Goal: Find contact information: Find contact information

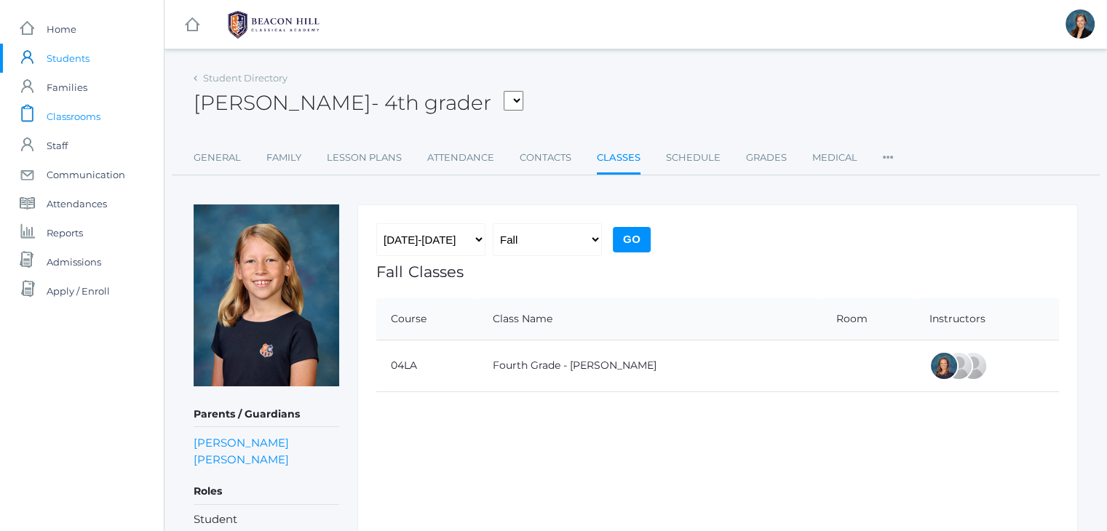
click at [79, 123] on span "Classrooms" at bounding box center [74, 116] width 54 height 29
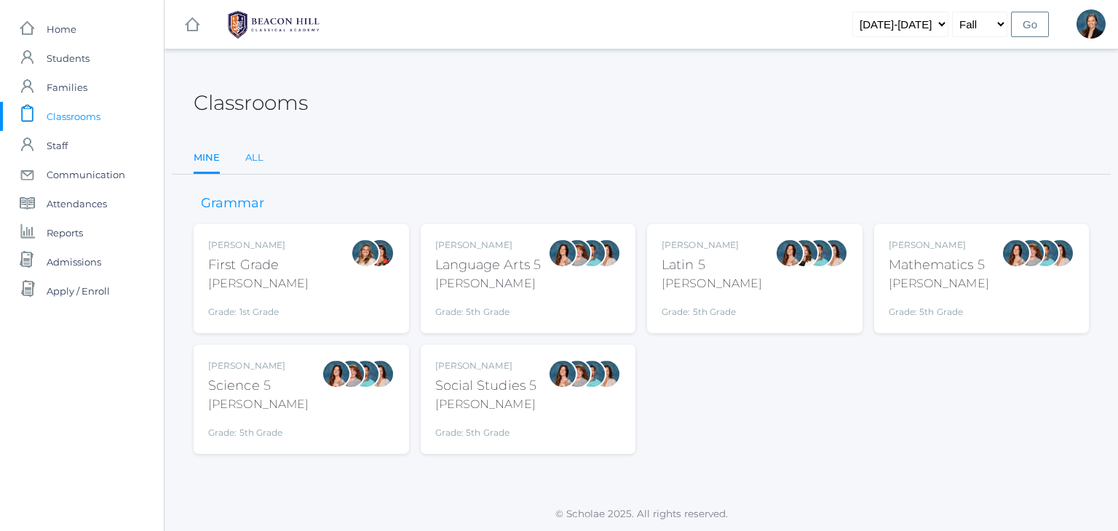
click at [253, 156] on link "All" at bounding box center [254, 157] width 18 height 29
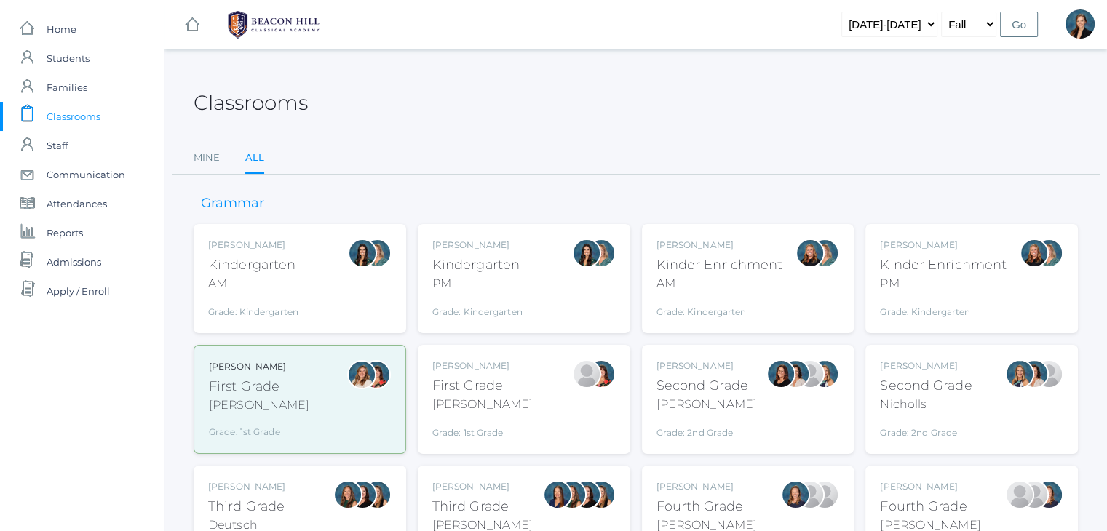
click at [288, 237] on div "[PERSON_NAME] Kindergarten AM Grade: Kindergarten *KIND" at bounding box center [300, 278] width 213 height 109
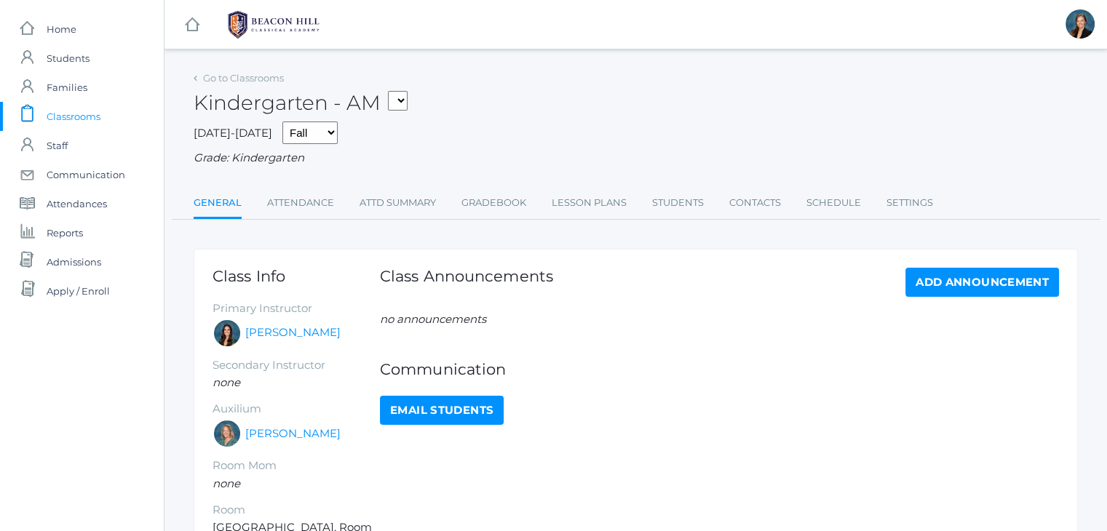
click at [560, 96] on div "Kindergarten - AM 01LA - First Grade Barber 05LATIN - Latin 5 Salazar 05MATH - …" at bounding box center [636, 95] width 884 height 54
click at [577, 120] on div "Kindergarten - AM 01LA - First Grade Barber 05LATIN - Latin 5 Salazar 05MATH - …" at bounding box center [636, 95] width 884 height 54
click at [565, 103] on div "Kindergarten - AM 01LA - First Grade Barber 05LATIN - Latin 5 Salazar 05MATH - …" at bounding box center [636, 95] width 884 height 54
click at [544, 102] on div "Kindergarten - AM 01LA - First Grade Barber 05LATIN - Latin 5 Salazar 05MATH - …" at bounding box center [636, 95] width 884 height 54
click at [298, 210] on link "Attendance" at bounding box center [300, 202] width 67 height 29
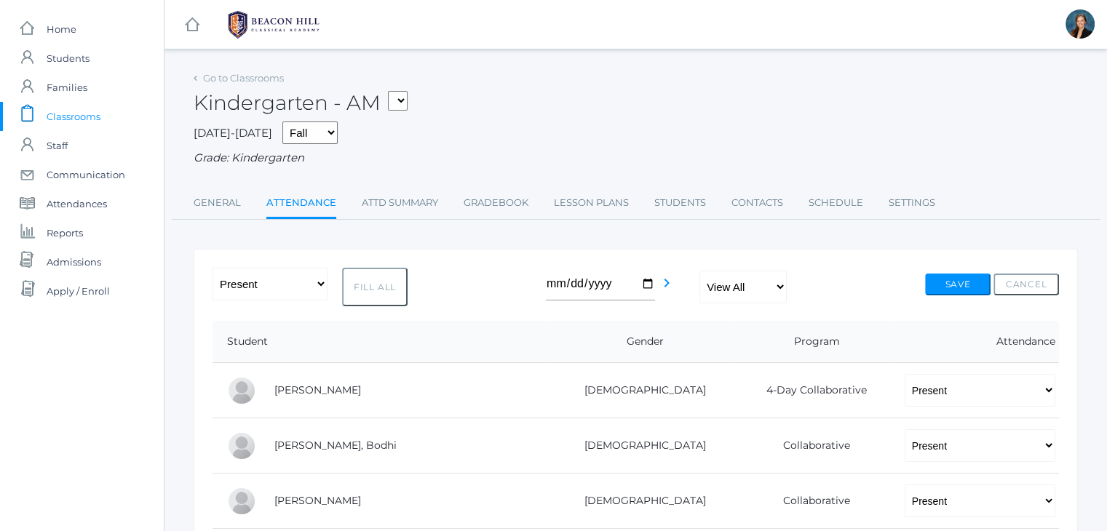
click at [615, 115] on div "Kindergarten - AM 01LA - First Grade Barber 05LATIN - Latin 5 Salazar 05MATH - …" at bounding box center [636, 95] width 884 height 54
click at [610, 116] on div "Kindergarten - AM 01LA - First Grade Barber 05LATIN - Latin 5 Salazar 05MATH - …" at bounding box center [636, 95] width 884 height 54
click at [541, 75] on div "Kindergarten - AM 01LA - First Grade Barber 05LATIN - Latin 5 Salazar 05MATH - …" at bounding box center [636, 95] width 884 height 54
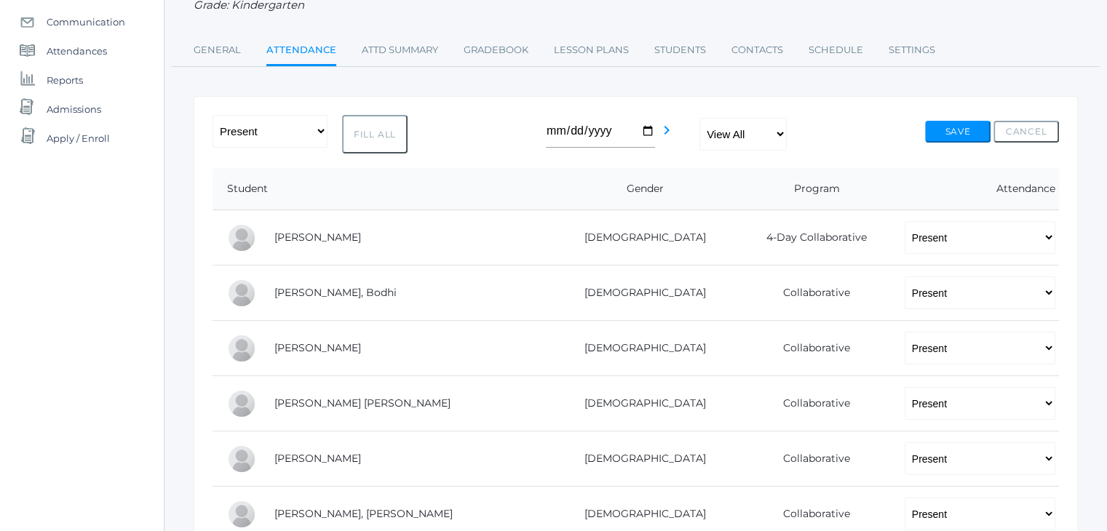
scroll to position [175, 0]
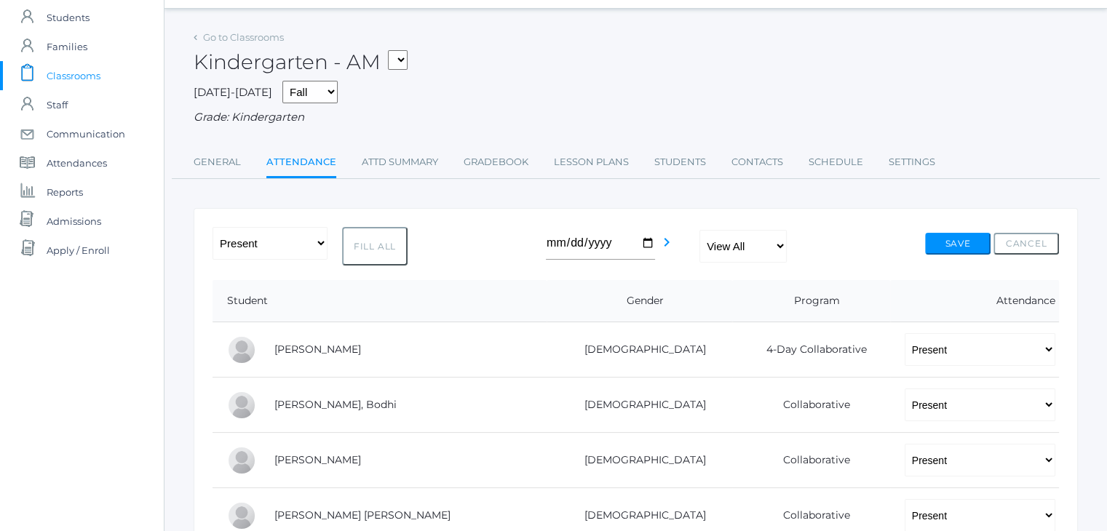
scroll to position [0, 0]
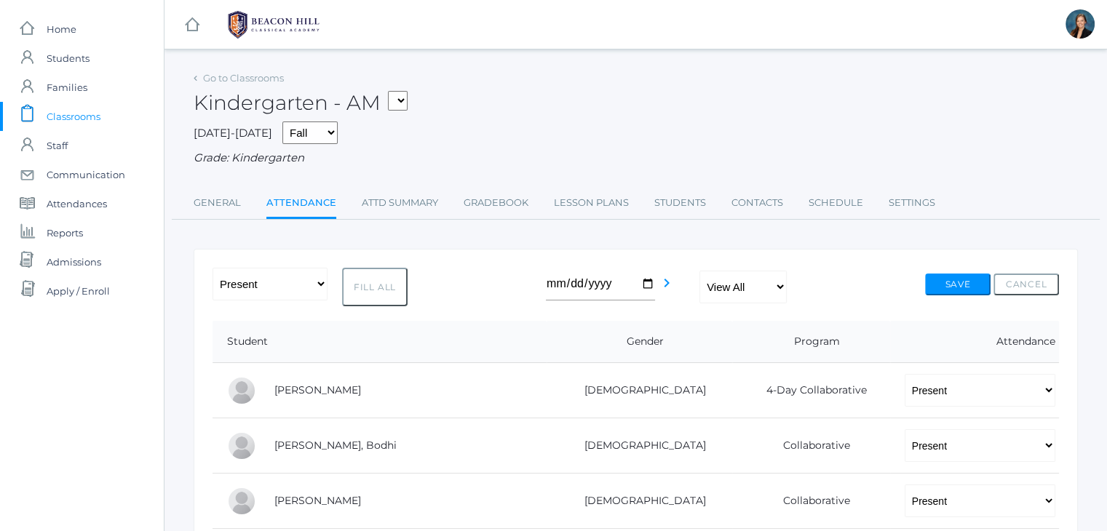
click at [64, 114] on span "Classrooms" at bounding box center [74, 116] width 54 height 29
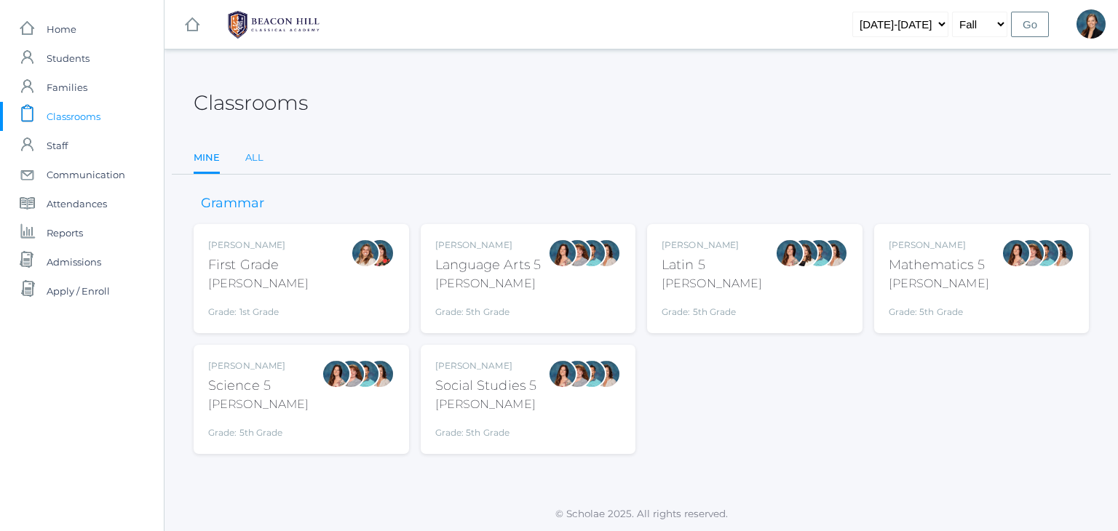
click at [250, 158] on link "All" at bounding box center [254, 157] width 18 height 29
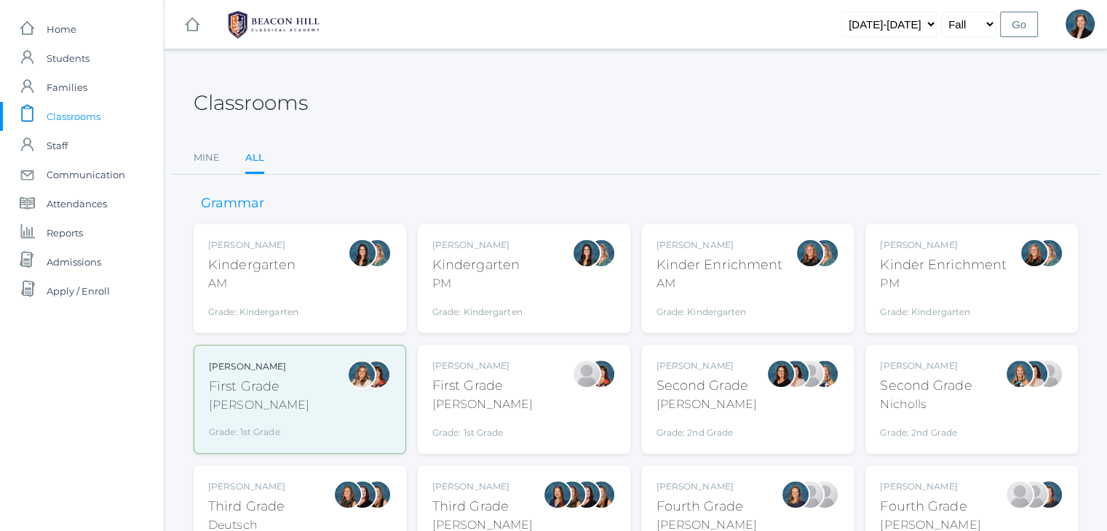
click at [711, 265] on div "Kinder Enrichment" at bounding box center [719, 265] width 127 height 20
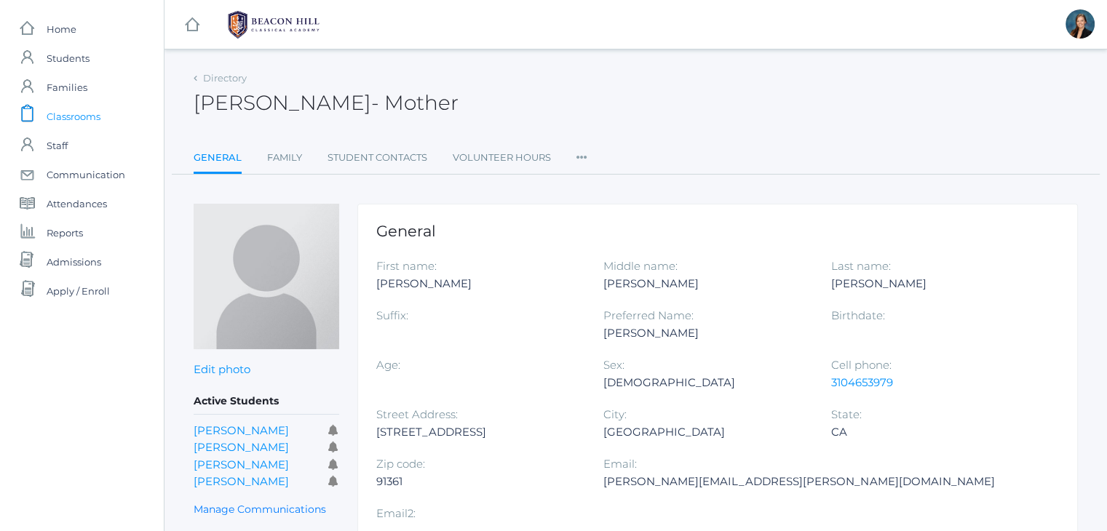
click at [72, 112] on span "Classrooms" at bounding box center [74, 116] width 54 height 29
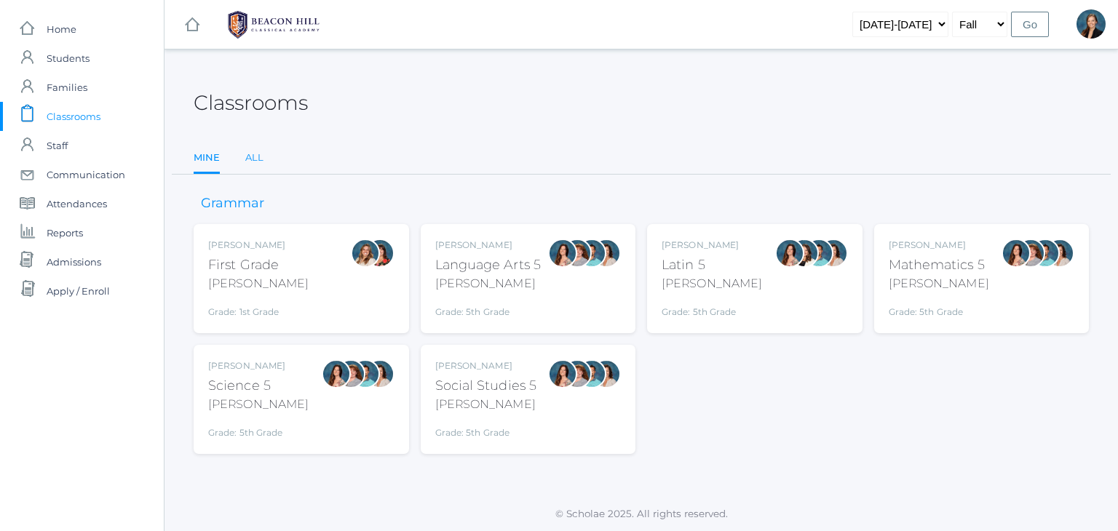
click at [253, 157] on link "All" at bounding box center [254, 157] width 18 height 29
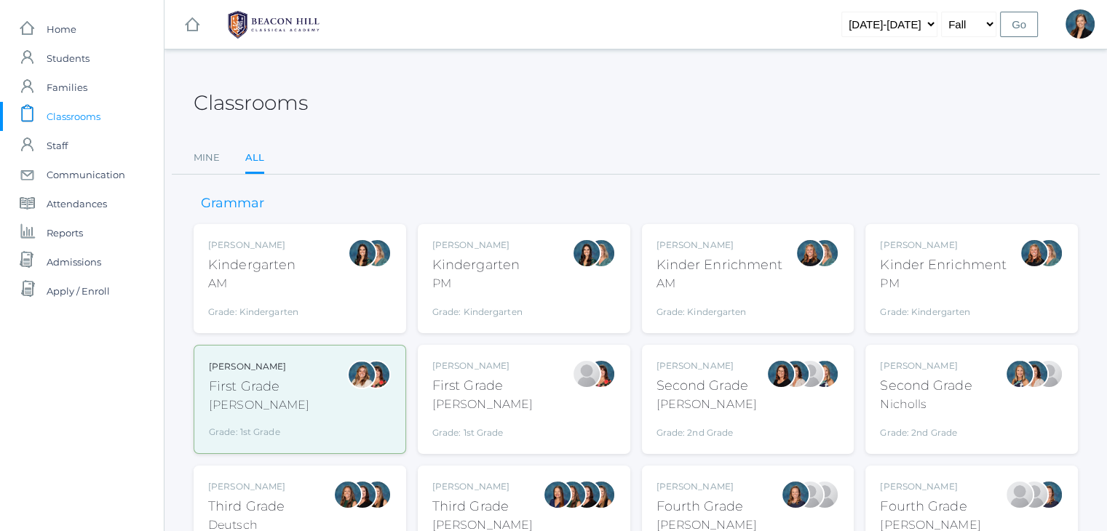
click at [727, 391] on div "Second Grade" at bounding box center [706, 386] width 100 height 20
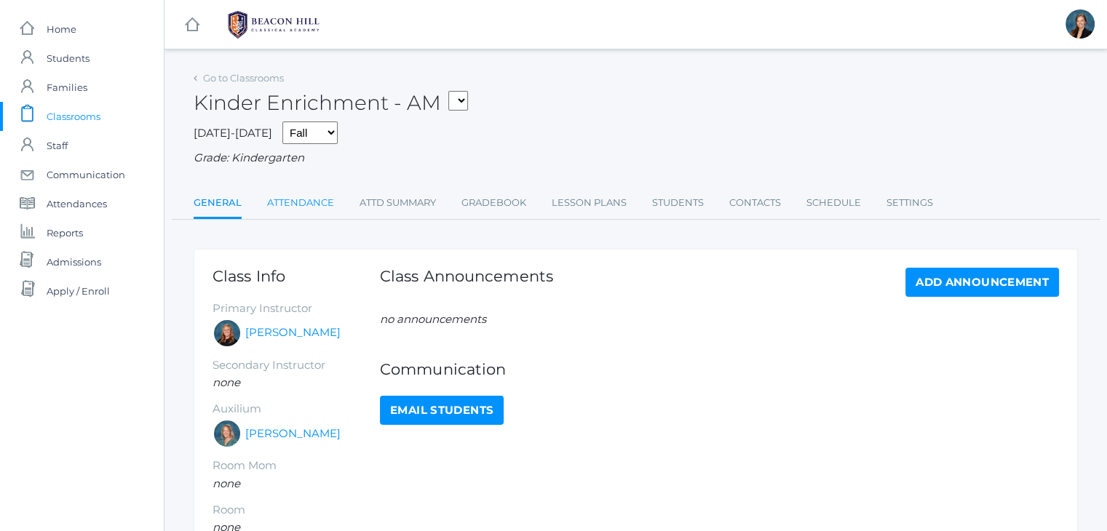
click at [295, 202] on link "Attendance" at bounding box center [300, 202] width 67 height 29
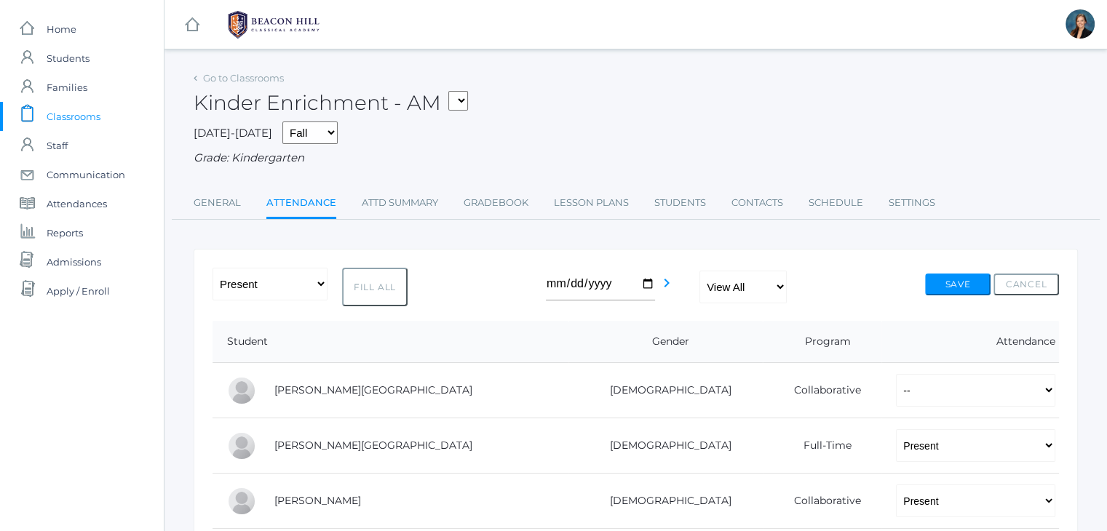
click at [62, 111] on span "Classrooms" at bounding box center [74, 116] width 54 height 29
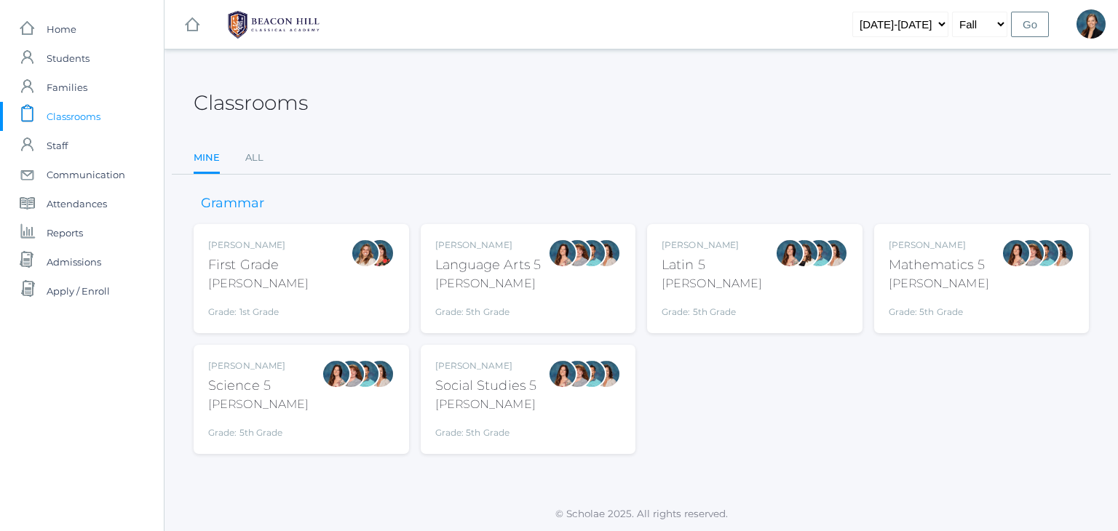
click at [322, 288] on div "Liv Barber First Grade Barber Grade: 1st Grade 01LA" at bounding box center [301, 279] width 186 height 80
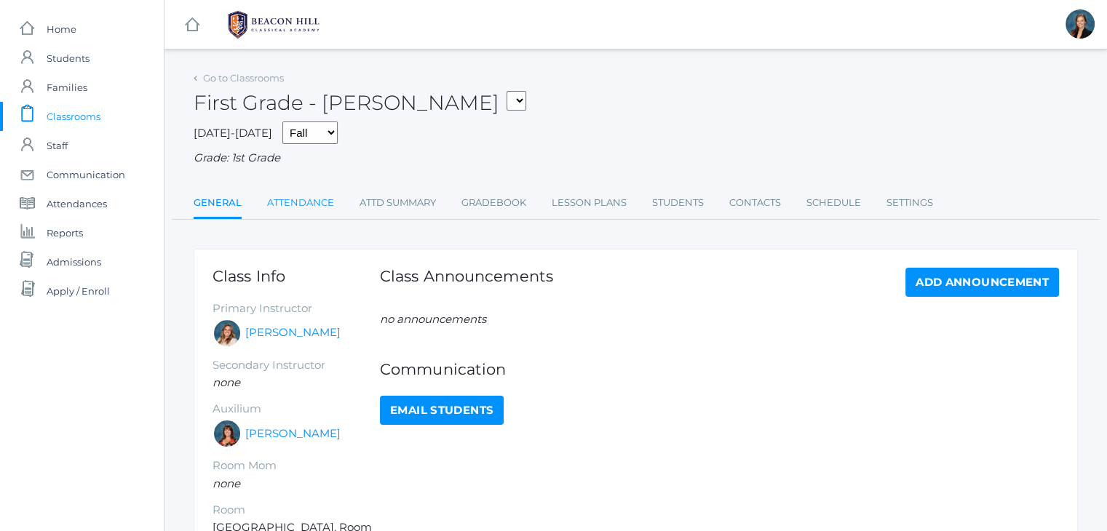
click at [287, 201] on link "Attendance" at bounding box center [300, 202] width 67 height 29
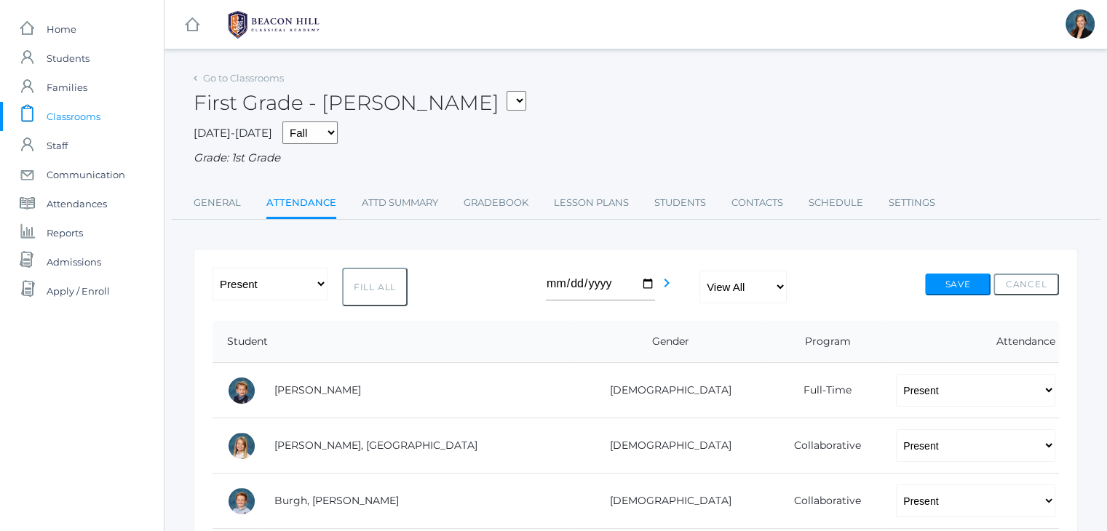
click at [70, 115] on span "Classrooms" at bounding box center [74, 116] width 54 height 29
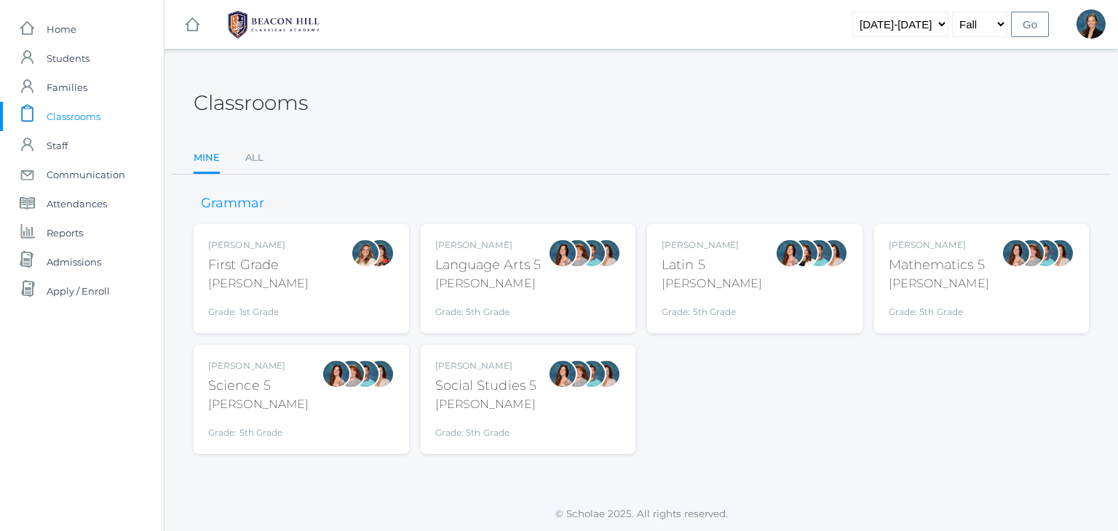
click at [565, 65] on div "icons/ui/navigation/hamburger Created with Sketch. icons/ui/navigation/home Cre…" at bounding box center [641, 265] width 954 height 531
click at [82, 118] on span "Classrooms" at bounding box center [74, 116] width 54 height 29
click at [255, 155] on link "All" at bounding box center [254, 157] width 18 height 29
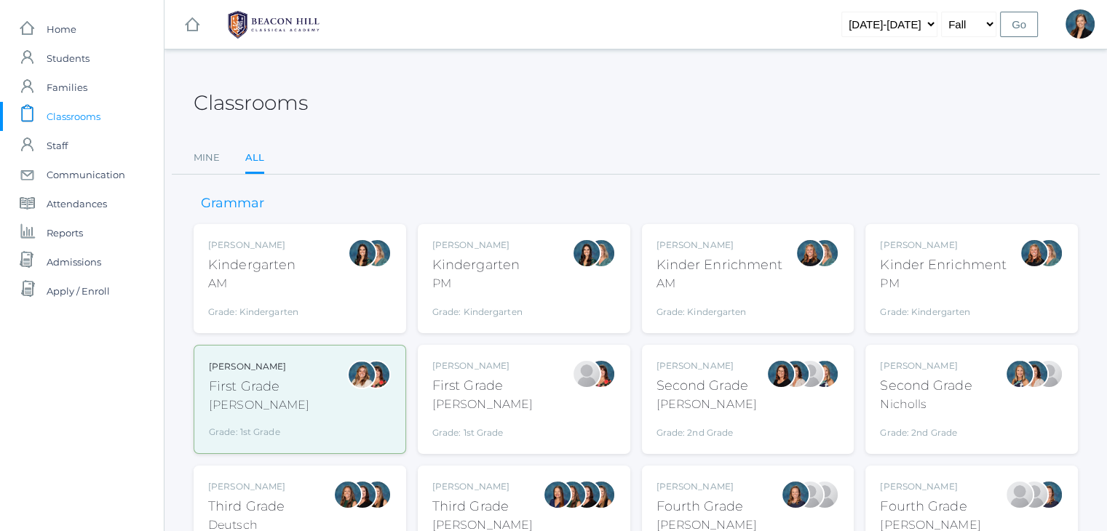
click at [448, 409] on div "[PERSON_NAME]" at bounding box center [482, 404] width 100 height 17
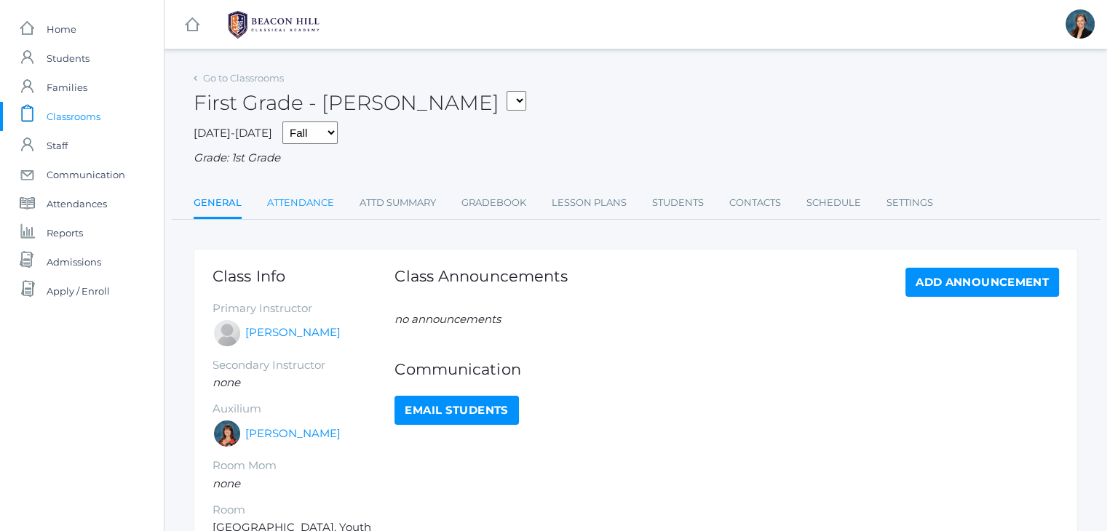
click at [296, 207] on link "Attendance" at bounding box center [300, 202] width 67 height 29
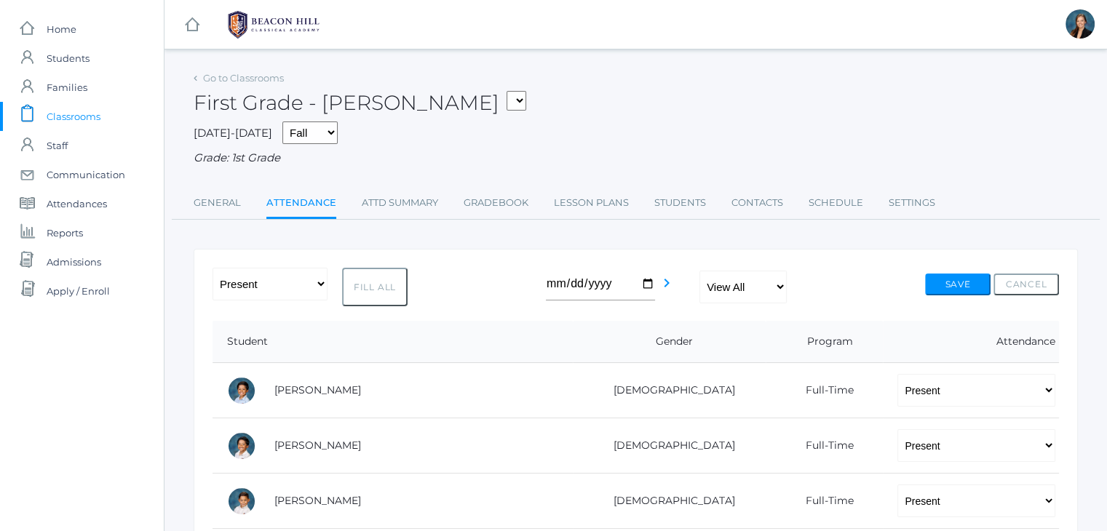
click at [61, 119] on span "Classrooms" at bounding box center [74, 116] width 54 height 29
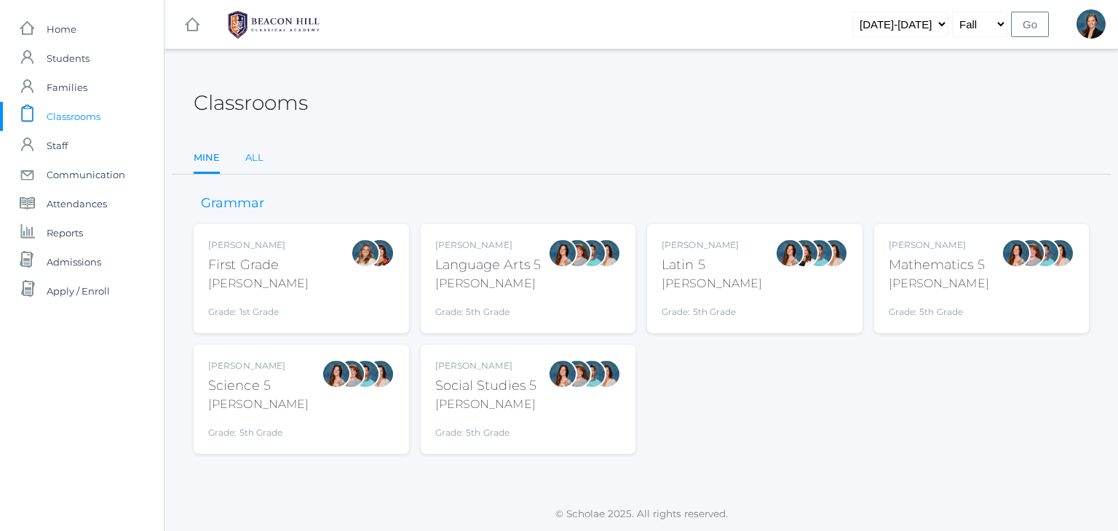
click at [256, 156] on link "All" at bounding box center [254, 157] width 18 height 29
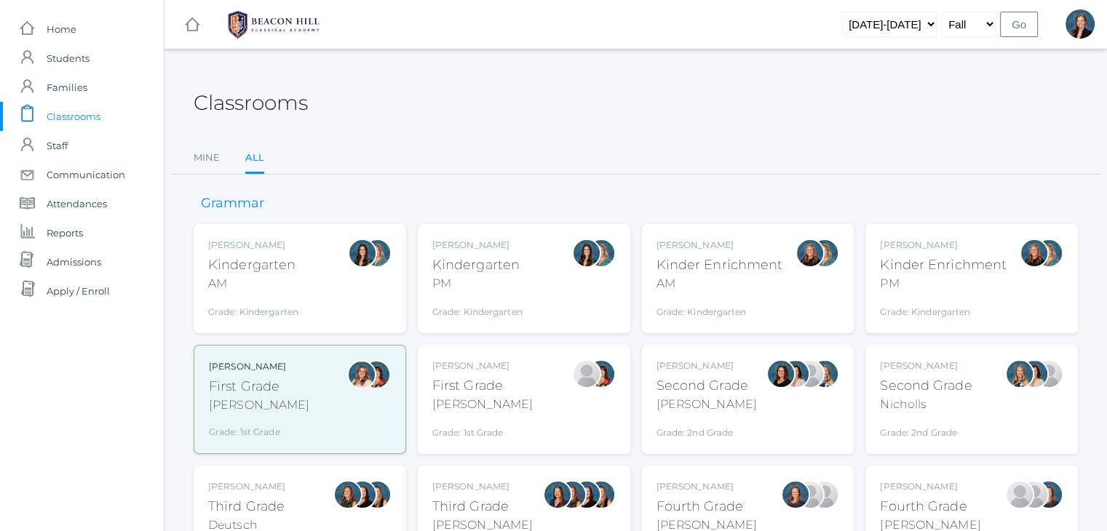
click at [753, 357] on div "Emily Balli Second Grade Balli Grade: 2nd Grade 02LA" at bounding box center [748, 399] width 213 height 109
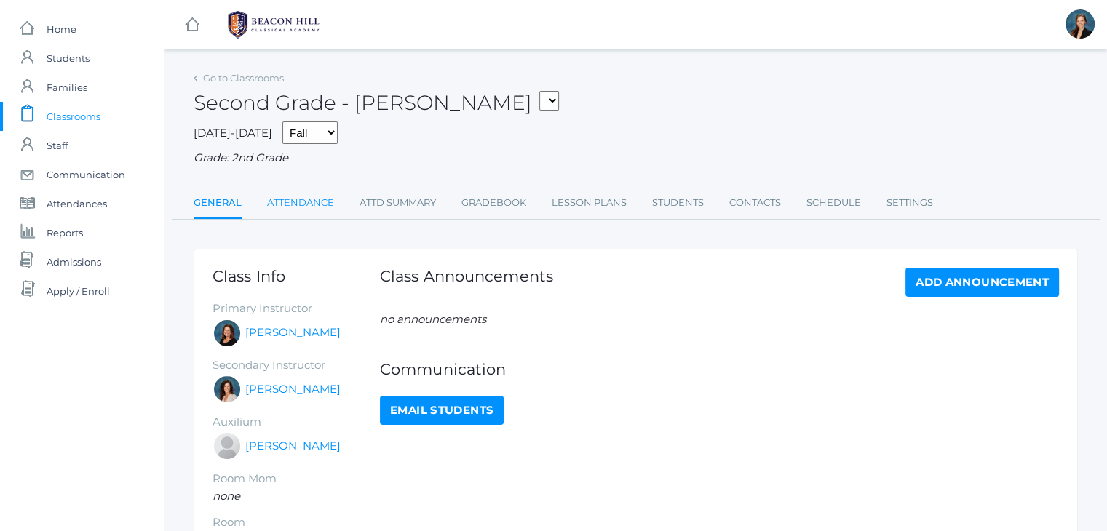
click at [300, 207] on link "Attendance" at bounding box center [300, 202] width 67 height 29
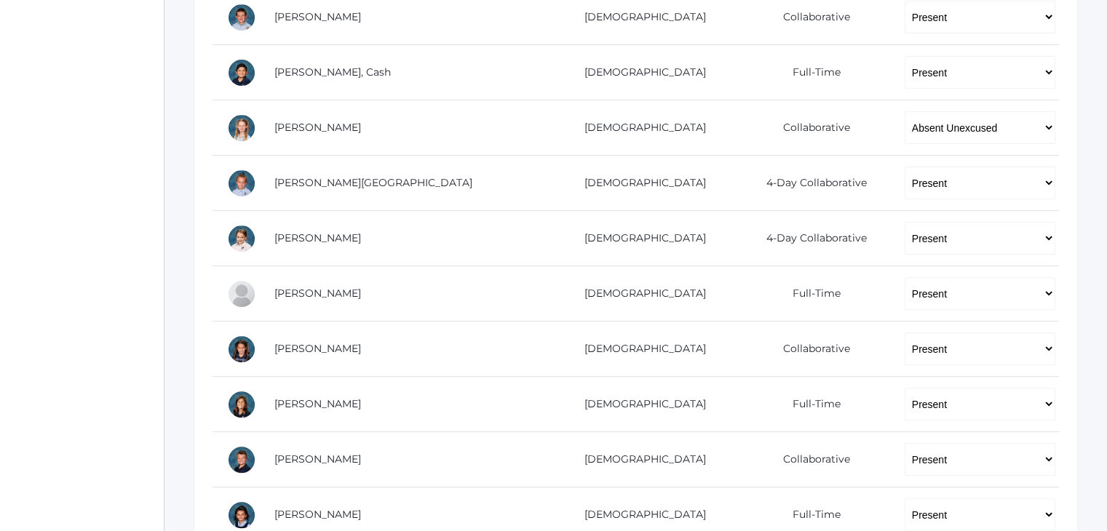
scroll to position [437, 0]
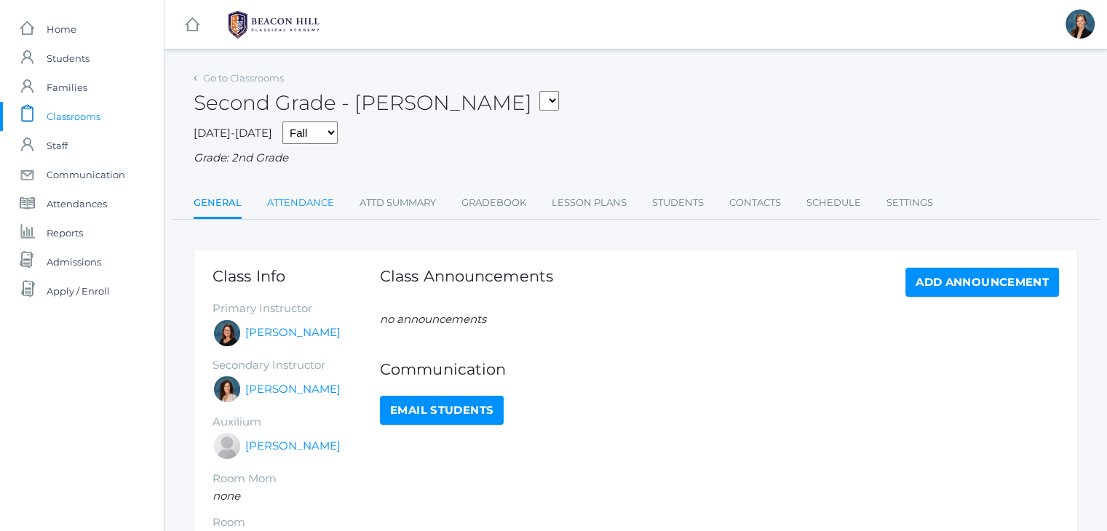
click at [295, 205] on link "Attendance" at bounding box center [300, 202] width 67 height 29
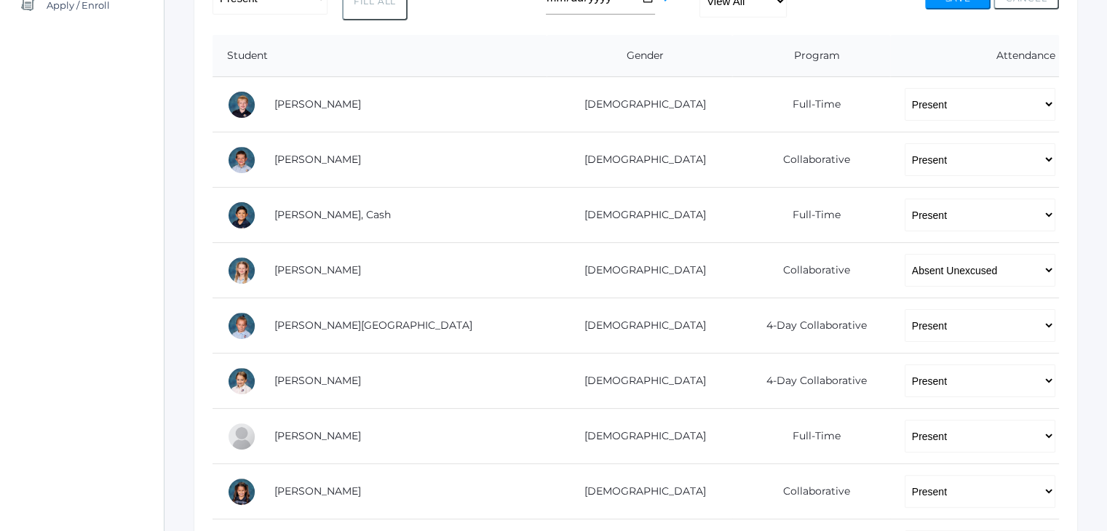
scroll to position [288, 0]
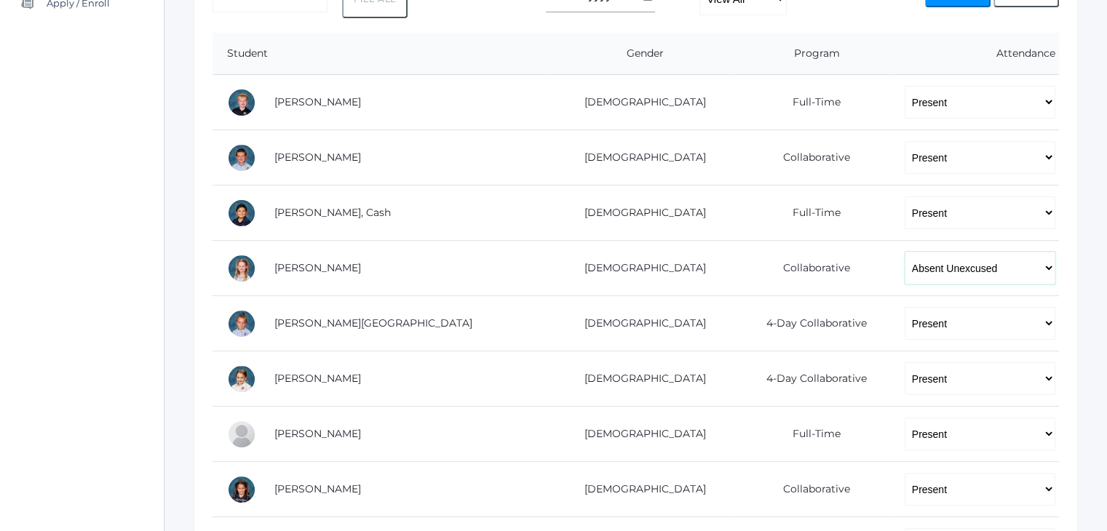
click at [931, 269] on select "-- Present Present-At-Home Tardy Excused Tardy Unexcused Absent Excused Absent …" at bounding box center [980, 268] width 151 height 33
select select "AE"
click at [905, 252] on select "-- Present Present-At-Home Tardy Excused Tardy Unexcused Absent Excused Absent …" at bounding box center [980, 268] width 151 height 33
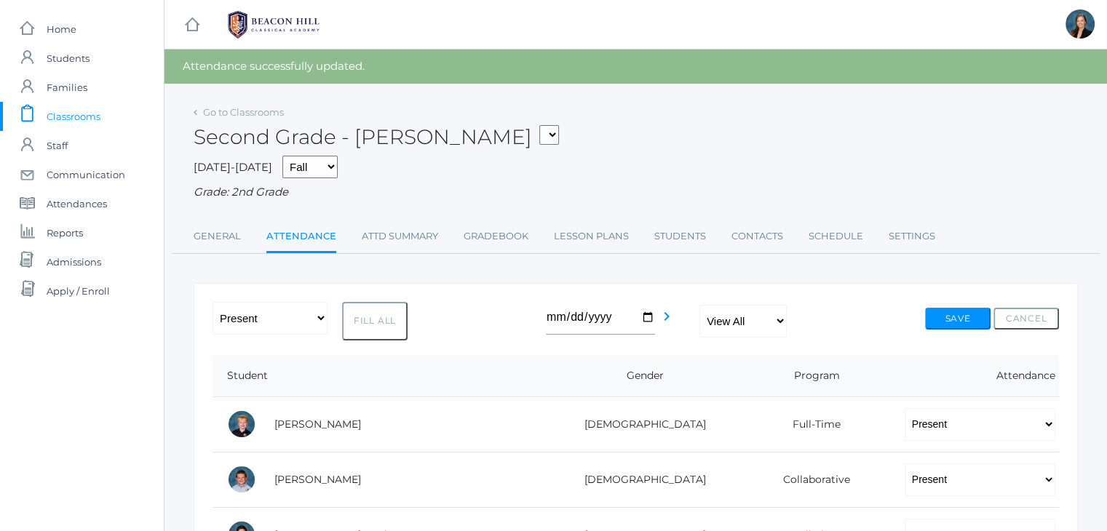
click at [84, 109] on span "Classrooms" at bounding box center [74, 116] width 54 height 29
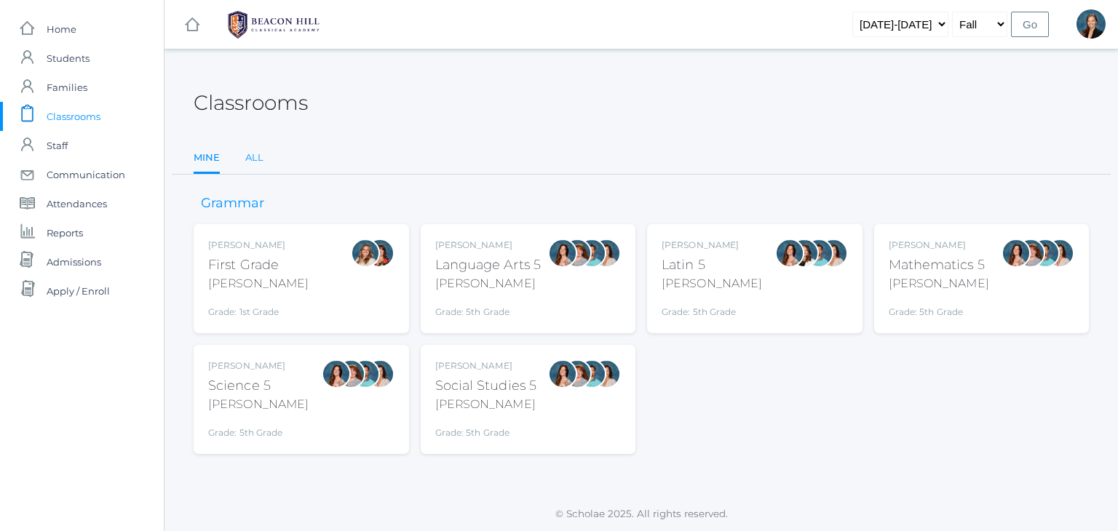
click at [249, 159] on link "All" at bounding box center [254, 157] width 18 height 29
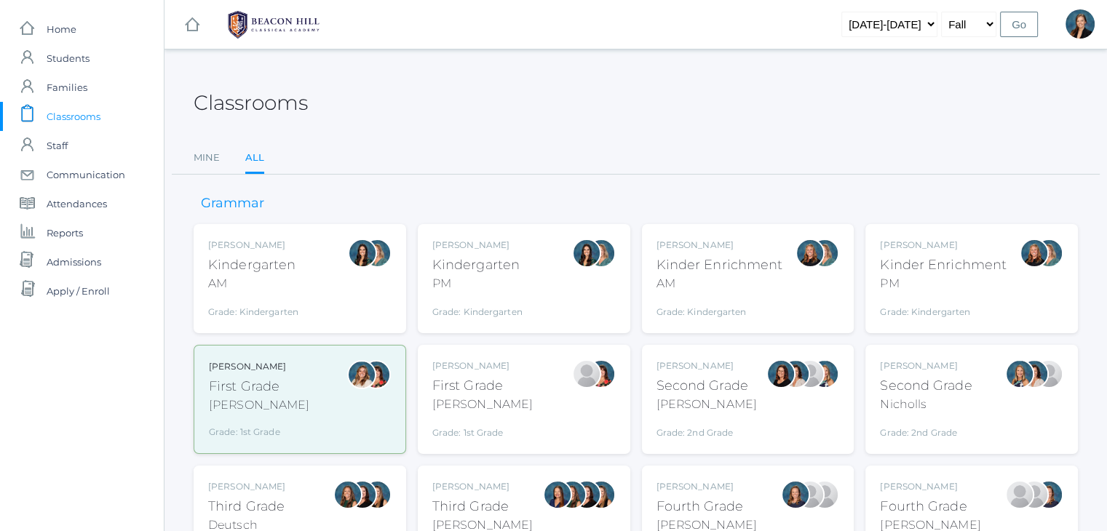
click at [929, 417] on div "Courtney Nicholls Second Grade Nicholls Grade: 2nd Grade 02LA" at bounding box center [926, 400] width 92 height 80
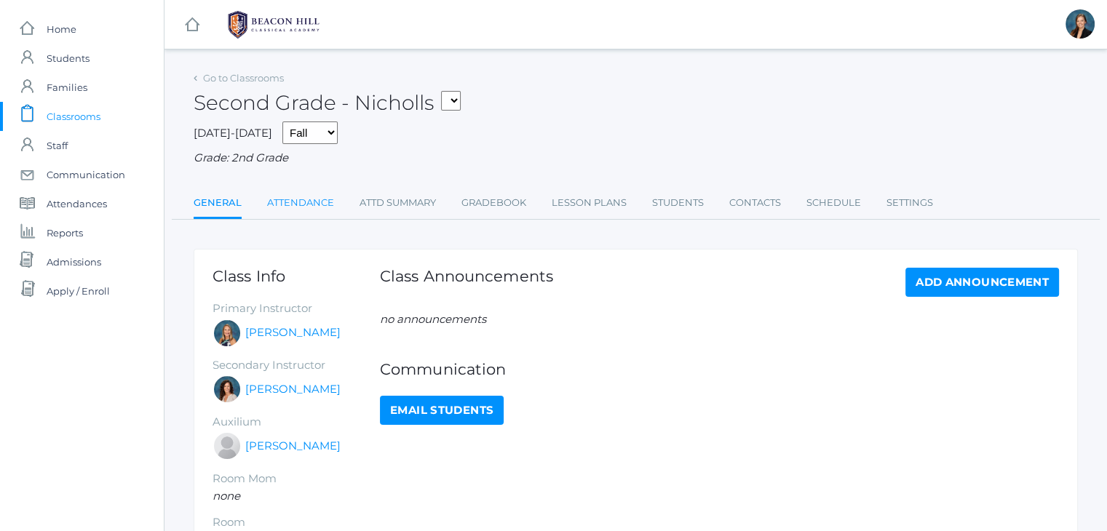
click at [314, 198] on link "Attendance" at bounding box center [300, 202] width 67 height 29
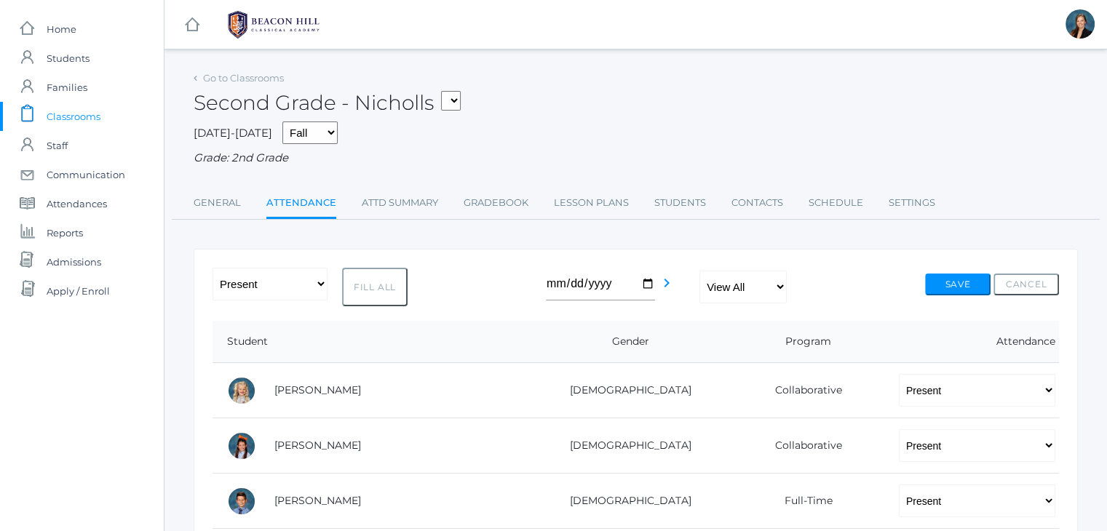
click at [89, 108] on span "Classrooms" at bounding box center [74, 116] width 54 height 29
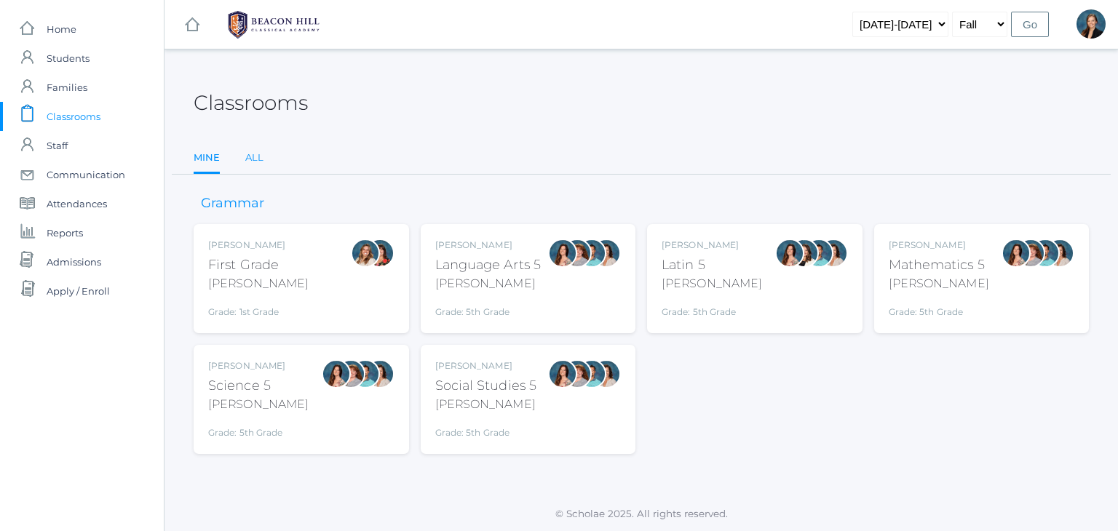
click at [253, 152] on link "All" at bounding box center [254, 157] width 18 height 29
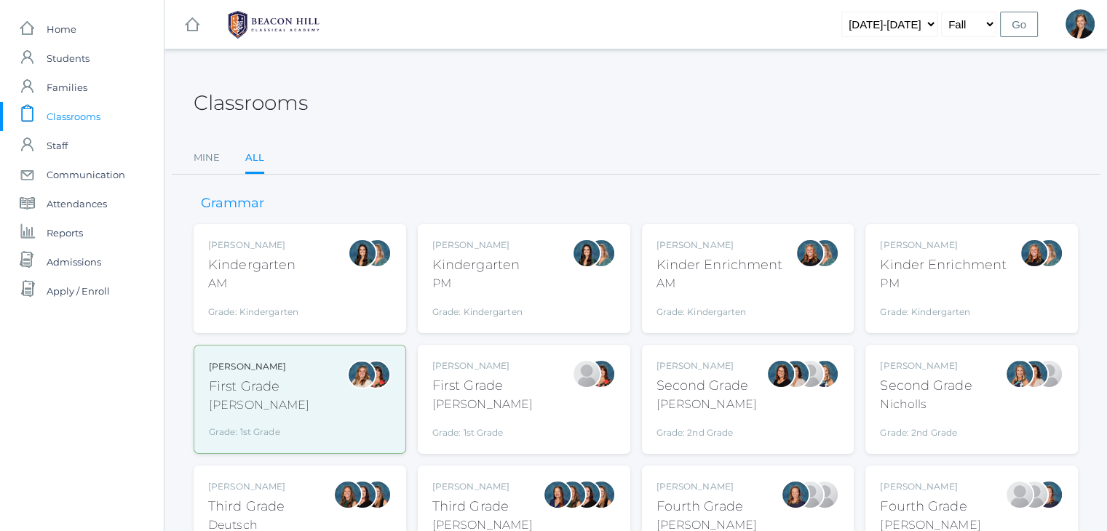
click at [237, 506] on div "Third Grade" at bounding box center [246, 507] width 77 height 20
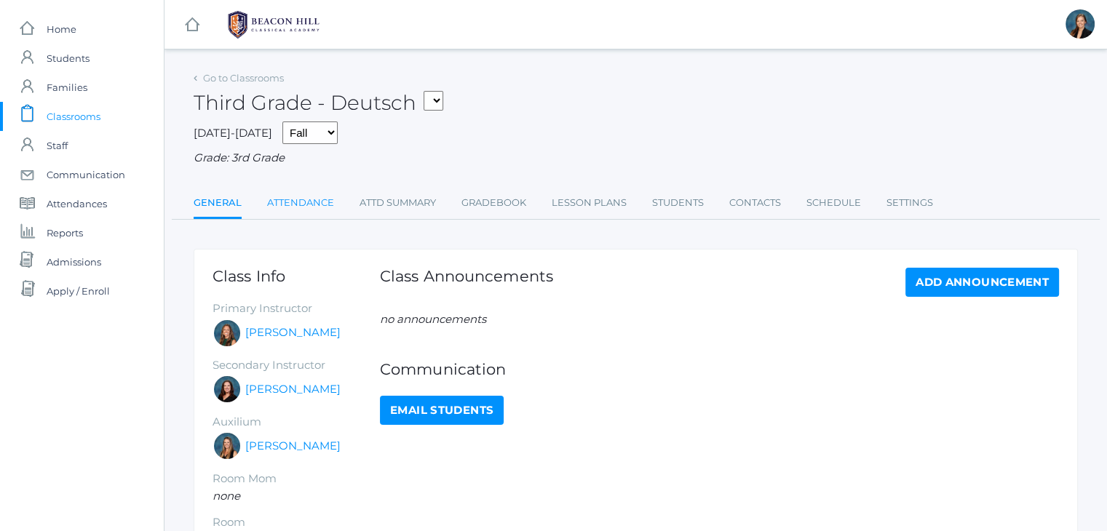
click at [318, 207] on link "Attendance" at bounding box center [300, 202] width 67 height 29
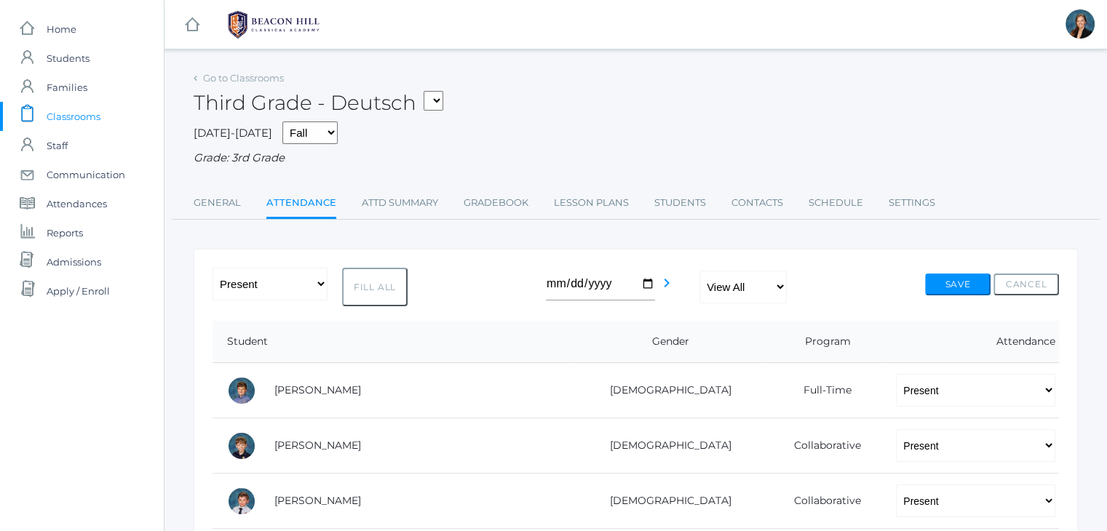
click at [616, 71] on div "Third Grade - Deutsch 01LA - First Grade Barber 05LATIN - Latin 5 Salazar 05MAT…" at bounding box center [636, 95] width 884 height 54
click at [79, 112] on span "Classrooms" at bounding box center [74, 116] width 54 height 29
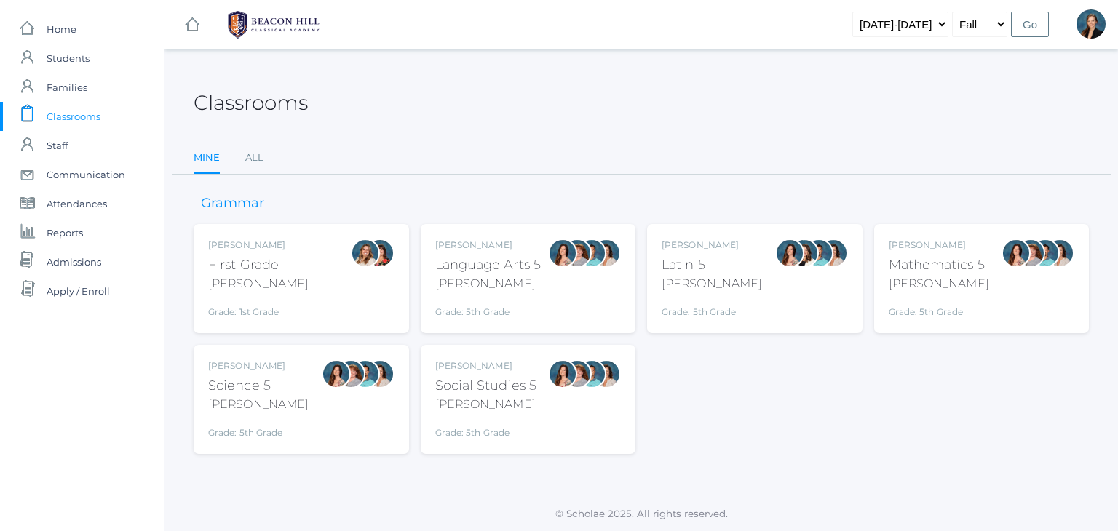
click at [862, 378] on div "Liv Barber First Grade Barber Grade: 1st Grade 01LA Rebecca Salazar Language Ar…" at bounding box center [641, 339] width 895 height 230
click at [255, 161] on link "All" at bounding box center [254, 157] width 18 height 29
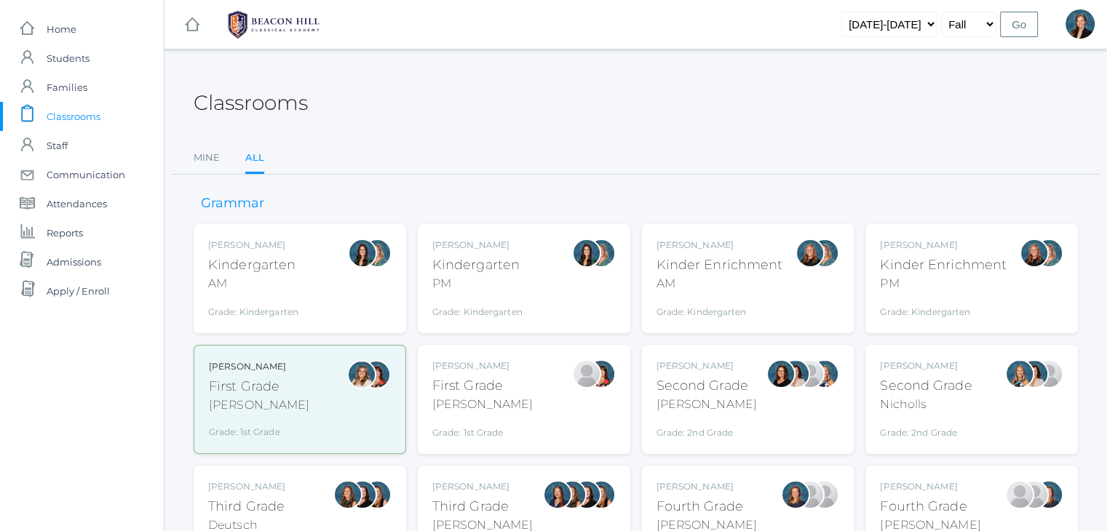
click at [465, 513] on div "Third Grade" at bounding box center [482, 507] width 100 height 20
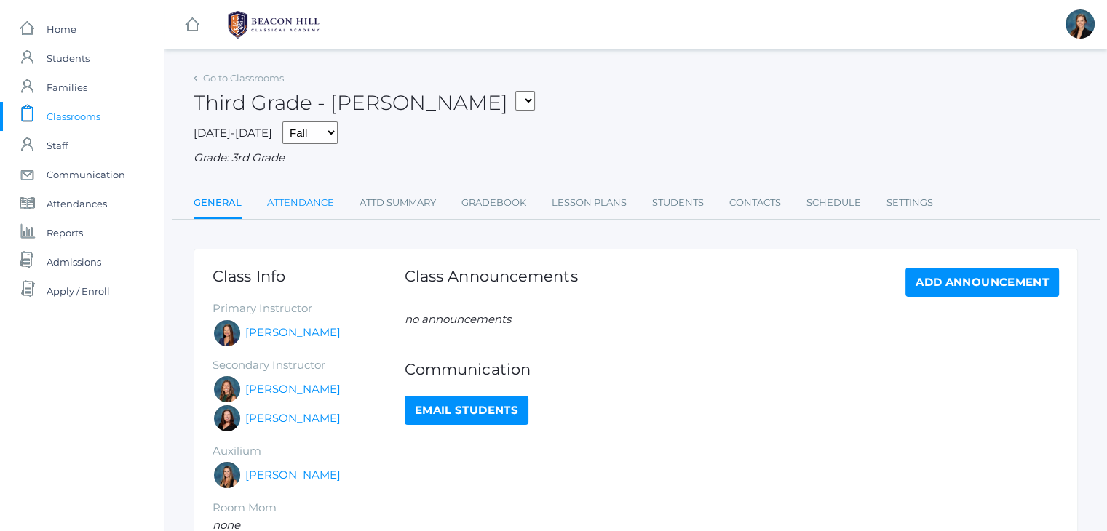
click at [287, 217] on link "Attendance" at bounding box center [300, 202] width 67 height 29
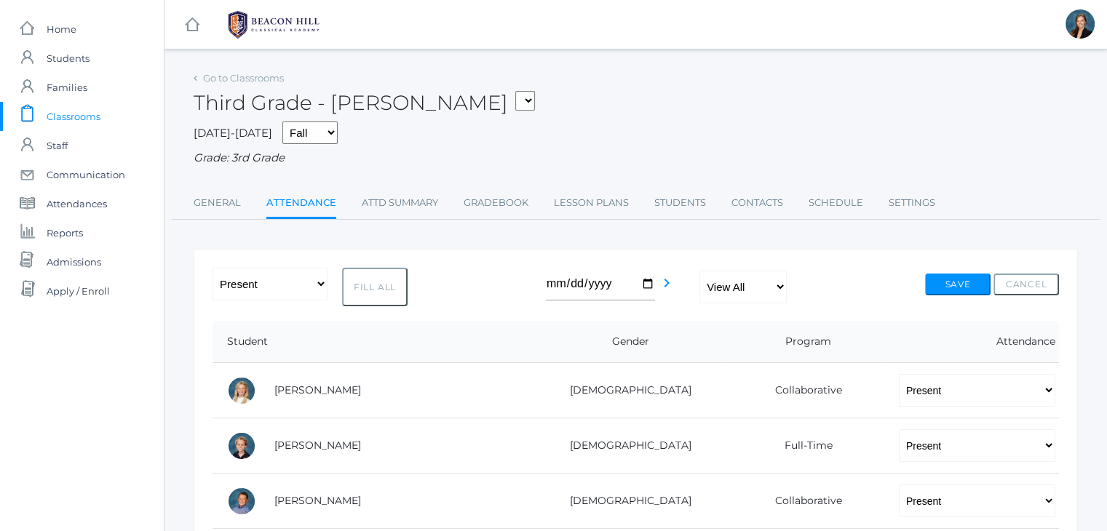
click at [97, 111] on span "Classrooms" at bounding box center [74, 116] width 54 height 29
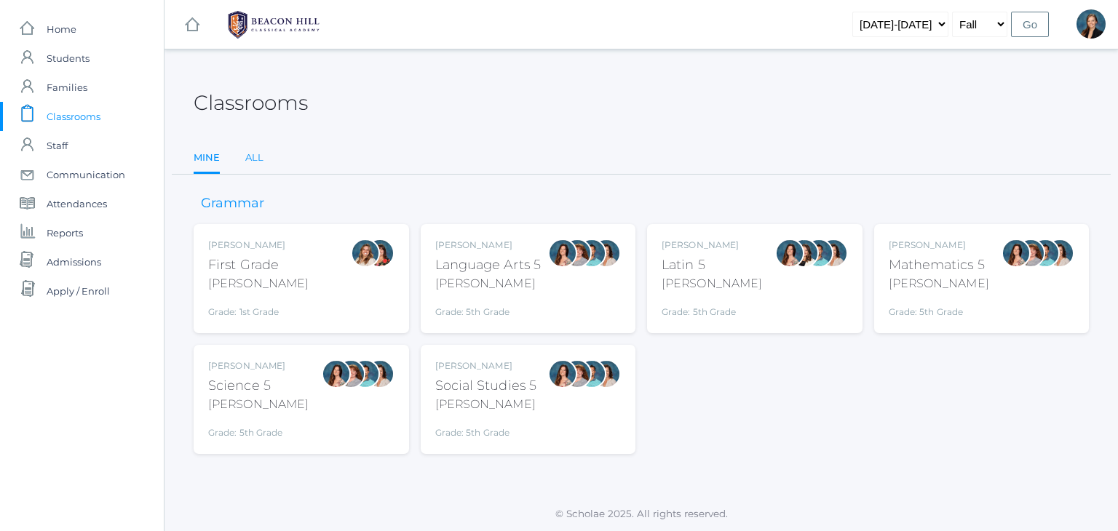
click at [248, 149] on link "All" at bounding box center [254, 157] width 18 height 29
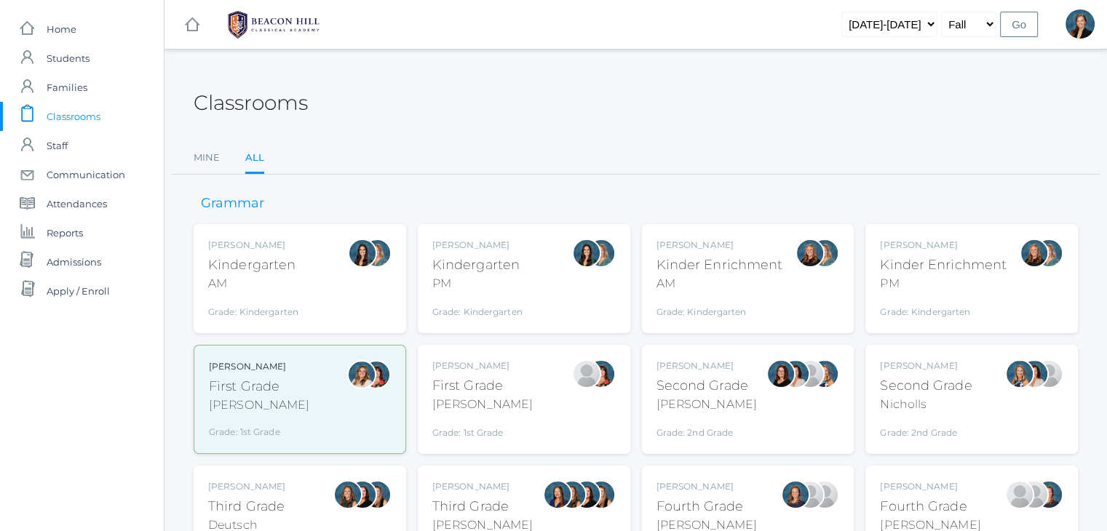
click at [699, 487] on div "Ellie Bradley" at bounding box center [706, 486] width 100 height 13
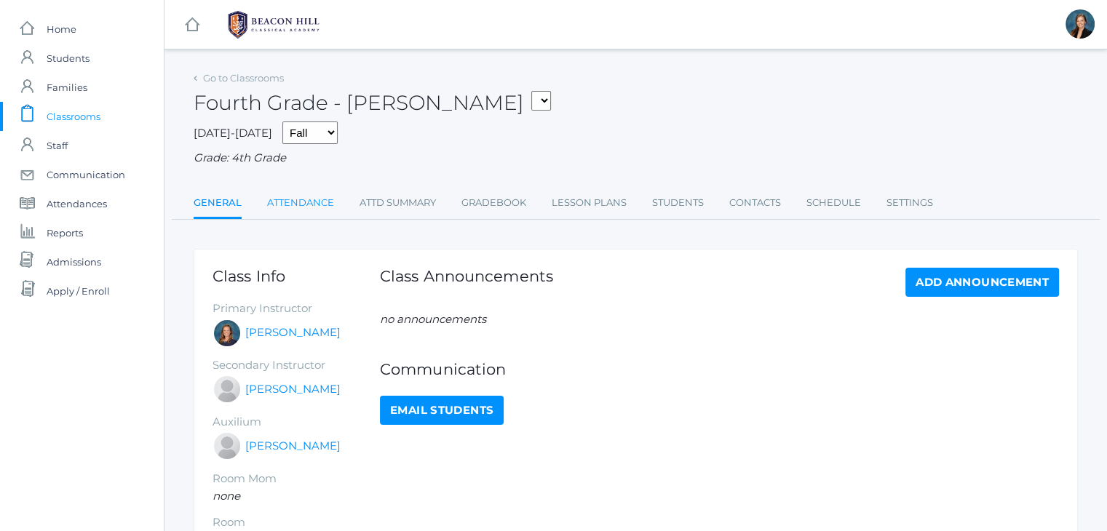
click at [306, 212] on link "Attendance" at bounding box center [300, 202] width 67 height 29
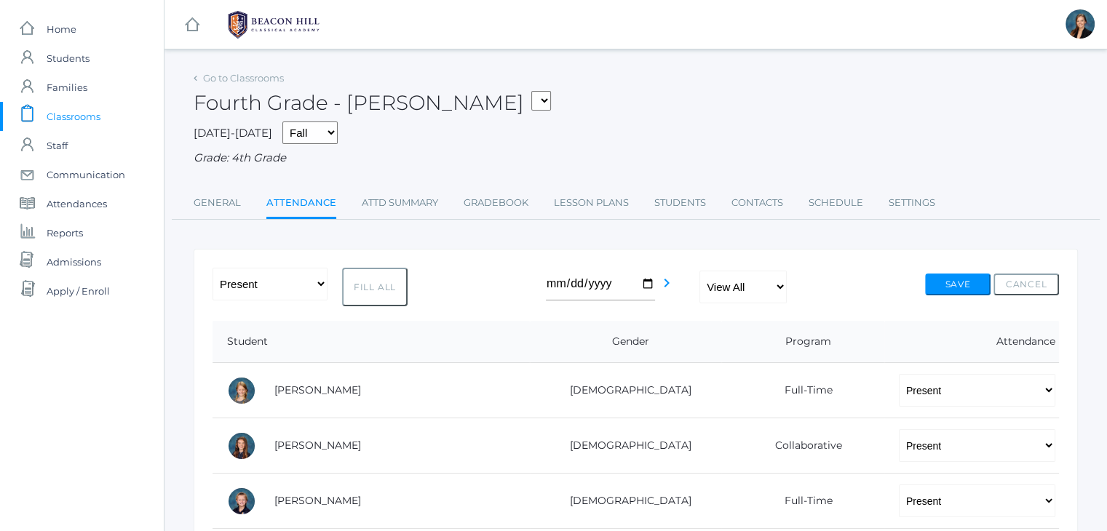
click at [79, 123] on span "Classrooms" at bounding box center [74, 116] width 54 height 29
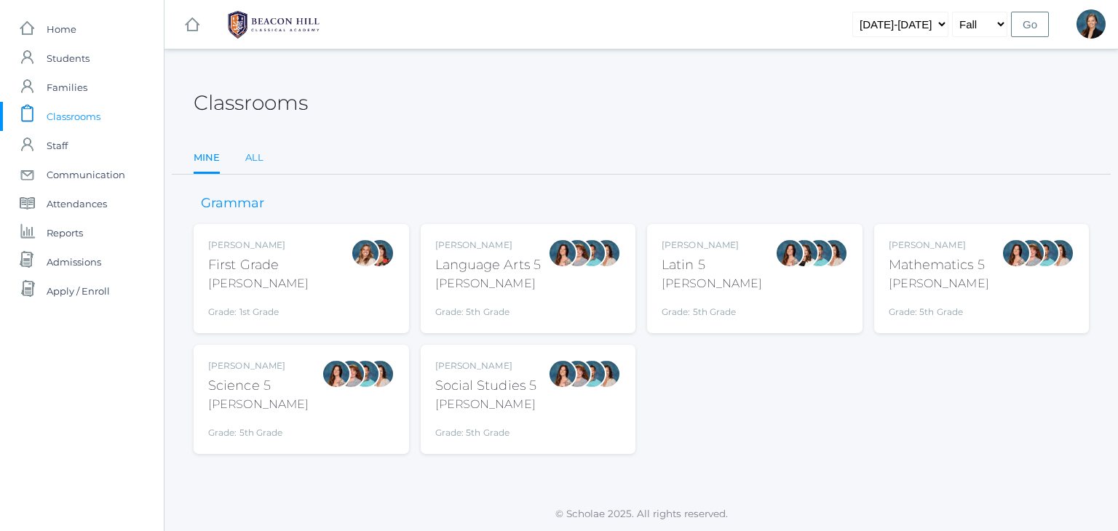
click at [250, 161] on link "All" at bounding box center [254, 157] width 18 height 29
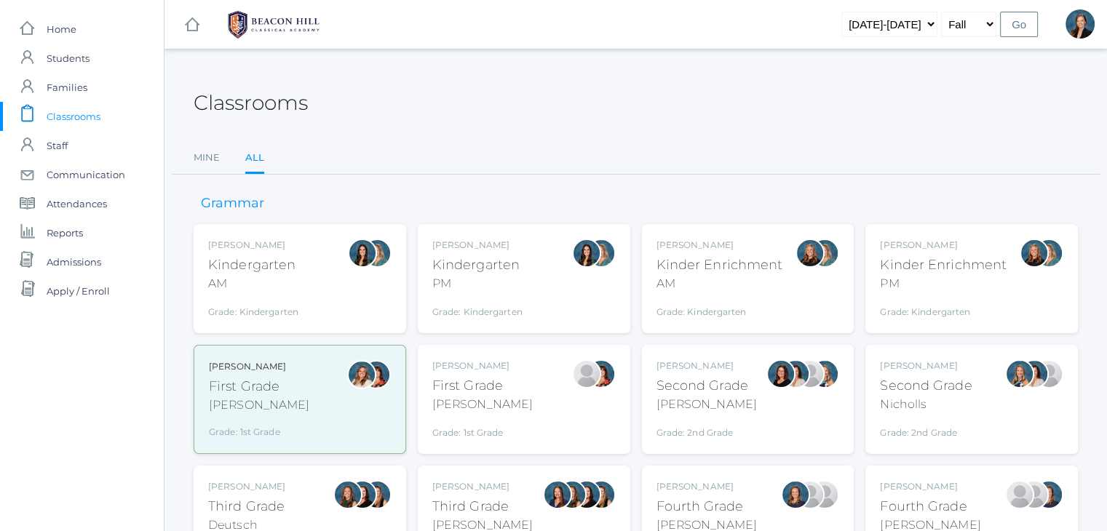
click at [923, 507] on div "Fourth Grade" at bounding box center [930, 507] width 100 height 20
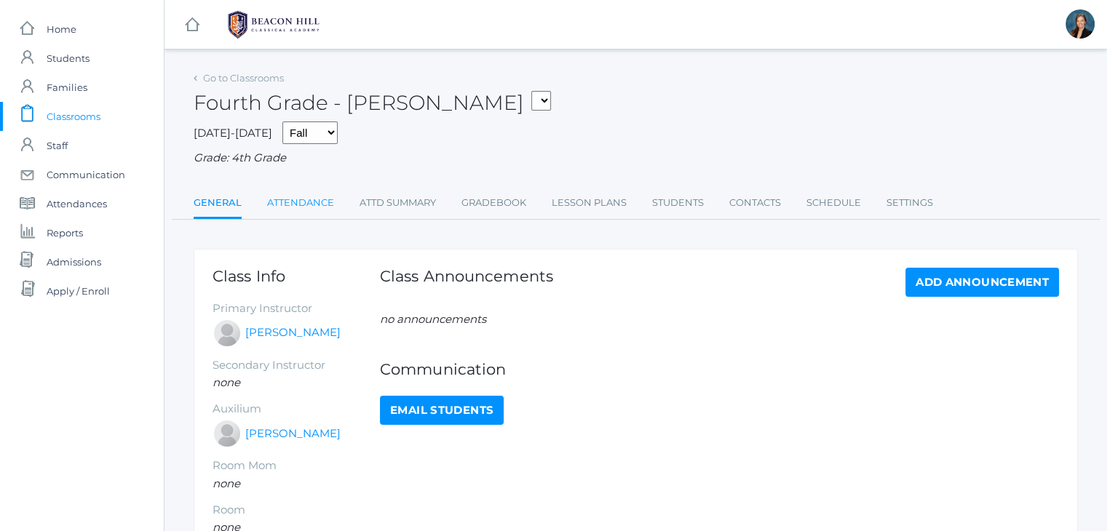
click at [286, 202] on link "Attendance" at bounding box center [300, 202] width 67 height 29
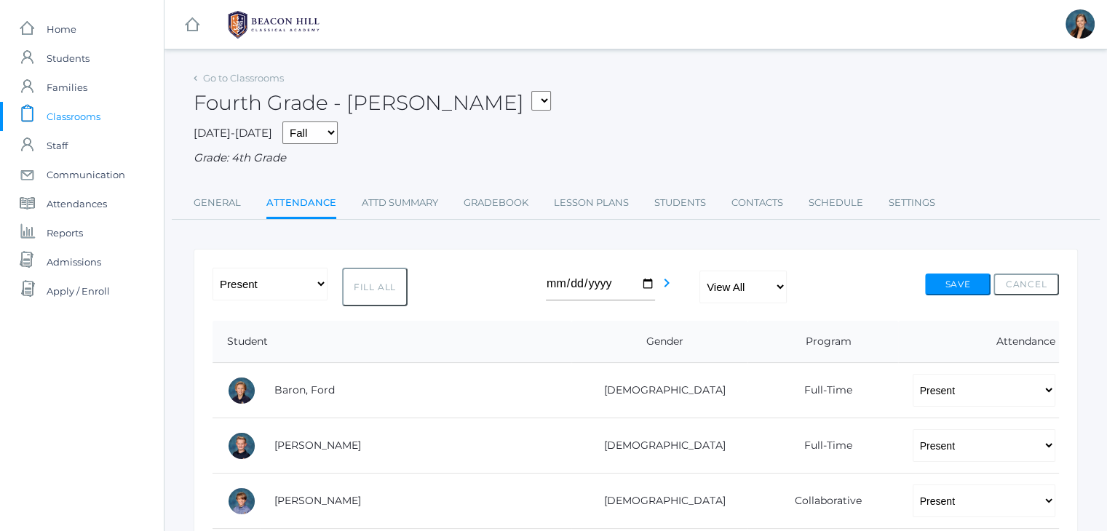
click at [64, 112] on span "Classrooms" at bounding box center [74, 116] width 54 height 29
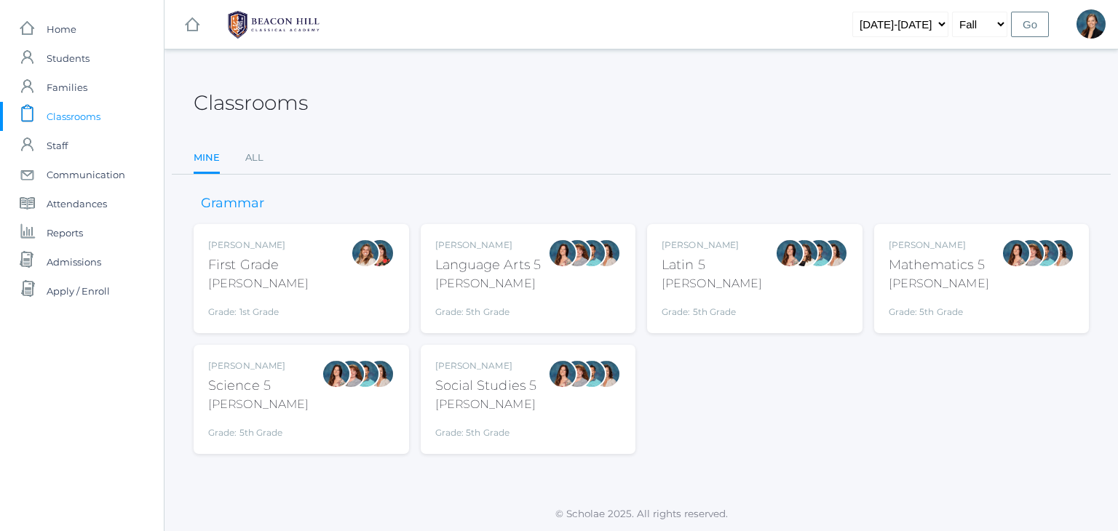
click at [463, 245] on div "[PERSON_NAME]" at bounding box center [488, 245] width 106 height 13
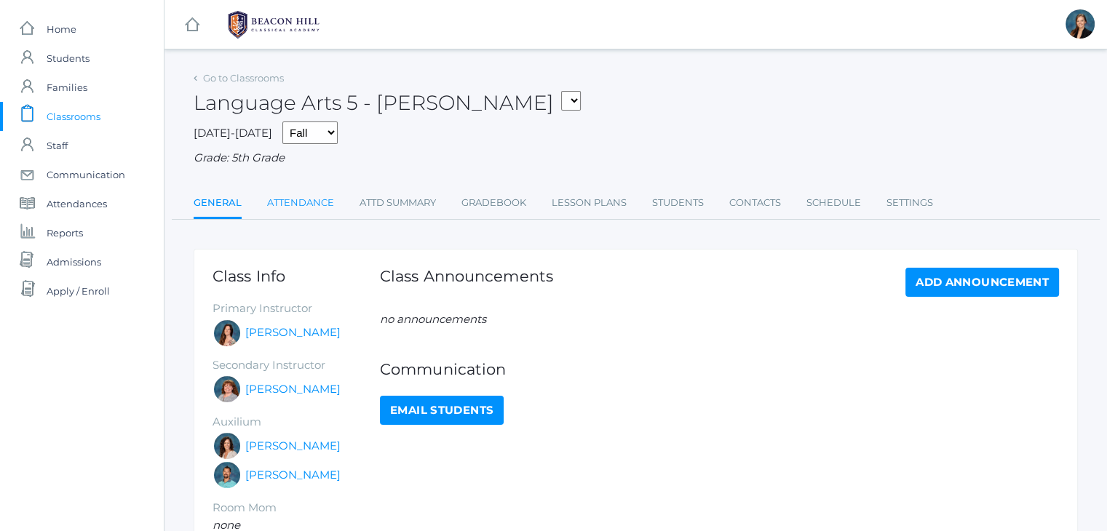
click at [298, 202] on link "Attendance" at bounding box center [300, 202] width 67 height 29
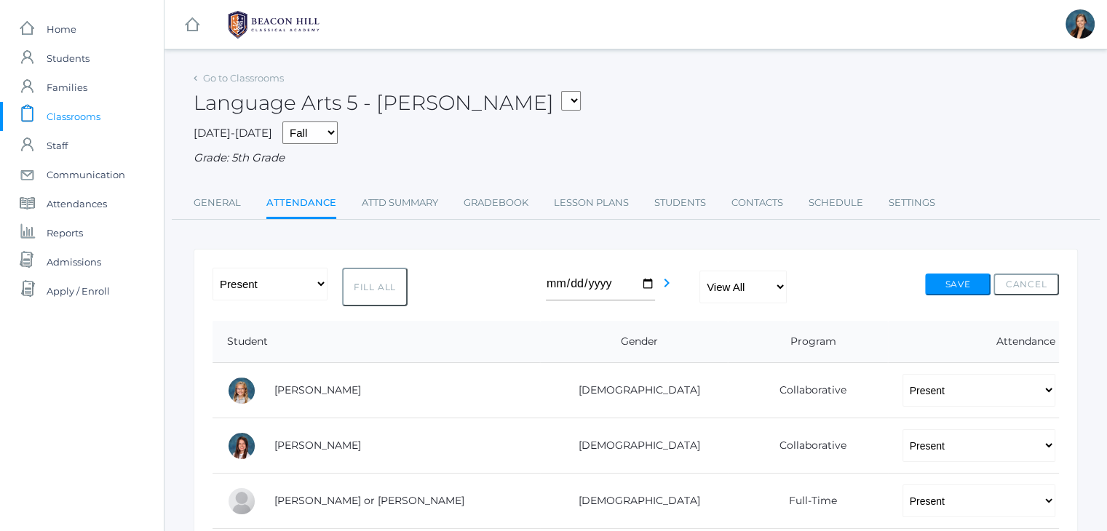
click at [90, 119] on span "Classrooms" at bounding box center [74, 116] width 54 height 29
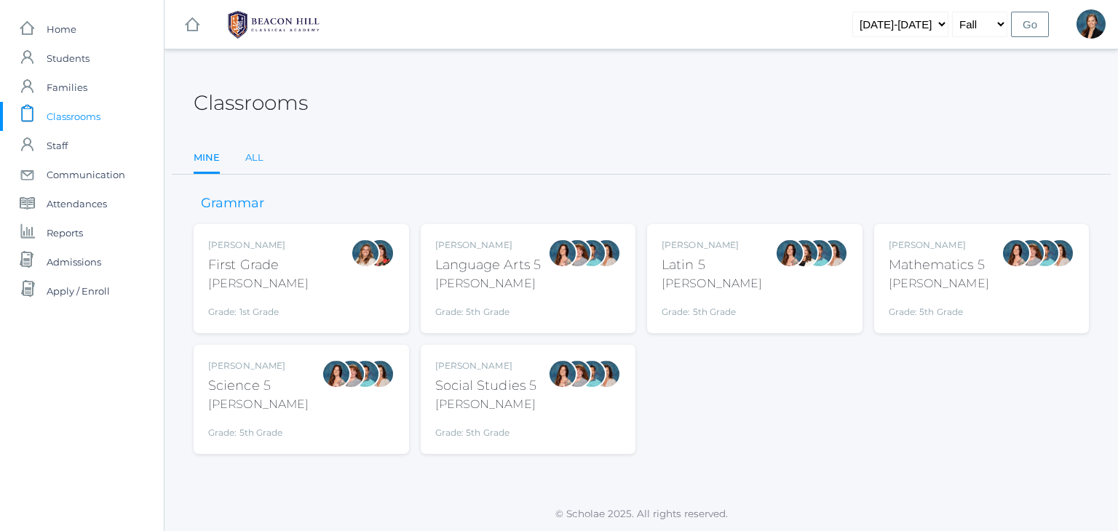
click at [262, 151] on link "All" at bounding box center [254, 157] width 18 height 29
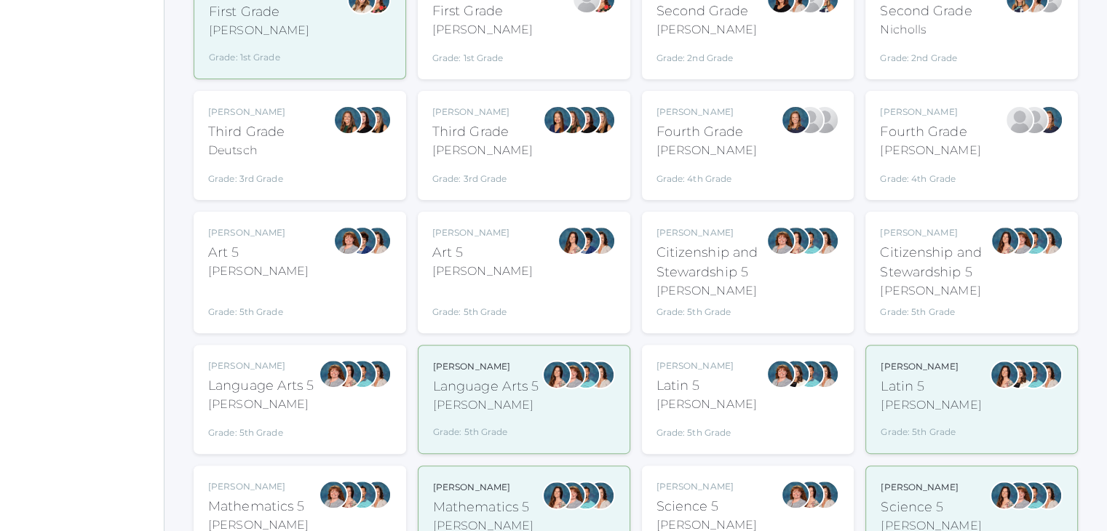
scroll to position [378, 0]
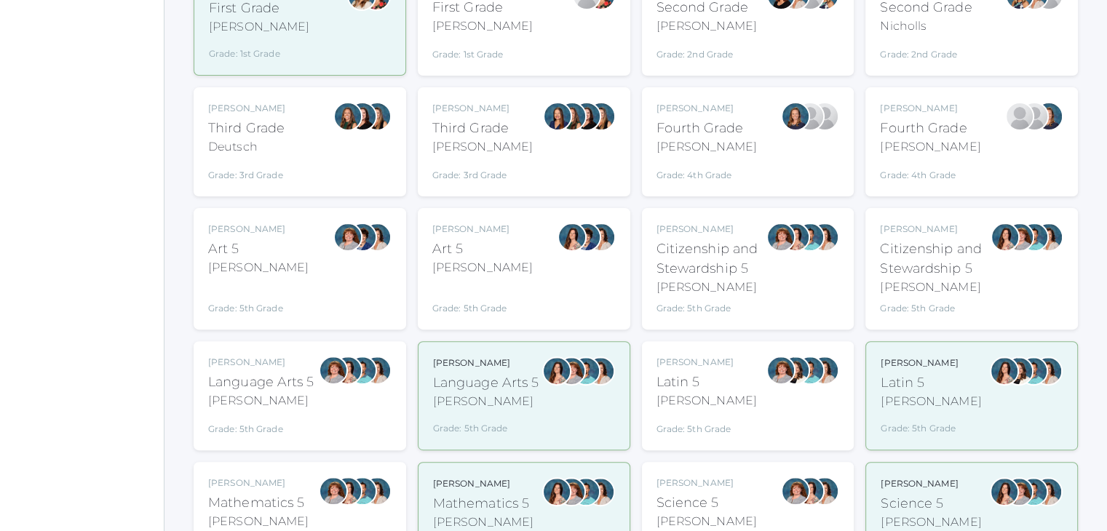
click at [280, 397] on div "Bence" at bounding box center [261, 400] width 106 height 17
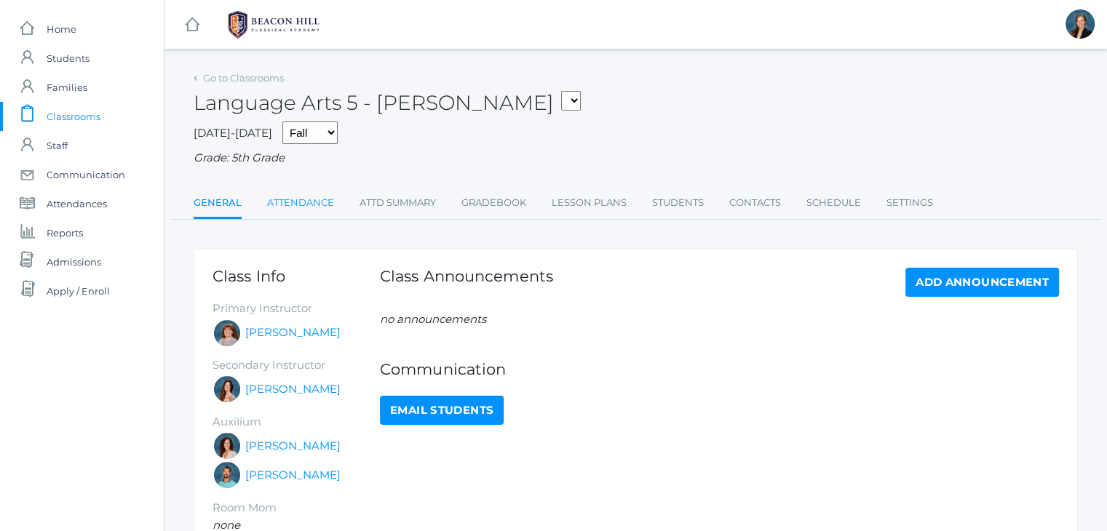
click at [313, 202] on link "Attendance" at bounding box center [300, 202] width 67 height 29
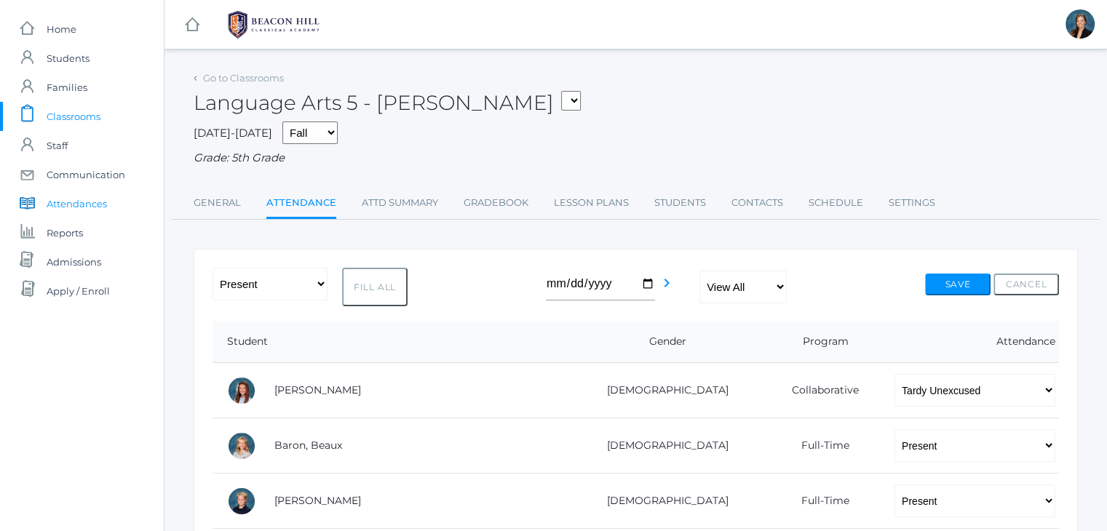
click at [73, 206] on span "Attendances" at bounding box center [77, 203] width 60 height 29
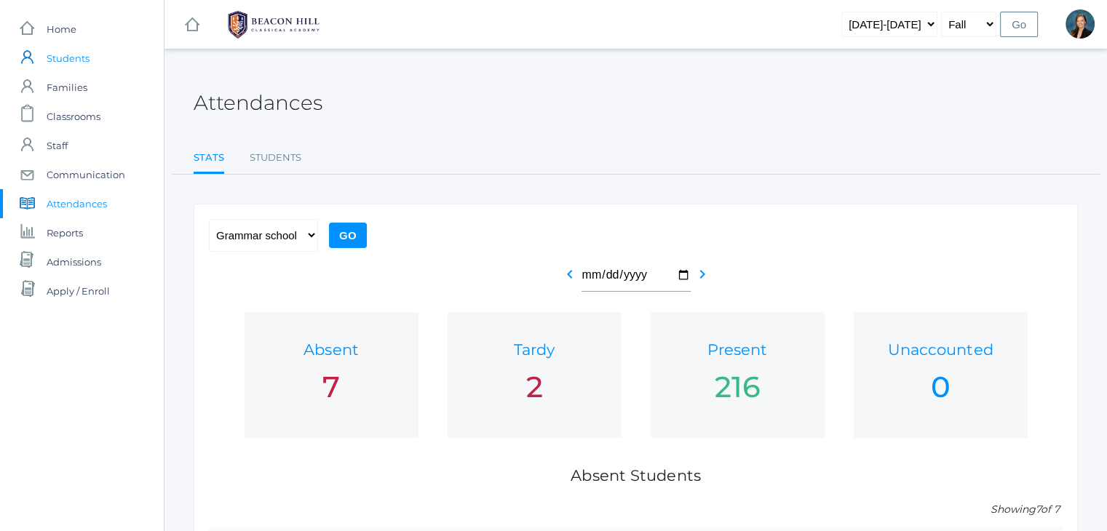
click at [74, 61] on span "Students" at bounding box center [68, 58] width 43 height 29
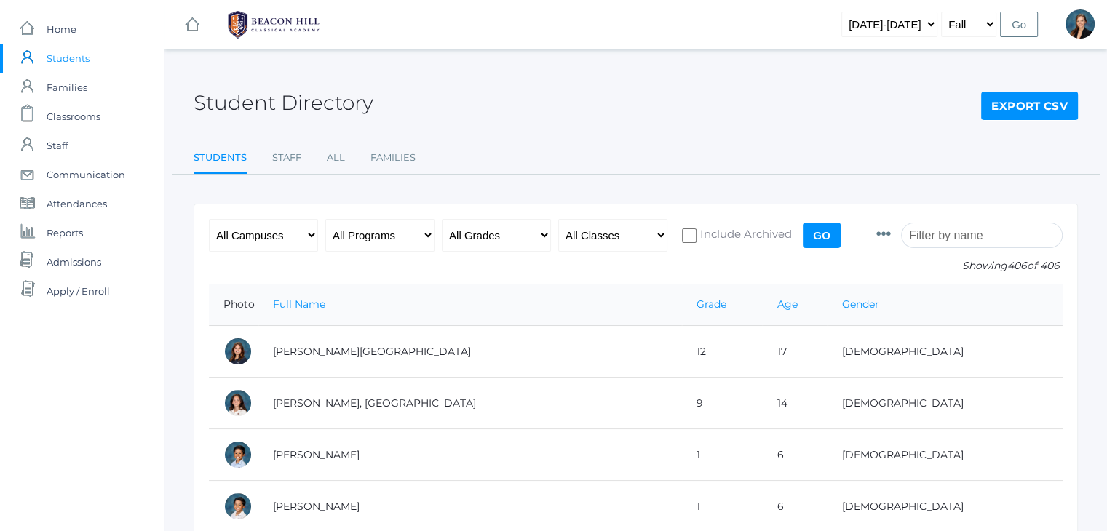
click at [939, 235] on input "search" at bounding box center [982, 235] width 162 height 25
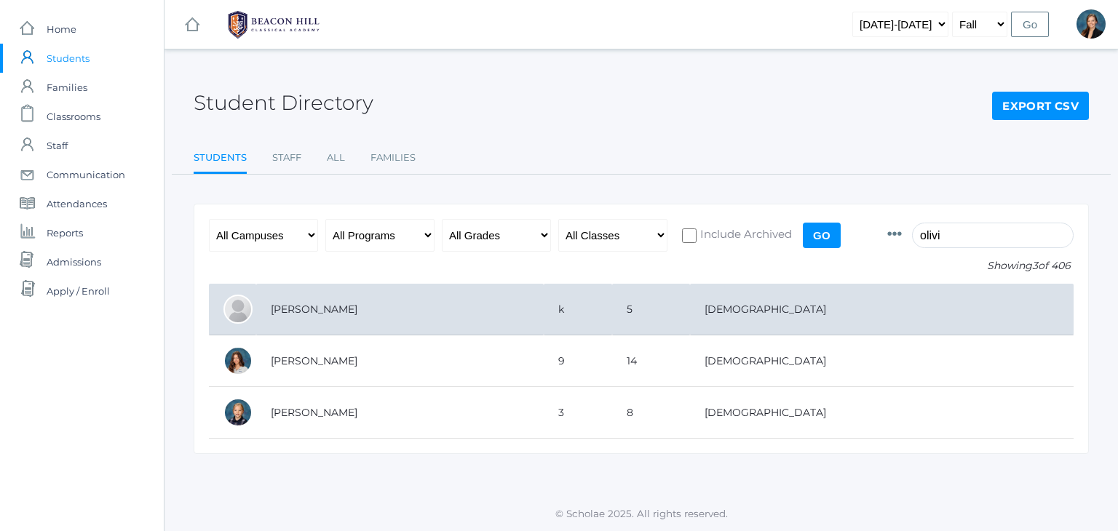
type input "olivi"
click at [348, 305] on td "[PERSON_NAME]" at bounding box center [399, 310] width 287 height 52
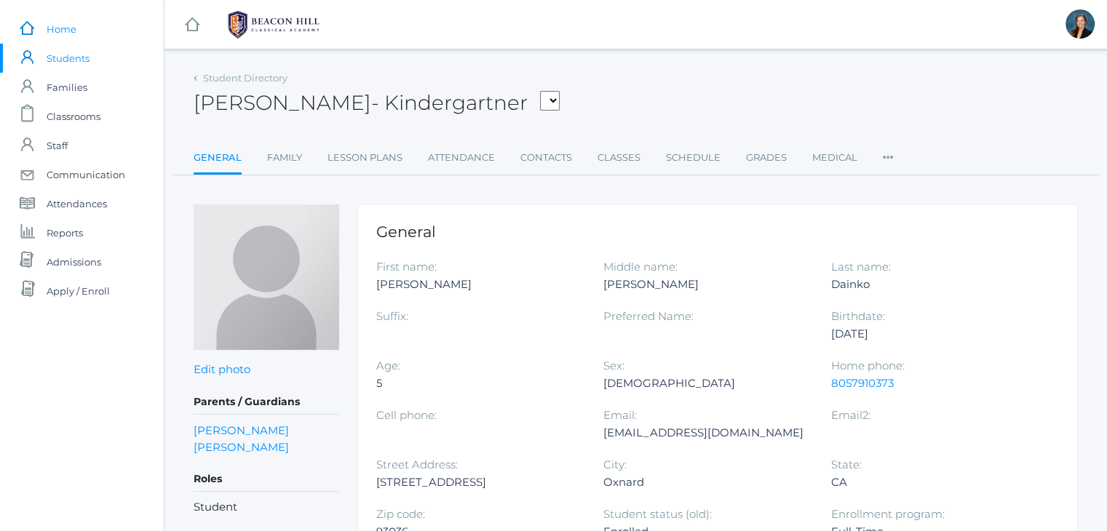
click at [53, 27] on span "Home" at bounding box center [62, 29] width 30 height 29
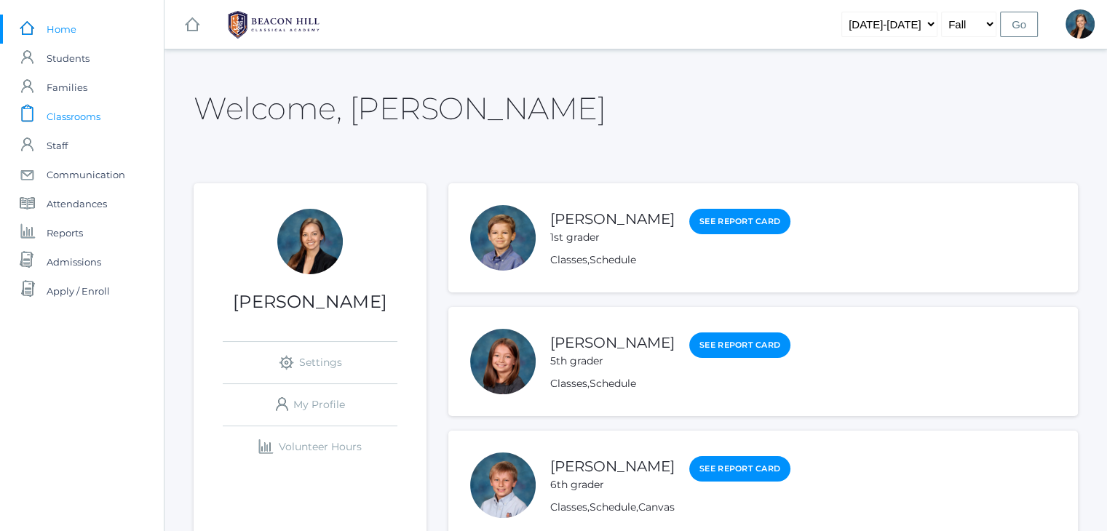
click at [63, 114] on span "Classrooms" at bounding box center [74, 116] width 54 height 29
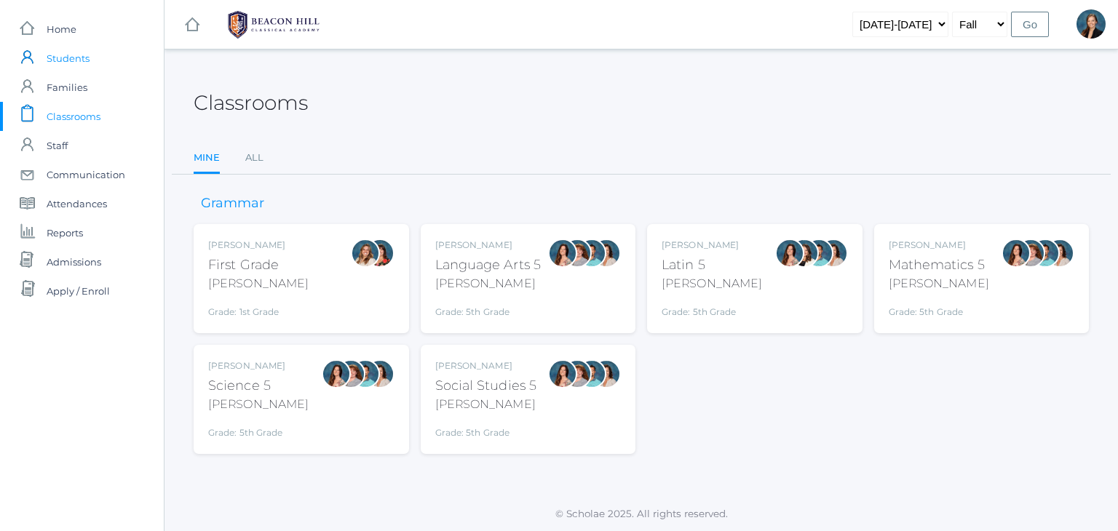
click at [78, 61] on span "Students" at bounding box center [68, 58] width 43 height 29
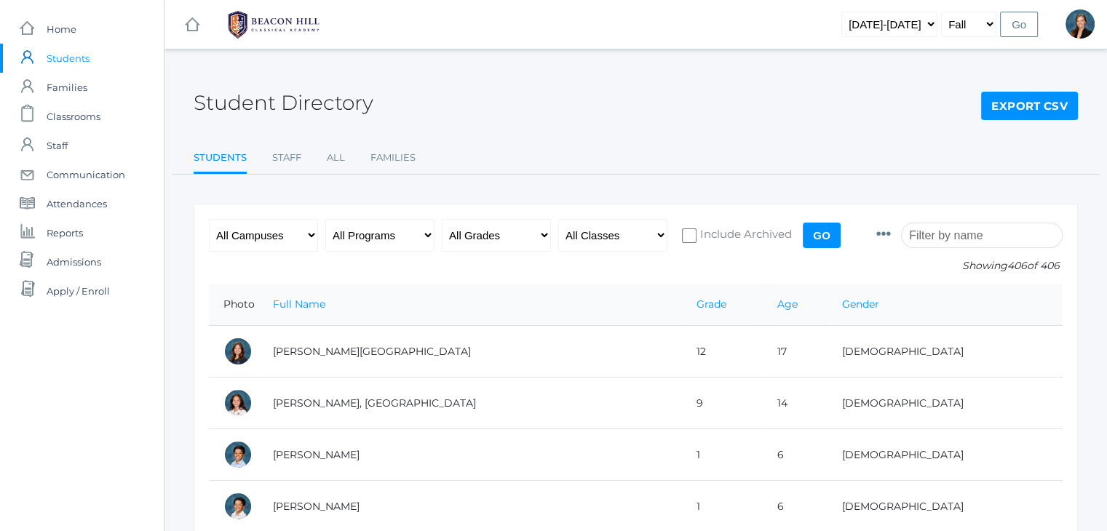
click at [958, 237] on input "search" at bounding box center [982, 235] width 162 height 25
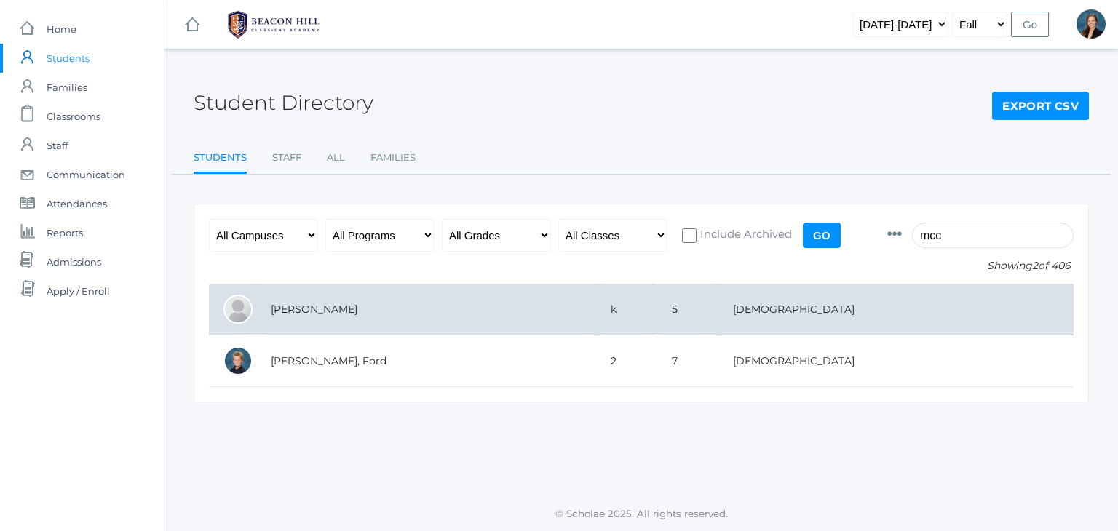
type input "mcc"
click at [555, 304] on td "[PERSON_NAME]" at bounding box center [426, 310] width 340 height 52
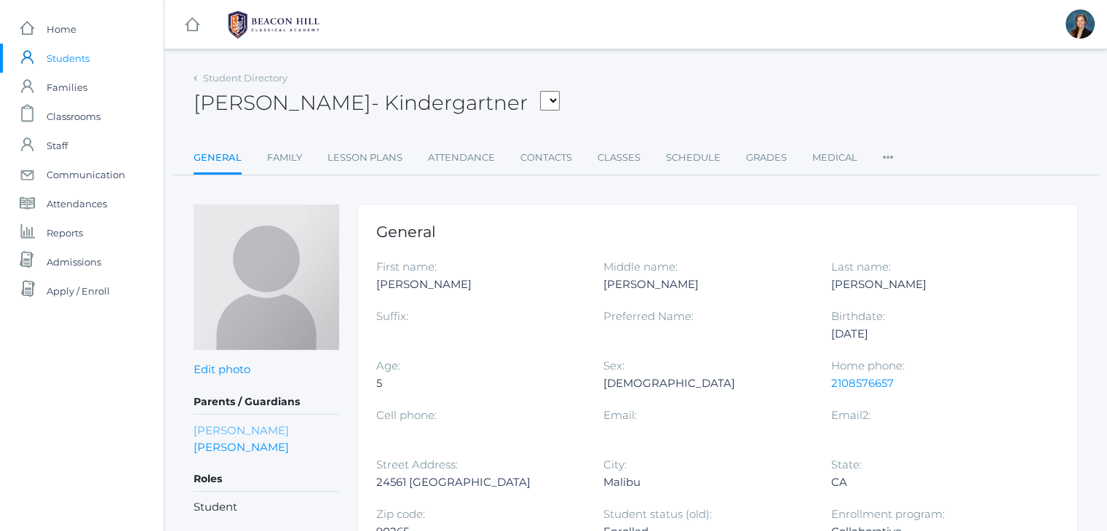
click at [265, 426] on link "[PERSON_NAME]" at bounding box center [241, 430] width 95 height 17
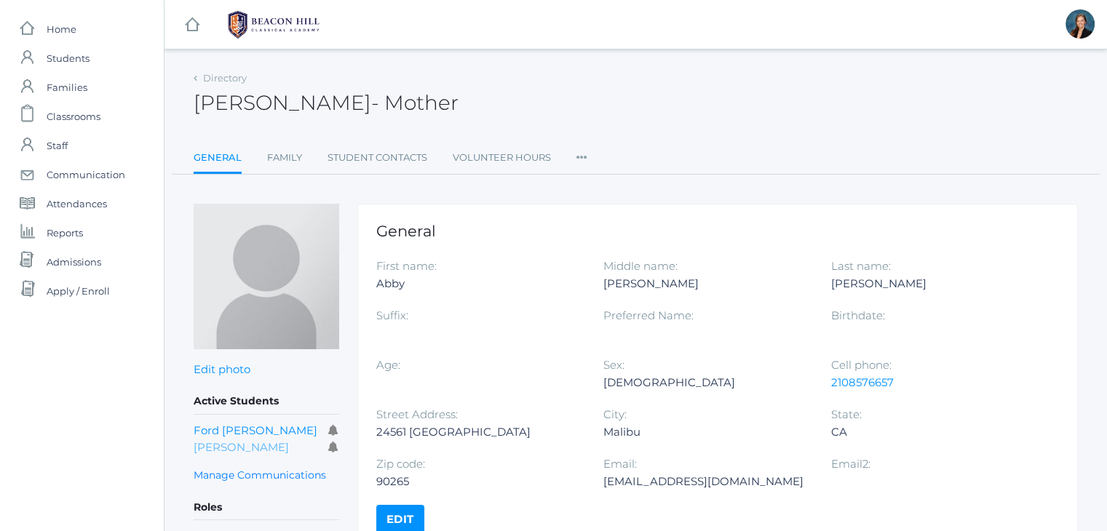
click at [258, 449] on link "[PERSON_NAME]" at bounding box center [241, 447] width 95 height 14
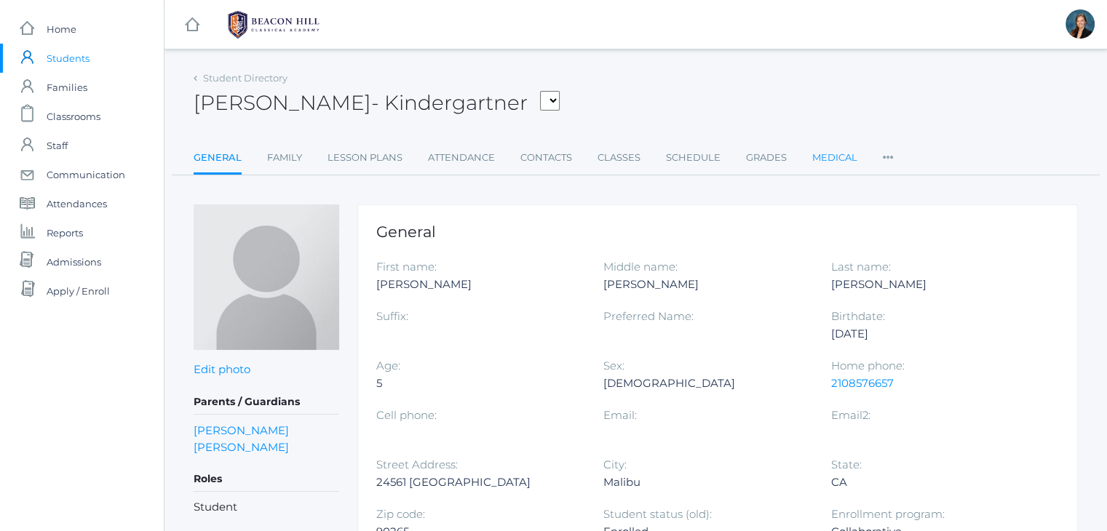
click at [825, 153] on link "Medical" at bounding box center [834, 157] width 45 height 29
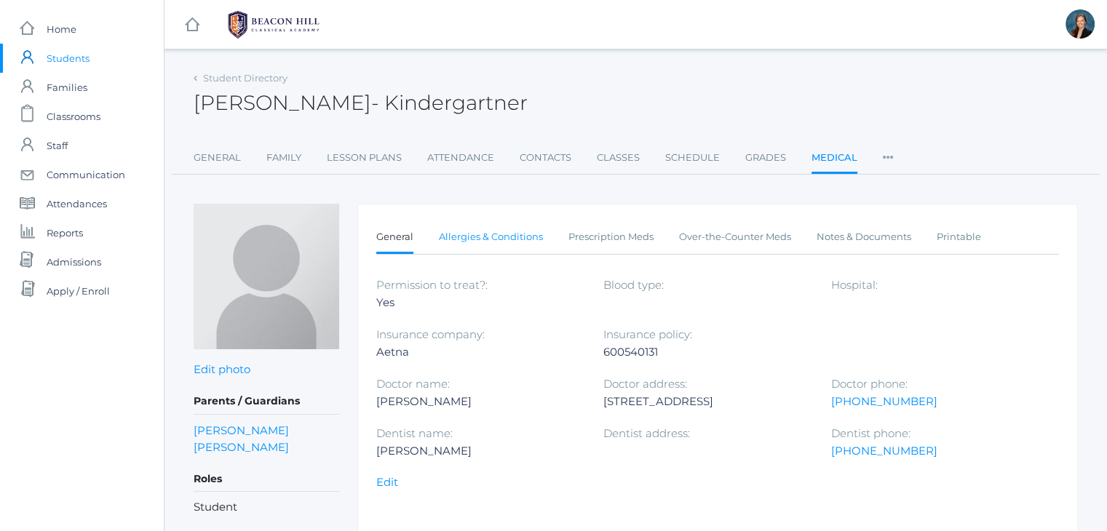
click at [455, 236] on link "Allergies & Conditions" at bounding box center [491, 237] width 104 height 29
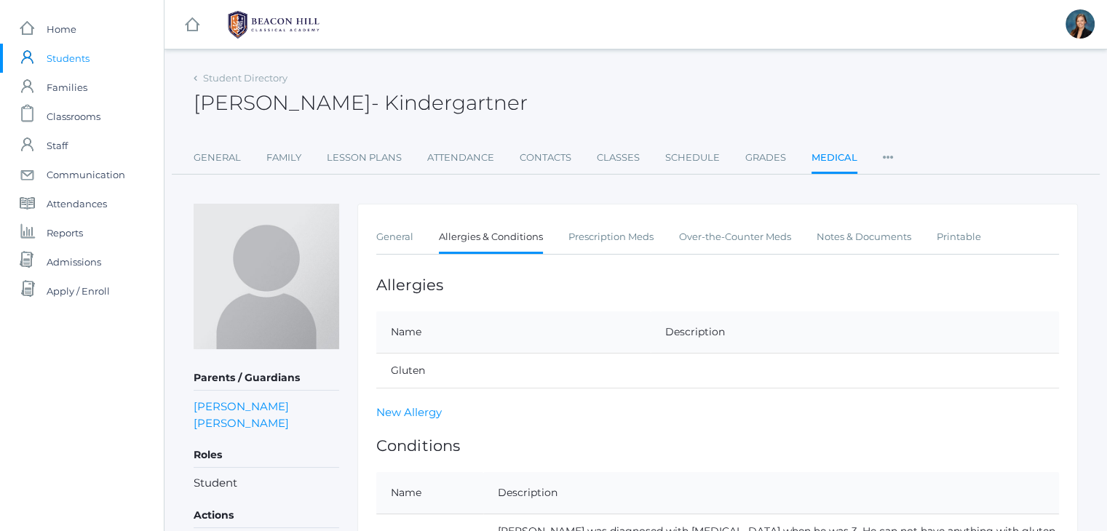
click at [720, 74] on div "Cole McCollum - Kindergartner Cole McCollum Kindergartner" at bounding box center [636, 95] width 884 height 54
click at [90, 118] on span "Classrooms" at bounding box center [74, 116] width 54 height 29
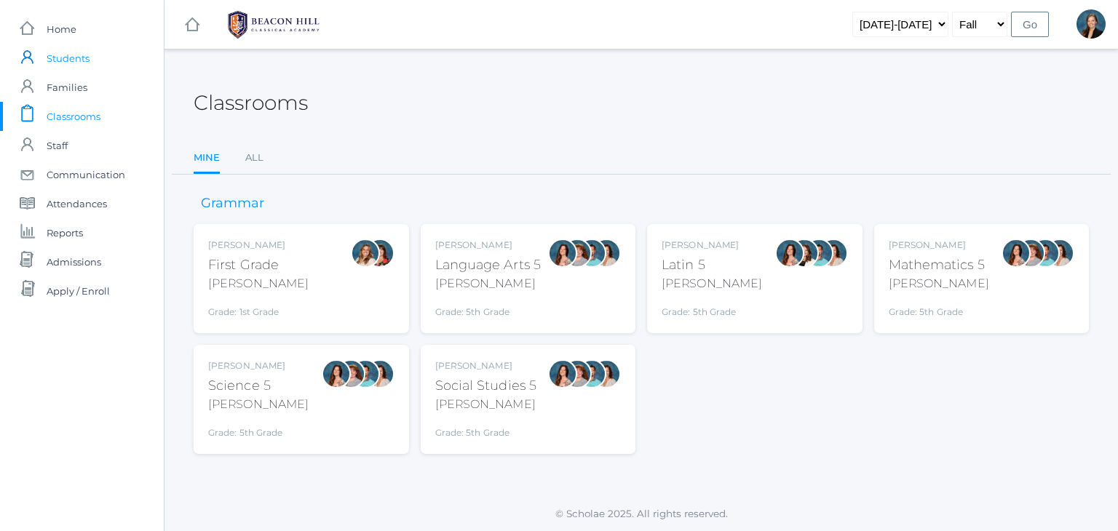
click at [81, 52] on span "Students" at bounding box center [68, 58] width 43 height 29
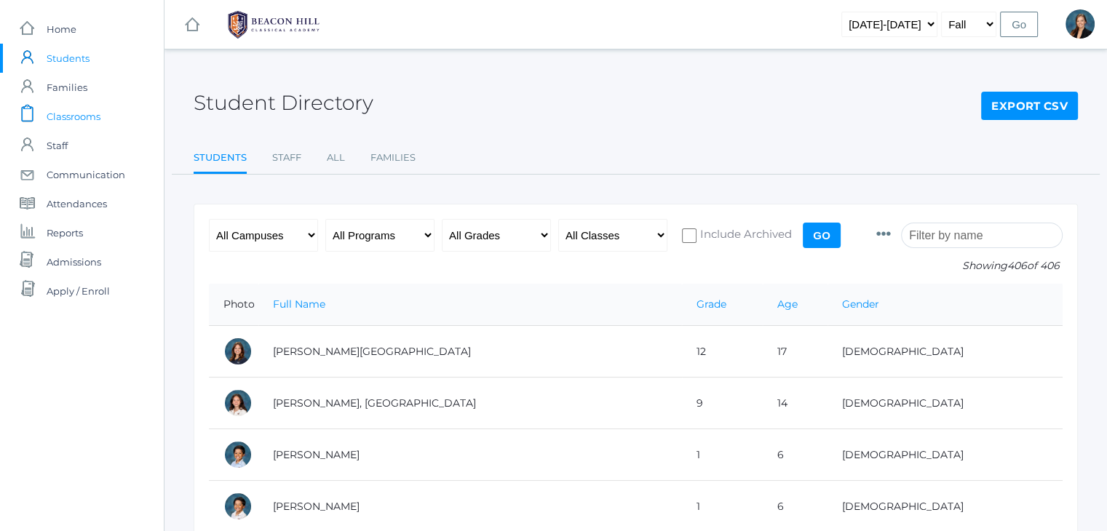
click at [65, 114] on span "Classrooms" at bounding box center [74, 116] width 54 height 29
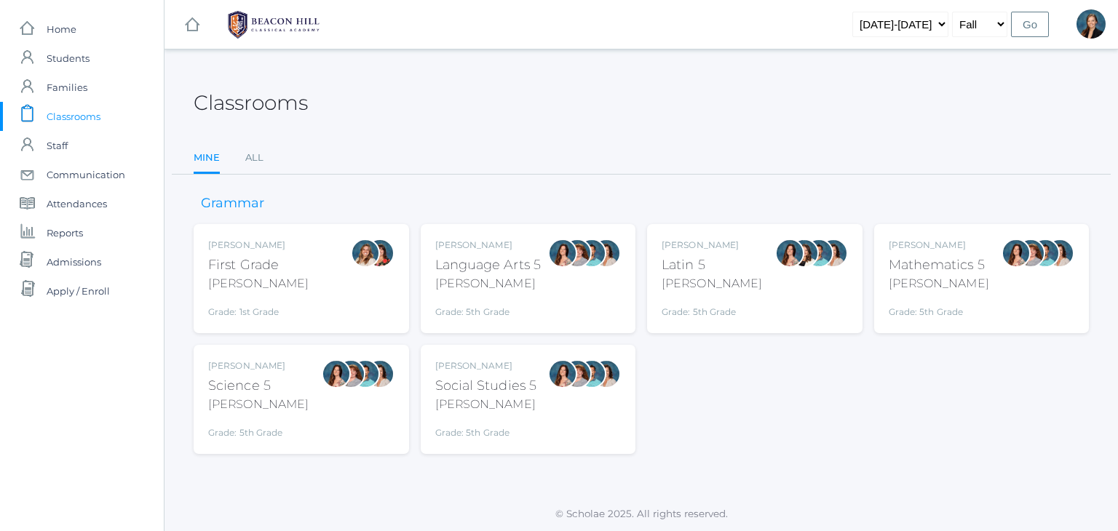
click at [500, 301] on div "Grade: 5th Grade" at bounding box center [488, 308] width 106 height 20
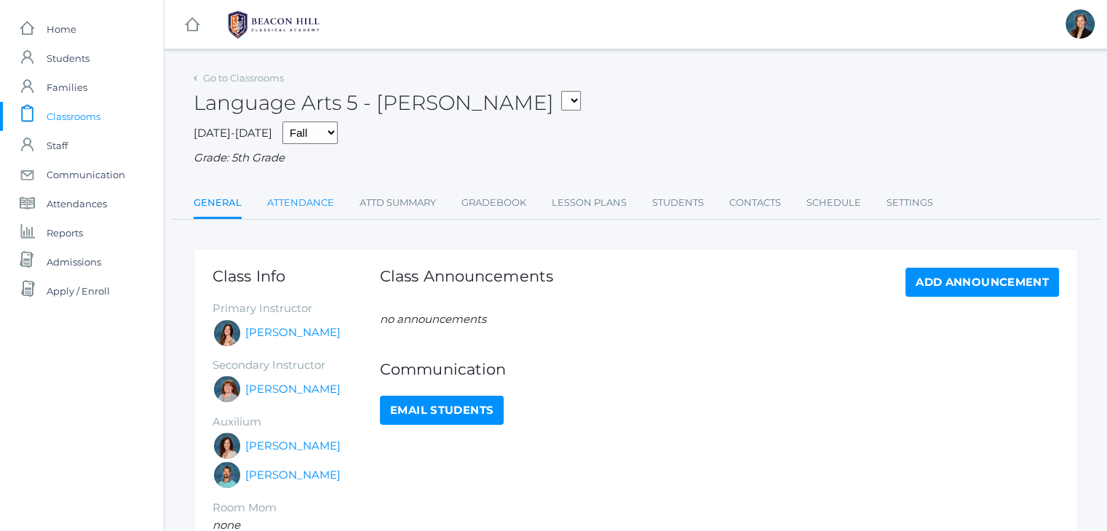
click at [302, 196] on link "Attendance" at bounding box center [300, 202] width 67 height 29
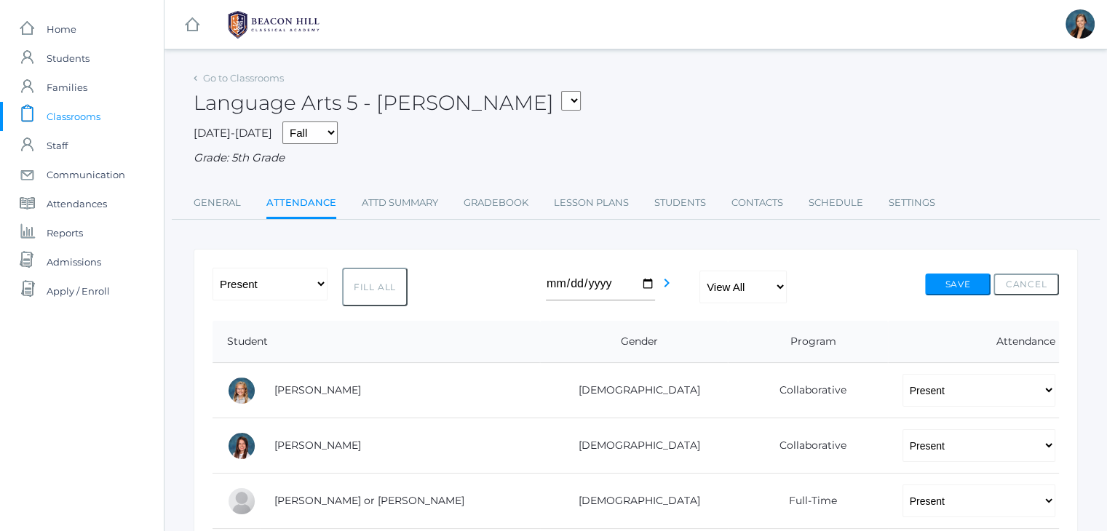
click at [531, 285] on div "-- Present Present-At-Home Tardy Excused Tardy Unexcused Absent Excused Absent …" at bounding box center [636, 287] width 846 height 39
click at [635, 80] on div "Language Arts 5 - Salazar 01LA - First Grade Barber 05LATIN - Latin 5 Salazar 0…" at bounding box center [636, 95] width 884 height 54
click at [524, 291] on div "-- Present Present-At-Home Tardy Excused Tardy Unexcused Absent Excused Absent …" at bounding box center [636, 287] width 846 height 39
click at [662, 91] on div "Language Arts 5 - Salazar 01LA - First Grade Barber 05LATIN - Latin 5 Salazar 0…" at bounding box center [636, 95] width 884 height 54
click at [527, 283] on div "-- Present Present-At-Home Tardy Excused Tardy Unexcused Absent Excused Absent …" at bounding box center [636, 287] width 846 height 39
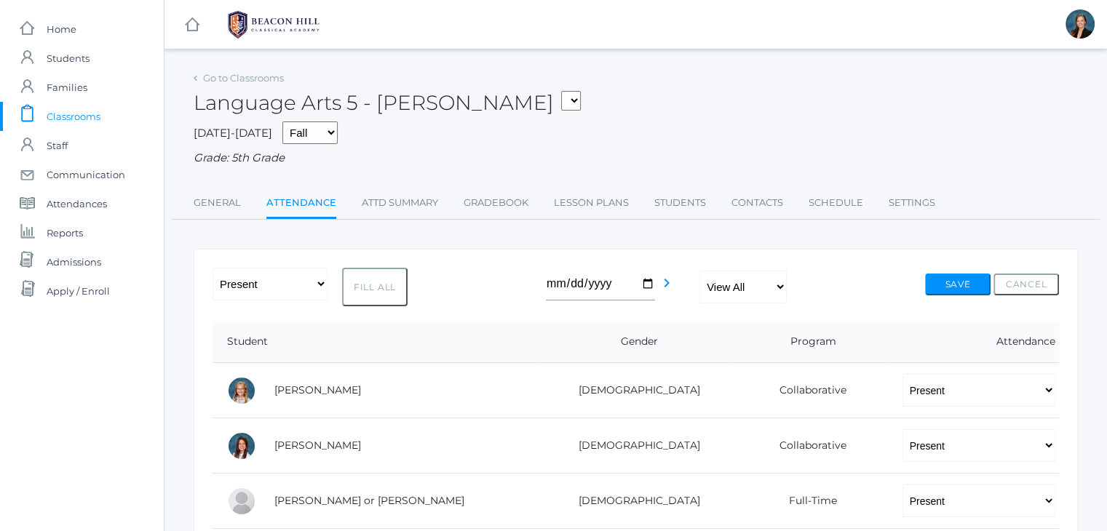
click at [571, 103] on div "Language Arts 5 - Salazar 01LA - First Grade Barber 05LATIN - Latin 5 Salazar 0…" at bounding box center [636, 95] width 884 height 54
click at [636, 146] on div "2025-2026 Fall Spring Grade: 5th Grade" at bounding box center [636, 144] width 884 height 45
click at [665, 285] on icon "chevron_right" at bounding box center [666, 282] width 17 height 17
click at [543, 280] on icon "chevron_left" at bounding box center [544, 282] width 17 height 17
click at [627, 140] on div "2025-2026 Fall Spring Grade: 5th Grade" at bounding box center [636, 144] width 884 height 45
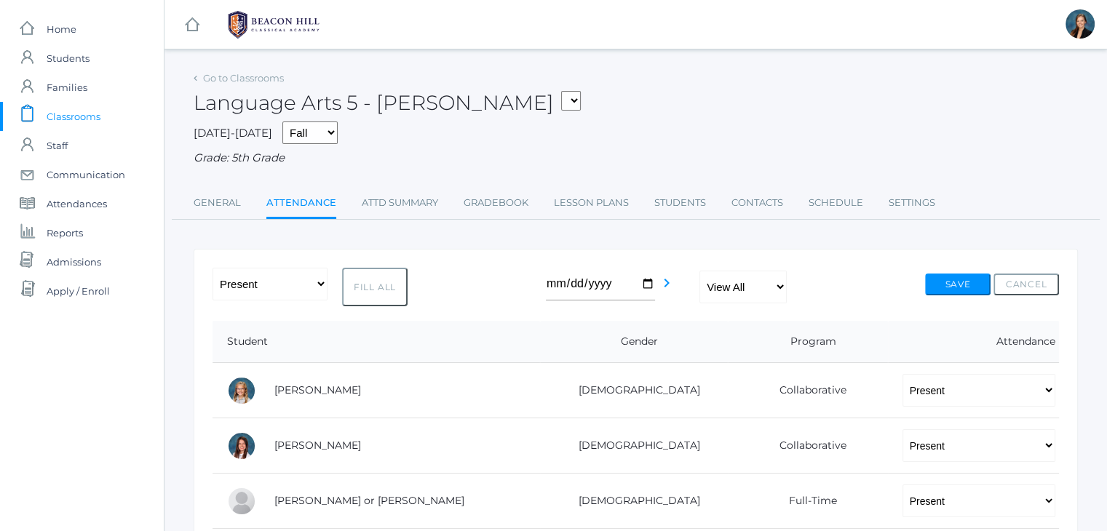
click at [777, 164] on div "Grade: 5th Grade" at bounding box center [636, 158] width 884 height 17
click at [73, 26] on span "Home" at bounding box center [62, 29] width 30 height 29
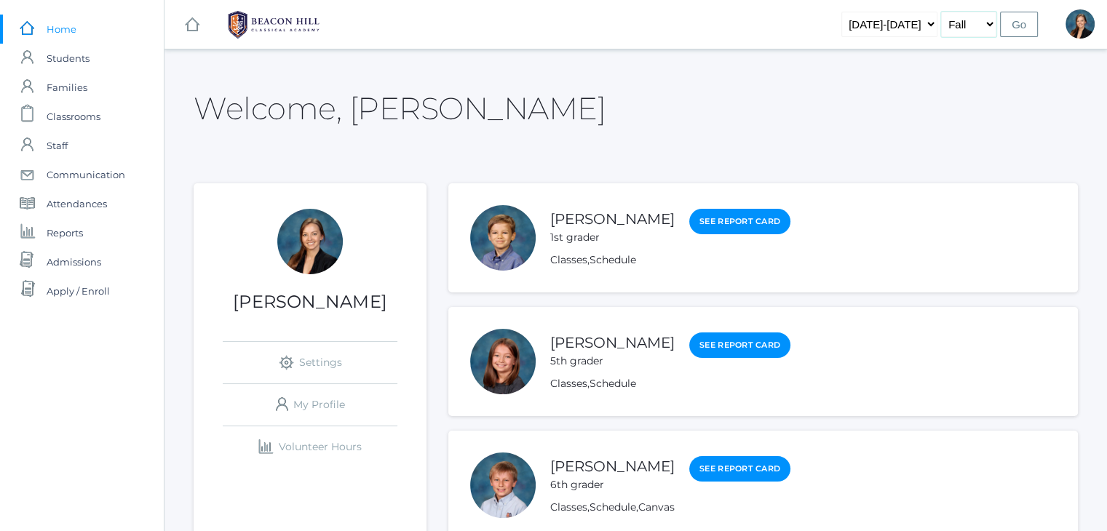
click at [975, 23] on select "Fall Spring" at bounding box center [968, 24] width 55 height 25
select select "2"
click at [942, 12] on select "Fall Spring" at bounding box center [968, 24] width 55 height 25
click at [910, 21] on select "2019-2020 2020-2021 2021-2022 2022-2023 2023-2024 2024-2025 2025-2026" at bounding box center [889, 24] width 96 height 25
select select "2024-2025"
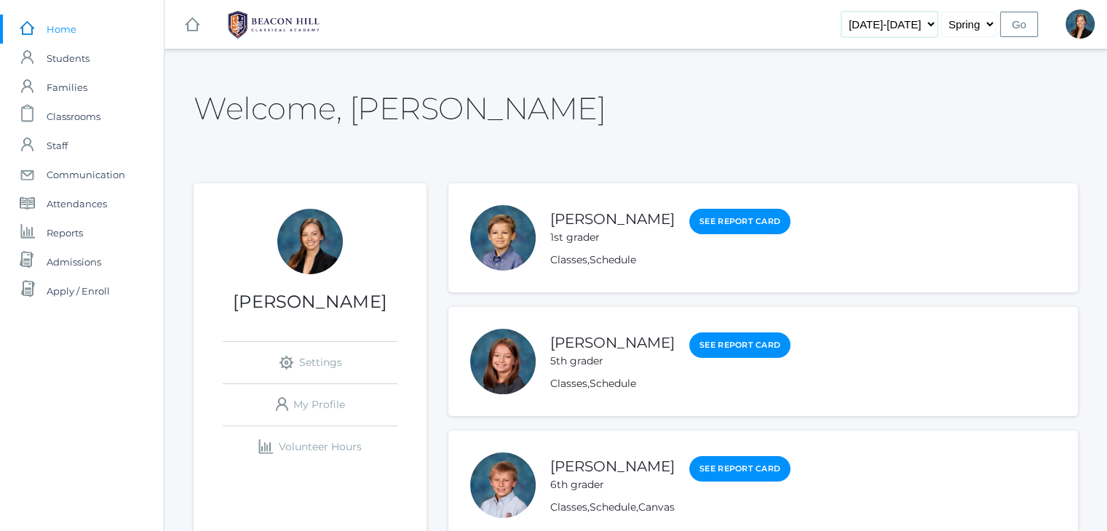
click at [865, 12] on select "2019-2020 2020-2021 2021-2022 2022-2023 2023-2024 2024-2025 2025-2026" at bounding box center [889, 24] width 96 height 25
click at [1018, 22] on input "Go" at bounding box center [1019, 24] width 38 height 25
click at [75, 121] on span "Classrooms" at bounding box center [74, 116] width 54 height 29
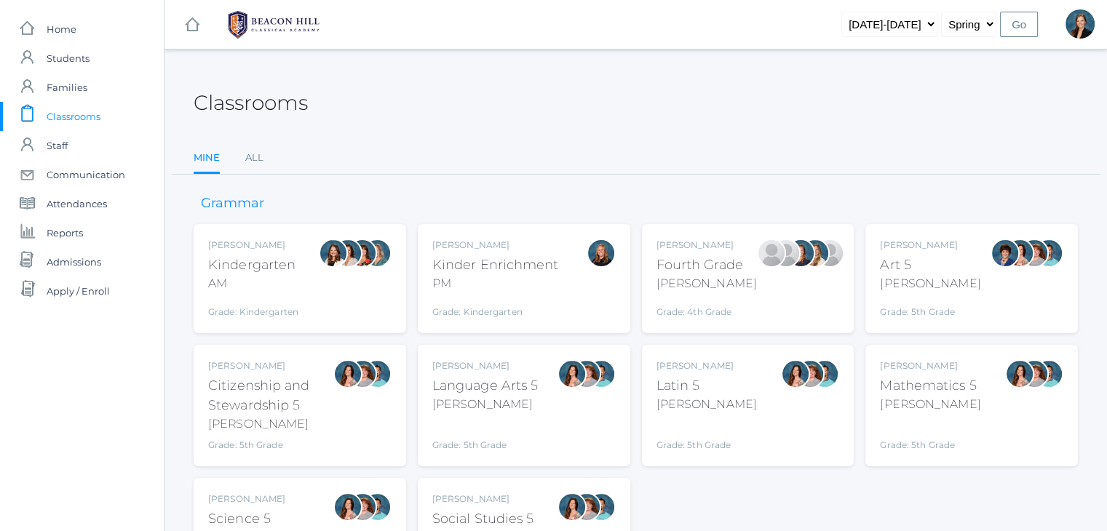
click at [475, 409] on div "[PERSON_NAME]" at bounding box center [485, 404] width 106 height 17
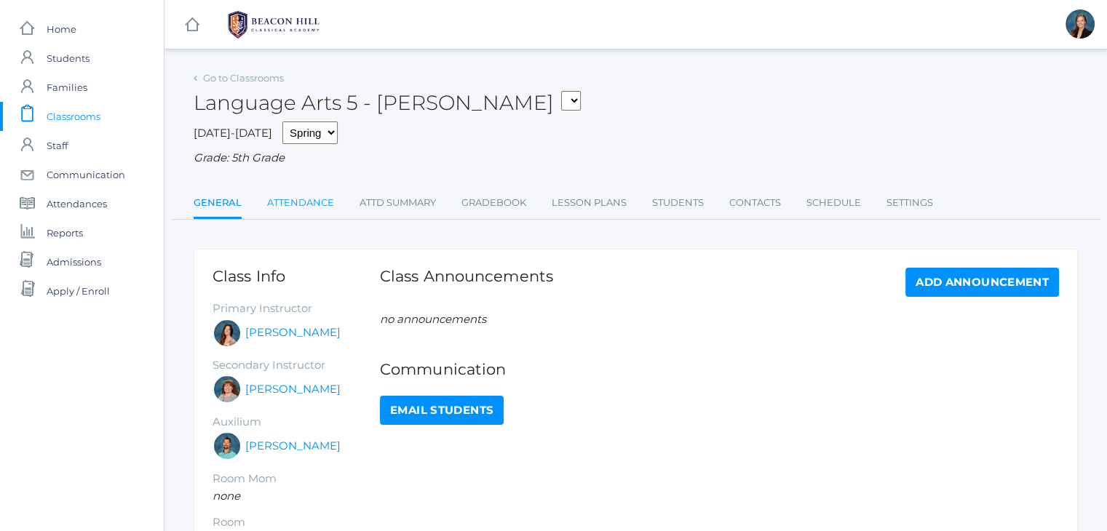
click at [303, 202] on link "Attendance" at bounding box center [300, 202] width 67 height 29
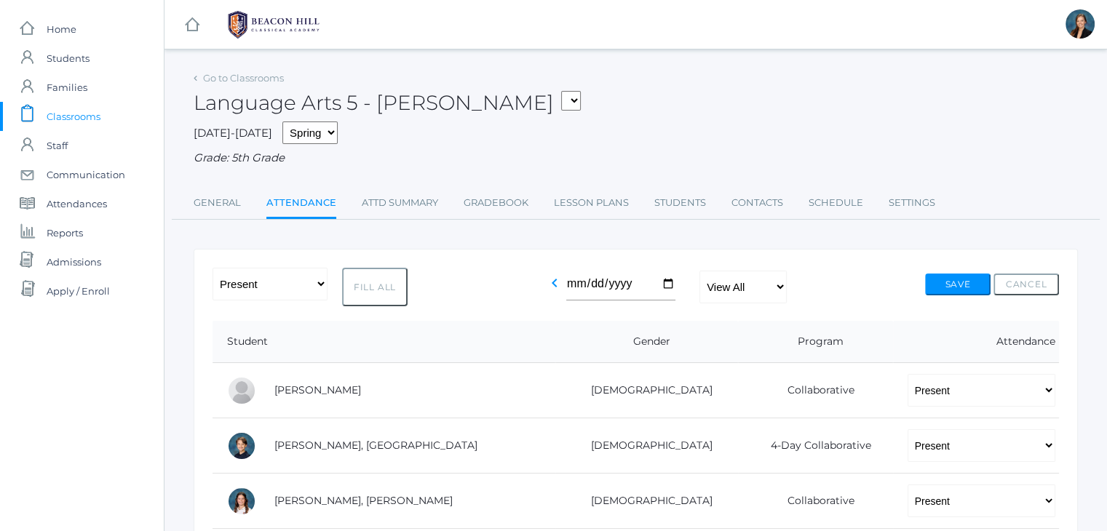
click at [639, 103] on div "Language Arts 5 - Salazar *KIND - Kindergarten AM *KNDC - Kinder Enrichment PM …" at bounding box center [636, 95] width 884 height 54
click at [70, 26] on span "Home" at bounding box center [62, 29] width 30 height 29
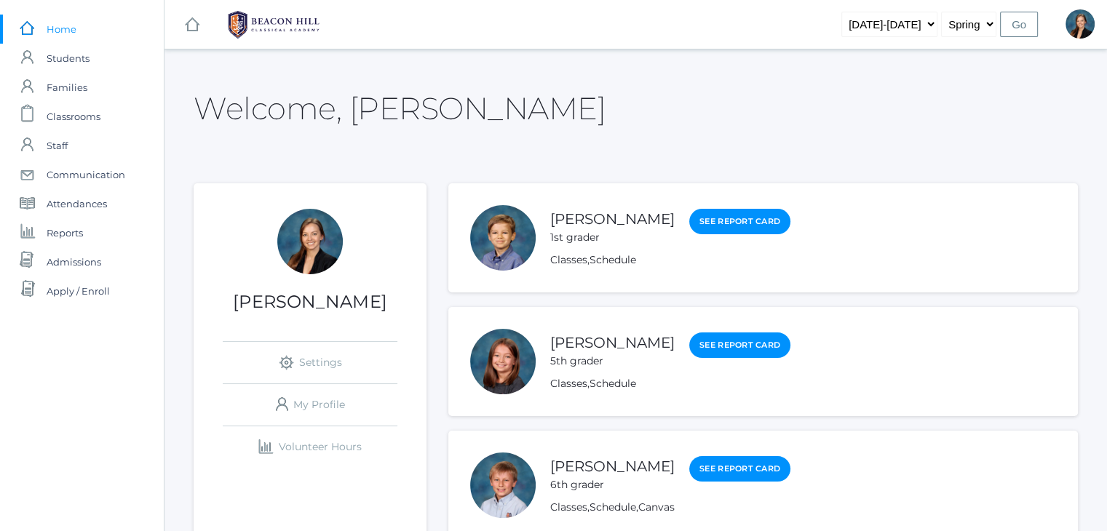
click at [568, 97] on div "Welcome, Allison" at bounding box center [636, 100] width 884 height 65
click at [617, 106] on div "Welcome, Allison" at bounding box center [636, 100] width 884 height 65
click at [74, 119] on span "Classrooms" at bounding box center [74, 116] width 54 height 29
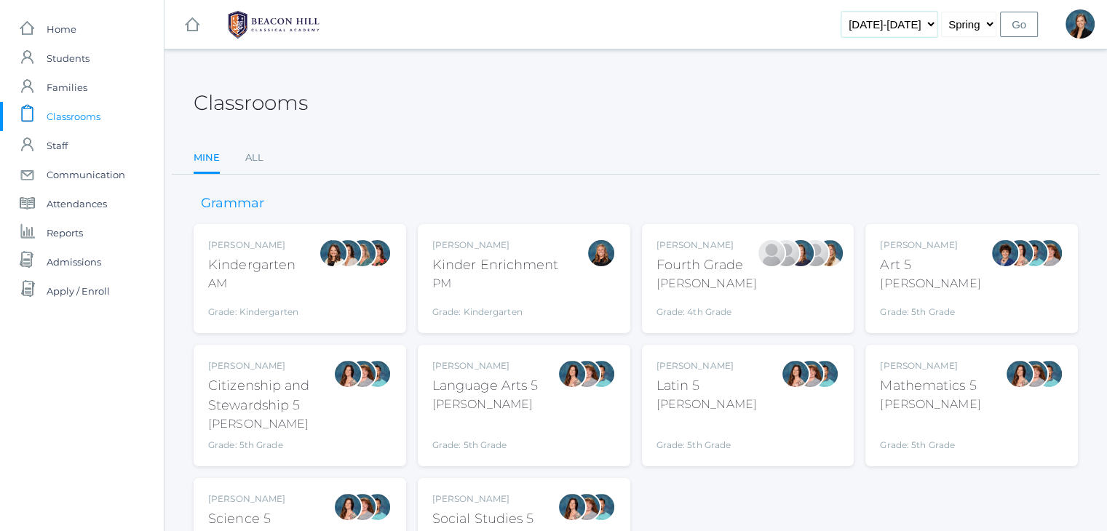
click at [898, 24] on select "2019-2020 2020-2021 2021-2022 2022-2023 2023-2024 2024-2025 2025-2026" at bounding box center [889, 24] width 96 height 25
select select "[DATE]-[DATE]"
click at [865, 12] on select "2019-2020 2020-2021 2021-2022 2022-2023 2023-2024 2024-2025 2025-2026" at bounding box center [889, 24] width 96 height 25
click at [1011, 38] on div "2019-2020 2020-2021 2021-2022 2022-2023 2023-2024 2024-2025 2025-2026 Fall Spri…" at bounding box center [939, 24] width 196 height 49
click at [1011, 24] on input "Go" at bounding box center [1019, 24] width 38 height 25
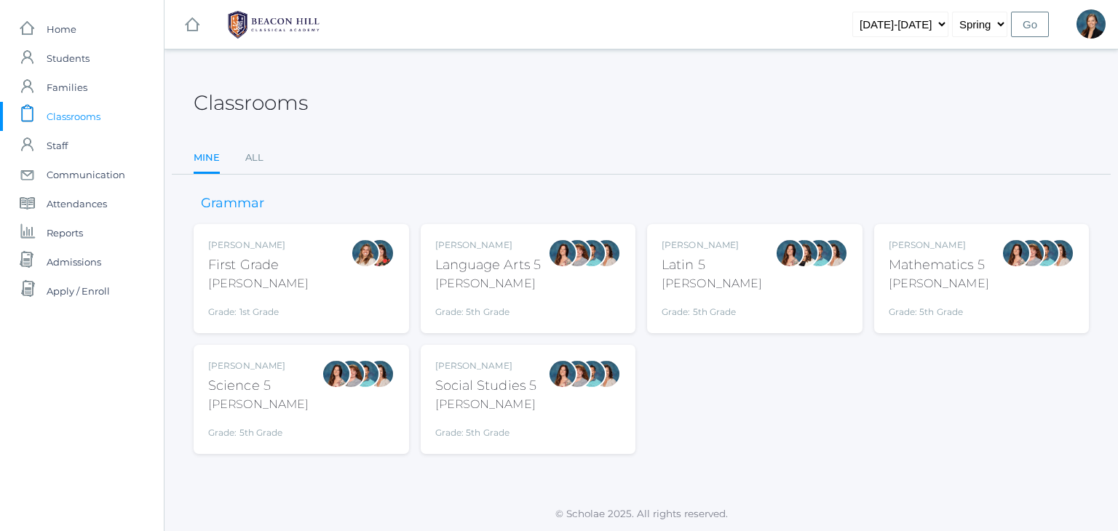
click at [662, 76] on div "Classrooms" at bounding box center [641, 95] width 895 height 54
click at [553, 111] on div "Classrooms" at bounding box center [641, 95] width 895 height 54
click at [250, 156] on link "All" at bounding box center [254, 157] width 18 height 29
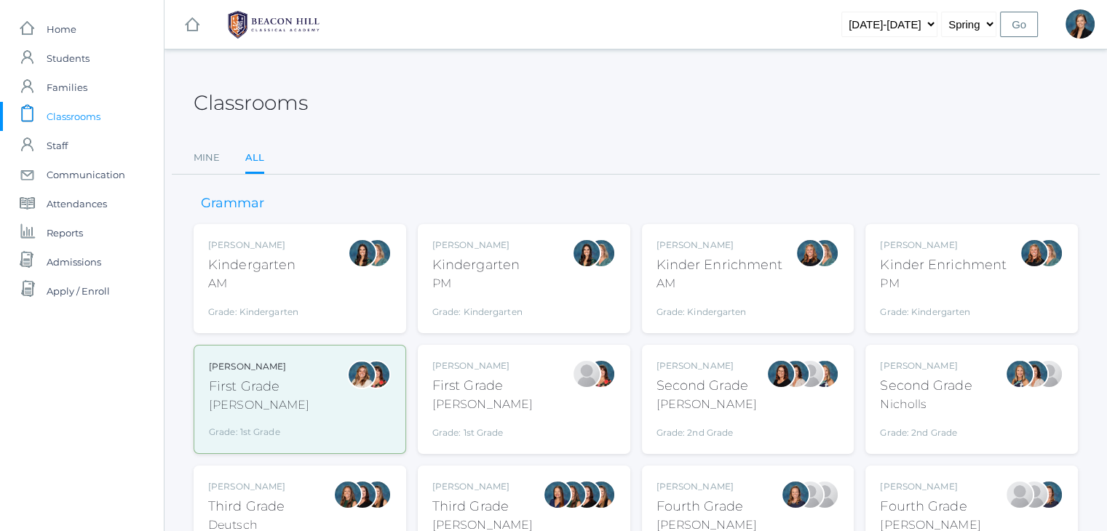
click at [249, 277] on div "AM" at bounding box center [253, 283] width 90 height 17
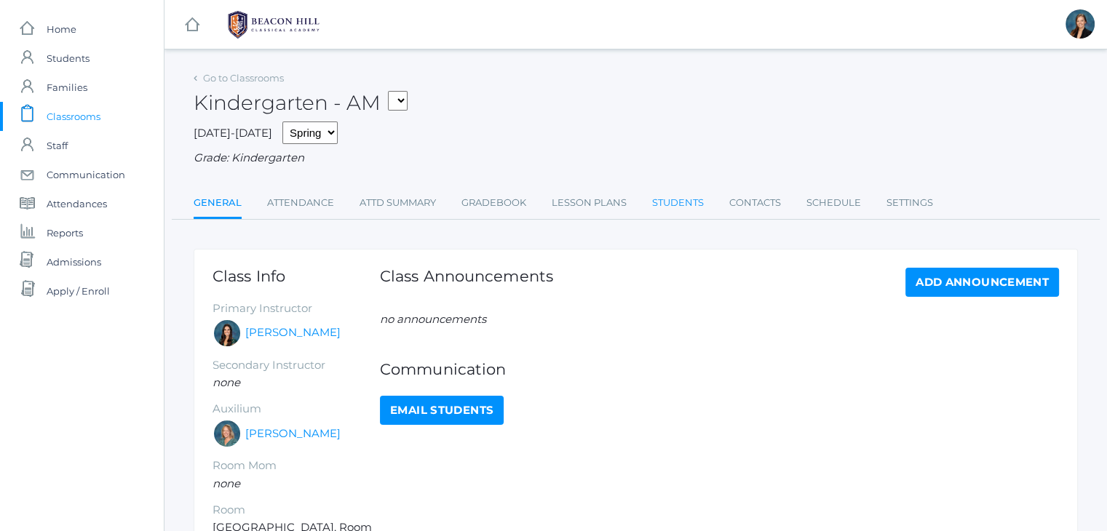
click at [668, 200] on link "Students" at bounding box center [678, 202] width 52 height 29
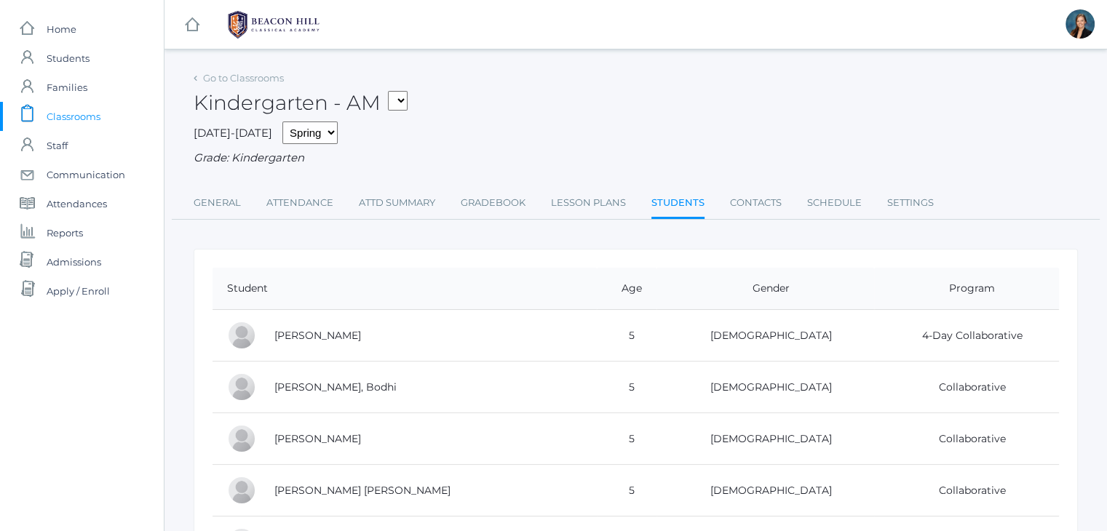
click at [658, 87] on div "Kindergarten - AM 01LA - First Grade Barber 05LATIN - Latin 5 Salazar 05MATH - …" at bounding box center [636, 95] width 884 height 54
click at [688, 79] on div "Kindergarten - AM 01LA - First Grade Barber 05LATIN - Latin 5 Salazar 05MATH - …" at bounding box center [636, 95] width 884 height 54
click at [651, 85] on div "Kindergarten - AM 01LA - First Grade Barber 05LATIN - Latin 5 Salazar 05MATH - …" at bounding box center [636, 95] width 884 height 54
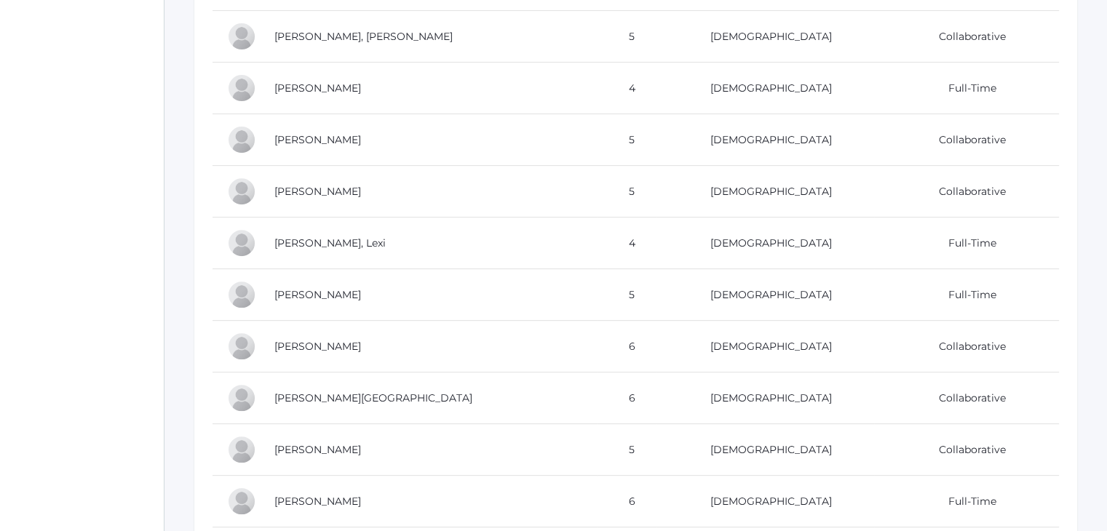
scroll to position [555, 0]
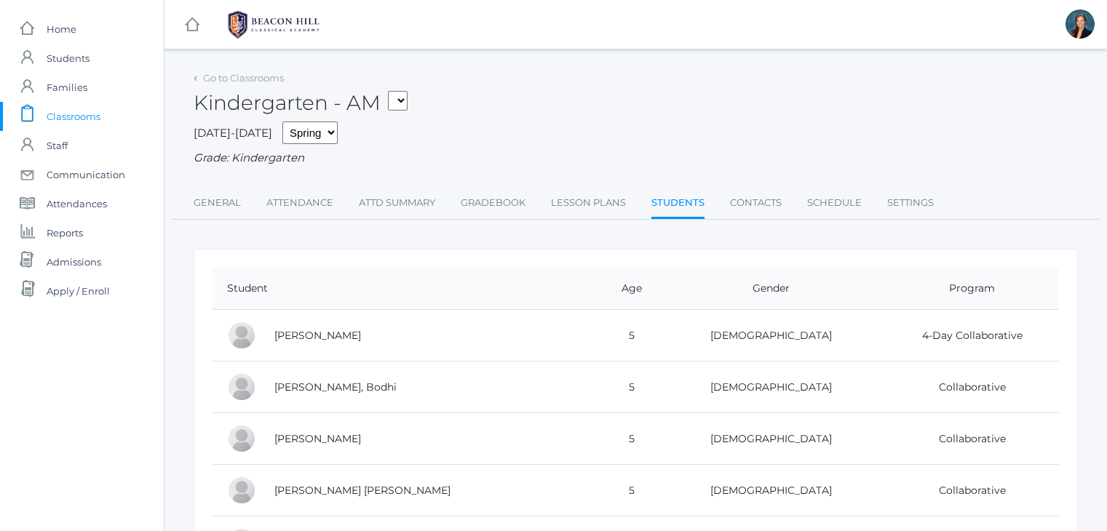
scroll to position [555, 0]
click at [76, 201] on span "Attendances" at bounding box center [77, 203] width 60 height 29
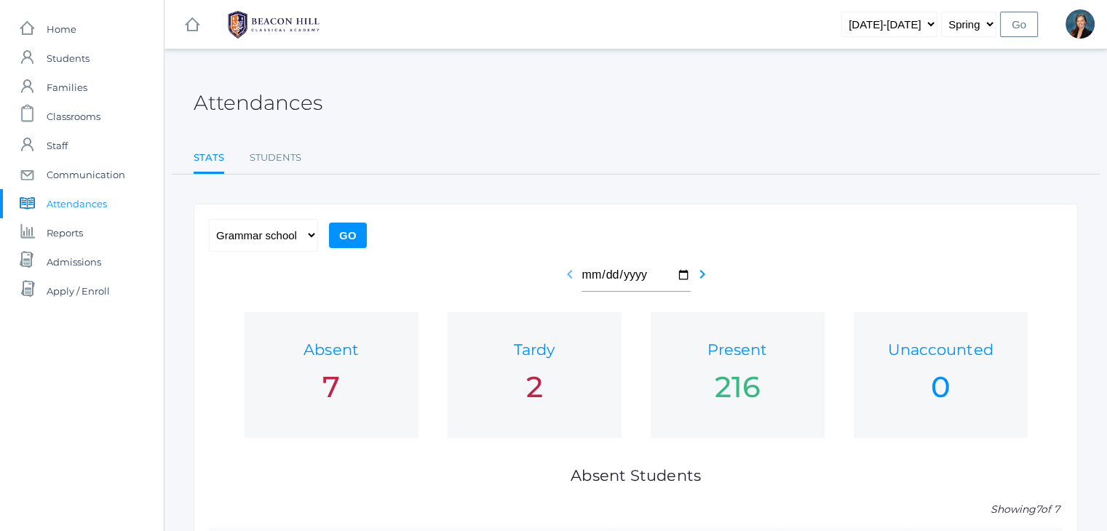
click at [564, 278] on icon "chevron_left" at bounding box center [569, 274] width 17 height 17
click at [613, 137] on div "Attendances Stats Students Stats Students" at bounding box center [636, 121] width 884 height 107
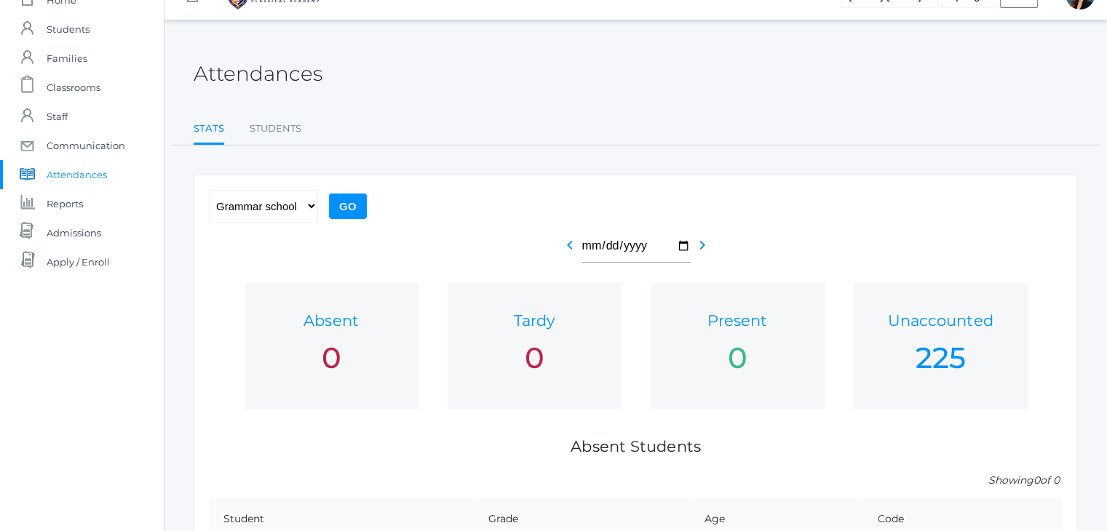
scroll to position [106, 0]
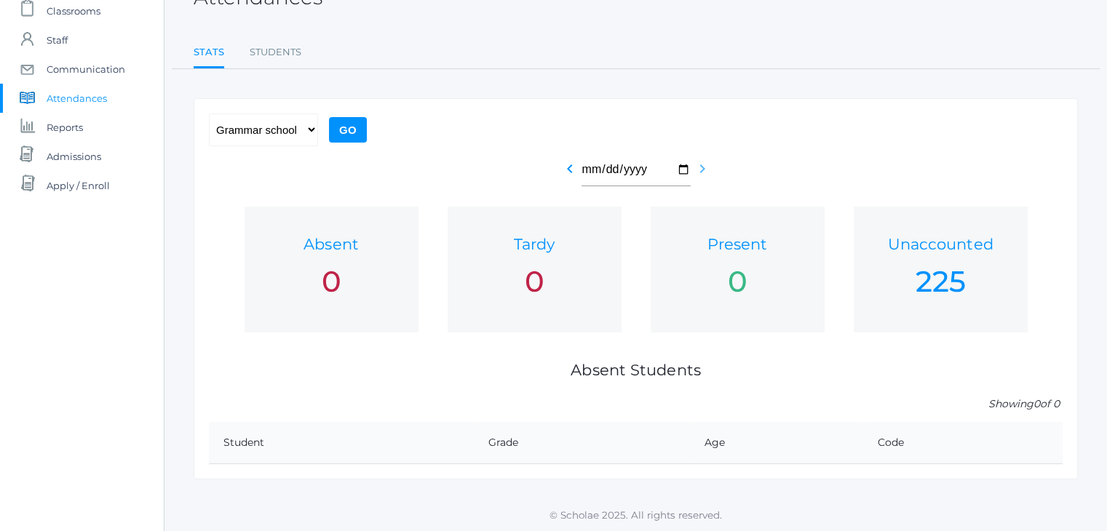
click at [700, 171] on icon "chevron_right" at bounding box center [702, 168] width 17 height 17
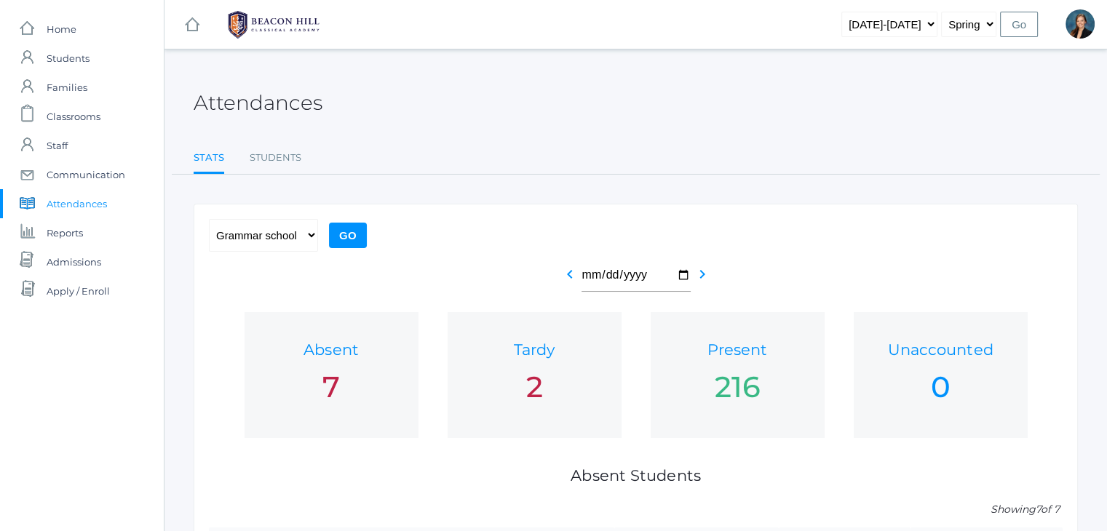
click at [627, 114] on div "Attendances" at bounding box center [636, 95] width 884 height 54
click at [591, 119] on div "Attendances" at bounding box center [636, 95] width 884 height 54
click at [547, 108] on div "Attendances" at bounding box center [636, 95] width 884 height 54
click at [555, 99] on div "Attendances" at bounding box center [636, 95] width 884 height 54
click at [55, 114] on span "Classrooms" at bounding box center [74, 116] width 54 height 29
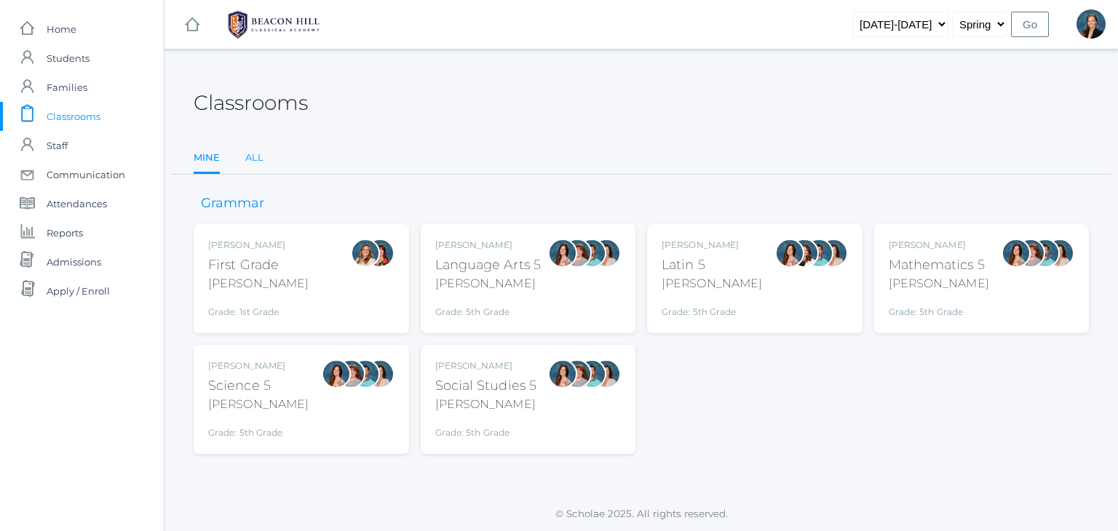
click at [259, 152] on link "All" at bounding box center [254, 157] width 18 height 29
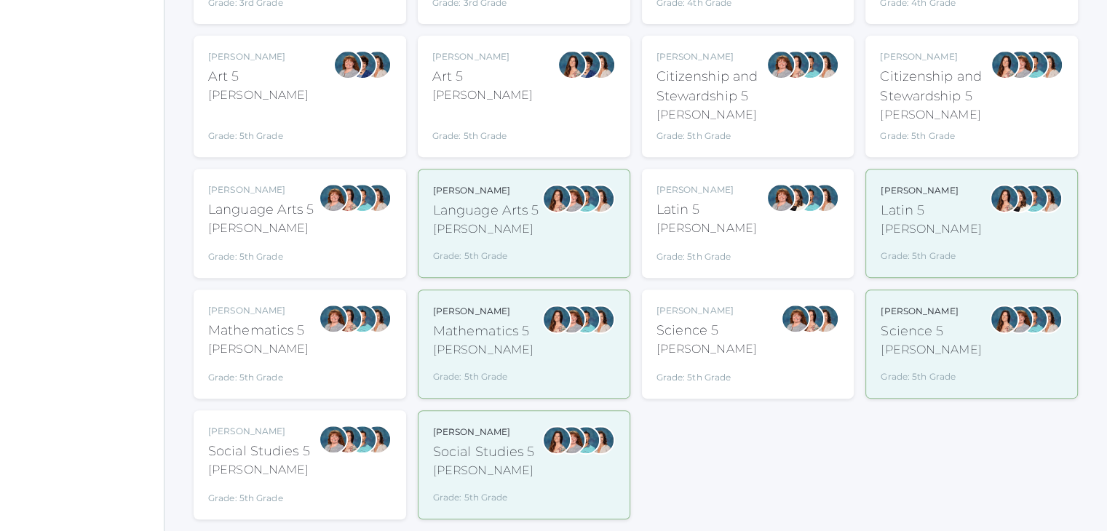
scroll to position [553, 0]
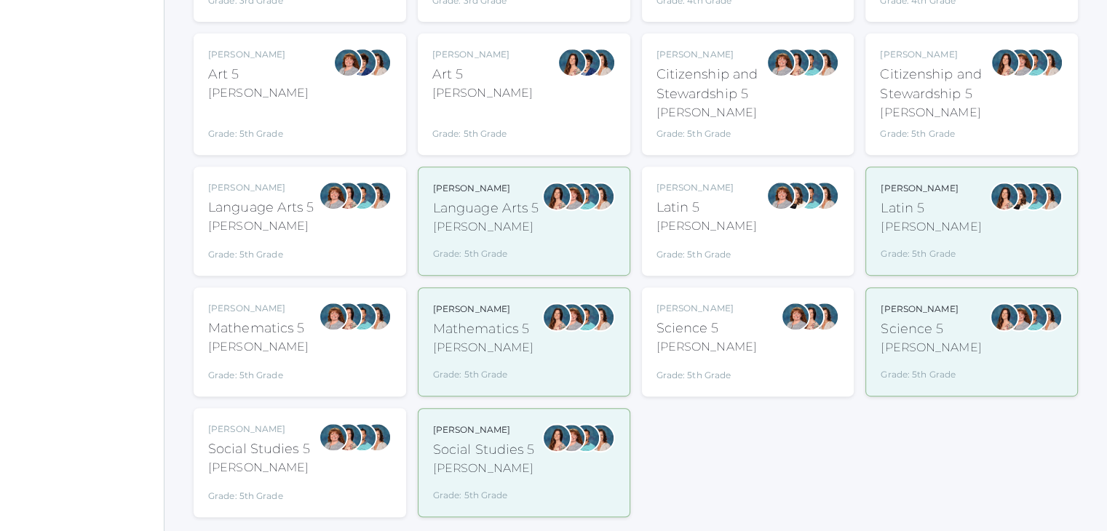
click at [301, 226] on div "Bence" at bounding box center [261, 226] width 106 height 17
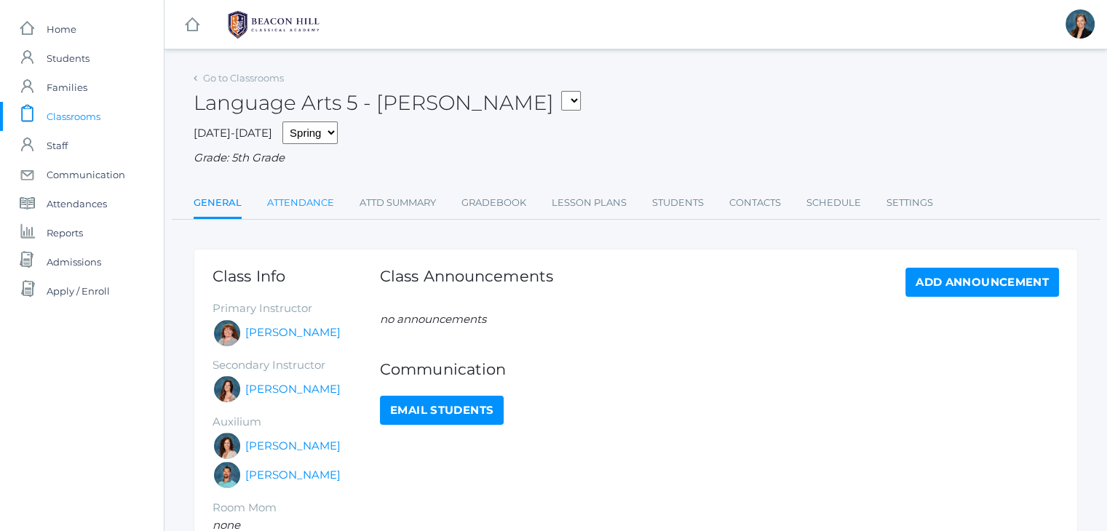
click at [292, 202] on link "Attendance" at bounding box center [300, 202] width 67 height 29
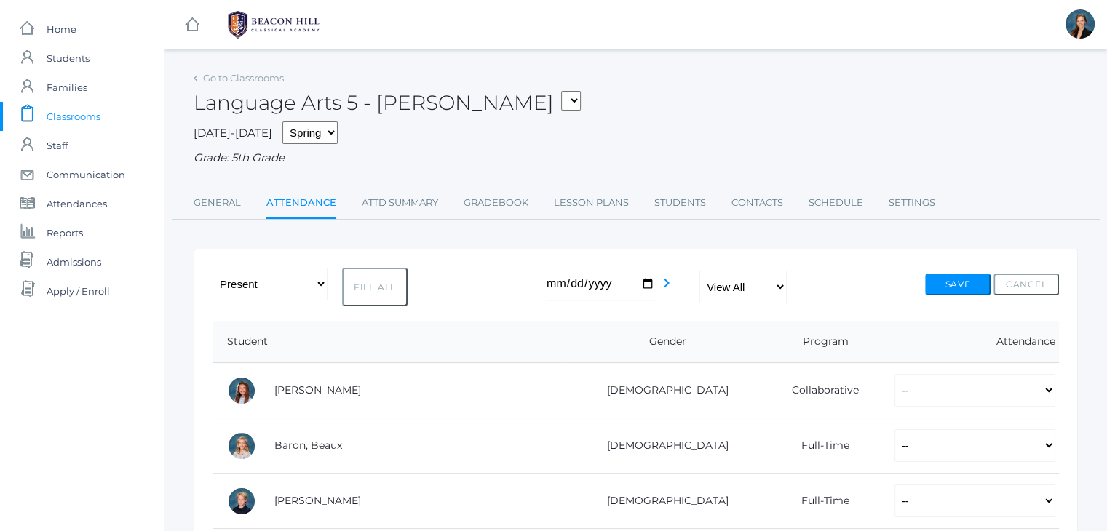
click at [672, 126] on div "[DATE]-[DATE] Fall Spring Grade: 5th Grade" at bounding box center [636, 144] width 884 height 45
click at [827, 140] on div "[DATE]-[DATE] Fall Spring Grade: 5th Grade" at bounding box center [636, 144] width 884 height 45
click at [298, 129] on select "Fall Spring" at bounding box center [309, 133] width 55 height 23
select select "1"
click at [282, 122] on select "Fall Spring" at bounding box center [309, 133] width 55 height 23
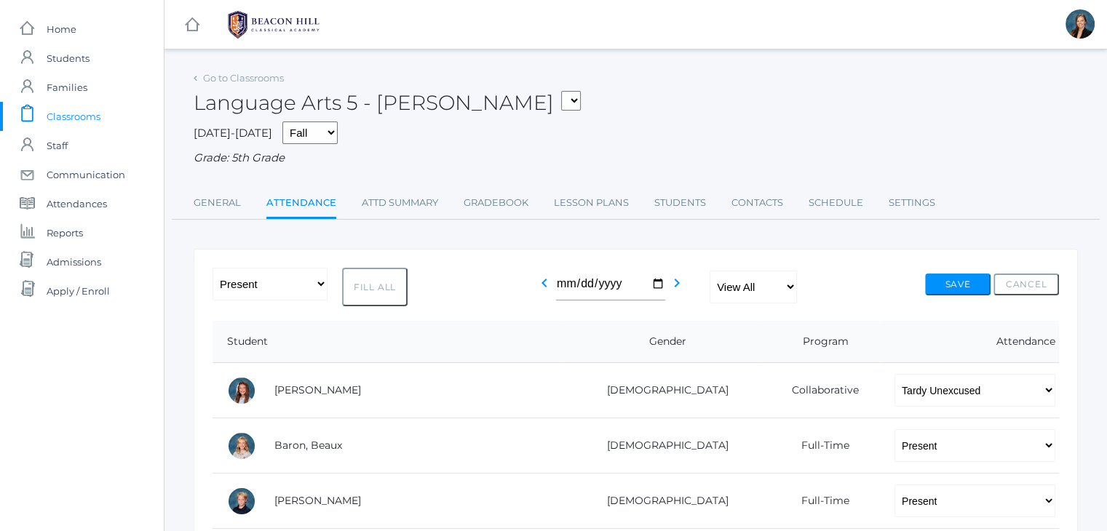
click at [425, 139] on div "[DATE]-[DATE] Fall Spring Grade: 5th Grade" at bounding box center [636, 144] width 884 height 45
click at [88, 116] on span "Classrooms" at bounding box center [74, 116] width 54 height 29
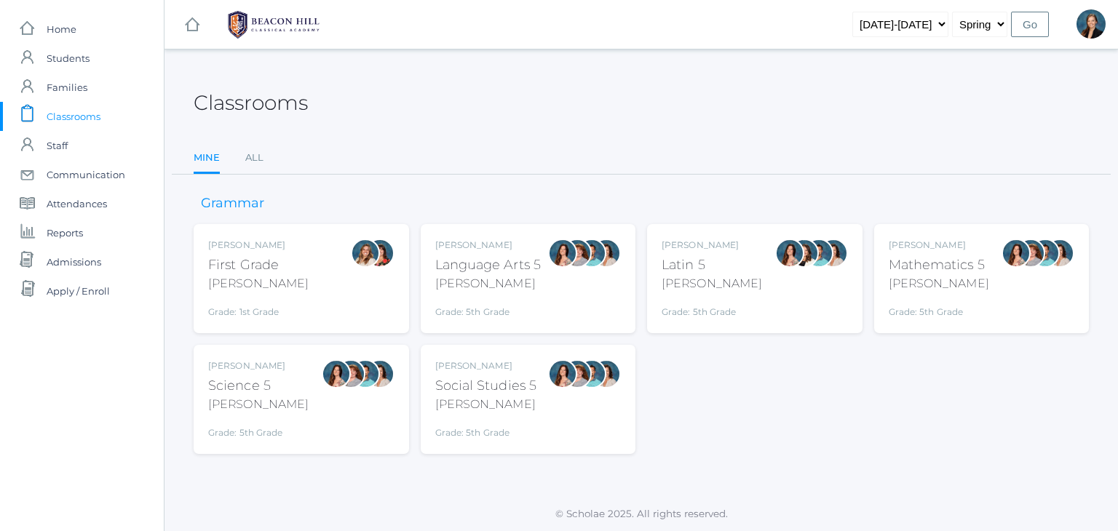
click at [461, 82] on div "Classrooms" at bounding box center [641, 95] width 895 height 54
click at [508, 275] on div "[PERSON_NAME]" at bounding box center [488, 283] width 106 height 17
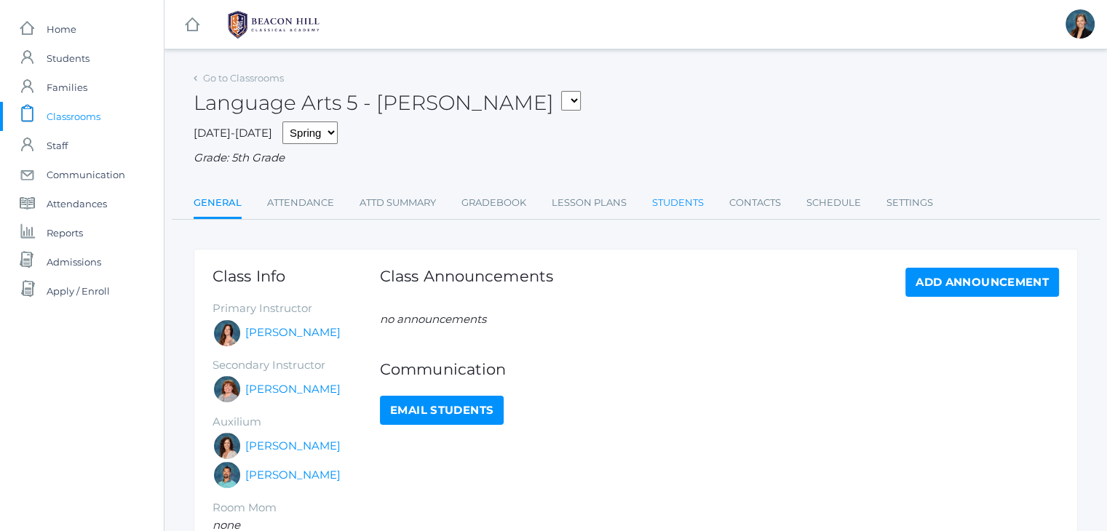
click at [670, 199] on link "Students" at bounding box center [678, 202] width 52 height 29
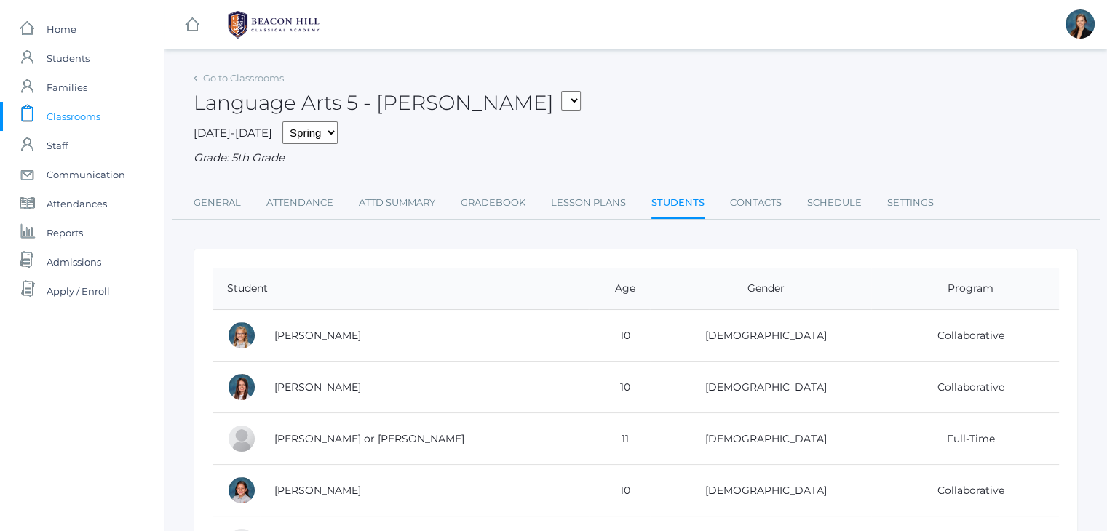
click at [574, 74] on div "Language Arts 5 - [PERSON_NAME] 01LA - First Grade [PERSON_NAME] 05LATIN - Lati…" at bounding box center [636, 95] width 884 height 54
click at [71, 122] on span "Classrooms" at bounding box center [74, 116] width 54 height 29
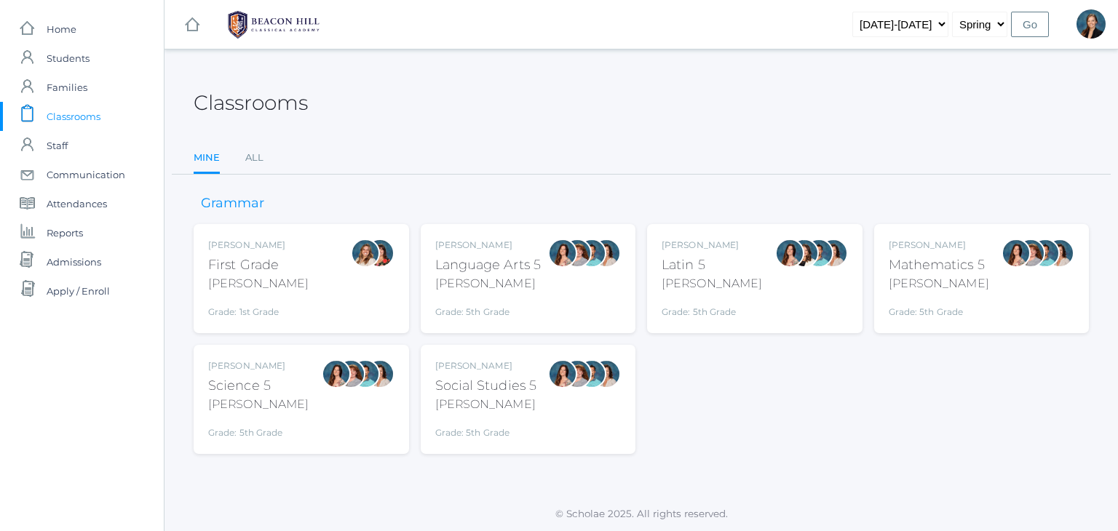
click at [413, 114] on div "Classrooms" at bounding box center [641, 95] width 895 height 54
click at [258, 160] on link "All" at bounding box center [254, 157] width 18 height 29
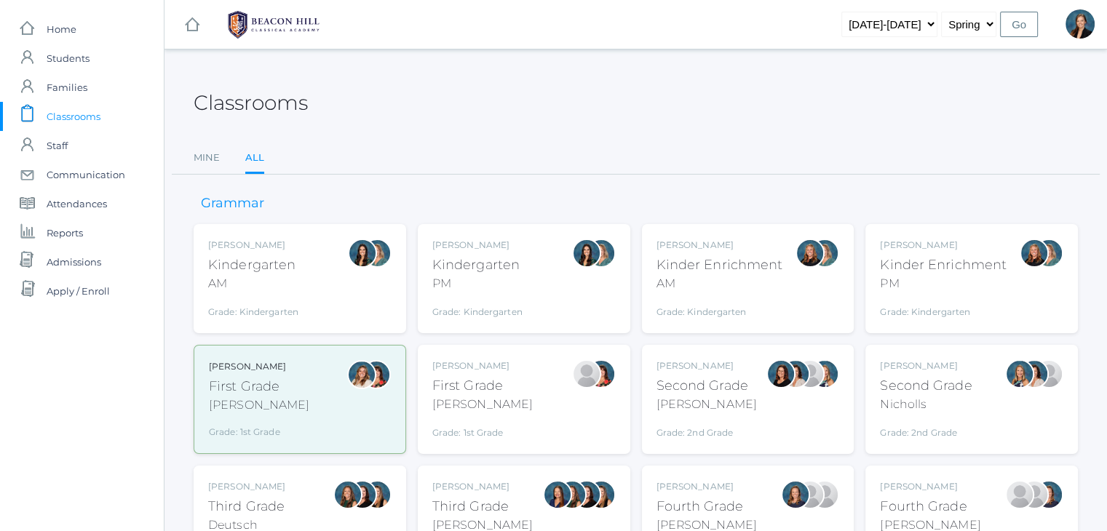
click at [718, 520] on div "[PERSON_NAME]" at bounding box center [706, 525] width 100 height 17
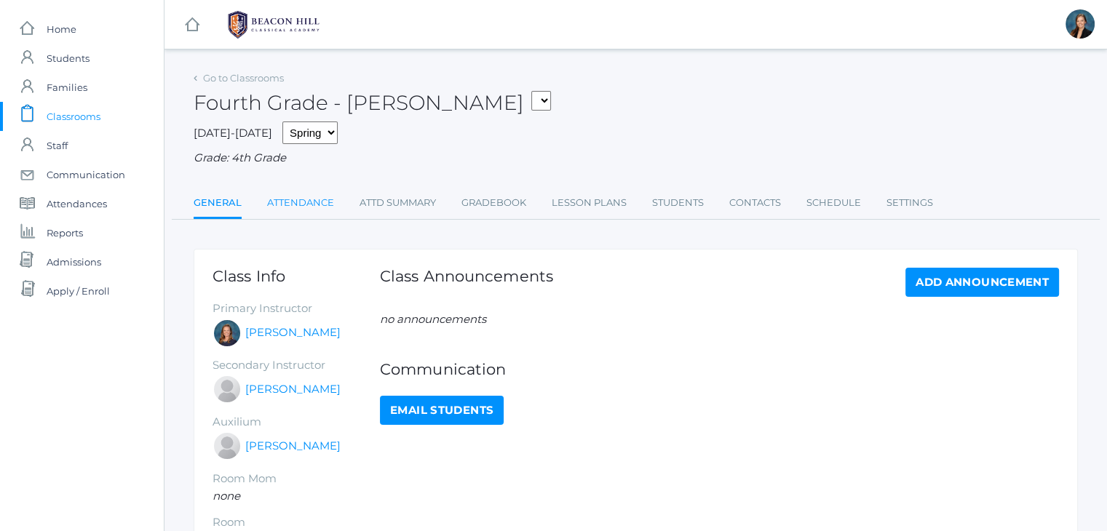
click at [292, 191] on link "Attendance" at bounding box center [300, 202] width 67 height 29
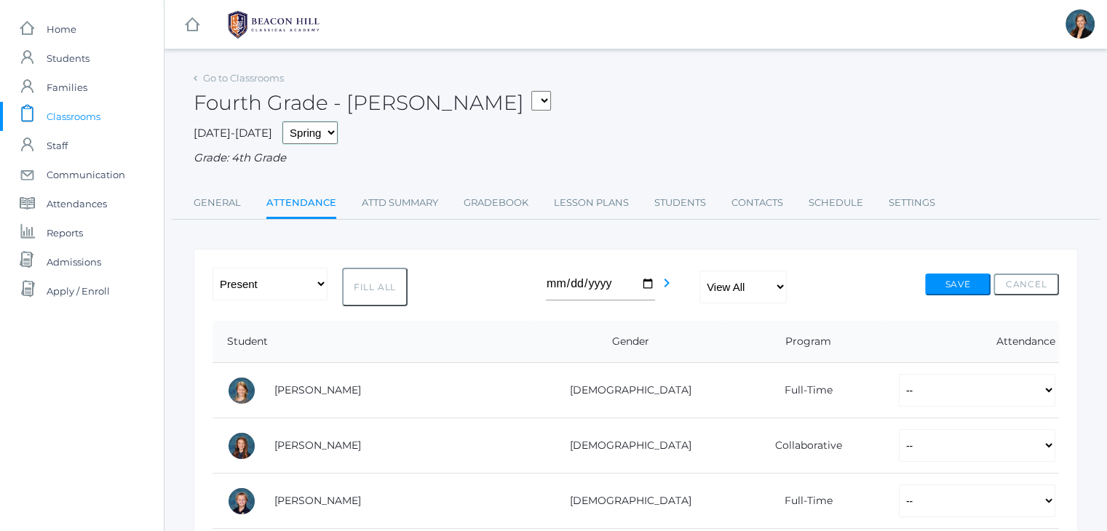
click at [282, 127] on select "Fall Spring" at bounding box center [309, 133] width 55 height 23
select select "1"
click at [282, 122] on select "Fall Spring" at bounding box center [309, 133] width 55 height 23
click at [410, 167] on div "Grade: 4th Grade" at bounding box center [636, 158] width 884 height 17
click at [582, 127] on div "[DATE]-[DATE] Fall Spring Grade: 4th Grade" at bounding box center [636, 144] width 884 height 45
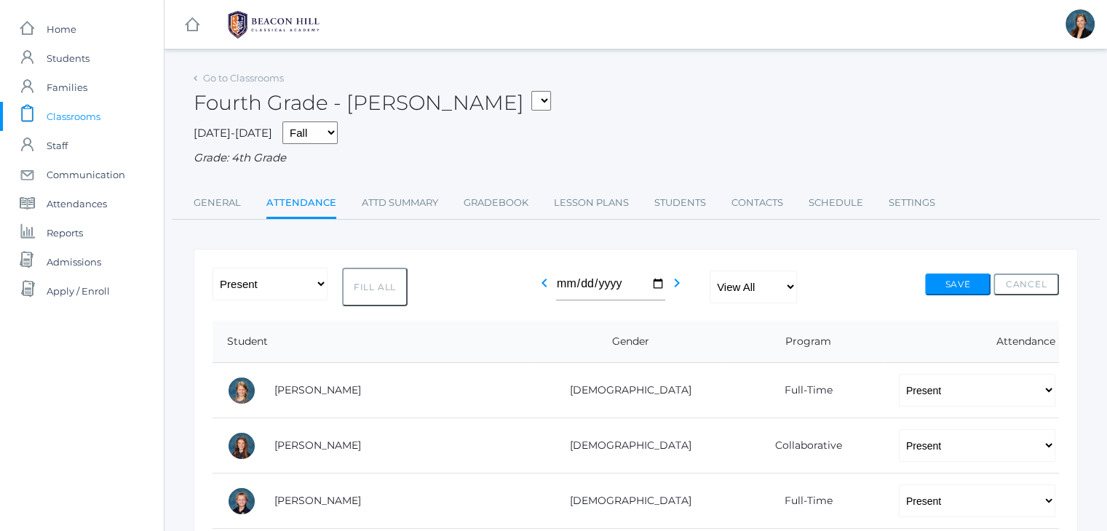
click at [77, 116] on span "Classrooms" at bounding box center [74, 116] width 54 height 29
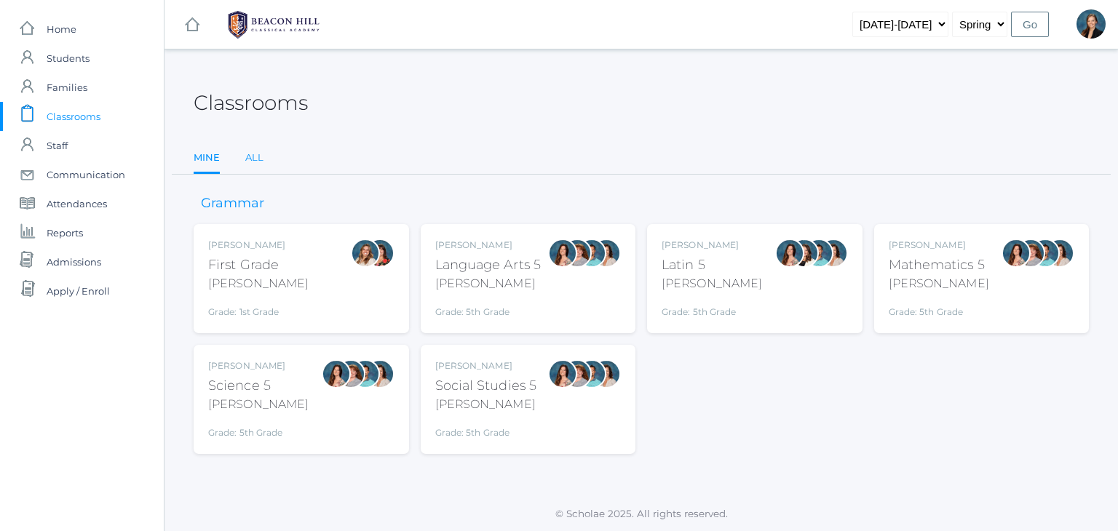
click at [255, 164] on link "All" at bounding box center [254, 157] width 18 height 29
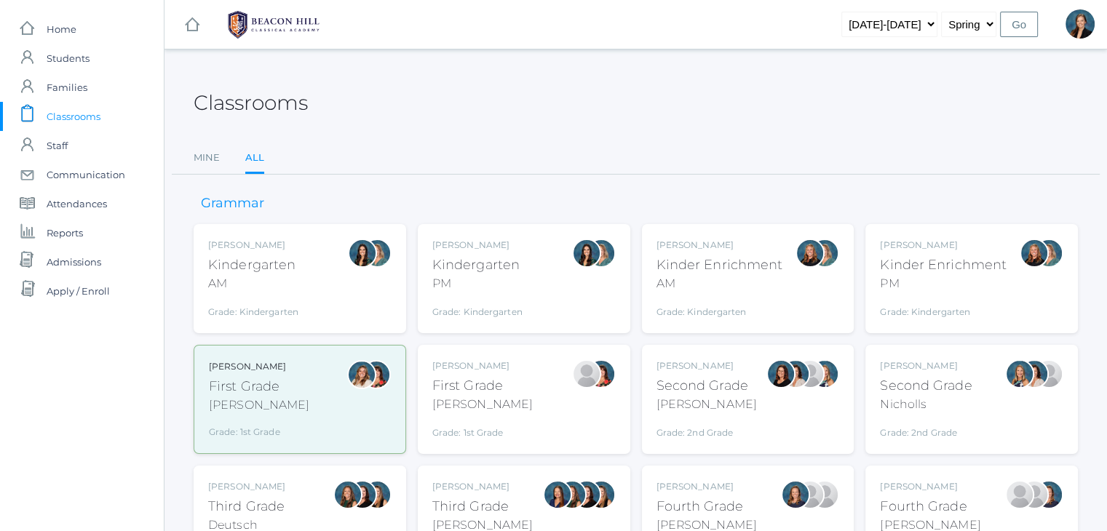
click at [891, 483] on div "[PERSON_NAME]" at bounding box center [930, 486] width 100 height 13
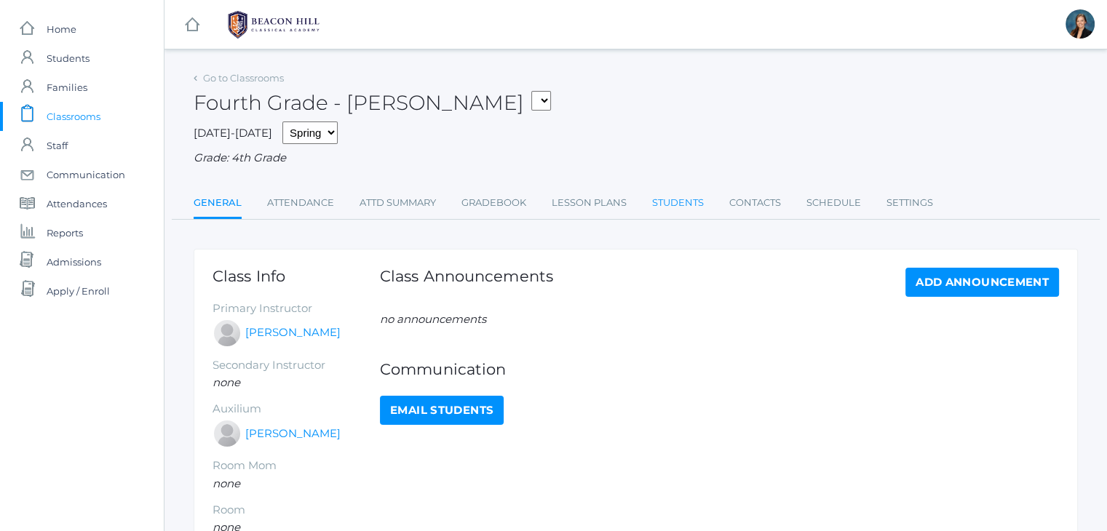
click at [697, 191] on link "Students" at bounding box center [678, 202] width 52 height 29
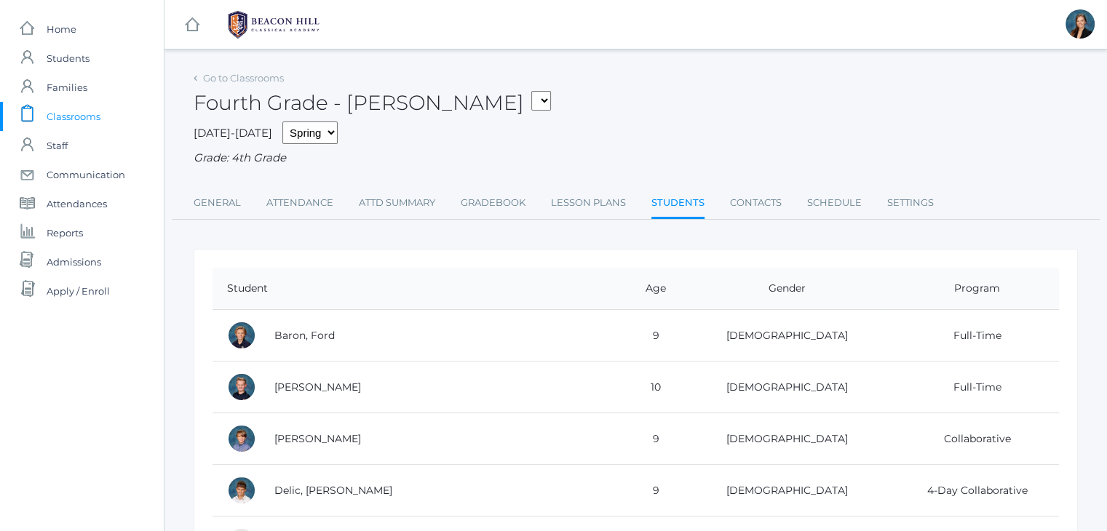
click at [64, 117] on span "Classrooms" at bounding box center [74, 116] width 54 height 29
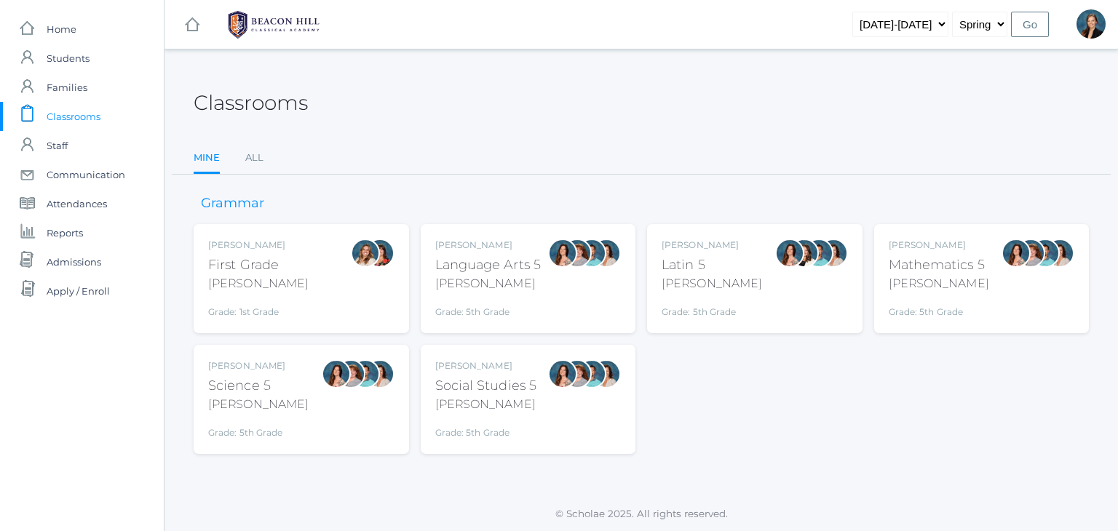
click at [557, 100] on div "Classrooms" at bounding box center [641, 95] width 895 height 54
click at [58, 60] on span "Students" at bounding box center [68, 58] width 43 height 29
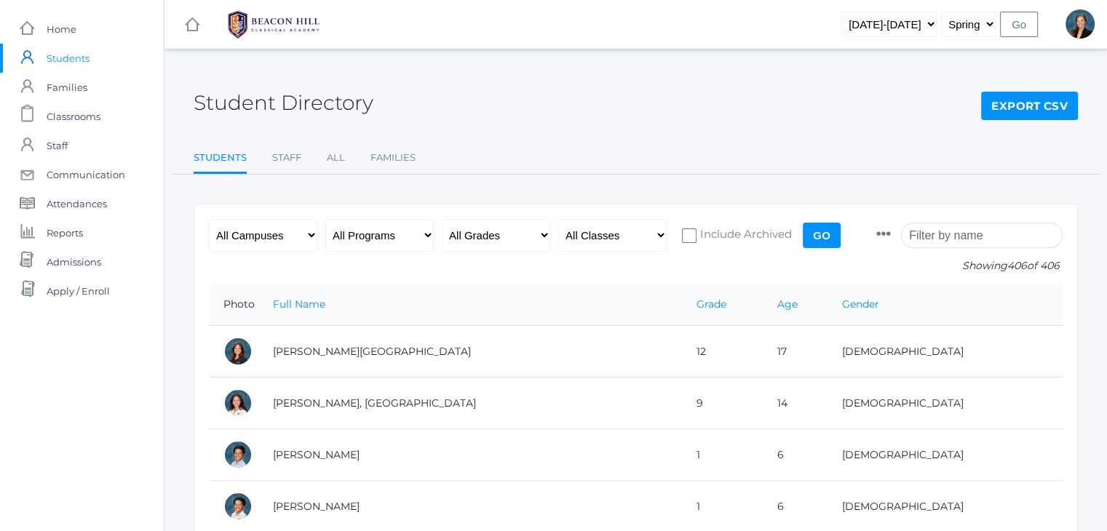
click at [944, 237] on input "search" at bounding box center [982, 235] width 162 height 25
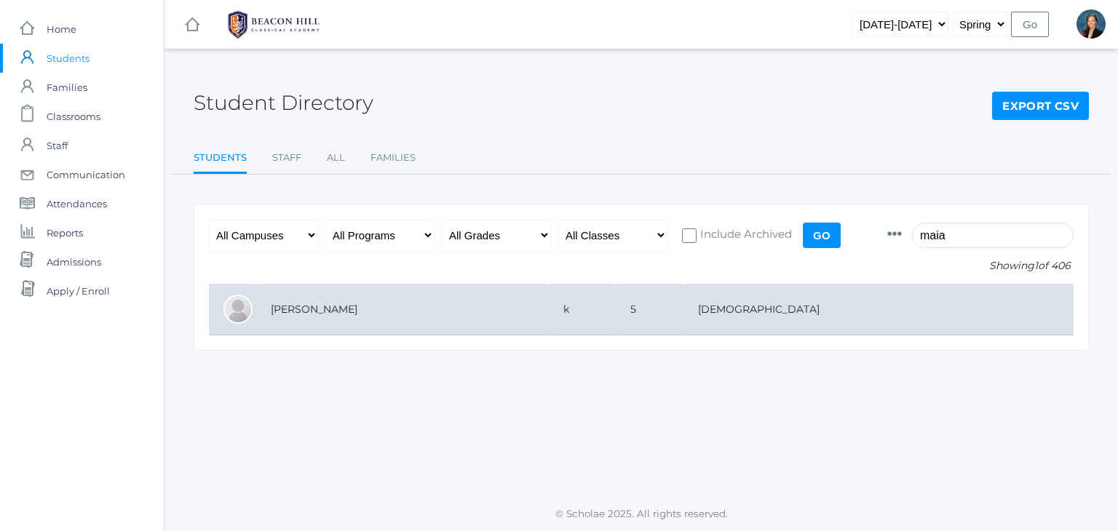
type input "maia"
click at [479, 310] on td "[PERSON_NAME]" at bounding box center [402, 310] width 293 height 52
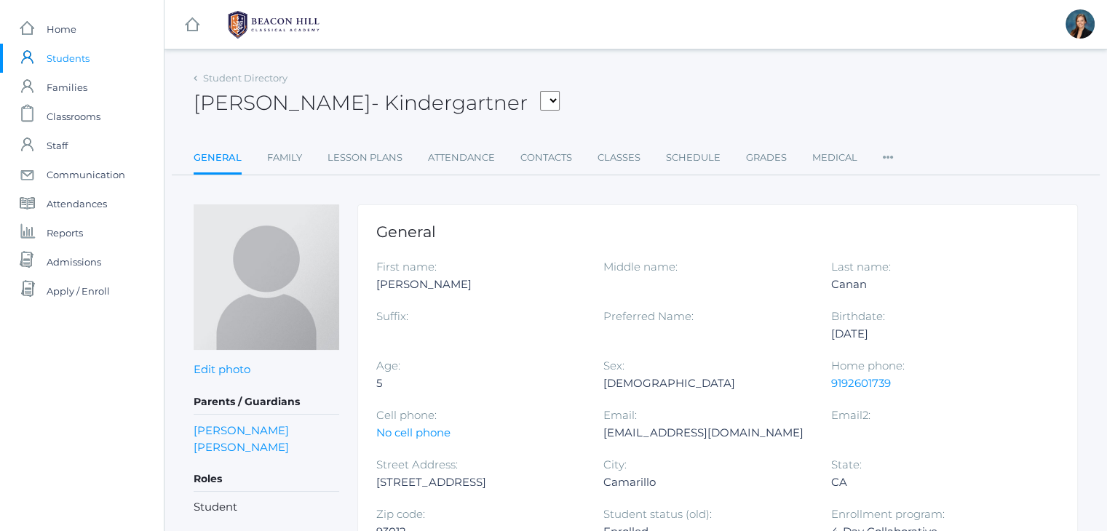
click at [646, 96] on div "[PERSON_NAME] - Kindergartner [PERSON_NAME], [PERSON_NAME], [PERSON_NAME], [PER…" at bounding box center [636, 95] width 884 height 54
click at [620, 77] on div "Maia Canan - Kindergartner Bair, Charlotte Bell, Jordan Blasman, Lee Callaway, …" at bounding box center [636, 95] width 884 height 54
click at [77, 50] on span "Students" at bounding box center [68, 58] width 43 height 29
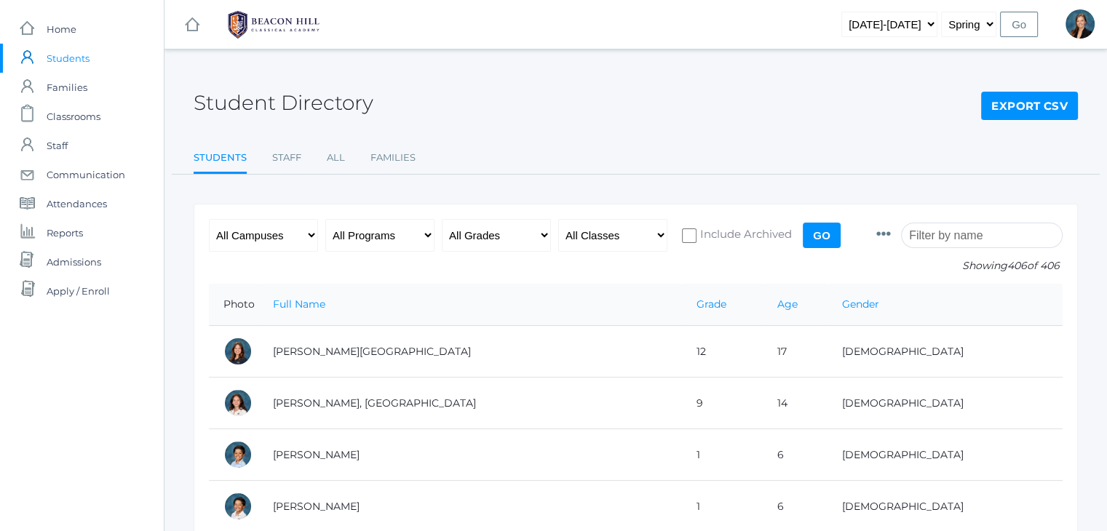
click at [943, 236] on input "search" at bounding box center [982, 235] width 162 height 25
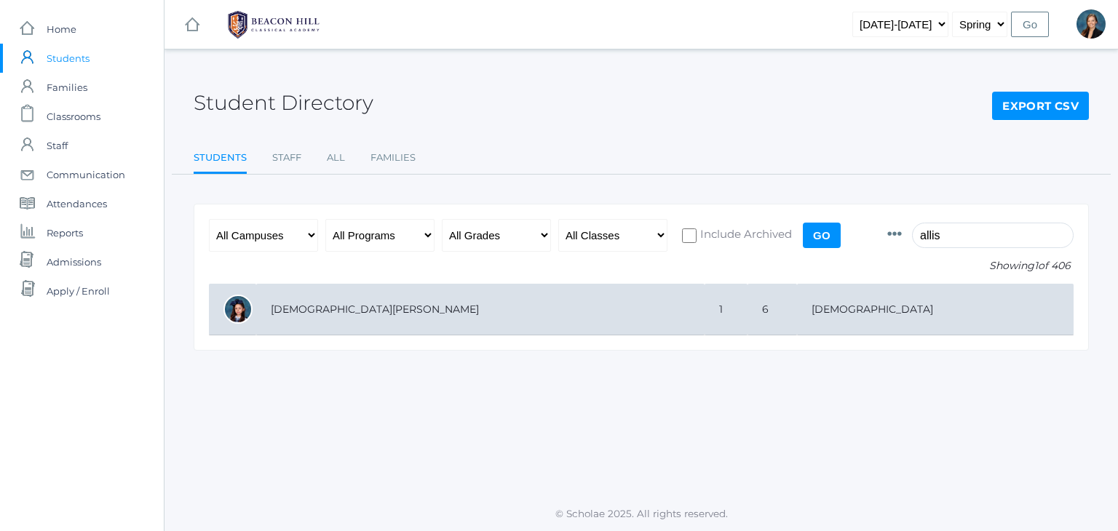
type input "allis"
click at [555, 333] on td "[DEMOGRAPHIC_DATA][PERSON_NAME]" at bounding box center [480, 310] width 448 height 52
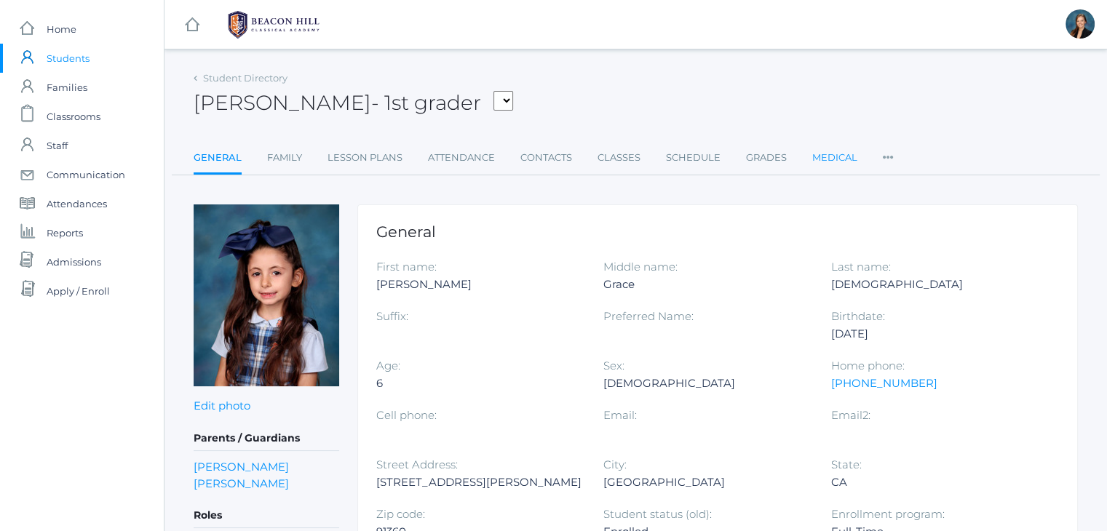
click at [839, 151] on link "Medical" at bounding box center [834, 157] width 45 height 29
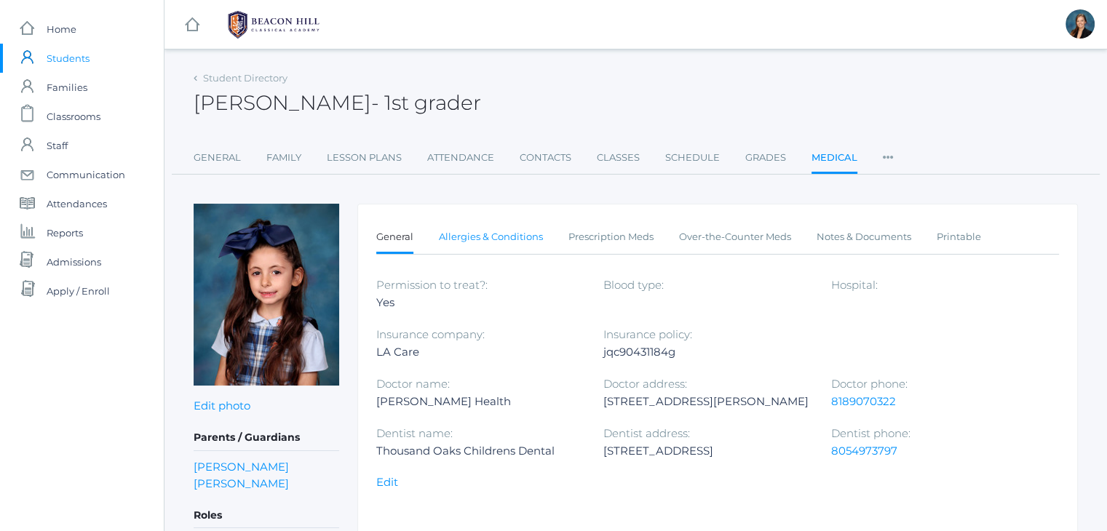
click at [507, 236] on link "Allergies & Conditions" at bounding box center [491, 237] width 104 height 29
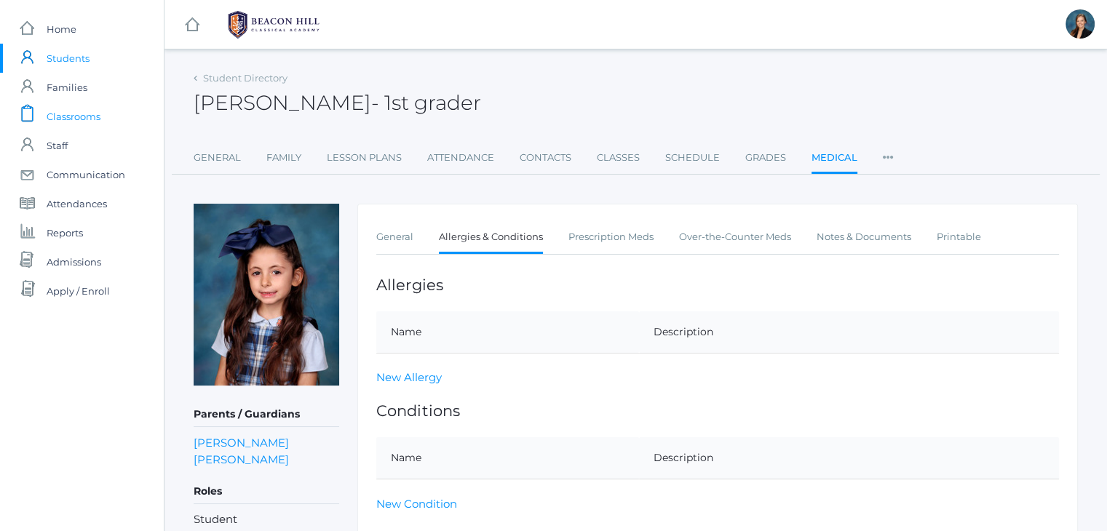
click at [68, 111] on span "Classrooms" at bounding box center [74, 116] width 54 height 29
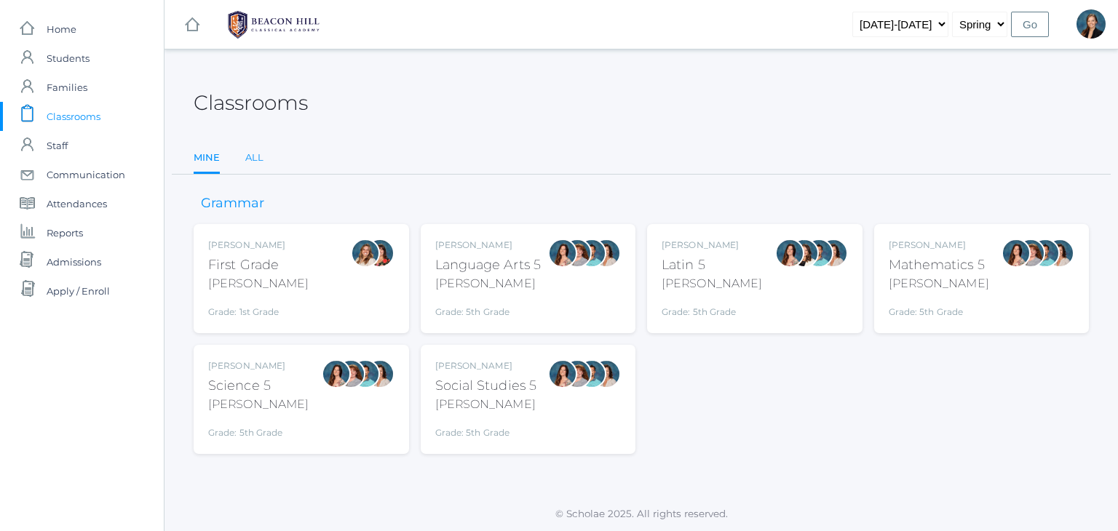
click at [251, 158] on link "All" at bounding box center [254, 157] width 18 height 29
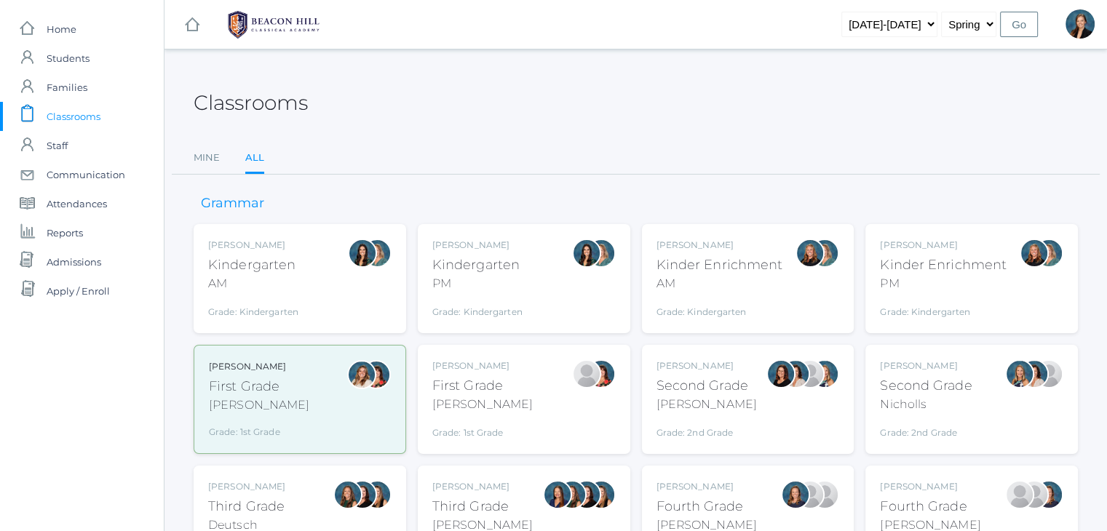
click at [596, 73] on div "Classrooms" at bounding box center [636, 95] width 884 height 54
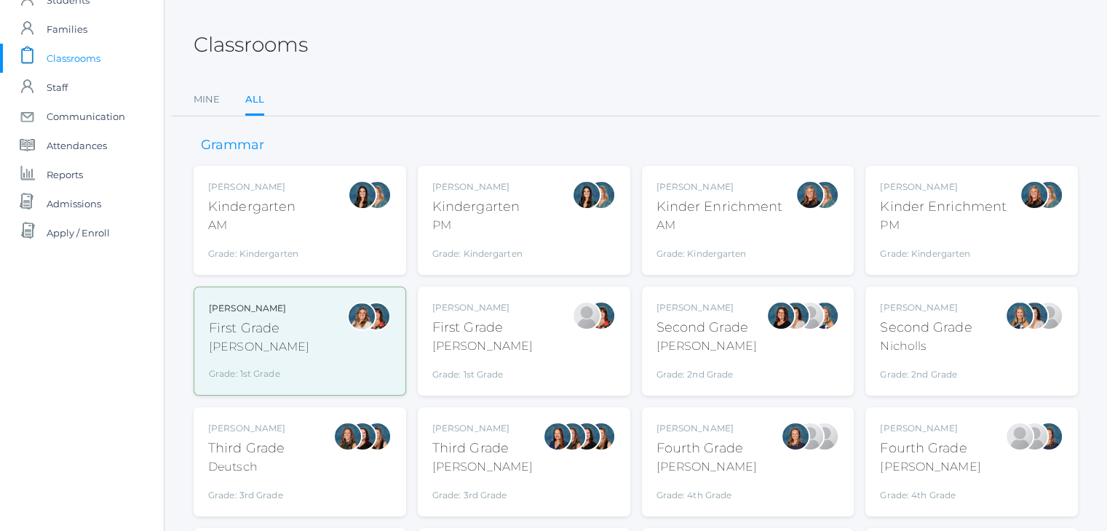
scroll to position [87, 0]
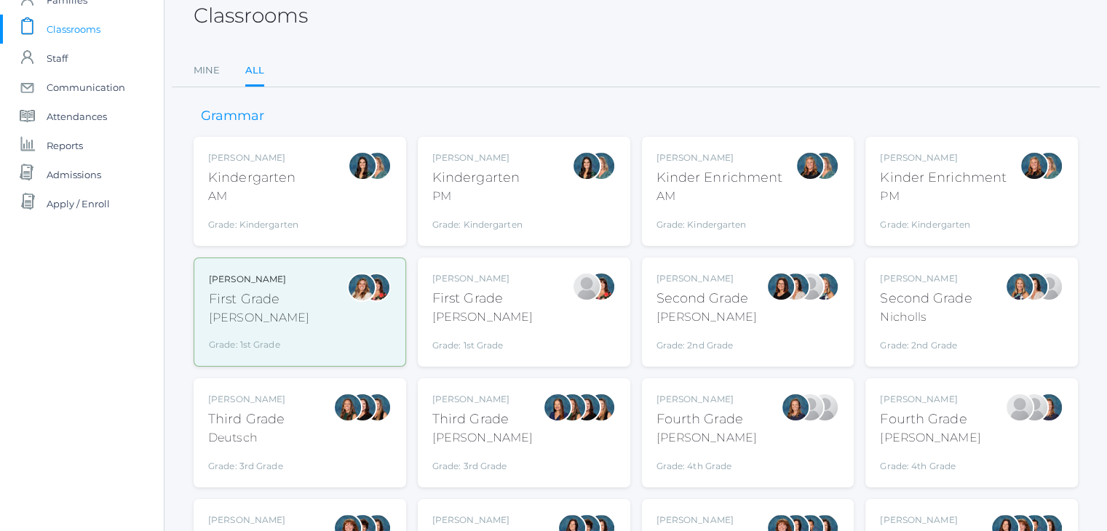
click at [251, 417] on div "Third Grade" at bounding box center [246, 420] width 77 height 20
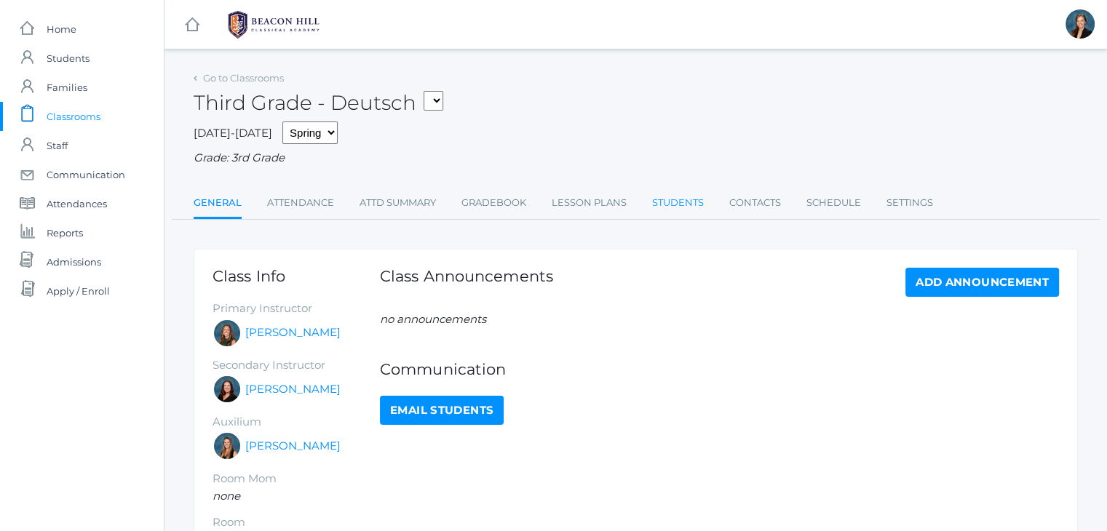
click at [675, 196] on link "Students" at bounding box center [678, 202] width 52 height 29
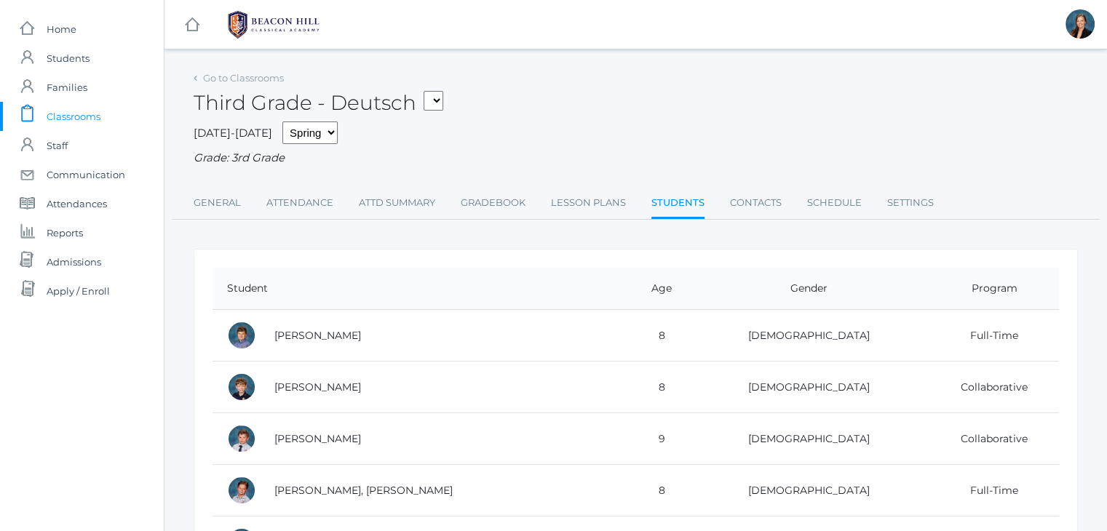
click at [79, 117] on span "Classrooms" at bounding box center [74, 116] width 54 height 29
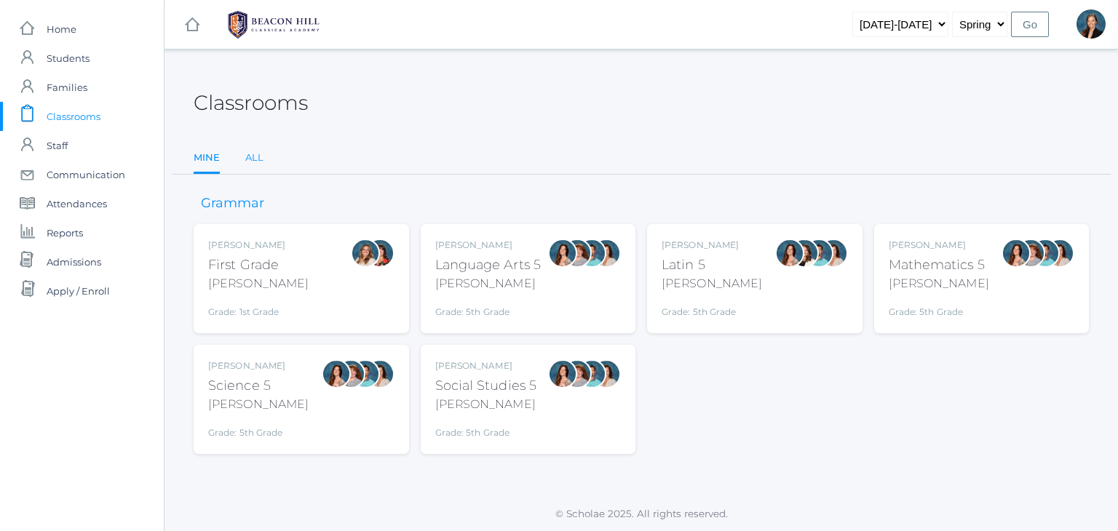
click at [261, 161] on link "All" at bounding box center [254, 157] width 18 height 29
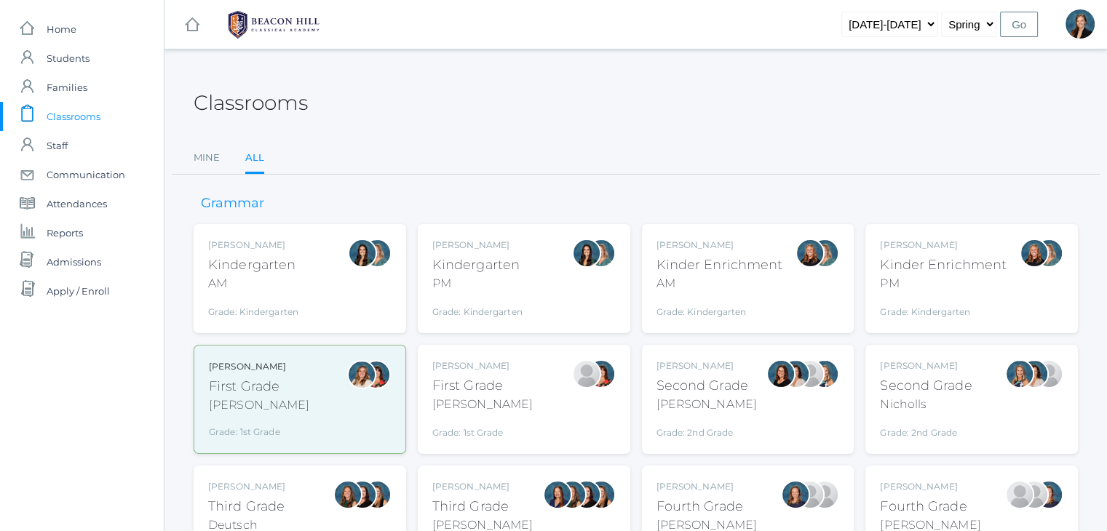
click at [489, 507] on div "Third Grade" at bounding box center [482, 507] width 100 height 20
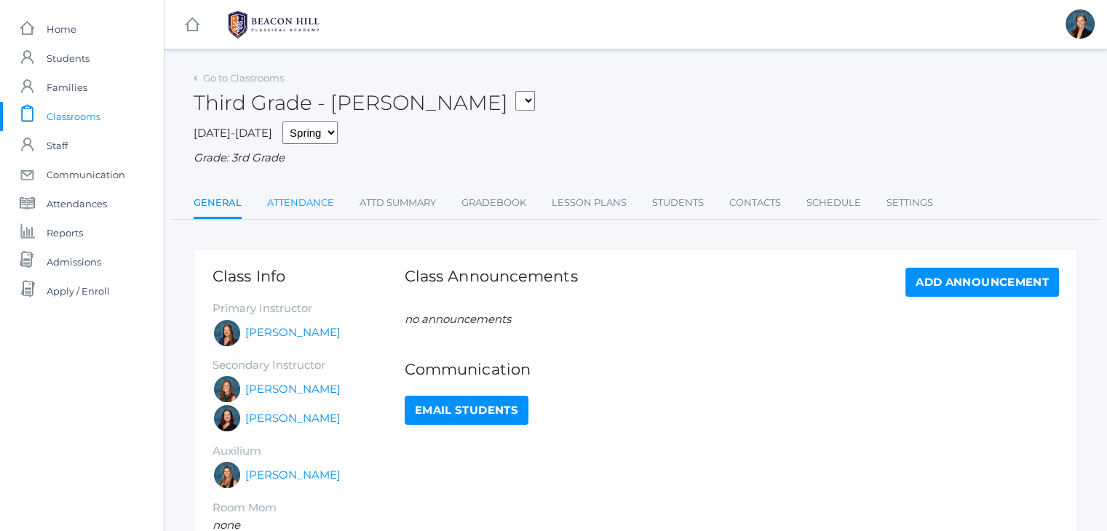
click at [309, 194] on link "Attendance" at bounding box center [300, 202] width 67 height 29
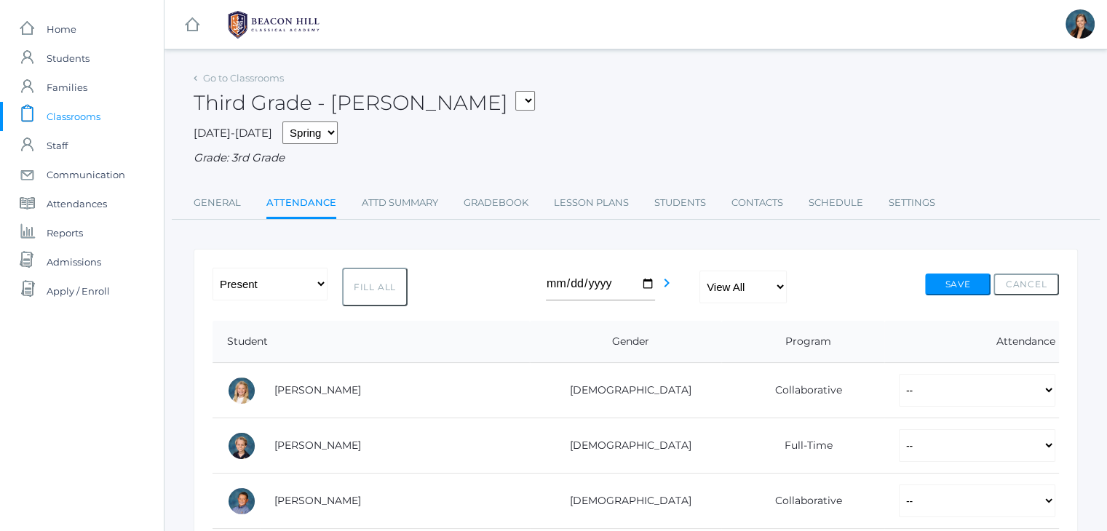
click at [581, 97] on div "Third Grade - Webster 01LA - First Grade Barber 05LATIN - Latin 5 Salazar 05MAT…" at bounding box center [636, 95] width 884 height 54
click at [674, 191] on link "Students" at bounding box center [680, 202] width 52 height 29
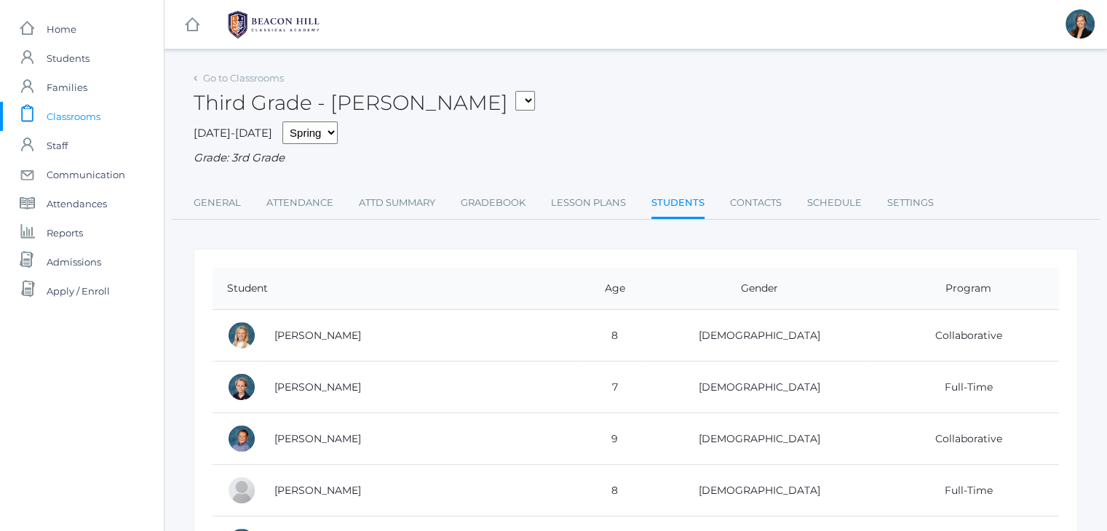
click at [96, 122] on span "Classrooms" at bounding box center [74, 116] width 54 height 29
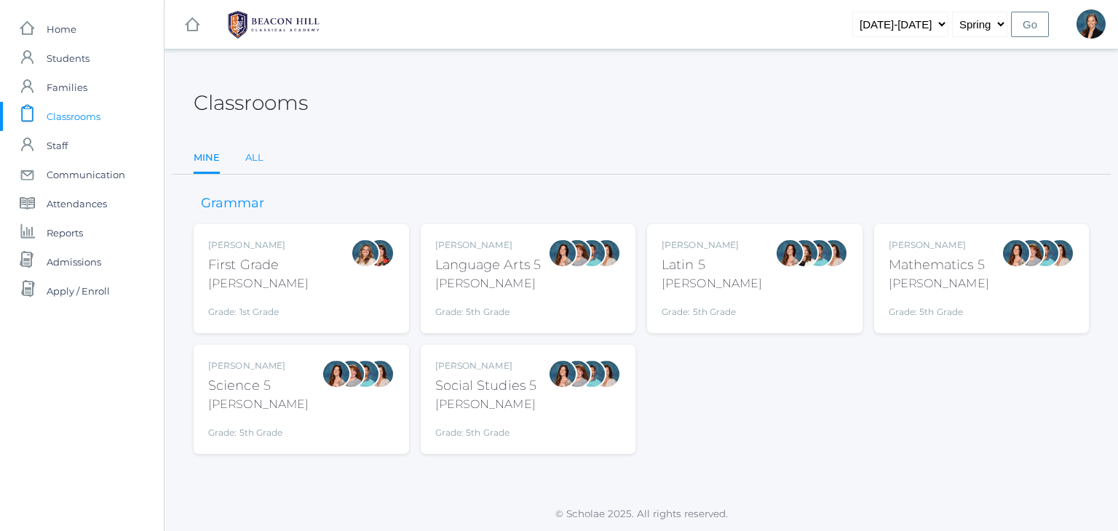
click at [254, 161] on link "All" at bounding box center [254, 157] width 18 height 29
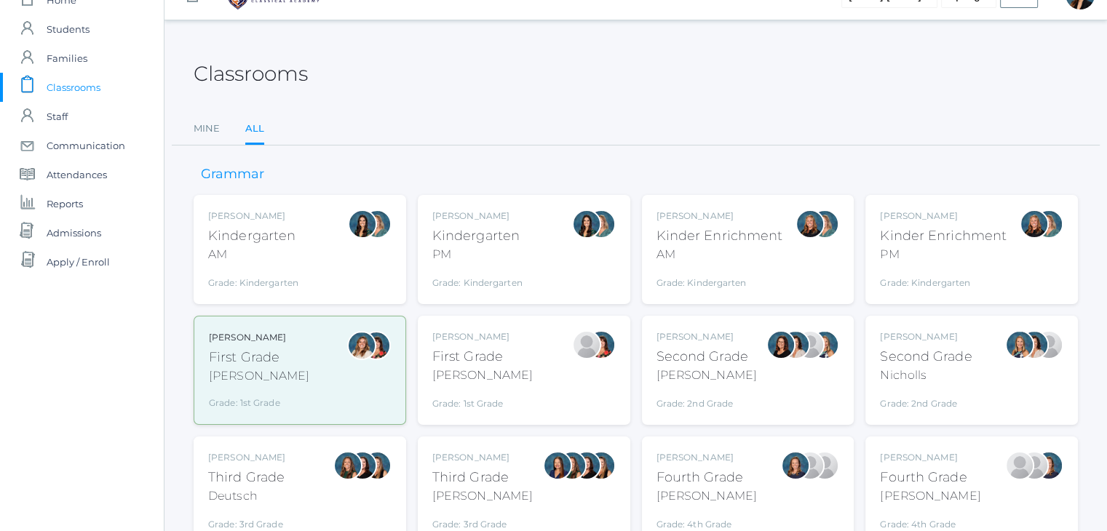
scroll to position [58, 0]
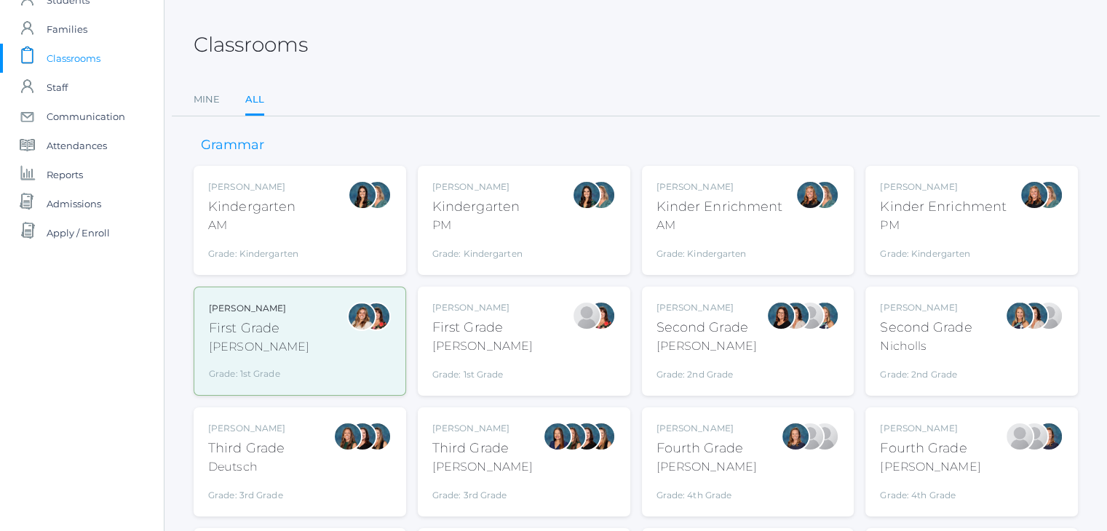
click at [739, 352] on div "[PERSON_NAME]" at bounding box center [706, 346] width 100 height 17
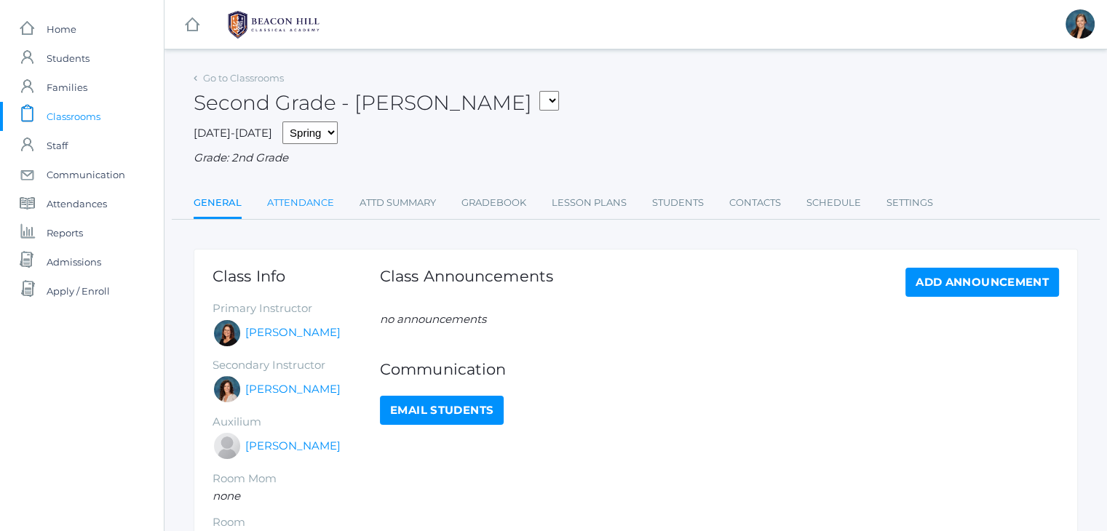
click at [297, 207] on link "Attendance" at bounding box center [300, 202] width 67 height 29
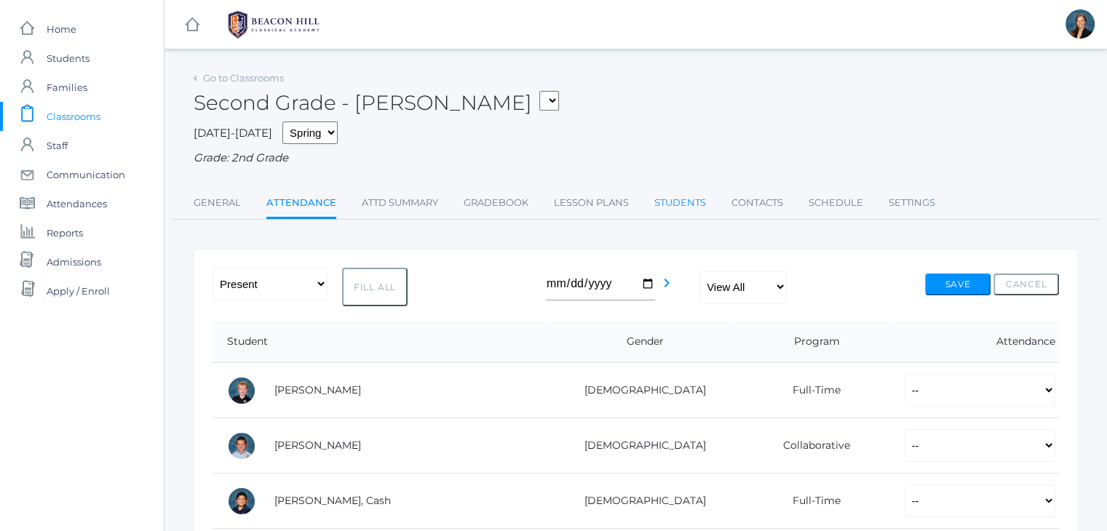
click at [686, 207] on link "Students" at bounding box center [680, 202] width 52 height 29
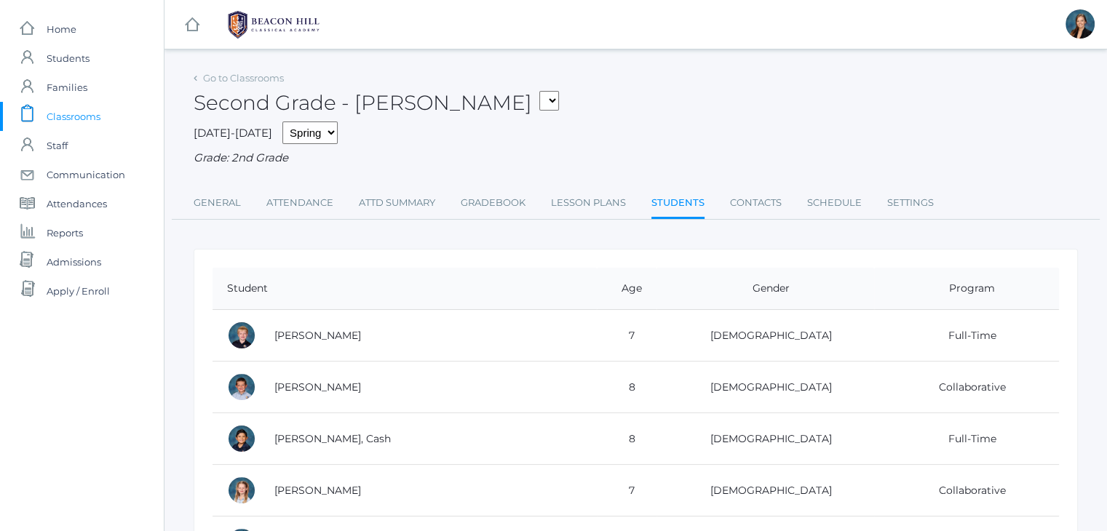
click at [88, 108] on span "Classrooms" at bounding box center [74, 116] width 54 height 29
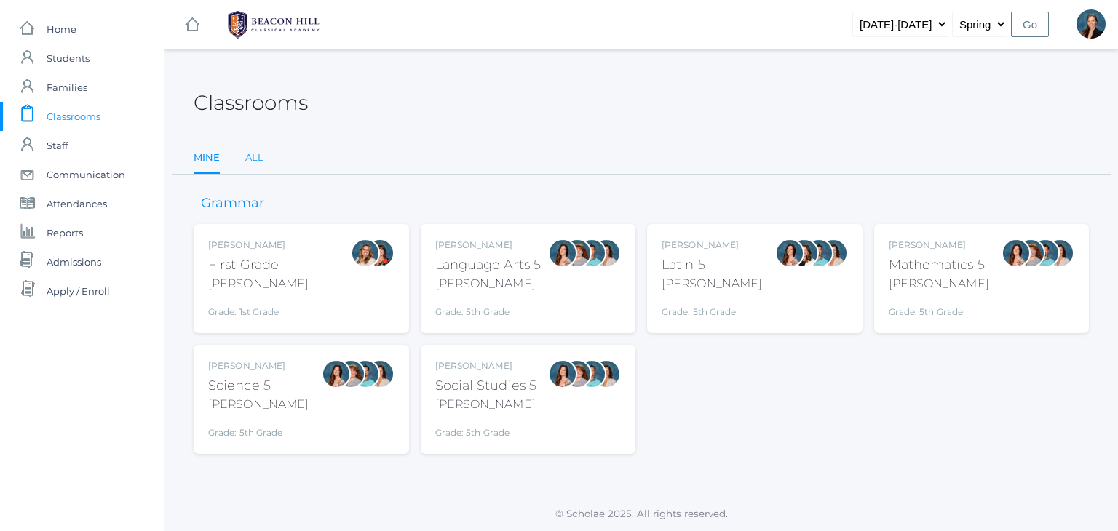
click at [252, 158] on link "All" at bounding box center [254, 157] width 18 height 29
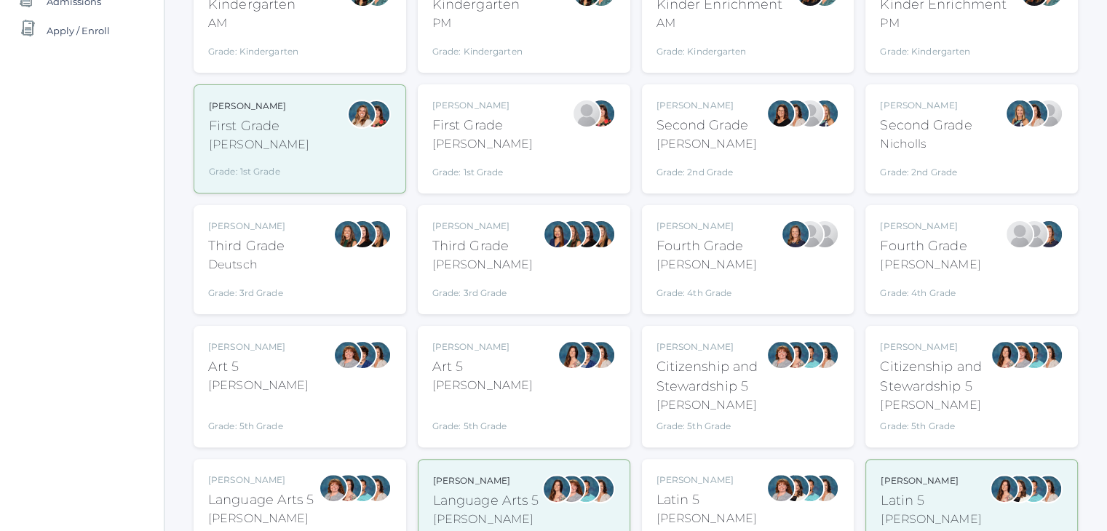
scroll to position [262, 0]
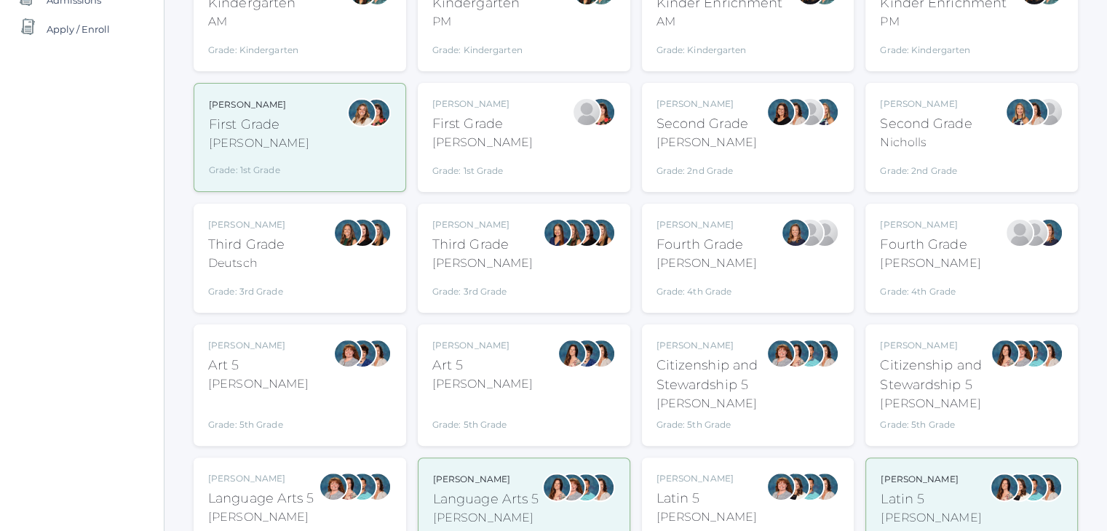
click at [888, 120] on div "Second Grade" at bounding box center [926, 124] width 92 height 20
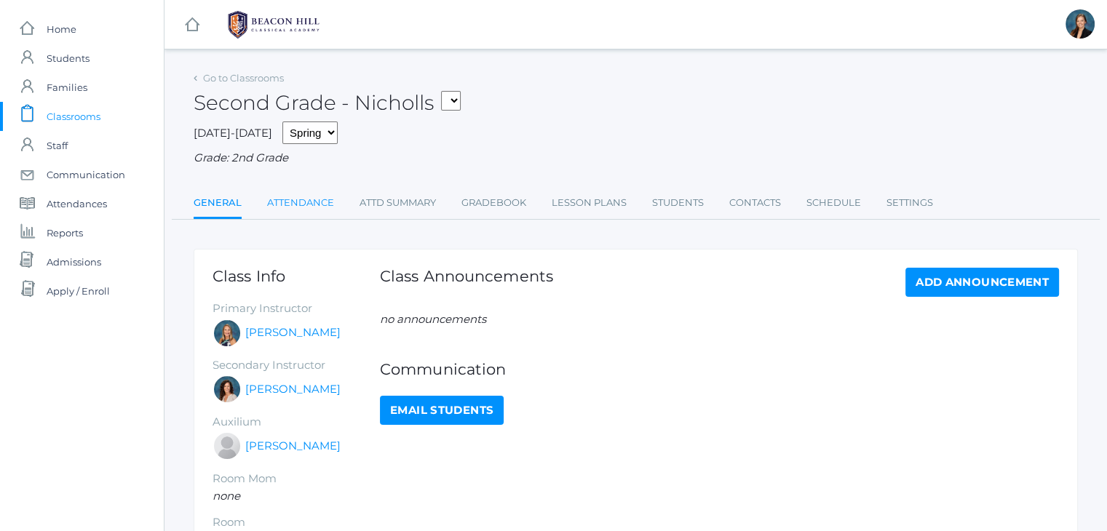
click at [309, 202] on link "Attendance" at bounding box center [300, 202] width 67 height 29
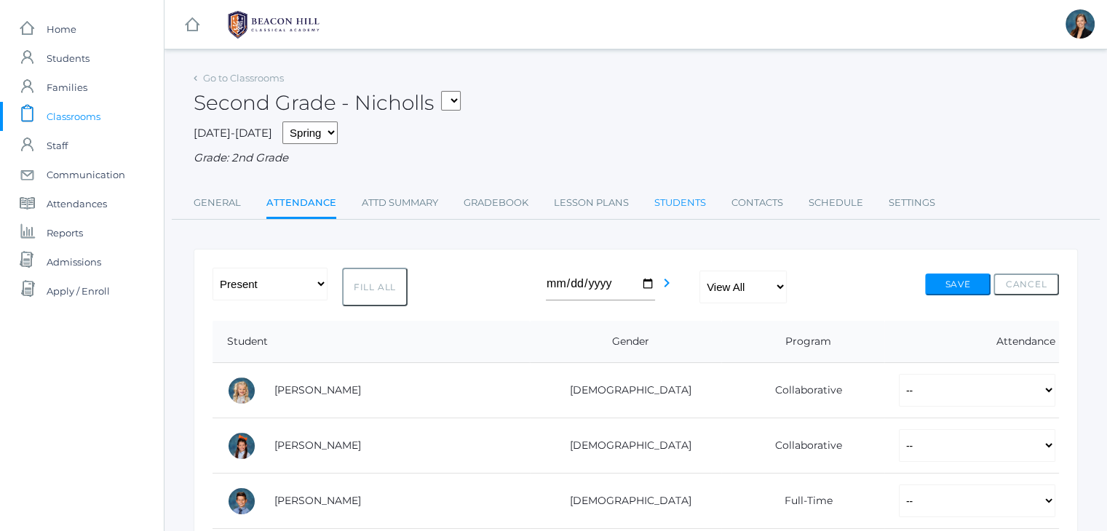
click at [679, 205] on link "Students" at bounding box center [680, 202] width 52 height 29
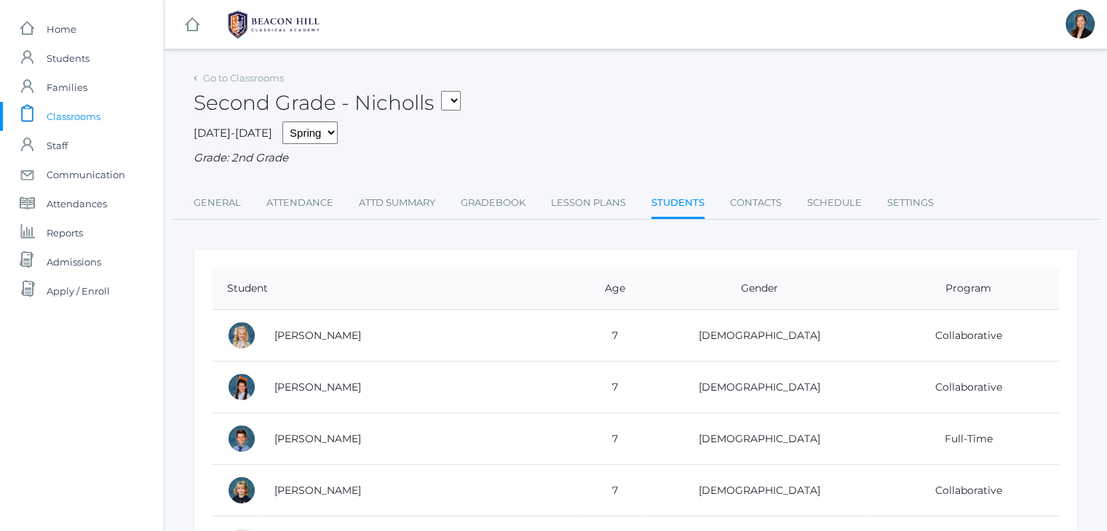
click at [96, 108] on span "Classrooms" at bounding box center [74, 116] width 54 height 29
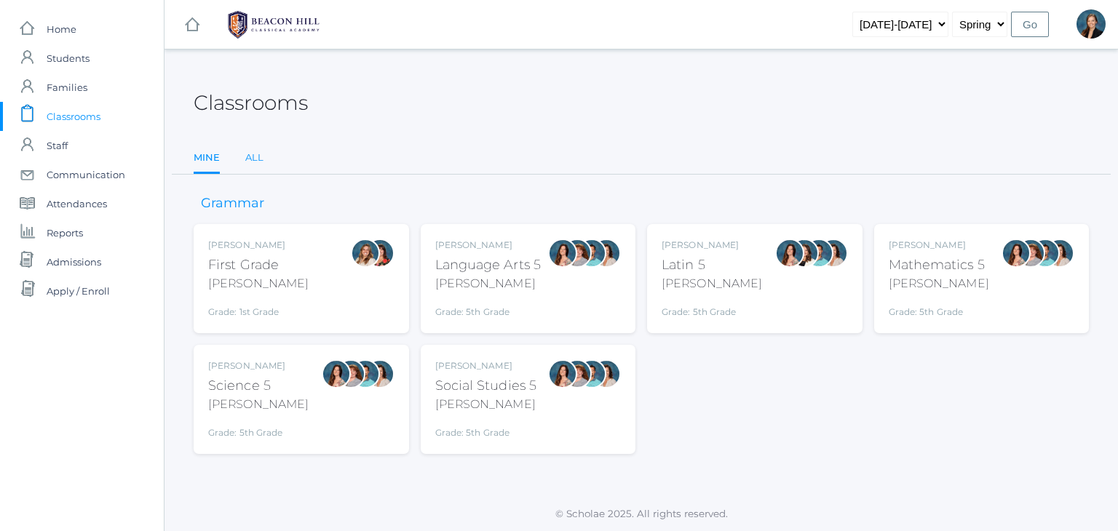
click at [253, 158] on link "All" at bounding box center [254, 157] width 18 height 29
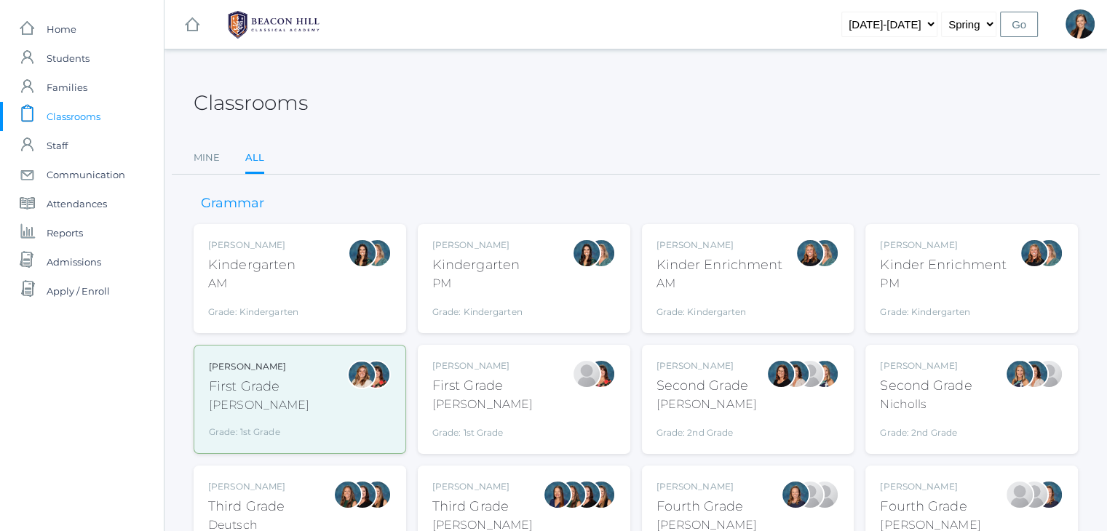
click at [539, 384] on div "Jaimie Watson First Grade Watson Grade: 1st Grade 01LA" at bounding box center [523, 400] width 183 height 80
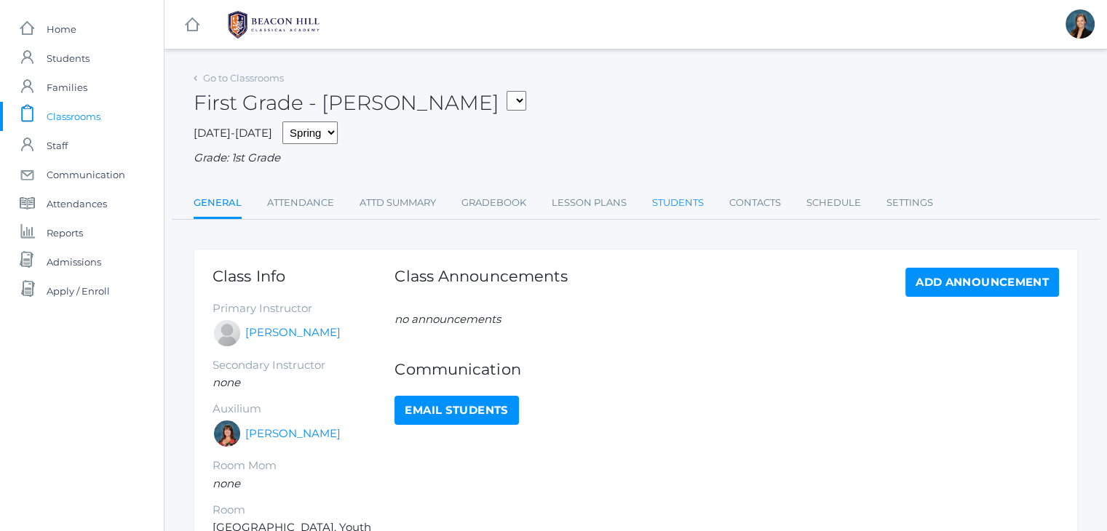
click at [675, 202] on link "Students" at bounding box center [678, 202] width 52 height 29
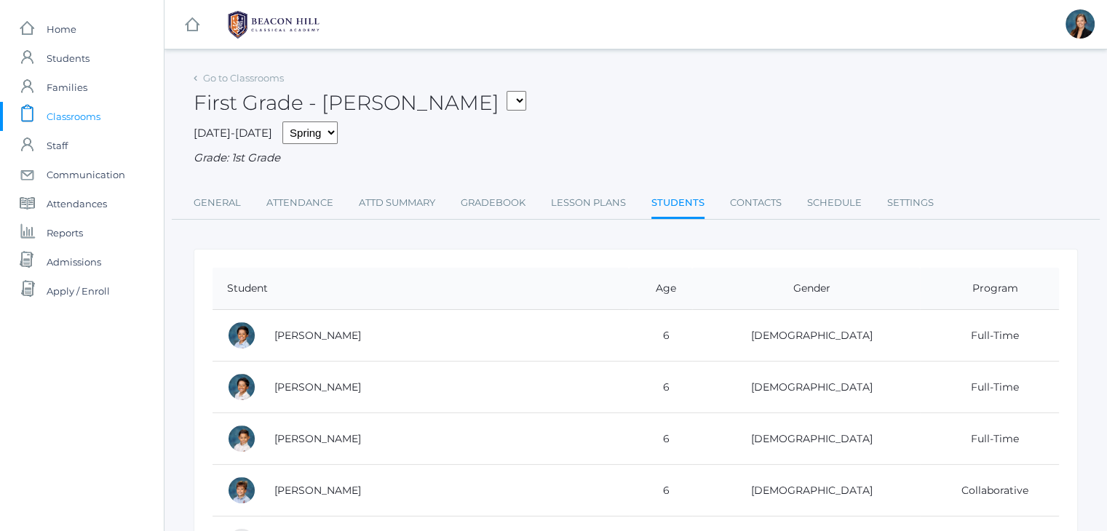
click at [630, 114] on div "First Grade - Watson 01LA - First Grade Barber 05LATIN - Latin 5 Salazar 05MATH…" at bounding box center [636, 95] width 884 height 54
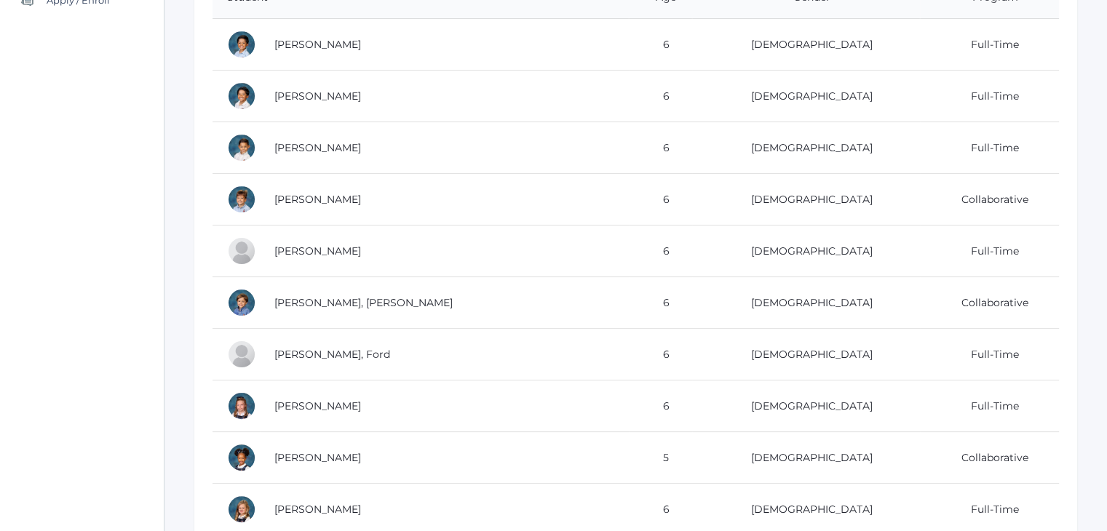
scroll to position [320, 0]
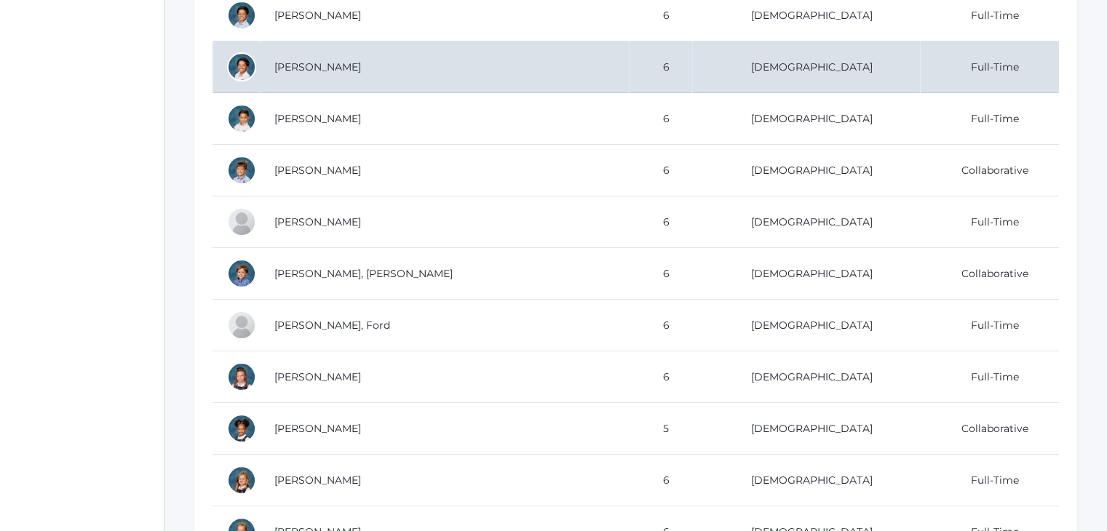
click at [407, 68] on td "[PERSON_NAME]" at bounding box center [444, 67] width 369 height 52
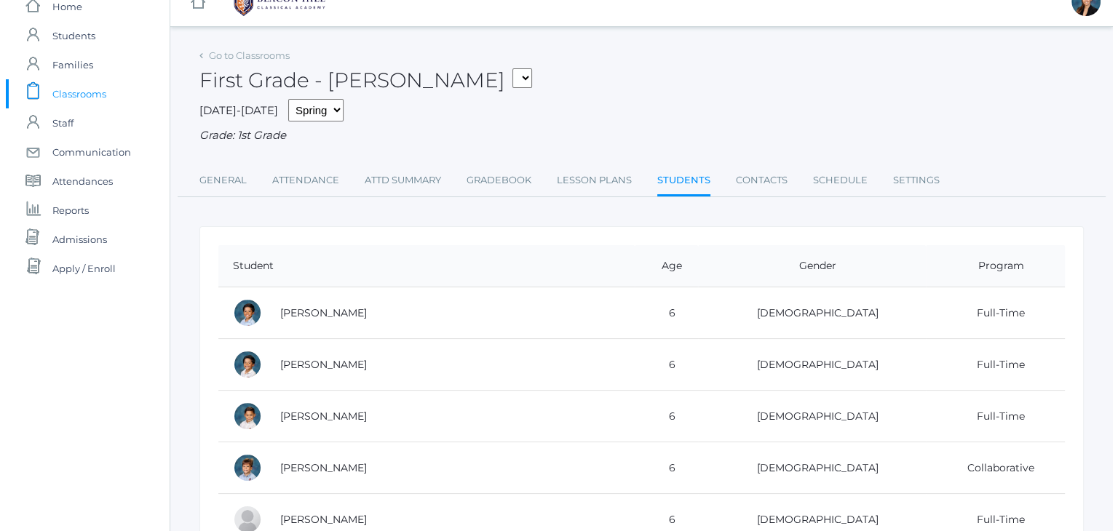
scroll to position [0, 0]
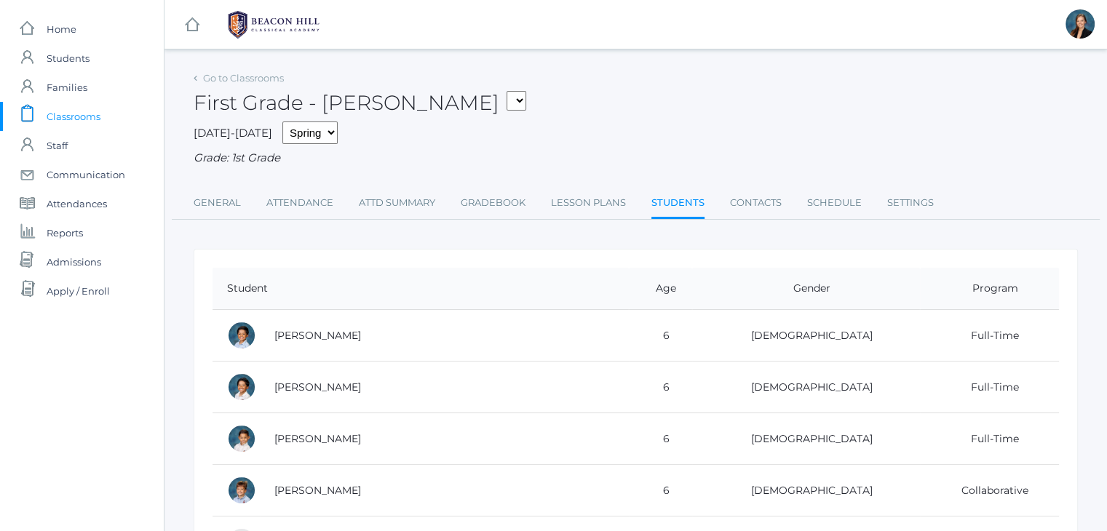
click at [63, 111] on span "Classrooms" at bounding box center [74, 116] width 54 height 29
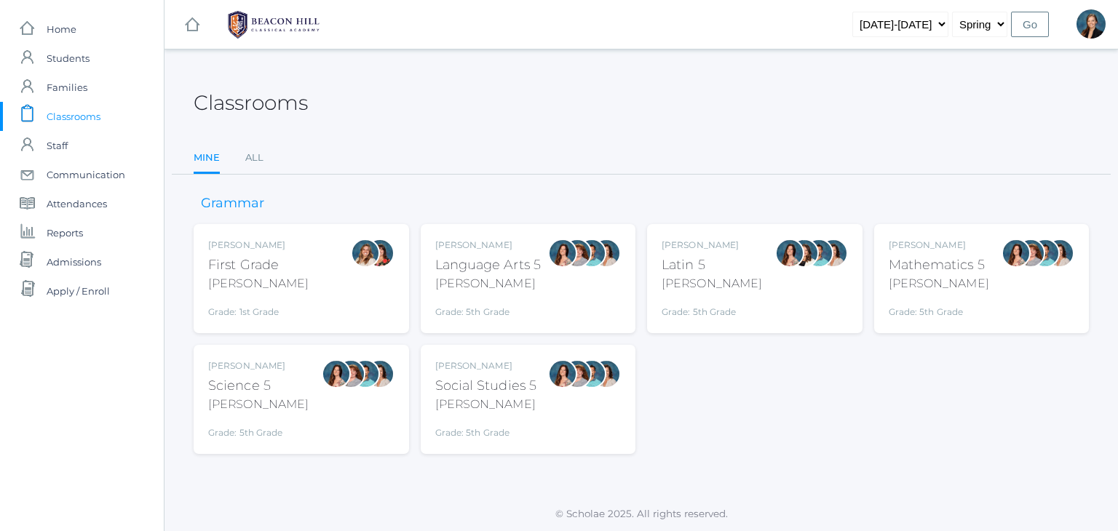
click at [268, 283] on div "Barber" at bounding box center [258, 283] width 100 height 17
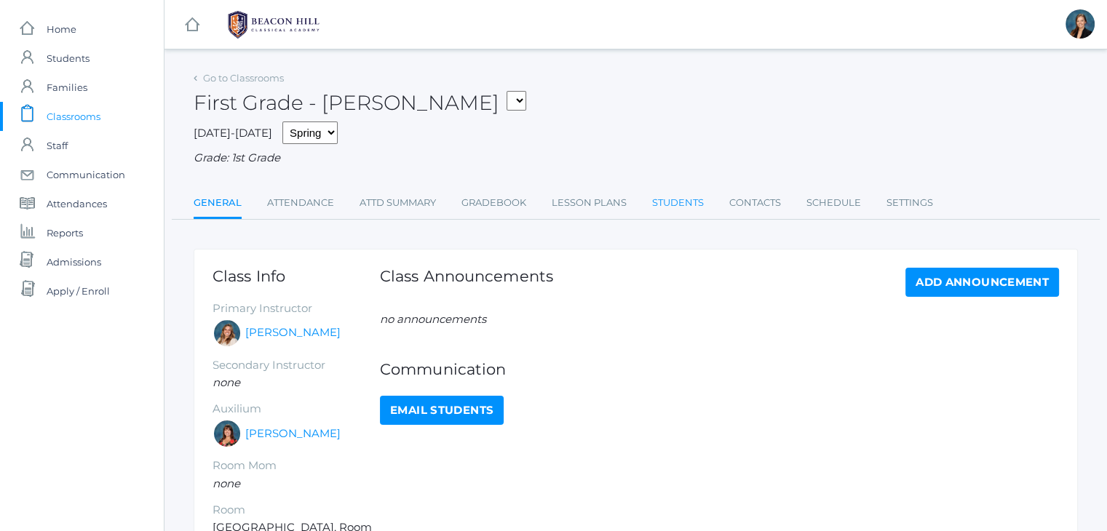
click at [683, 207] on link "Students" at bounding box center [678, 202] width 52 height 29
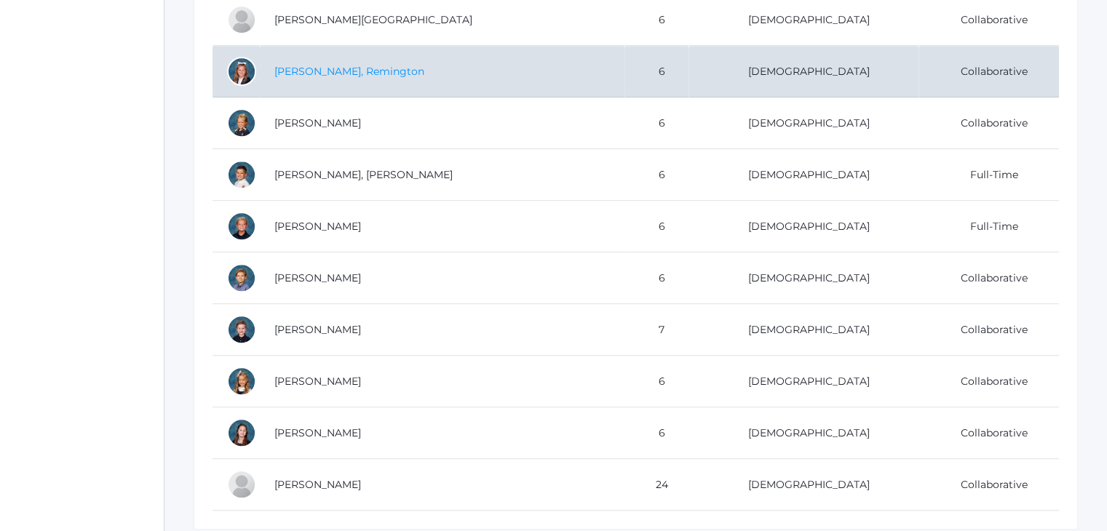
scroll to position [778, 0]
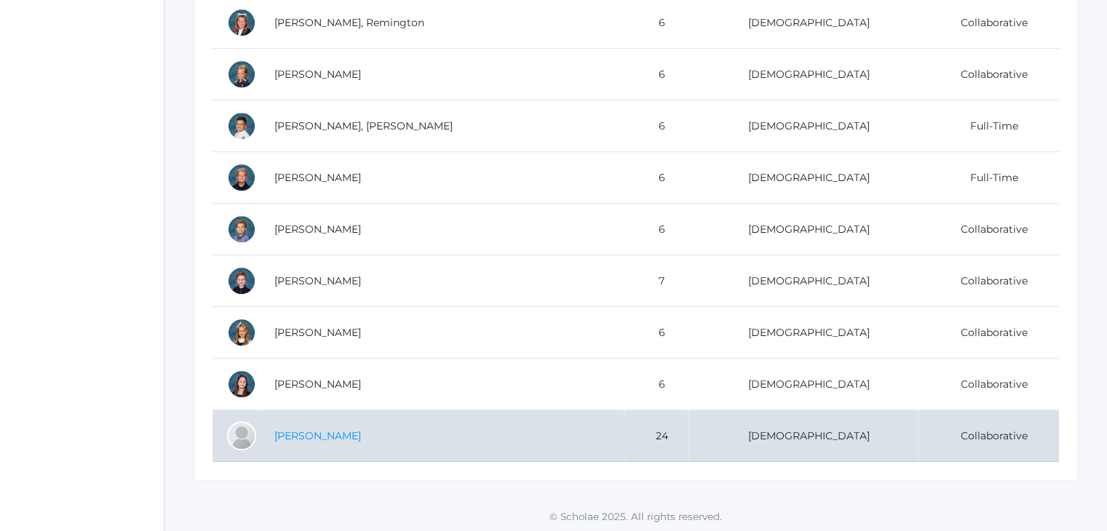
click at [291, 436] on link "[PERSON_NAME]" at bounding box center [317, 435] width 87 height 13
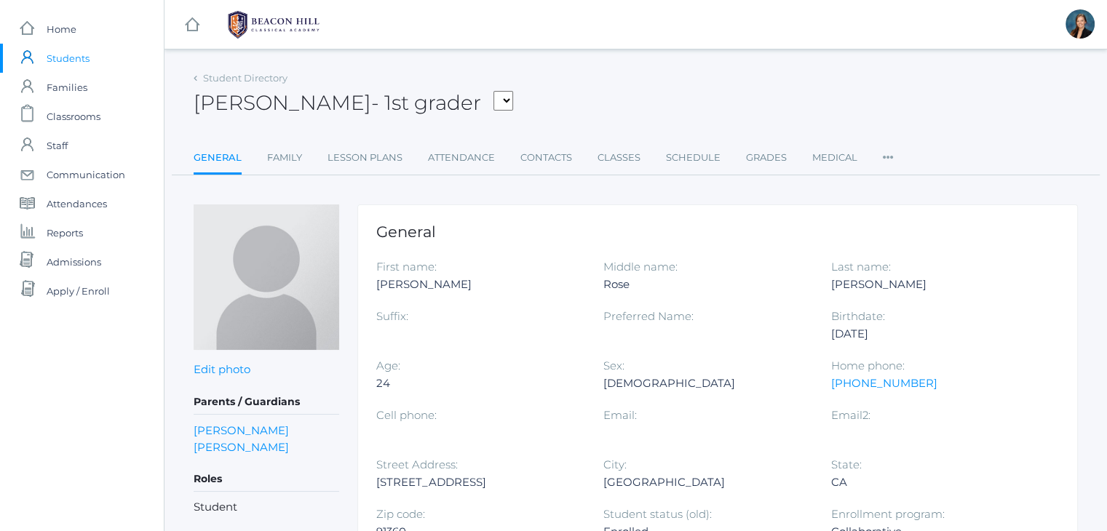
click at [858, 330] on div "[DATE]" at bounding box center [933, 333] width 205 height 17
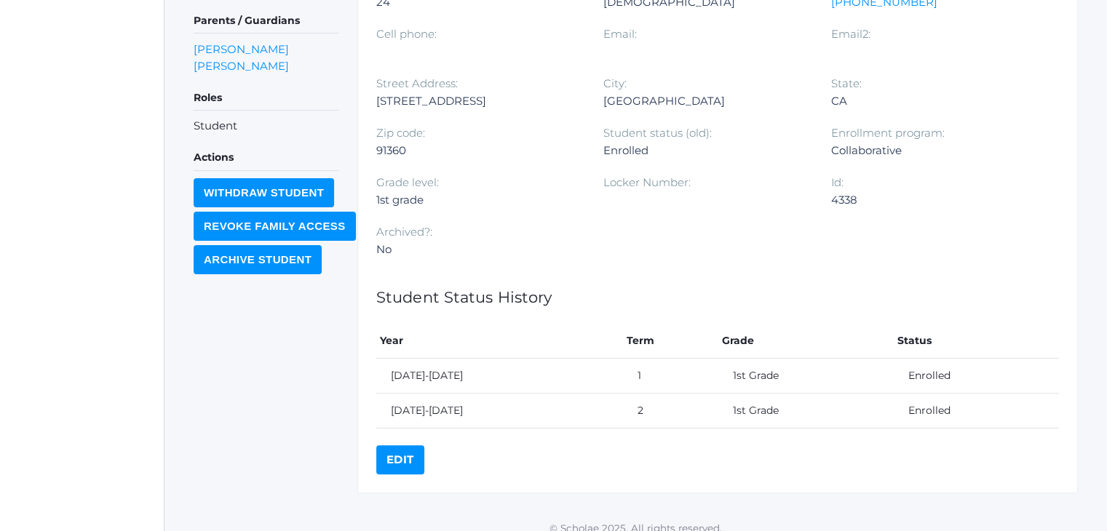
scroll to position [386, 0]
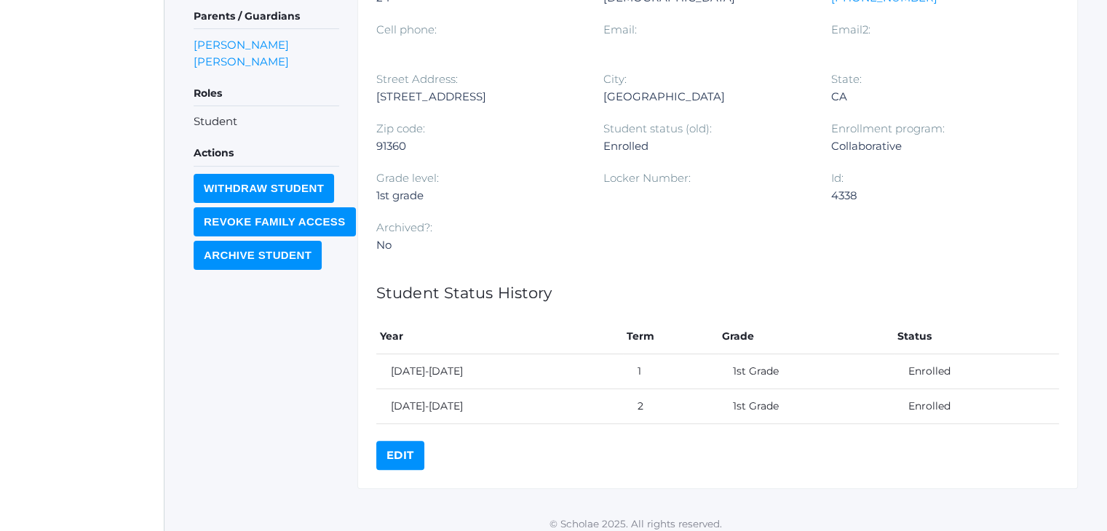
click at [399, 450] on link "Edit" at bounding box center [400, 455] width 48 height 29
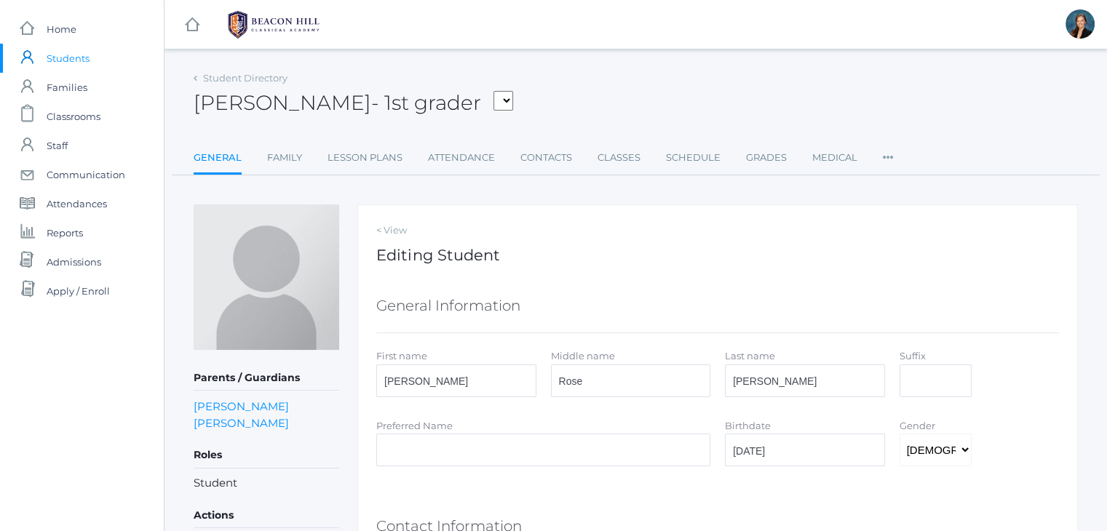
click at [675, 82] on div "[PERSON_NAME] - 1st grader [PERSON_NAME], [PERSON_NAME], [PERSON_NAME], [PERSON…" at bounding box center [636, 95] width 884 height 54
click at [66, 261] on span "Admissions" at bounding box center [74, 261] width 55 height 29
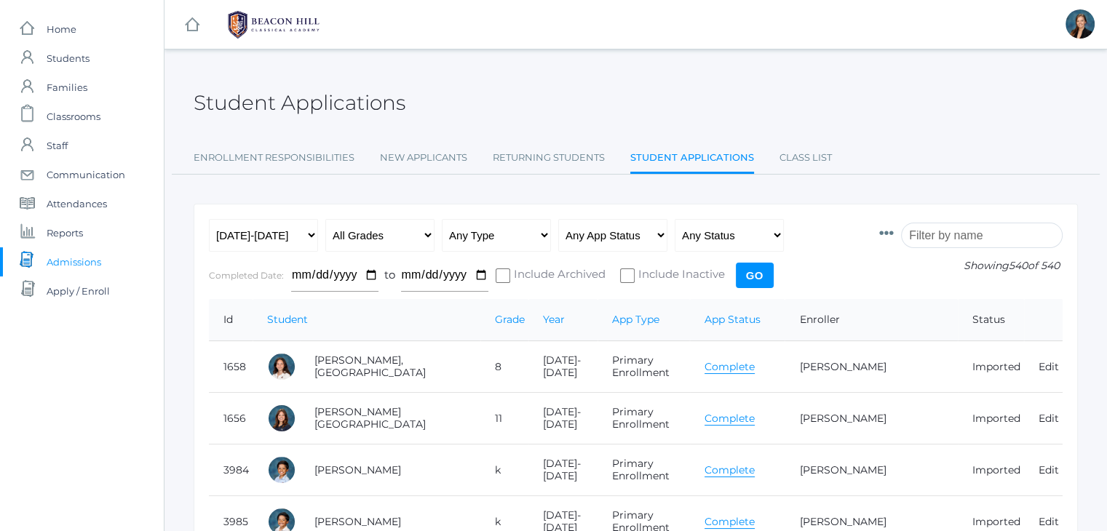
click at [975, 237] on input "search" at bounding box center [982, 235] width 162 height 25
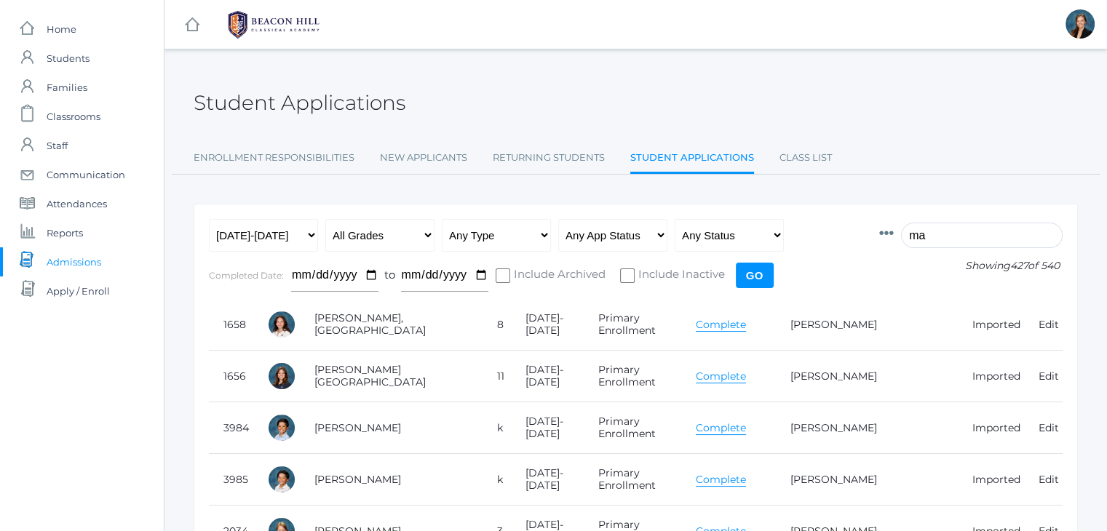
type input "m"
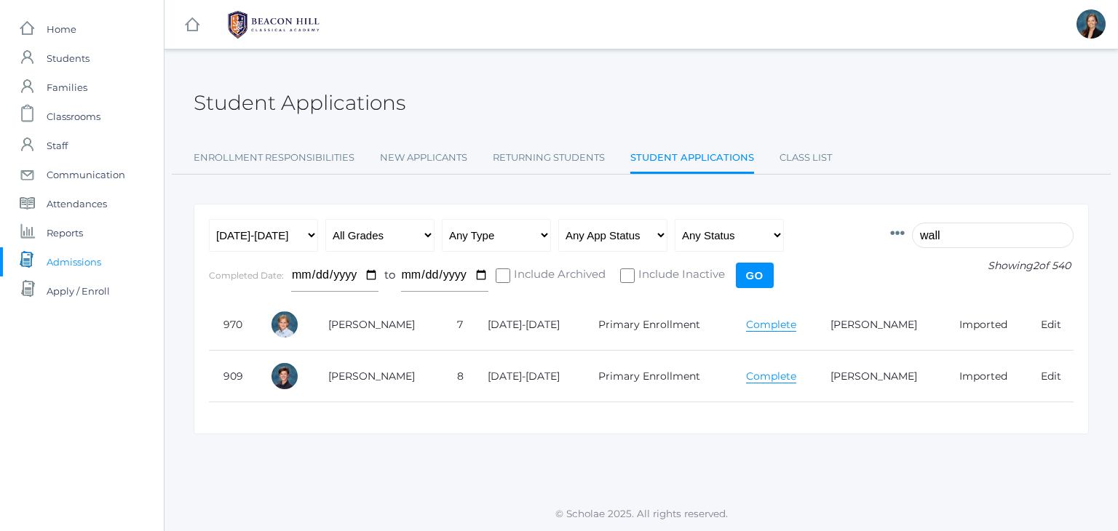
type input "wall"
click at [292, 230] on select "Any Year 2019-2020 2020-2021 2021-2022 2022-2023 2023-2024 2024-2025 2025-2026" at bounding box center [263, 235] width 109 height 33
select select "[DATE]-[DATE]"
click at [209, 219] on select "Any Year 2019-2020 2020-2021 2021-2022 2022-2023 2023-2024 2024-2025 2025-2026" at bounding box center [263, 235] width 109 height 33
click at [747, 273] on input "Go" at bounding box center [755, 275] width 38 height 25
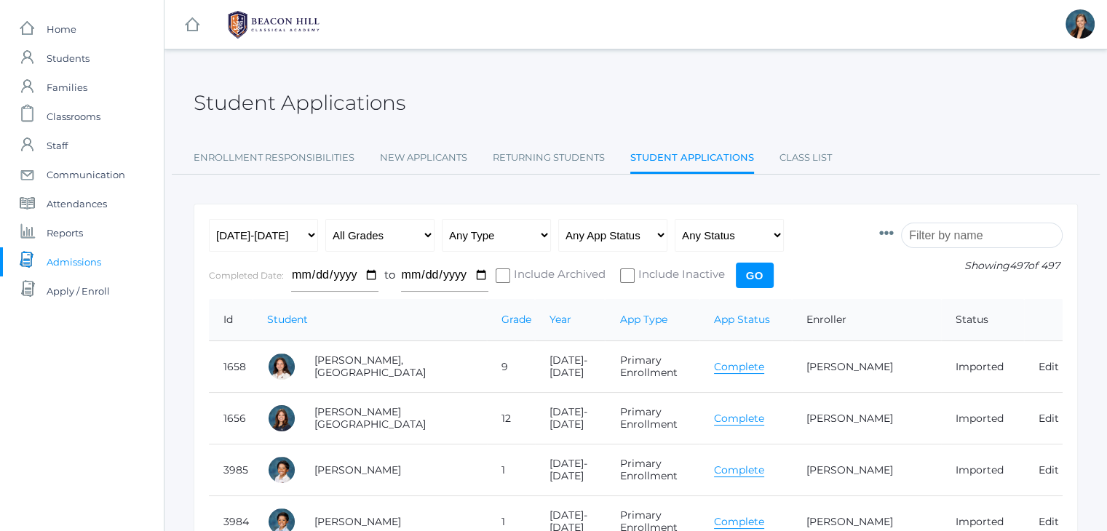
drag, startPoint x: 993, startPoint y: 225, endPoint x: 955, endPoint y: 232, distance: 38.5
click at [993, 225] on input "search" at bounding box center [982, 235] width 162 height 25
click at [955, 232] on input "wallock" at bounding box center [982, 235] width 162 height 25
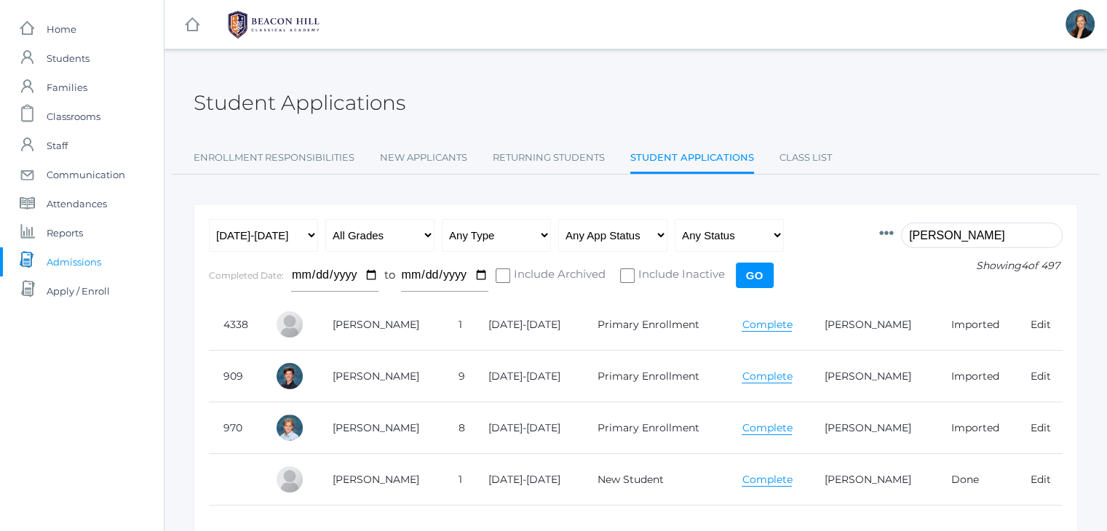
type input "wallock"
click at [742, 475] on link "Complete" at bounding box center [767, 480] width 50 height 14
click at [385, 323] on link "Wallock, Mary" at bounding box center [375, 324] width 87 height 13
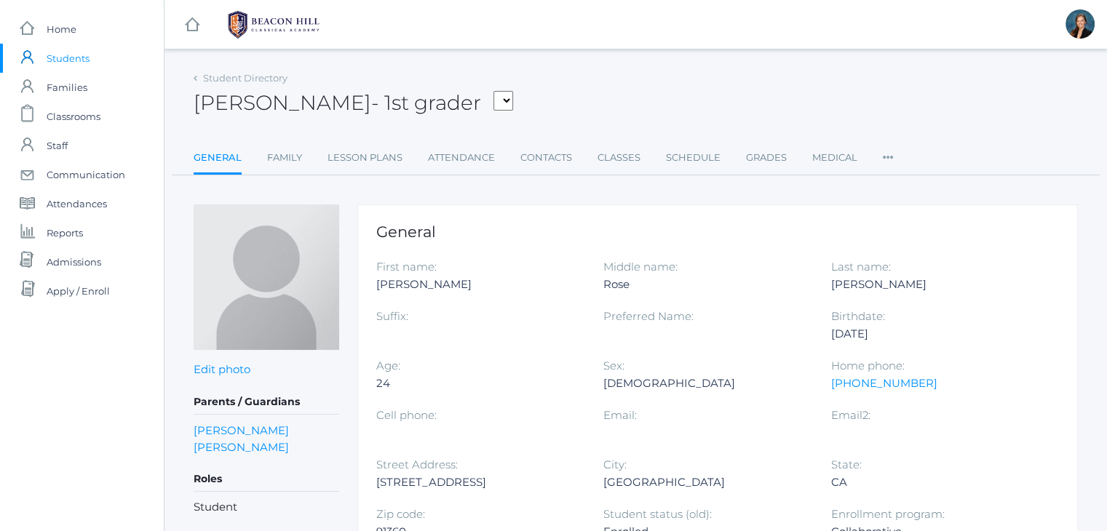
click at [761, 92] on div "Mary Wallock - 1st grader Abrea, Dominic Abrea, Grayson Alstot, Nolan Armstrong…" at bounding box center [636, 95] width 884 height 54
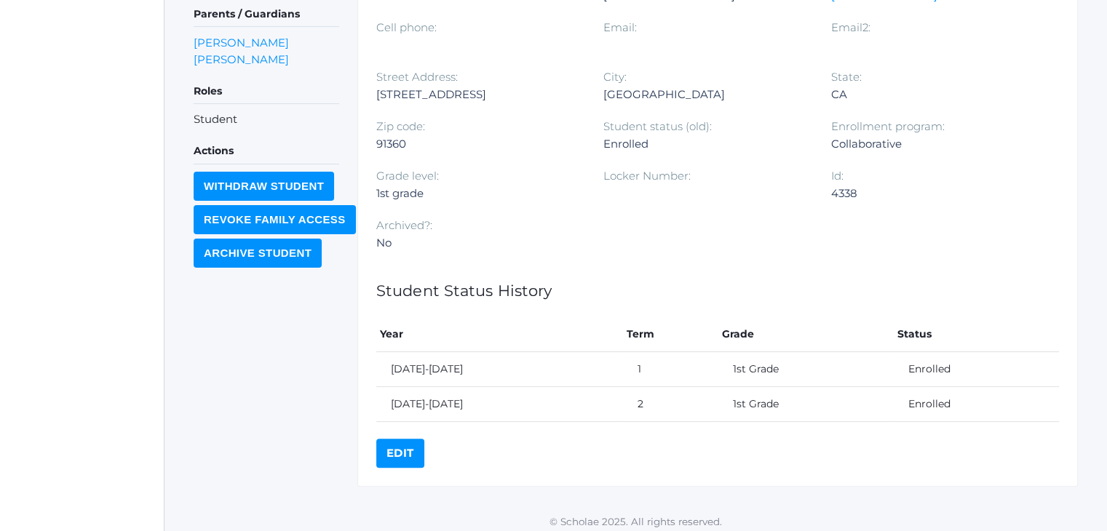
scroll to position [394, 0]
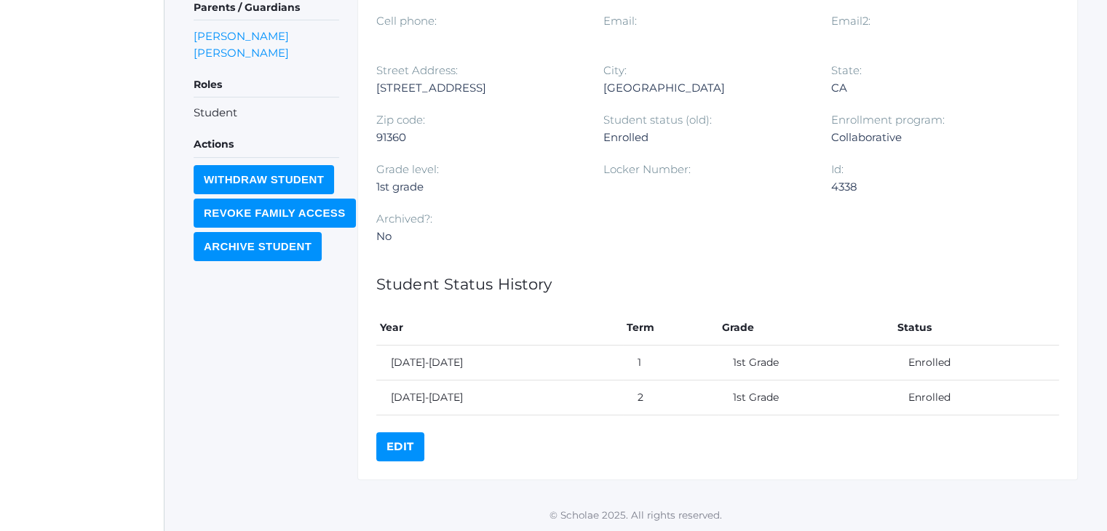
click at [405, 448] on link "Edit" at bounding box center [400, 446] width 48 height 29
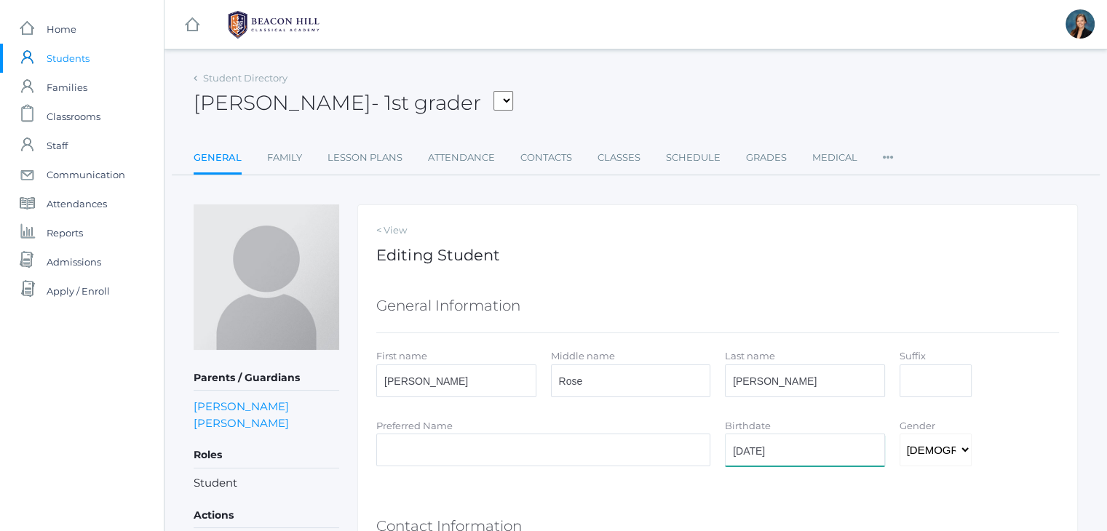
click at [751, 448] on input "2000-10-15" at bounding box center [805, 450] width 160 height 33
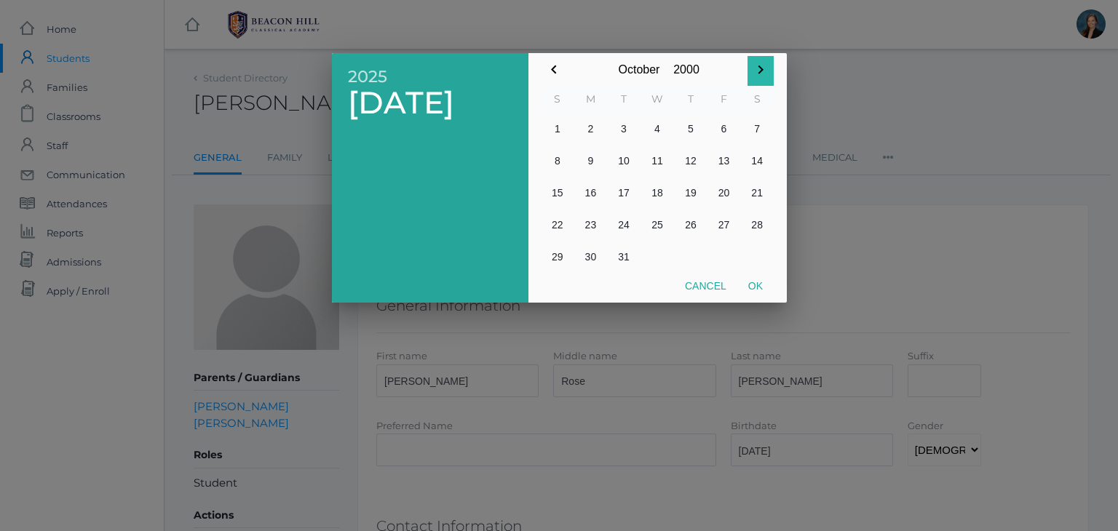
click at [755, 65] on icon "button" at bounding box center [760, 69] width 17 height 17
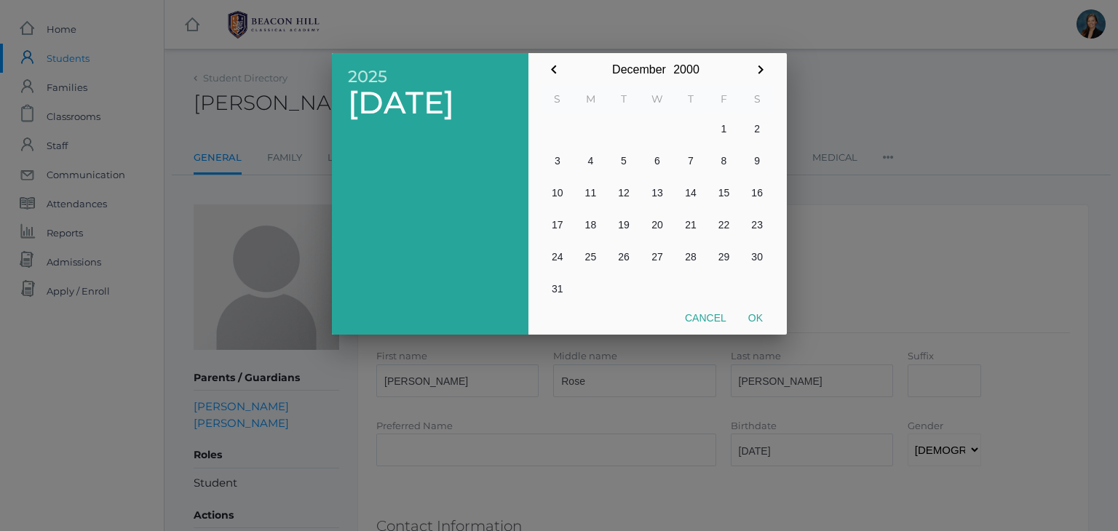
click at [755, 65] on icon "button" at bounding box center [760, 69] width 17 height 17
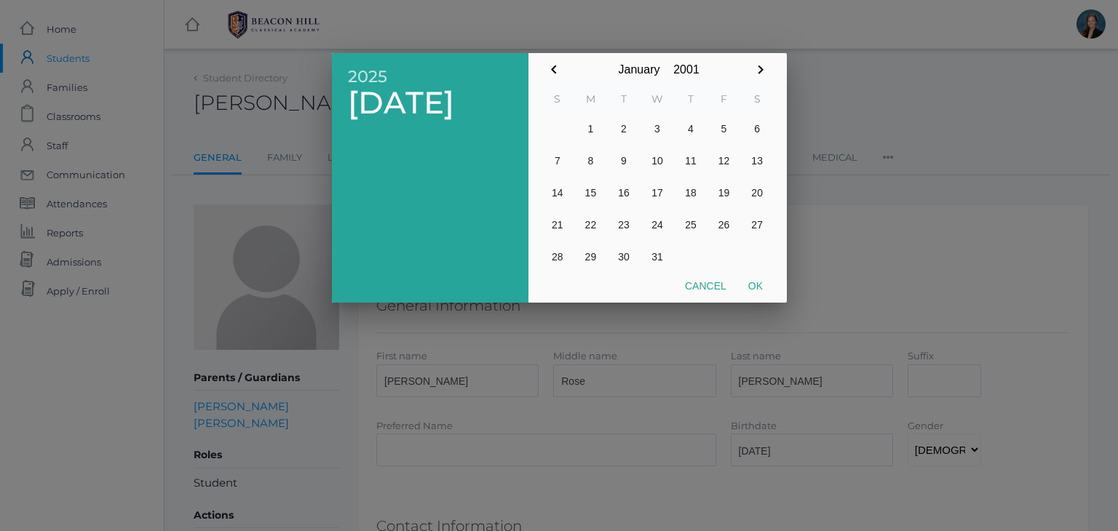
click at [755, 65] on icon "button" at bounding box center [760, 69] width 17 height 17
click at [755, 289] on button "Ok" at bounding box center [755, 286] width 36 height 26
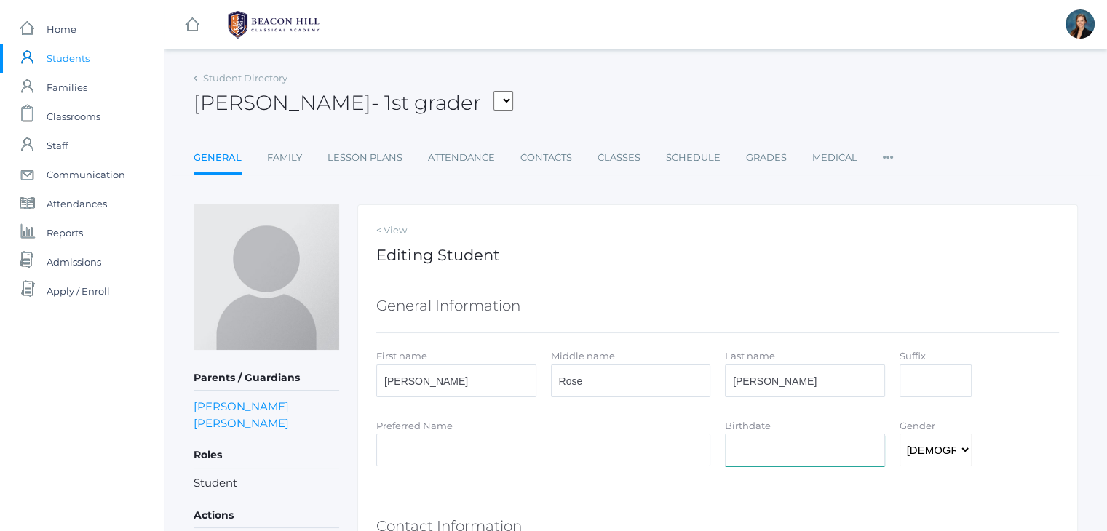
click at [761, 445] on input "Birthdate" at bounding box center [805, 450] width 160 height 33
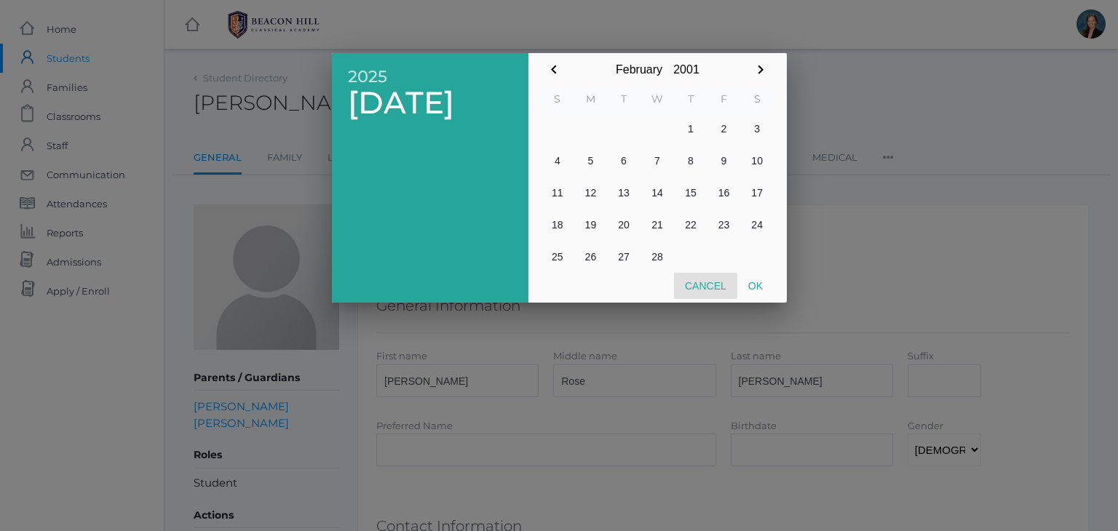
click at [704, 287] on button "Cancel" at bounding box center [705, 286] width 63 height 26
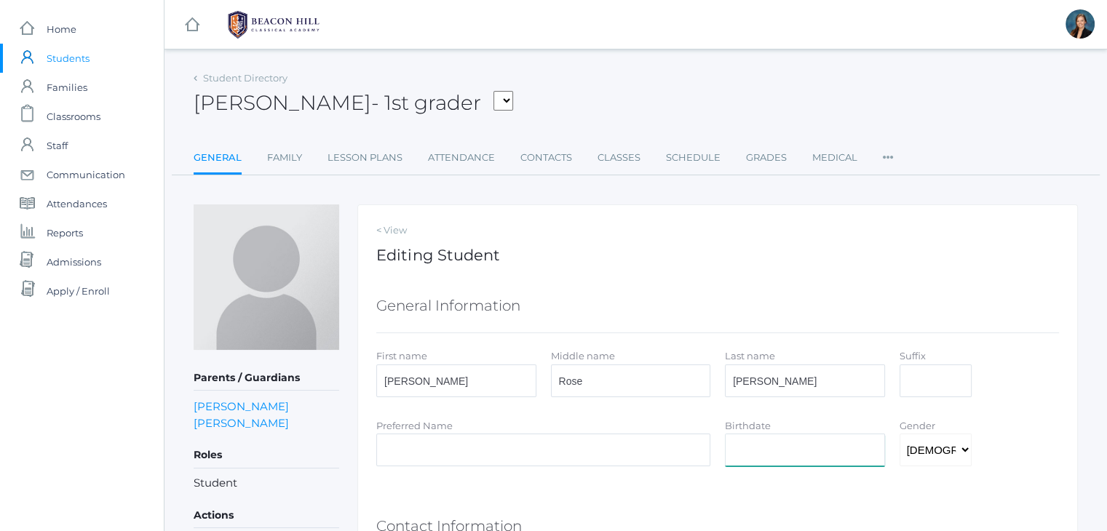
click at [750, 452] on input "Birthdate" at bounding box center [805, 450] width 160 height 33
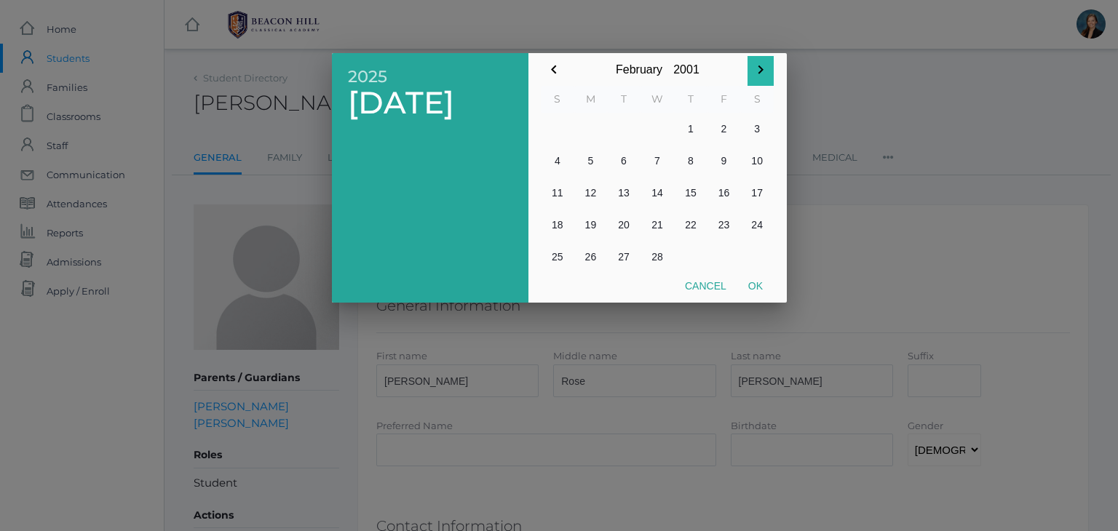
click at [758, 69] on icon "button" at bounding box center [760, 69] width 17 height 17
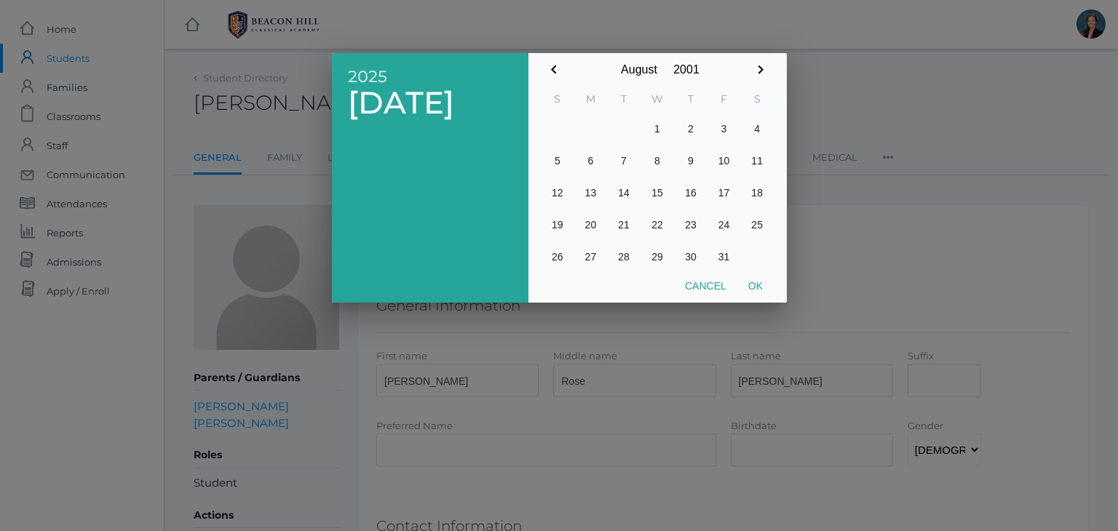
click at [758, 69] on icon "button" at bounding box center [760, 69] width 17 height 17
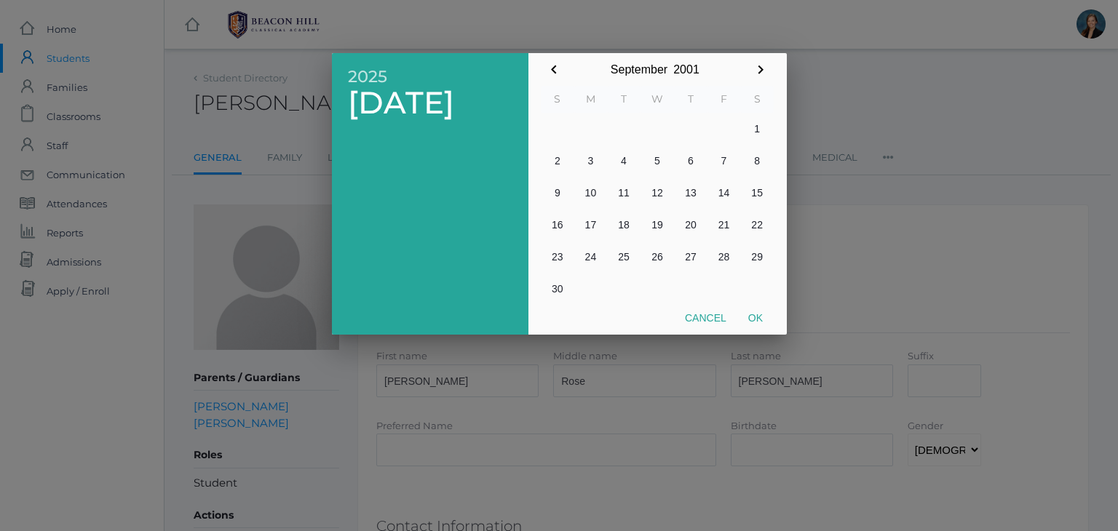
click at [758, 69] on icon "button" at bounding box center [760, 69] width 17 height 17
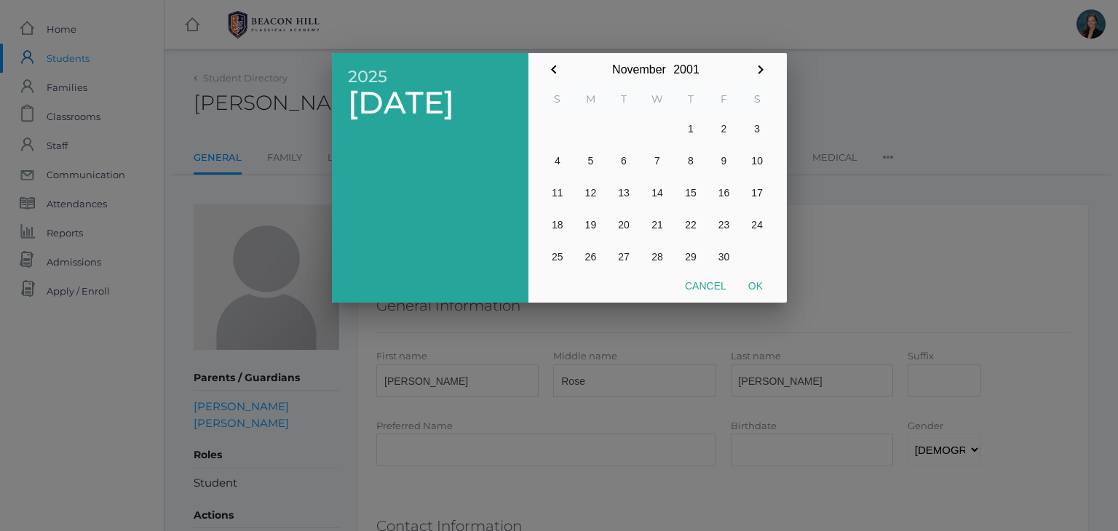
click at [758, 69] on icon "button" at bounding box center [760, 69] width 17 height 17
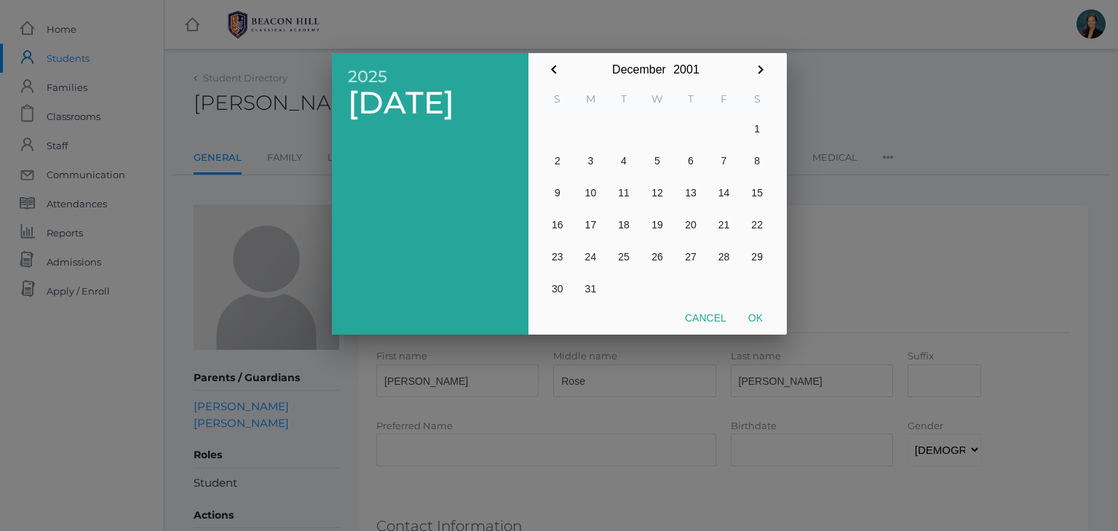
click at [758, 69] on icon "button" at bounding box center [760, 69] width 17 height 17
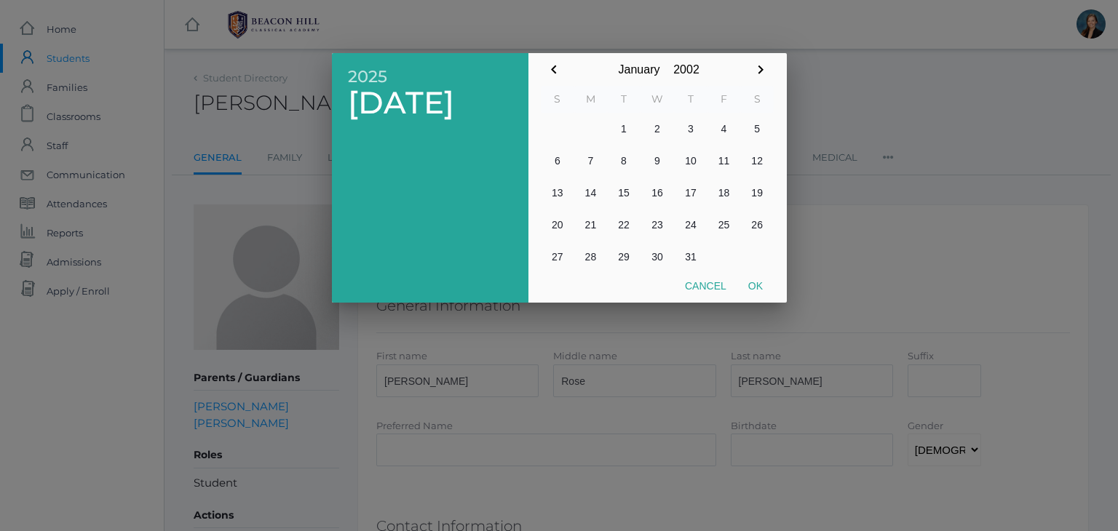
click at [758, 69] on icon "button" at bounding box center [760, 69] width 17 height 17
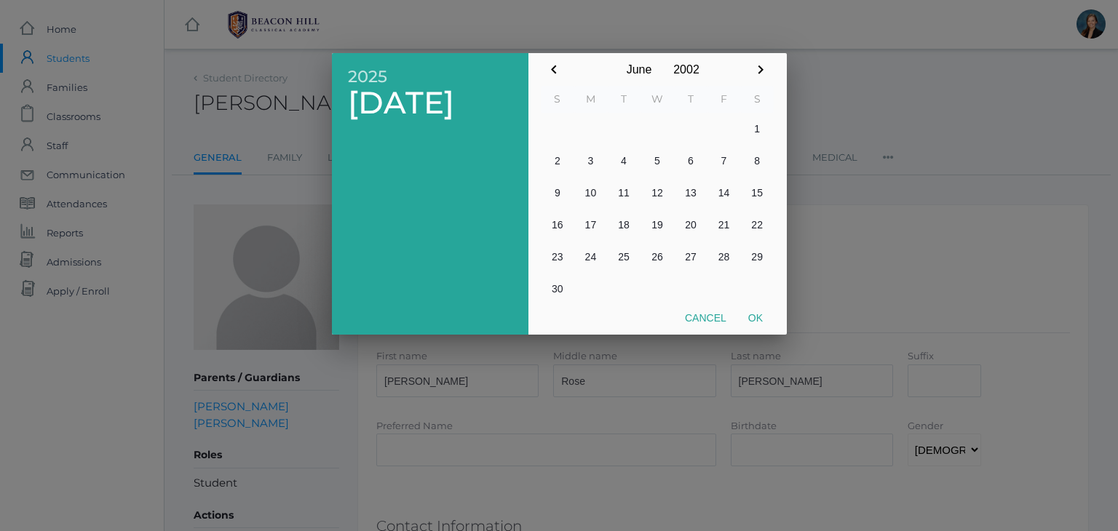
click at [758, 69] on icon "button" at bounding box center [760, 69] width 17 height 17
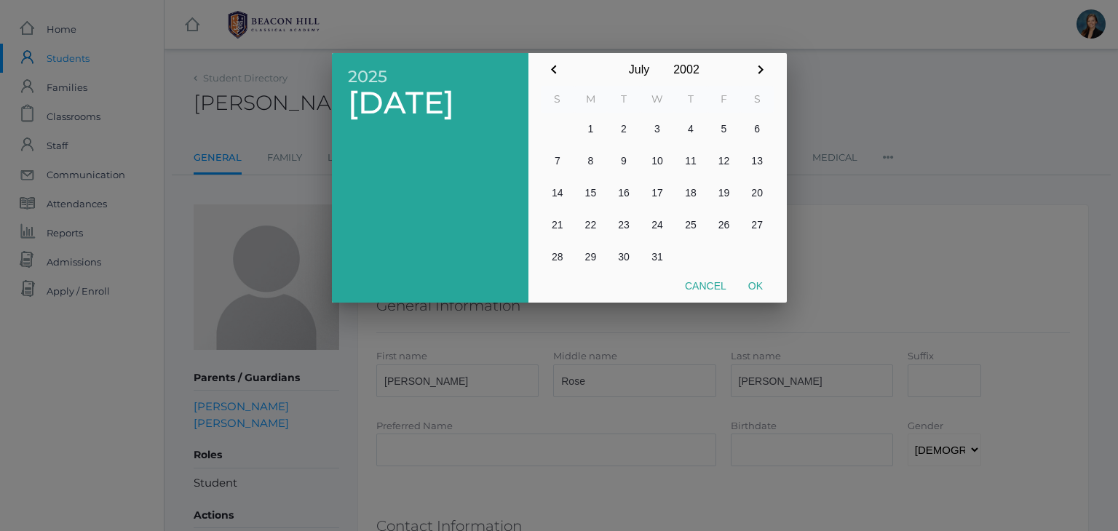
click at [689, 68] on div "July January February March April May June July August September October Novemb…" at bounding box center [657, 69] width 233 height 33
click at [689, 68] on input "2002" at bounding box center [686, 69] width 36 height 33
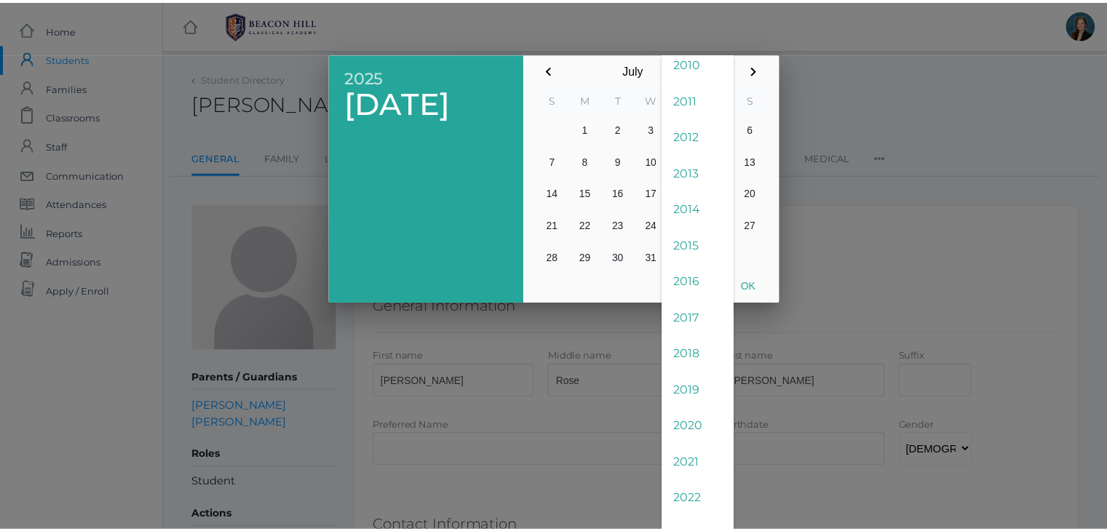
scroll to position [3197, 0]
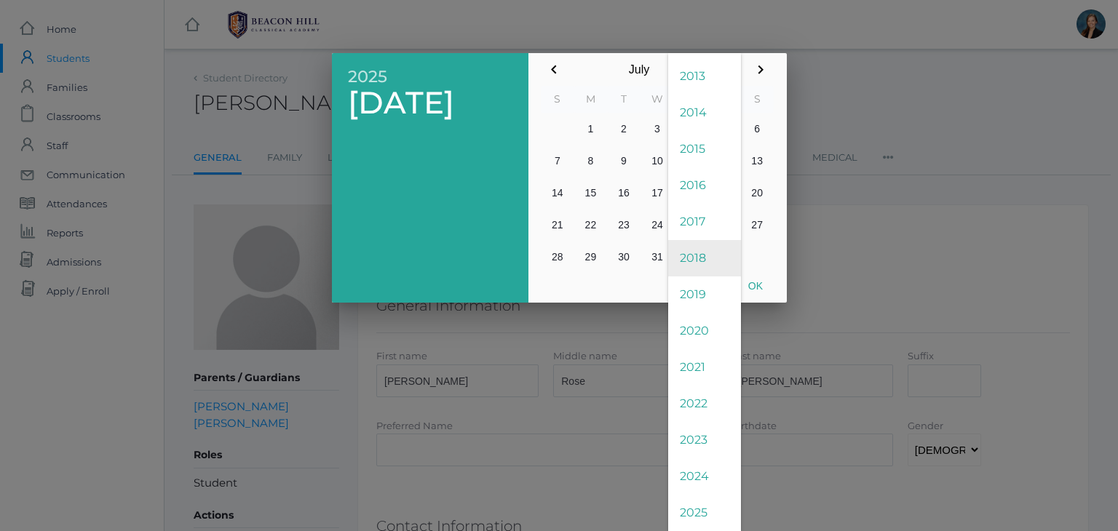
click at [693, 261] on span "2018" at bounding box center [704, 258] width 73 height 36
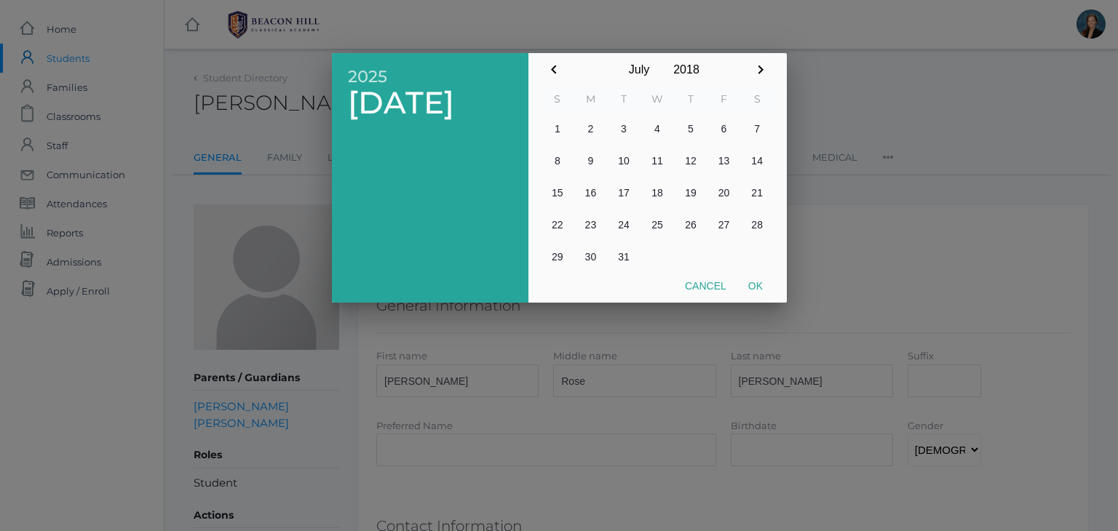
click at [638, 66] on input "July" at bounding box center [639, 69] width 58 height 33
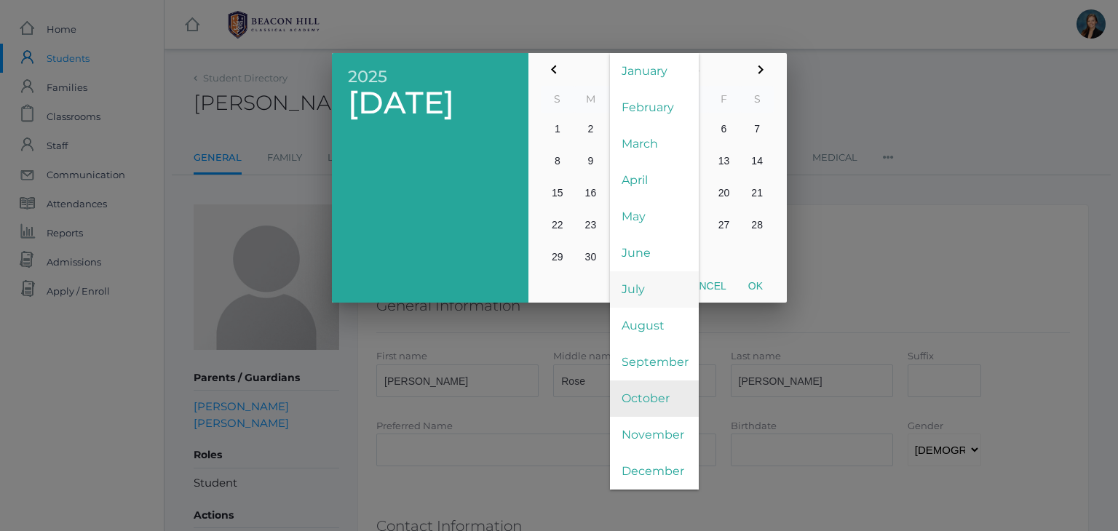
click at [632, 396] on span "October" at bounding box center [654, 399] width 89 height 36
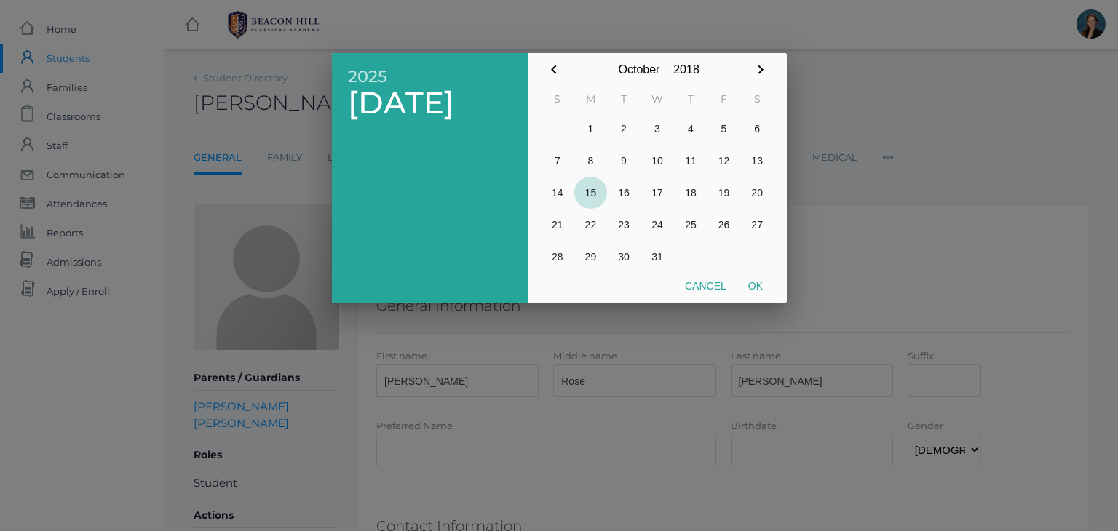
click at [592, 192] on button "15" at bounding box center [590, 193] width 33 height 32
click at [756, 284] on button "Ok" at bounding box center [755, 286] width 36 height 26
type input "2018-10-15"
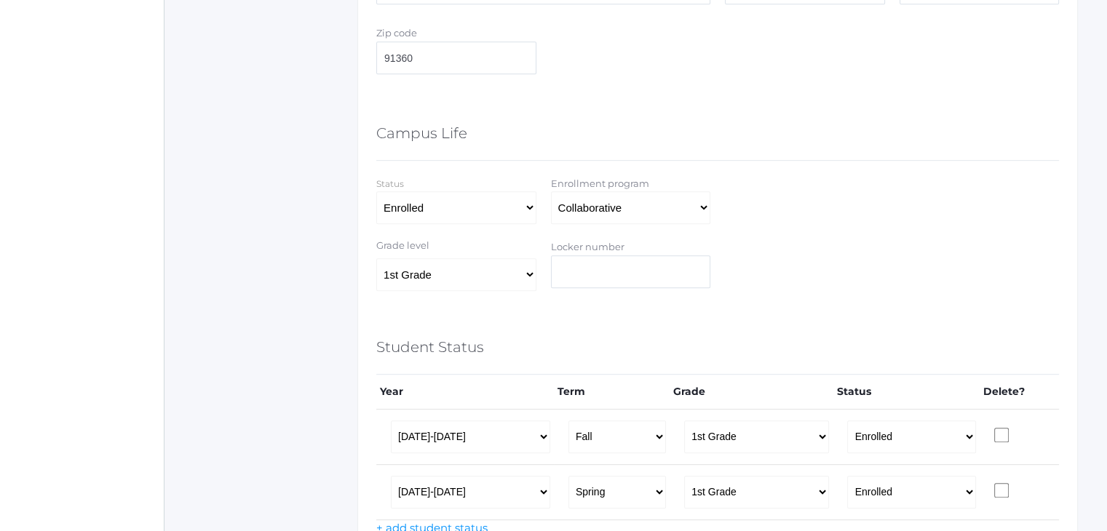
scroll to position [868, 0]
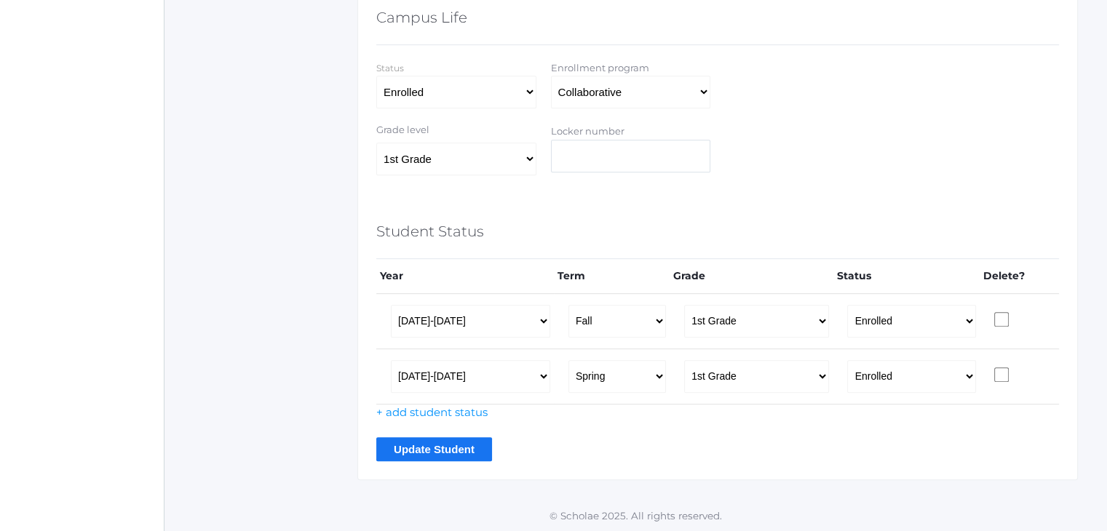
click at [413, 442] on input "Update Student" at bounding box center [434, 449] width 116 height 24
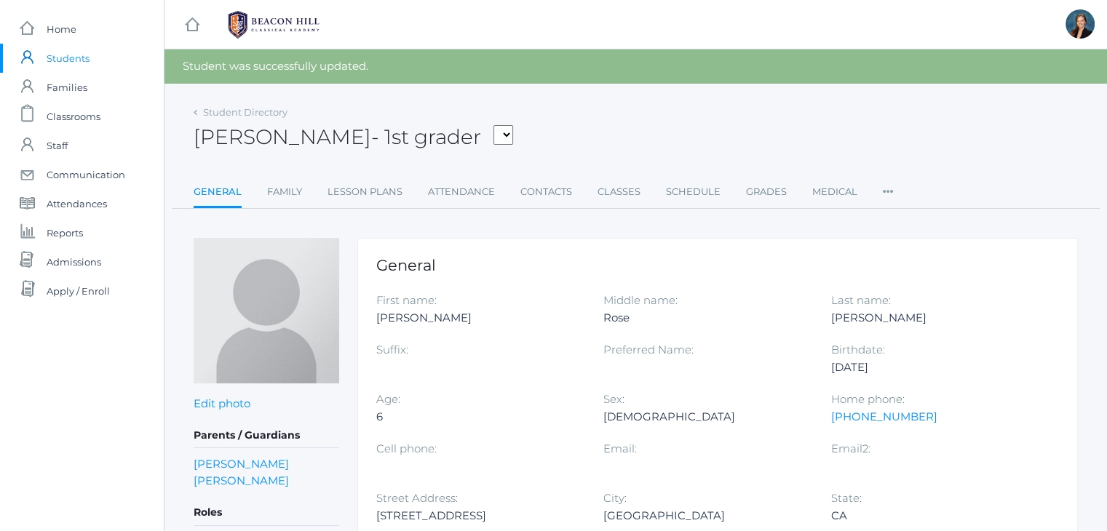
click at [471, 8] on div "icons/ui/navigation/hamburger Created with Sketch. icons/ui/navigation/home Cre…" at bounding box center [635, 24] width 942 height 49
click at [74, 110] on span "Classrooms" at bounding box center [74, 116] width 54 height 29
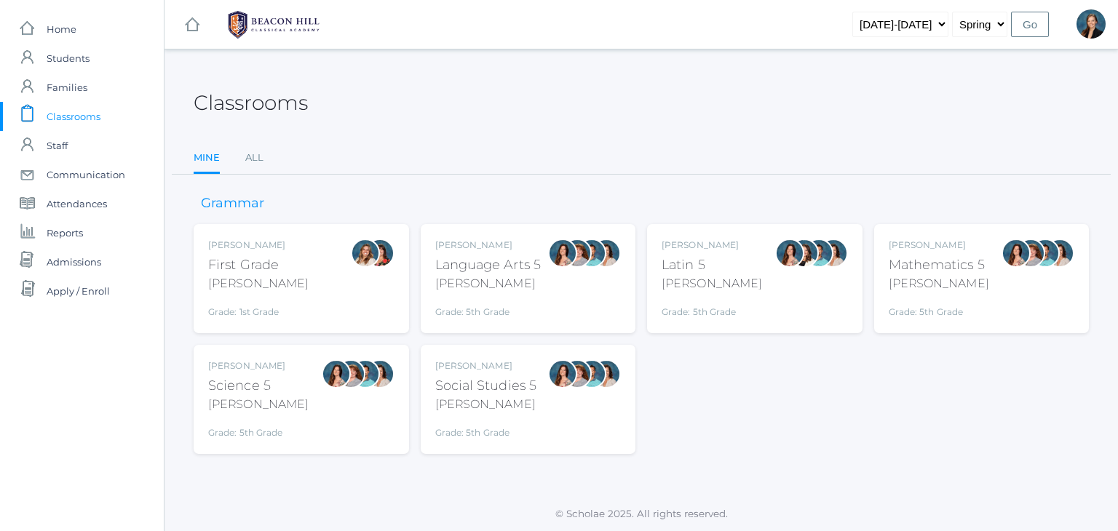
click at [704, 99] on div "Classrooms" at bounding box center [641, 95] width 895 height 54
click at [76, 58] on span "Students" at bounding box center [68, 58] width 43 height 29
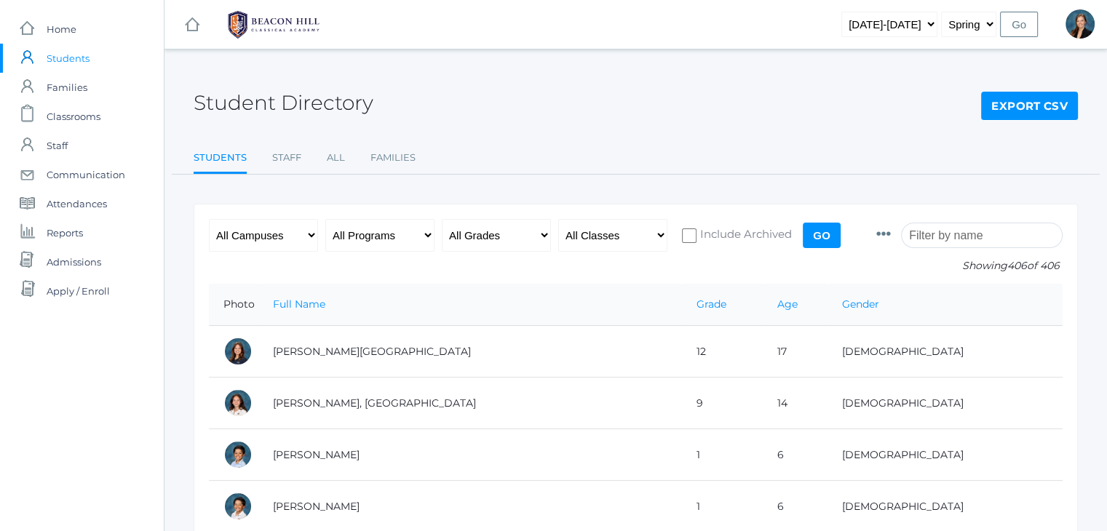
click at [957, 237] on input "search" at bounding box center [982, 235] width 162 height 25
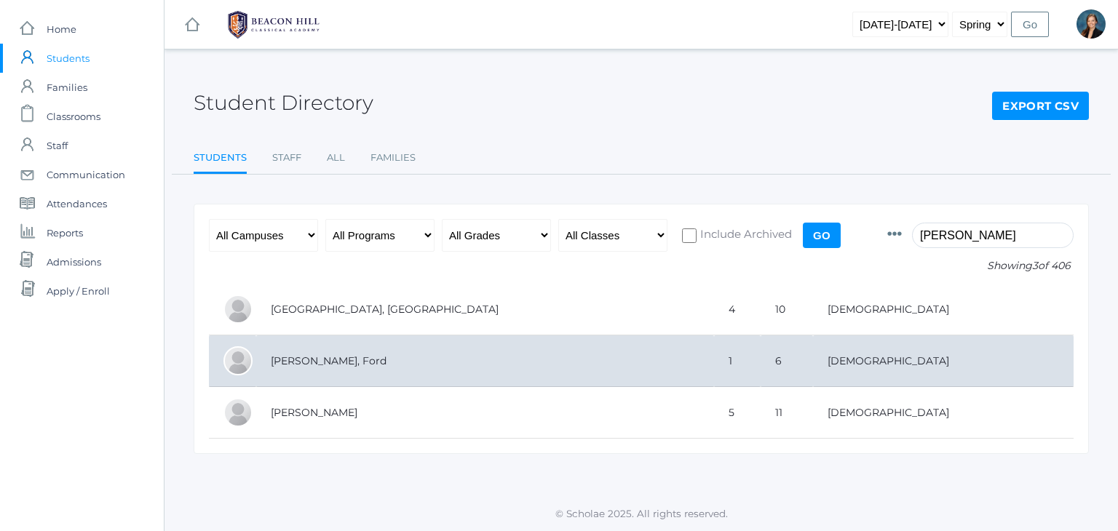
type input "ferri"
click at [368, 362] on td "[PERSON_NAME], Ford" at bounding box center [485, 362] width 458 height 52
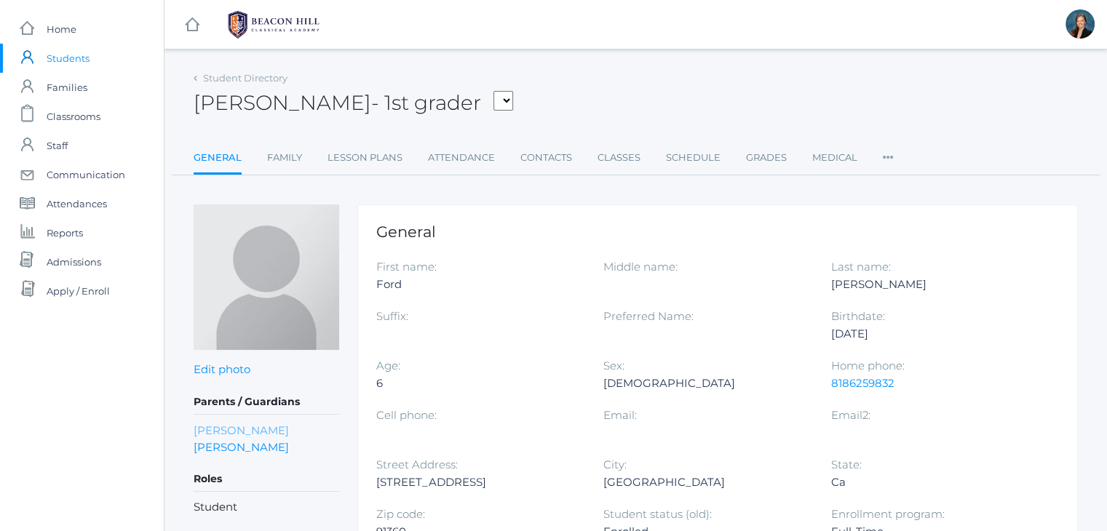
click at [229, 429] on link "[PERSON_NAME]" at bounding box center [241, 430] width 95 height 17
click at [646, 89] on div "[PERSON_NAME] - 1st grader [PERSON_NAME], [PERSON_NAME], [PERSON_NAME], [PERSON…" at bounding box center [636, 95] width 884 height 54
click at [221, 443] on link "Charles Ferris" at bounding box center [241, 447] width 95 height 17
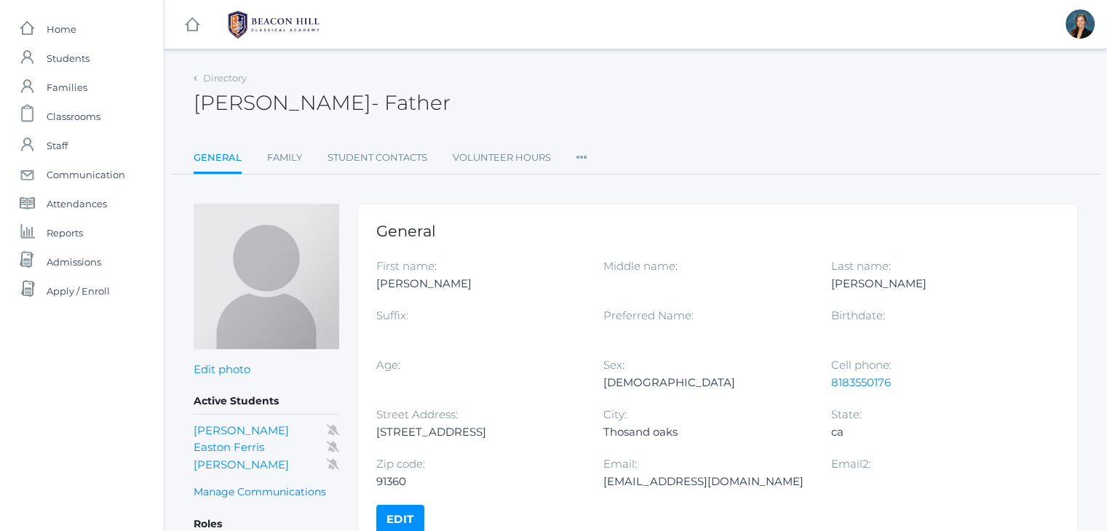
click at [857, 393] on div "Cell phone: 8183550176" at bounding box center [944, 381] width 227 height 49
click at [65, 115] on span "Classrooms" at bounding box center [74, 116] width 54 height 29
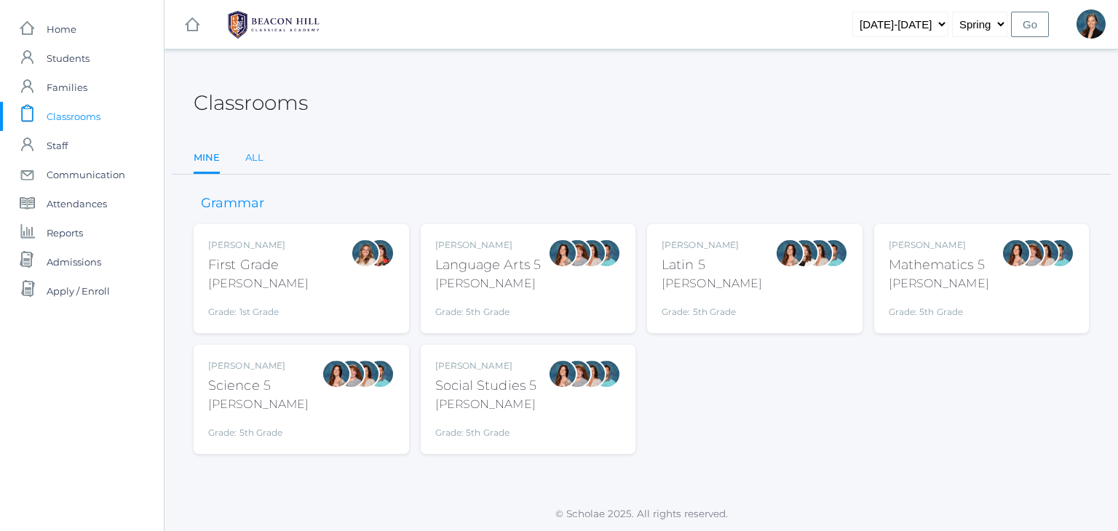
click at [261, 156] on link "All" at bounding box center [254, 157] width 18 height 29
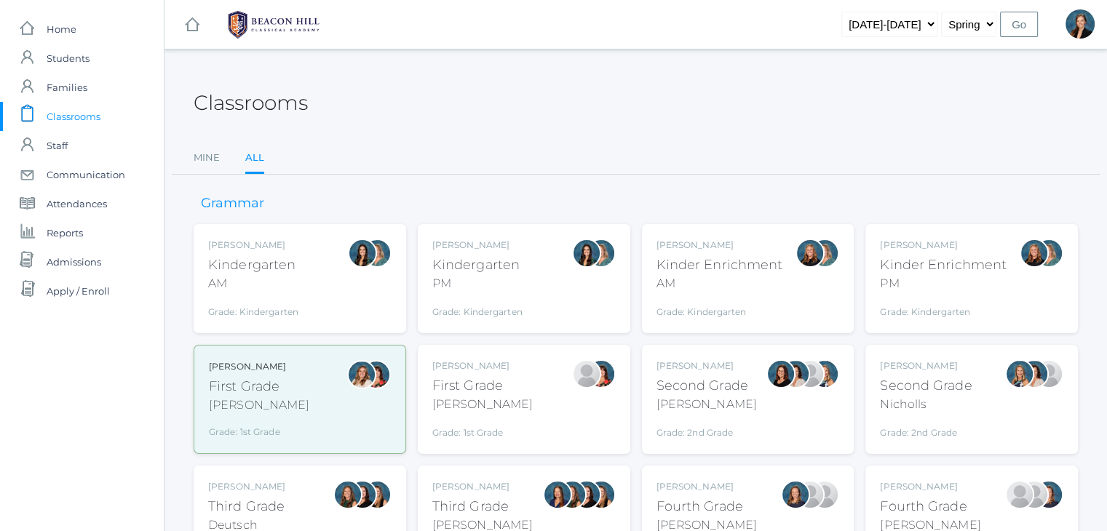
click at [80, 111] on span "Classrooms" at bounding box center [74, 116] width 54 height 29
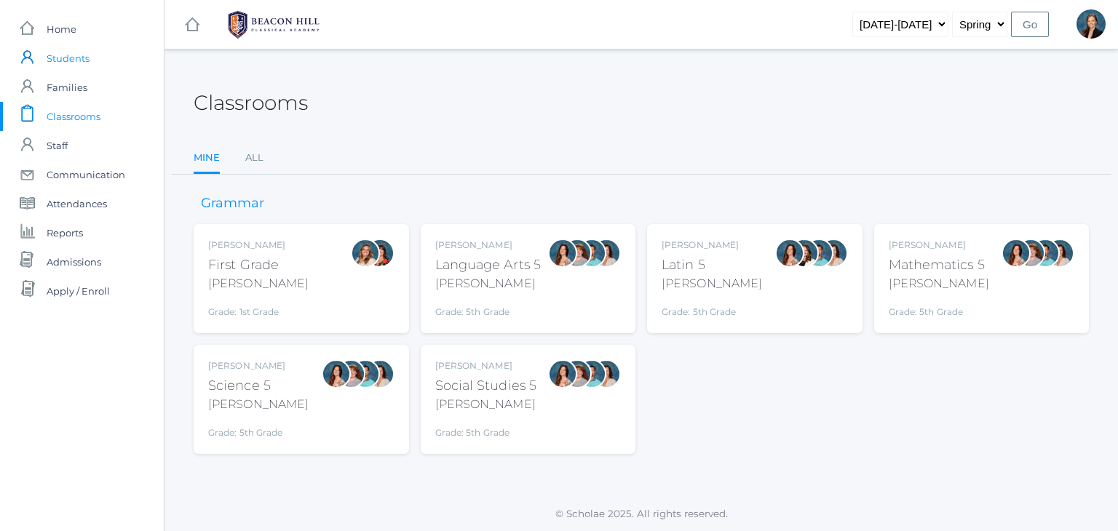
click at [84, 59] on span "Students" at bounding box center [68, 58] width 43 height 29
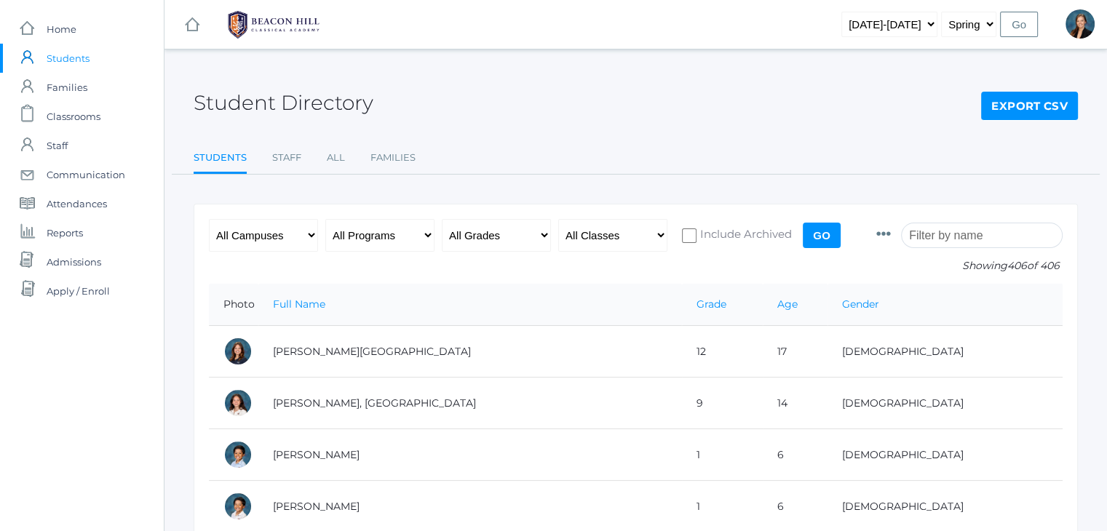
click at [79, 53] on span "Students" at bounding box center [68, 58] width 43 height 29
click at [63, 24] on span "Home" at bounding box center [62, 29] width 30 height 29
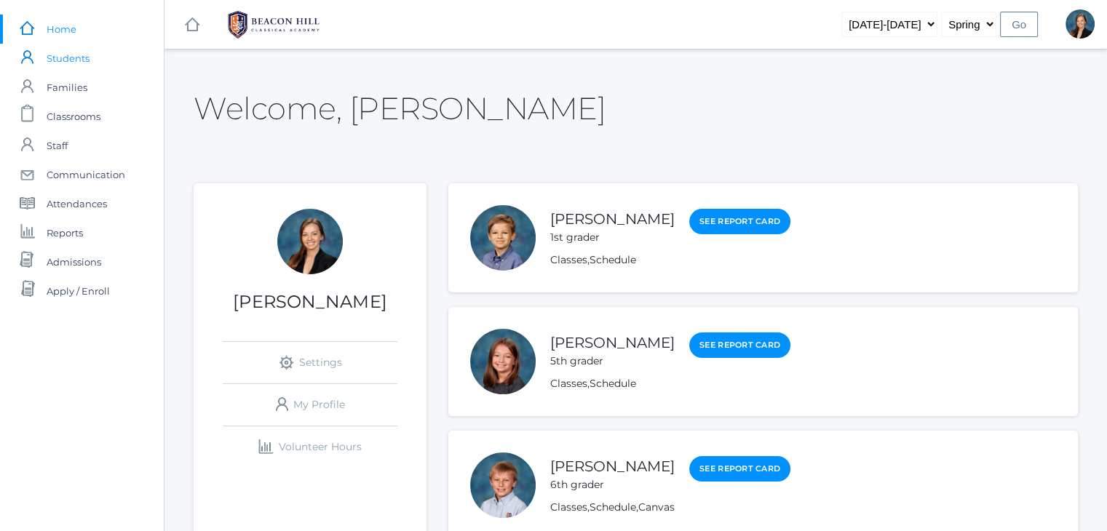
click at [79, 62] on span "Students" at bounding box center [68, 58] width 43 height 29
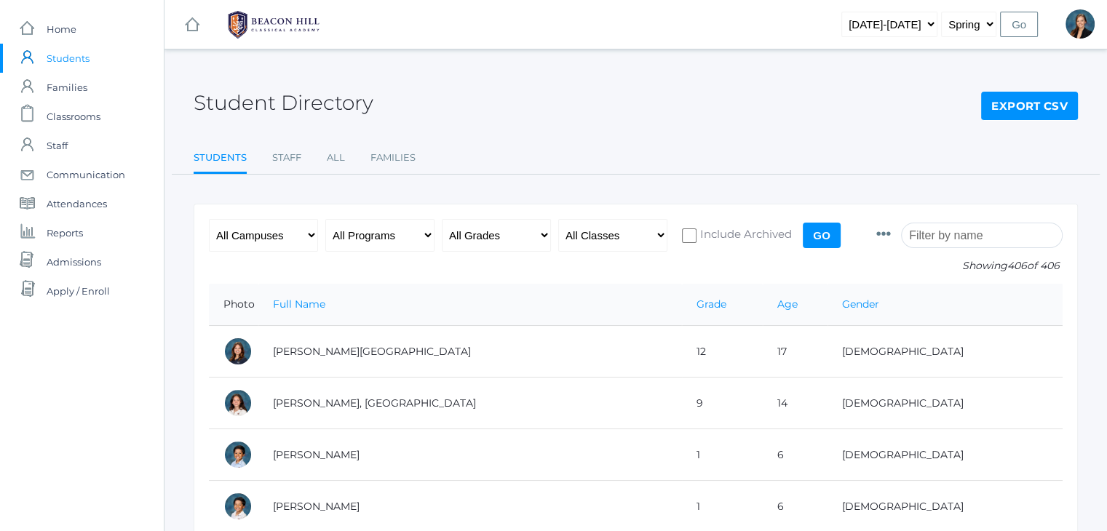
click at [952, 237] on input "search" at bounding box center [982, 235] width 162 height 25
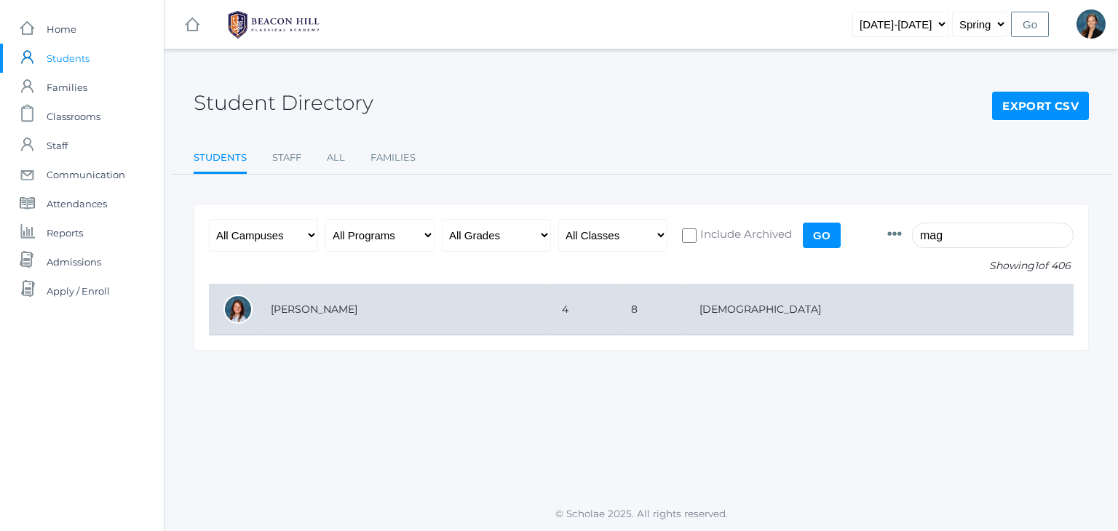
type input "mag"
click at [616, 303] on td "4" at bounding box center [581, 310] width 69 height 52
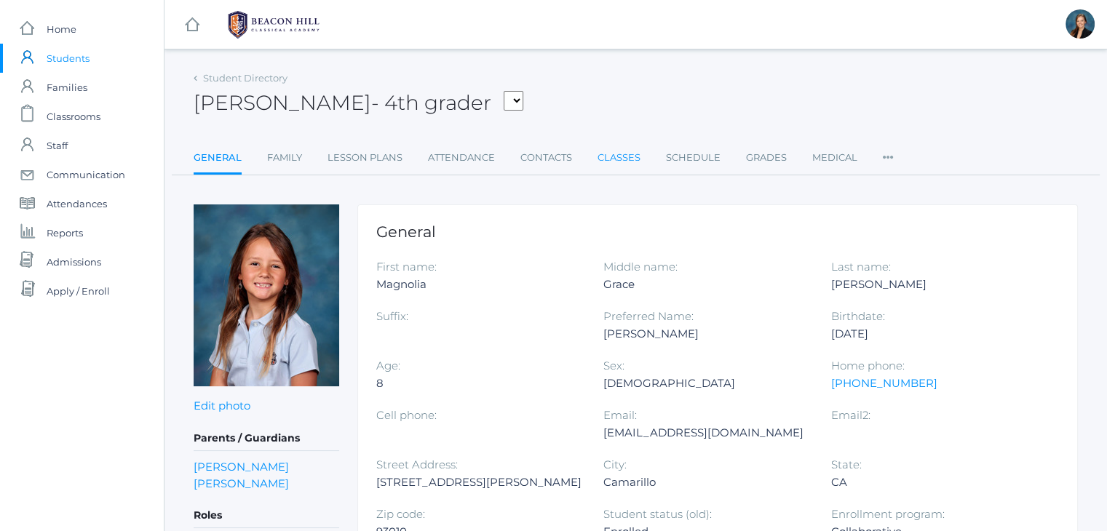
click at [608, 162] on link "Classes" at bounding box center [619, 157] width 43 height 29
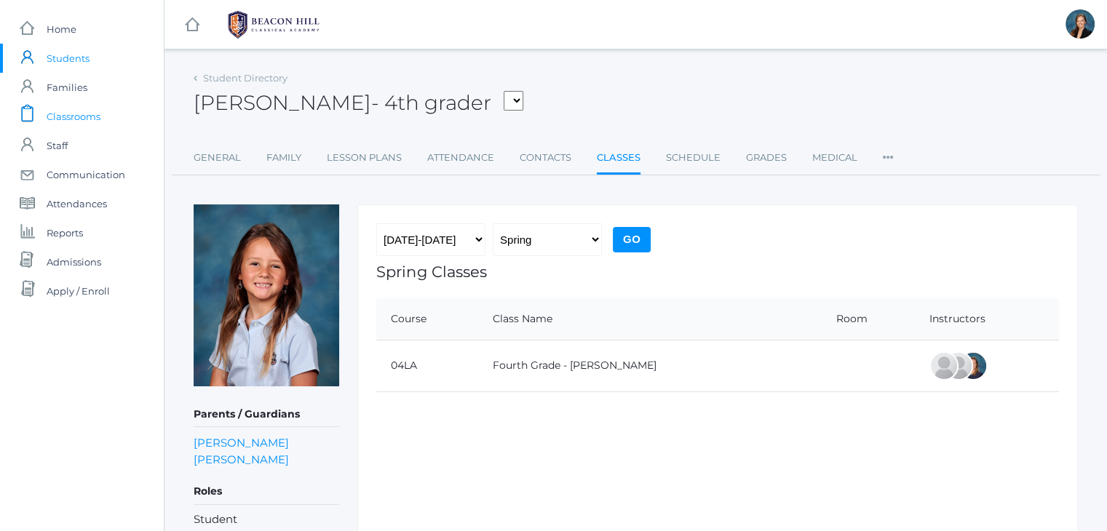
click at [67, 119] on span "Classrooms" at bounding box center [74, 116] width 54 height 29
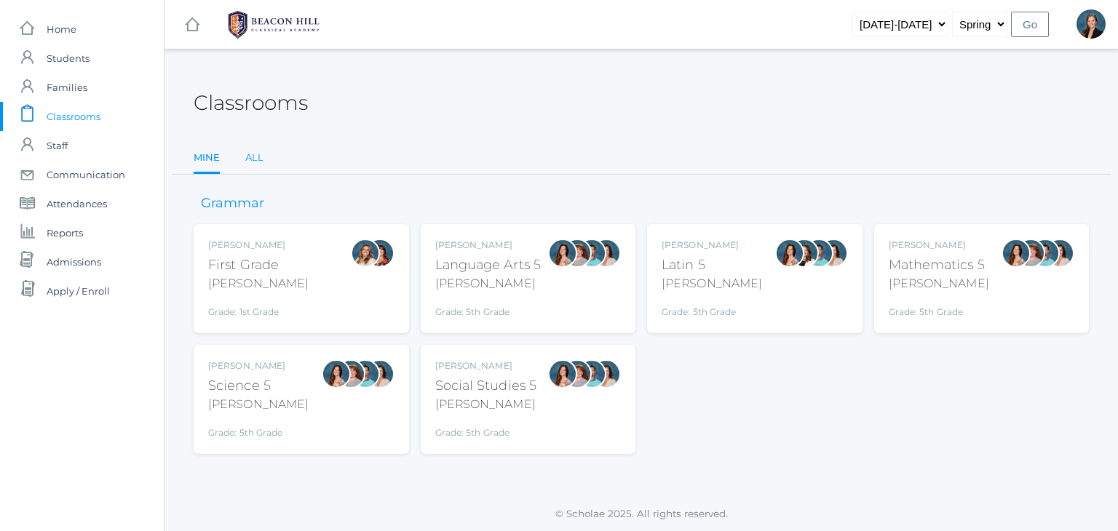
click at [250, 155] on link "All" at bounding box center [254, 157] width 18 height 29
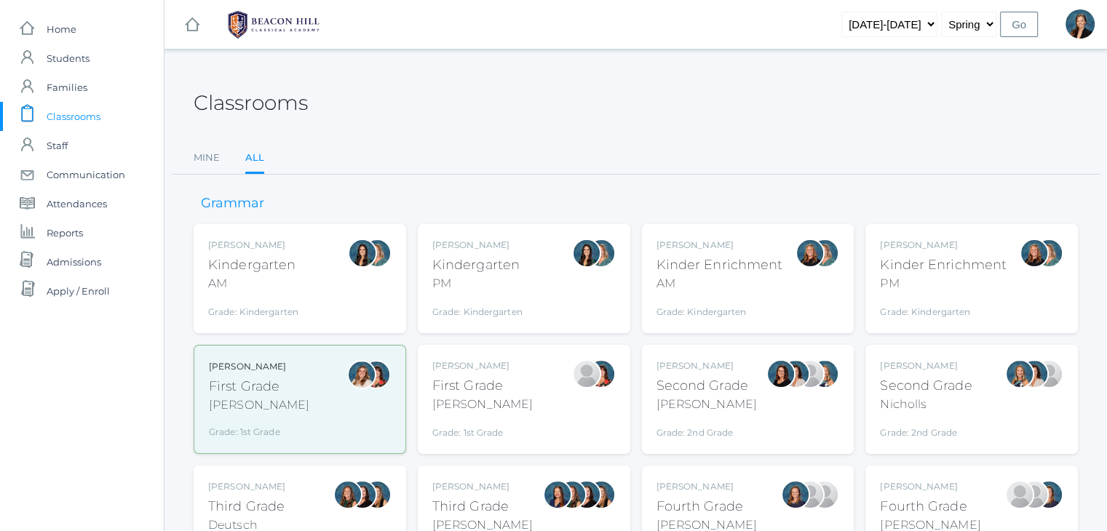
click at [512, 300] on div "Grade: Kindergarten" at bounding box center [477, 308] width 90 height 20
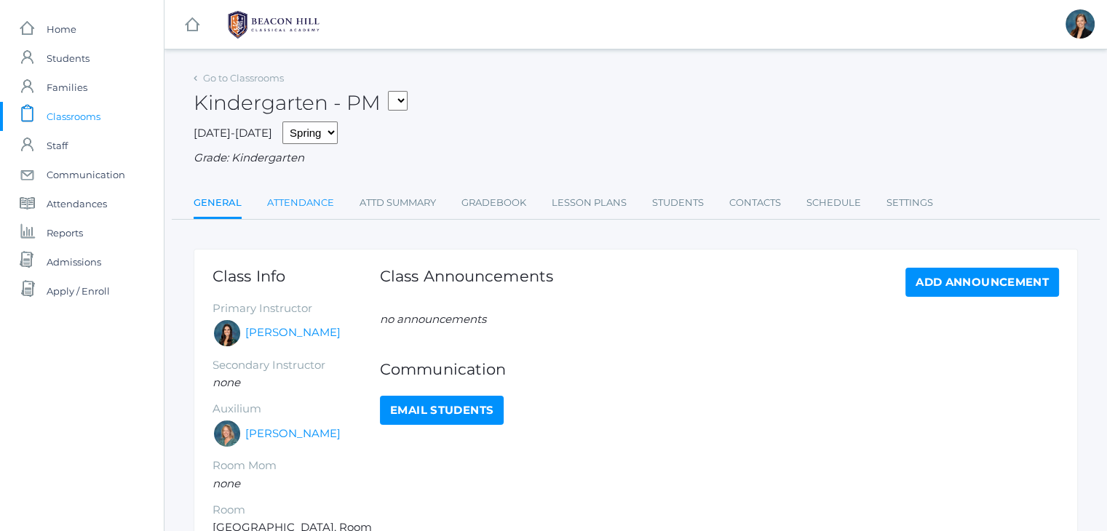
click at [303, 213] on link "Attendance" at bounding box center [300, 202] width 67 height 29
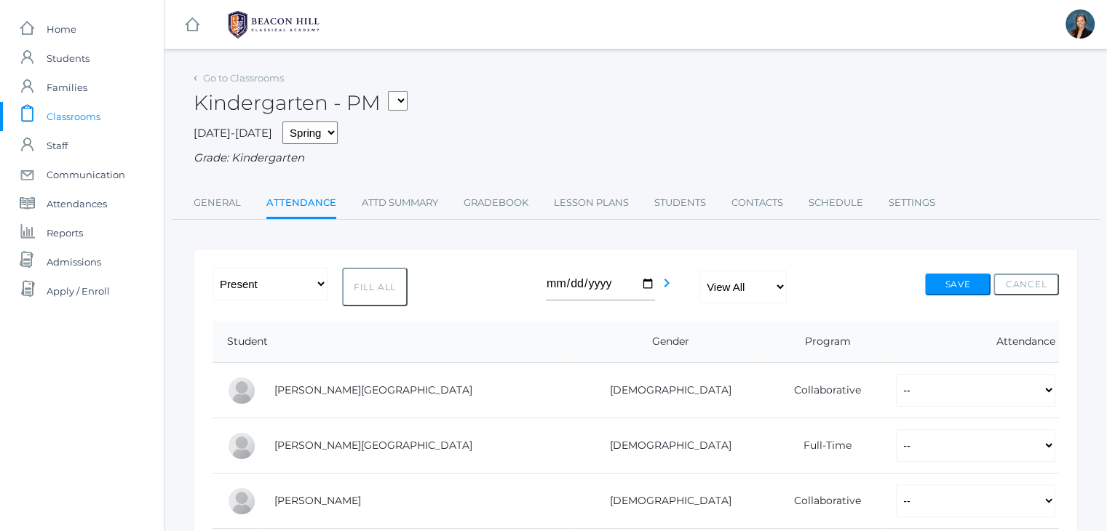
click at [501, 162] on div "Grade: Kindergarten" at bounding box center [636, 158] width 884 height 17
click at [288, 130] on select "Fall Spring" at bounding box center [309, 133] width 55 height 23
select select "1"
click at [282, 122] on select "Fall Spring" at bounding box center [309, 133] width 55 height 23
click at [61, 117] on span "Classrooms" at bounding box center [74, 116] width 54 height 29
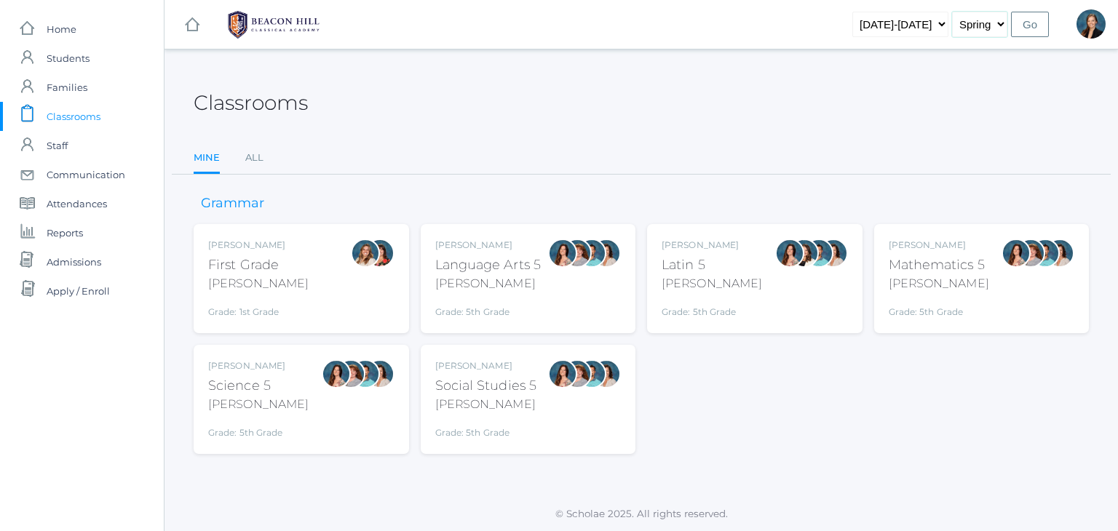
drag, startPoint x: 979, startPoint y: 24, endPoint x: 980, endPoint y: 53, distance: 29.1
click at [980, 53] on div "icons/ui/navigation/hamburger Created with Sketch. icons/ui/navigation/home Cre…" at bounding box center [641, 265] width 954 height 531
select select "1"
click at [954, 12] on select "Fall Spring" at bounding box center [979, 24] width 55 height 25
click at [1024, 28] on input "Go" at bounding box center [1030, 24] width 38 height 25
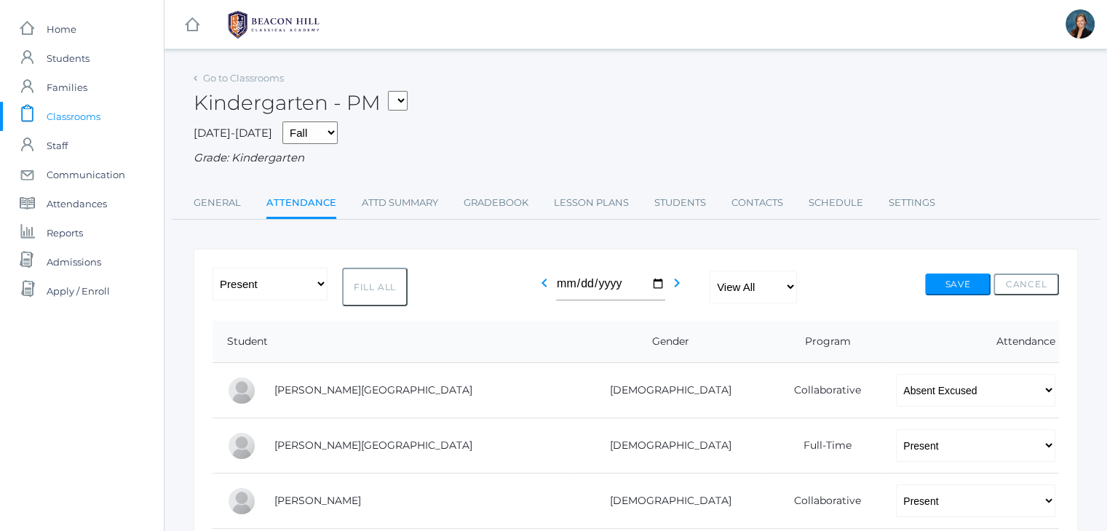
click at [421, 167] on div "Go to Classrooms Kindergarten - PM 01LA - First Grade [PERSON_NAME] 05LATIN - L…" at bounding box center [636, 144] width 884 height 152
click at [579, 148] on div "[DATE]-[DATE] Fall Spring Grade: Kindergarten" at bounding box center [636, 144] width 884 height 45
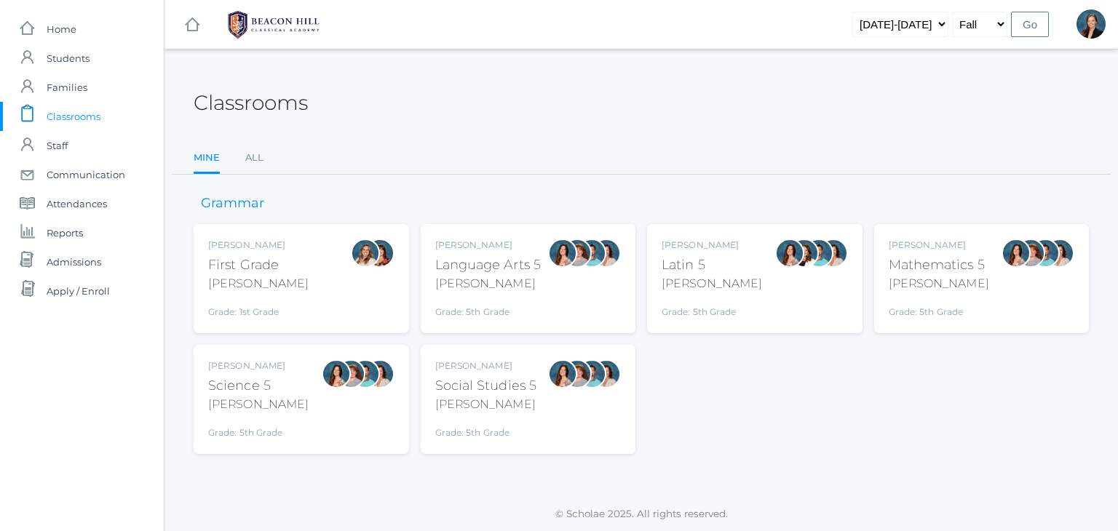
click at [244, 162] on ul "Mine All" at bounding box center [641, 158] width 895 height 31
click at [254, 161] on link "All" at bounding box center [254, 157] width 18 height 29
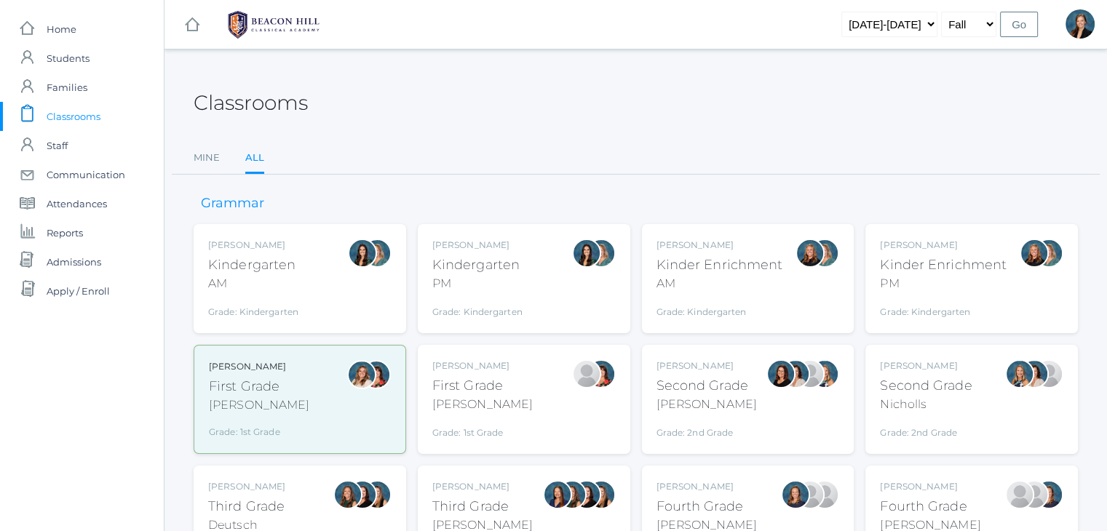
click at [472, 298] on div "Grade: Kindergarten" at bounding box center [477, 308] width 90 height 20
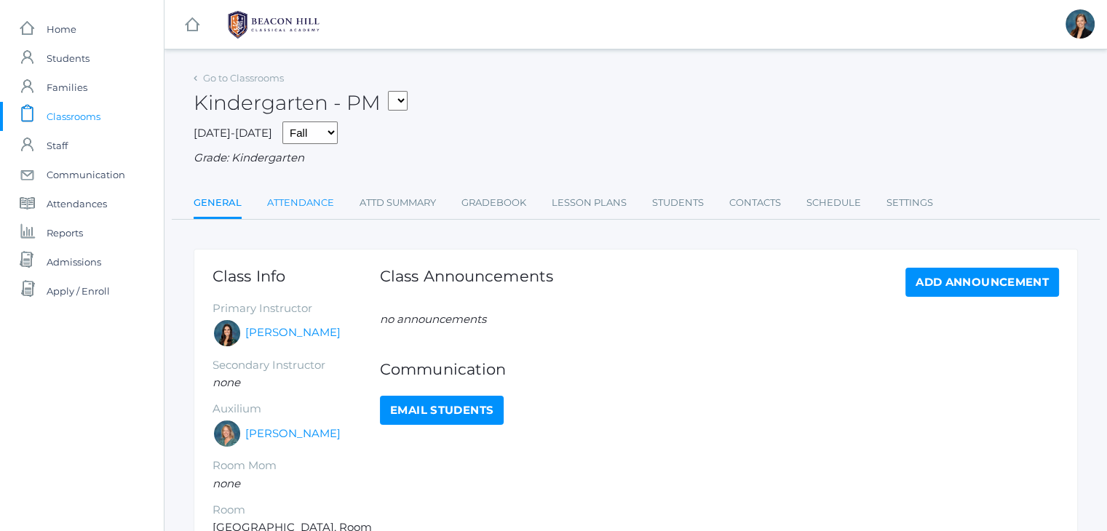
click at [285, 199] on link "Attendance" at bounding box center [300, 202] width 67 height 29
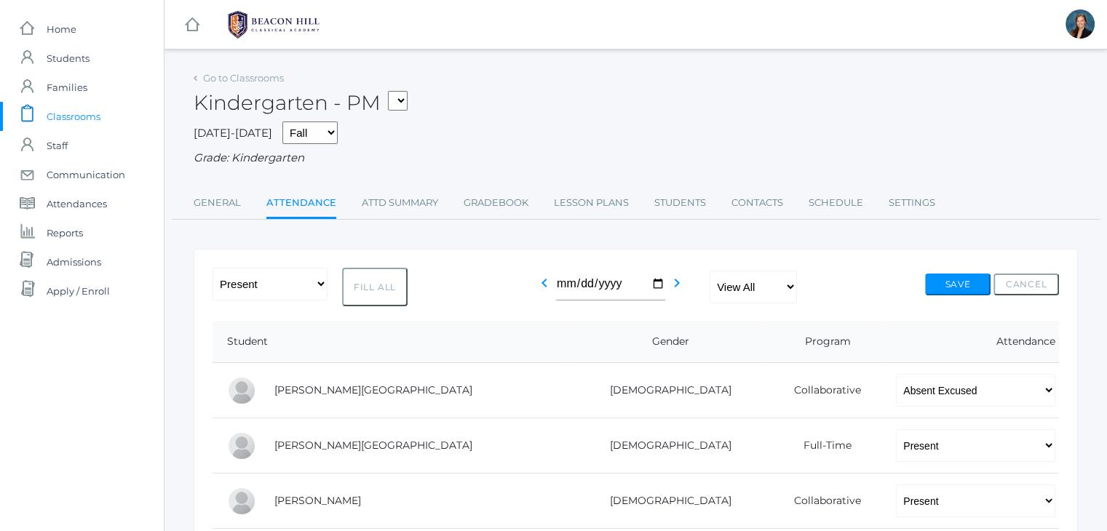
click at [594, 111] on div "Kindergarten - PM 01LA - First Grade [PERSON_NAME] 05LATIN - Latin 5 [PERSON_NA…" at bounding box center [636, 95] width 884 height 54
click at [79, 57] on span "Students" at bounding box center [68, 58] width 43 height 29
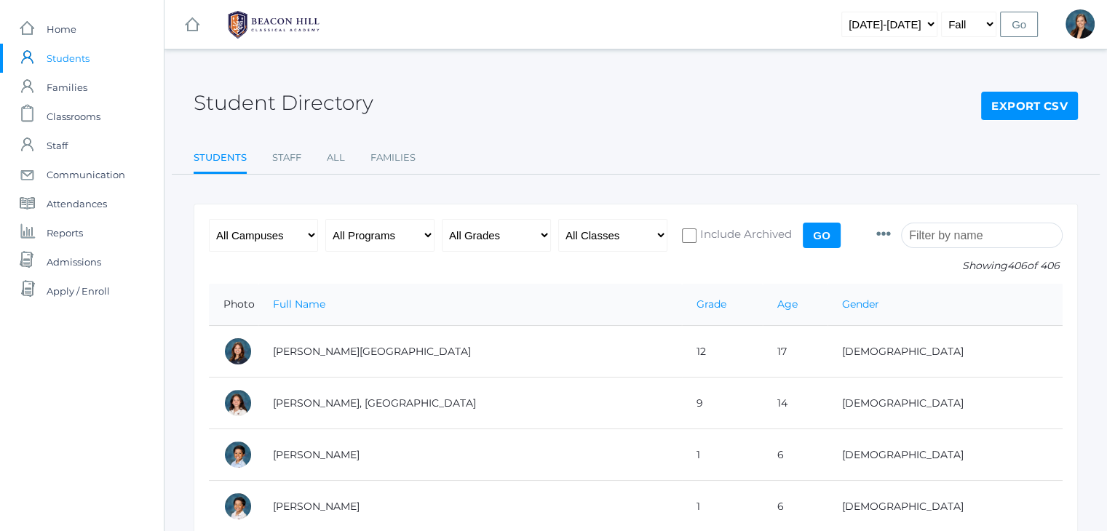
click at [942, 239] on input "search" at bounding box center [982, 235] width 162 height 25
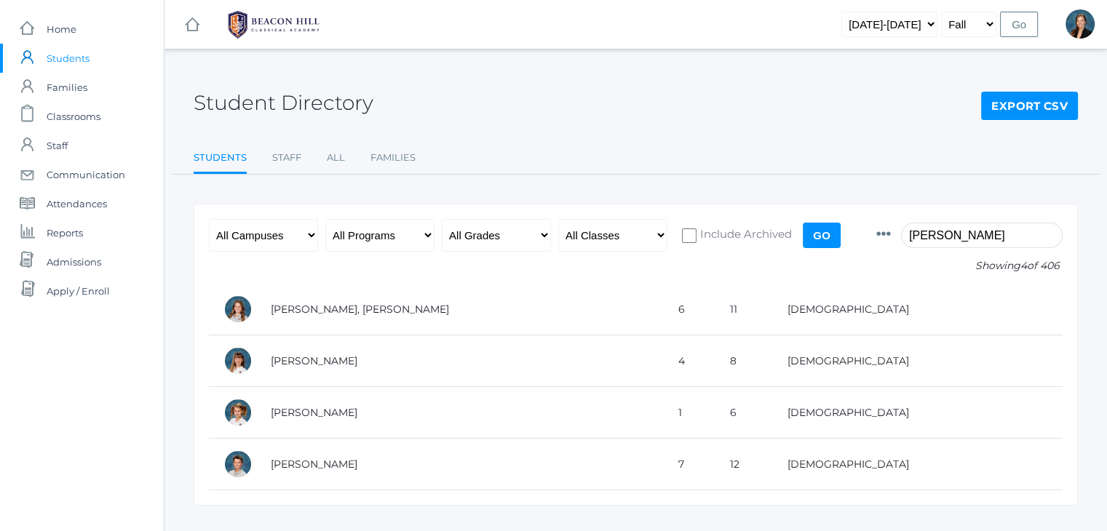
type input "[PERSON_NAME]"
click at [910, 30] on select "2019-2020 2020-2021 2021-2022 2022-2023 2023-2024 2024-2025 2025-2026" at bounding box center [889, 24] width 96 height 25
select select "[DATE]-[DATE]"
click at [865, 12] on select "2019-2020 2020-2021 2021-2022 2022-2023 2023-2024 2024-2025 2025-2026" at bounding box center [889, 24] width 96 height 25
click at [1022, 23] on input "Go" at bounding box center [1019, 24] width 38 height 25
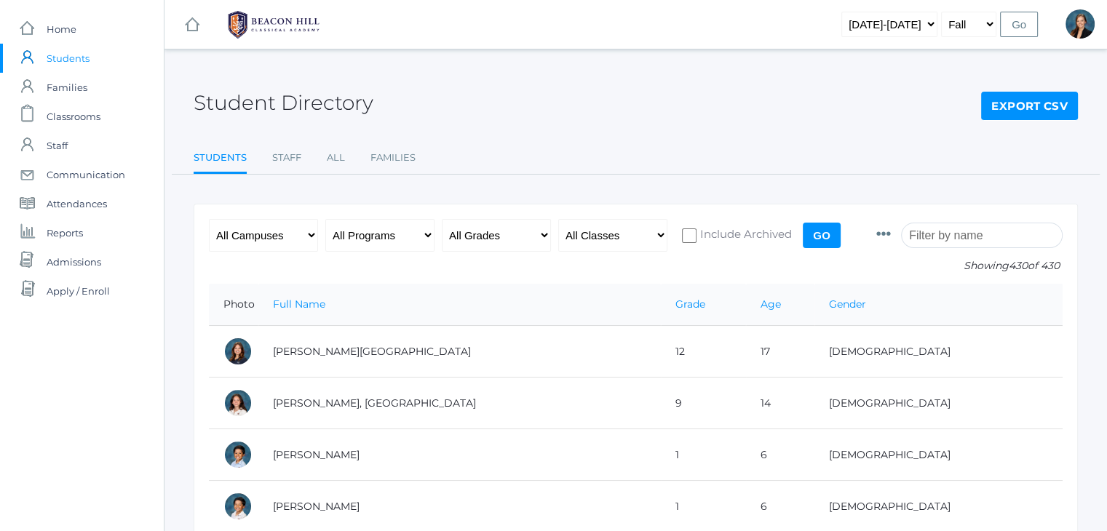
click at [933, 239] on input "search" at bounding box center [982, 235] width 162 height 25
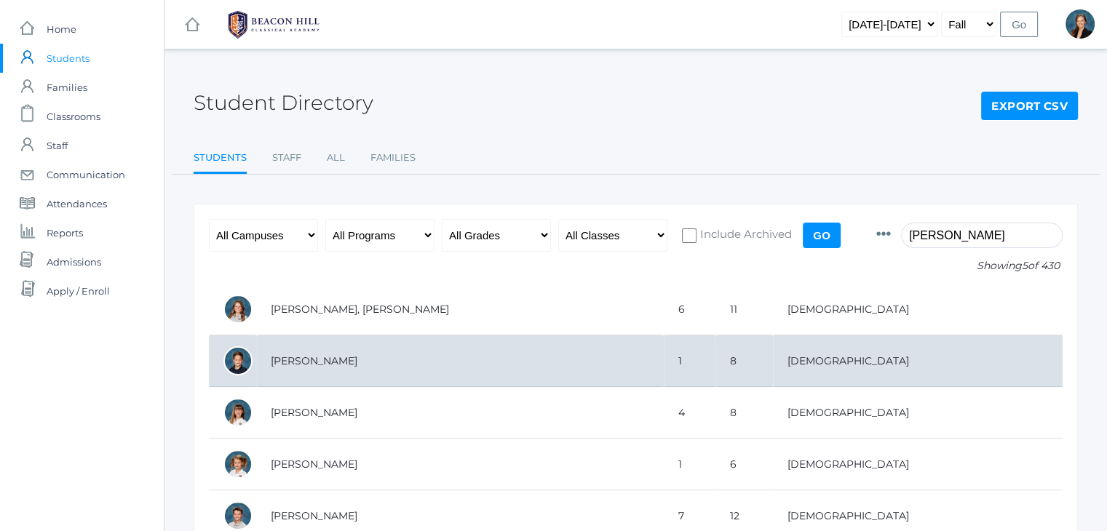
type input "[PERSON_NAME]"
click at [435, 360] on td "[PERSON_NAME]" at bounding box center [460, 362] width 408 height 52
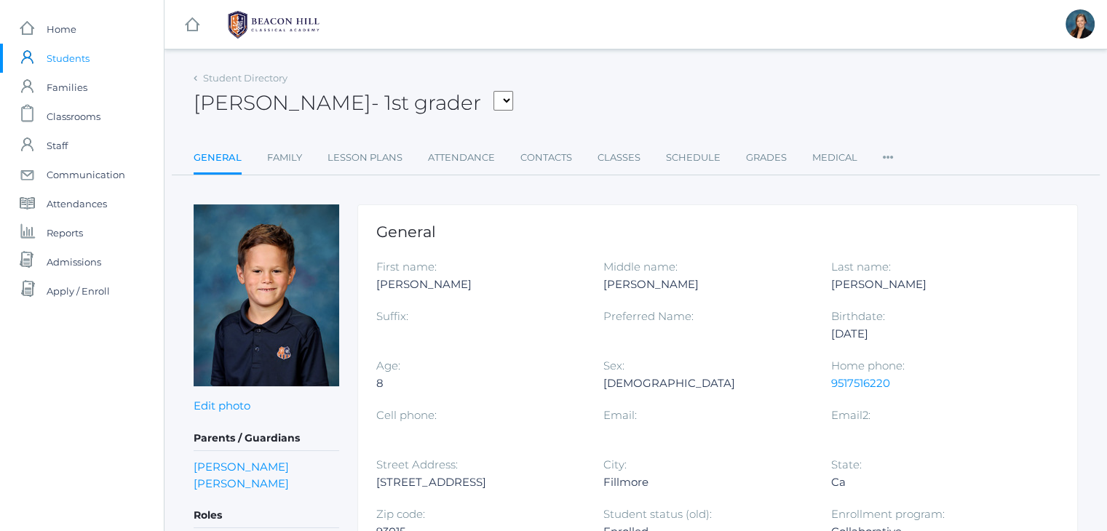
click at [644, 110] on div "Joseph Taylor - 1st grader Adams, Jack Albanese, Elle Benson, Alexandra Bigley,…" at bounding box center [636, 95] width 884 height 54
click at [596, 75] on div "Joseph Taylor - 1st grader Adams, Jack Albanese, Elle Benson, Alexandra Bigley,…" at bounding box center [636, 95] width 884 height 54
click at [825, 127] on div "Student Directory Joseph Taylor - 1st grader Adams, Jack Albanese, Elle Benson,…" at bounding box center [636, 122] width 884 height 108
click at [768, 154] on link "Grades" at bounding box center [766, 157] width 41 height 29
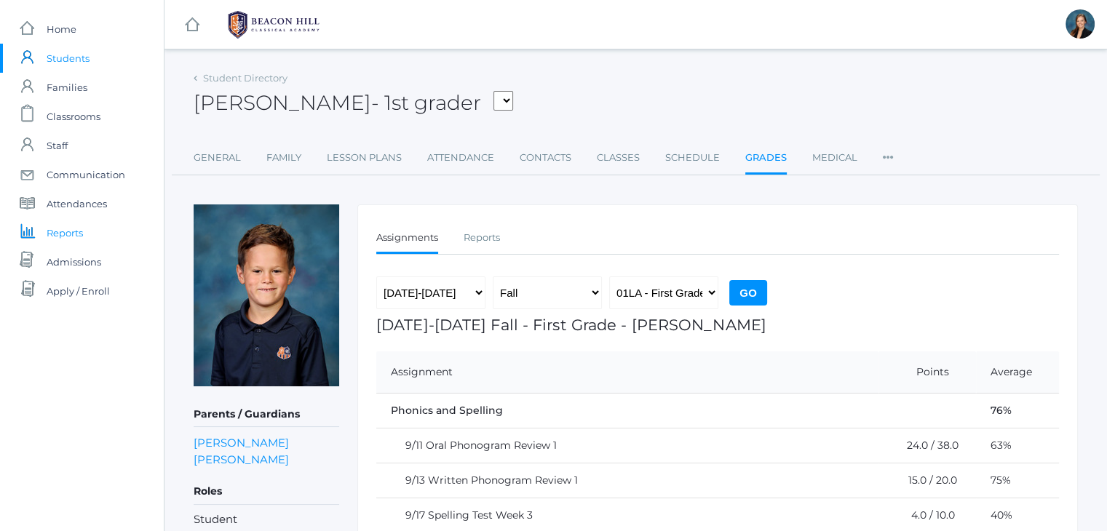
click at [58, 237] on span "Reports" at bounding box center [65, 232] width 36 height 29
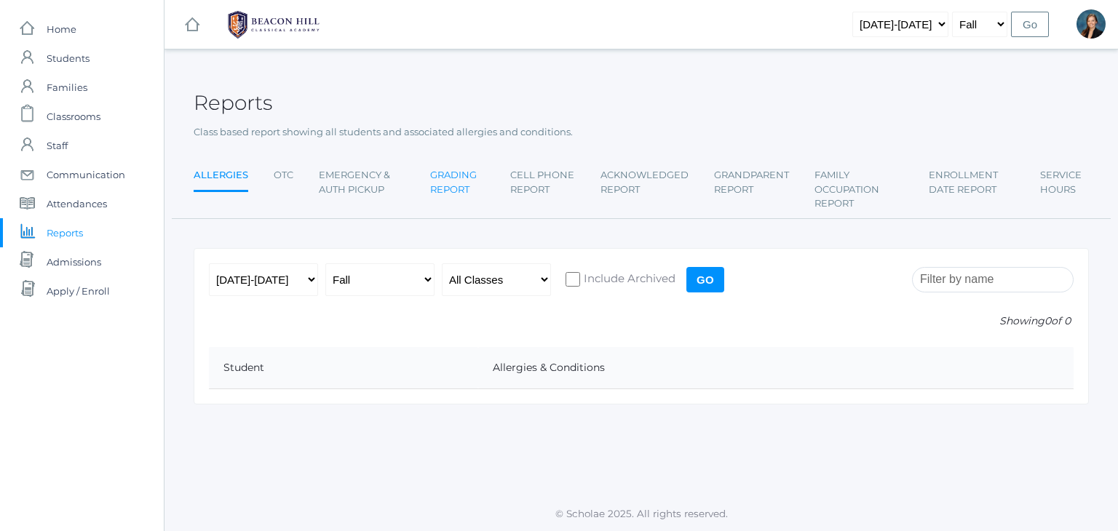
click at [451, 167] on link "Grading Report" at bounding box center [457, 182] width 55 height 43
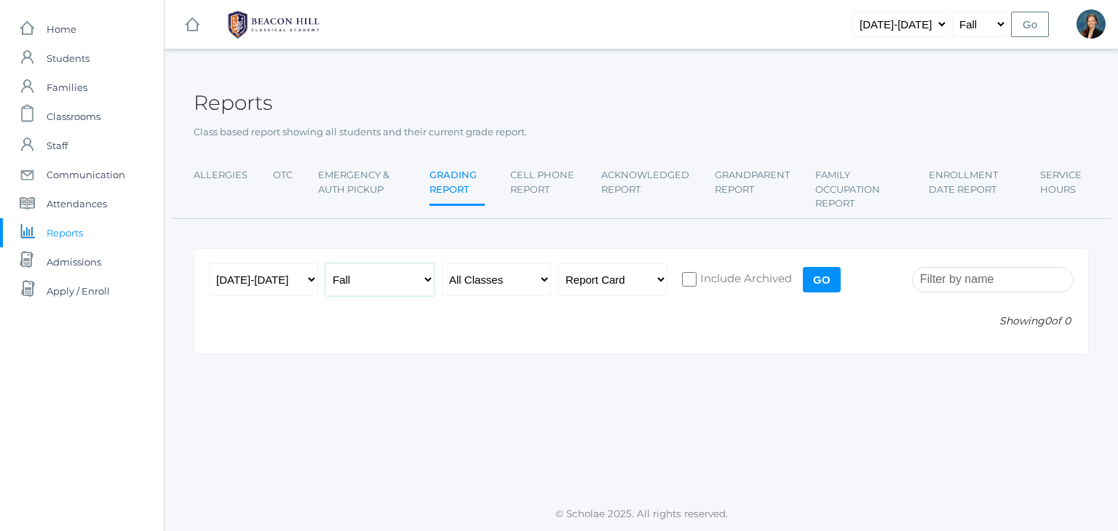
click at [405, 271] on select "Fall Spring" at bounding box center [379, 279] width 109 height 33
select select "2"
click at [325, 263] on select "Fall Spring" at bounding box center [379, 279] width 109 height 33
click at [822, 272] on input "Go" at bounding box center [822, 279] width 38 height 25
click at [999, 282] on input "search" at bounding box center [993, 279] width 162 height 25
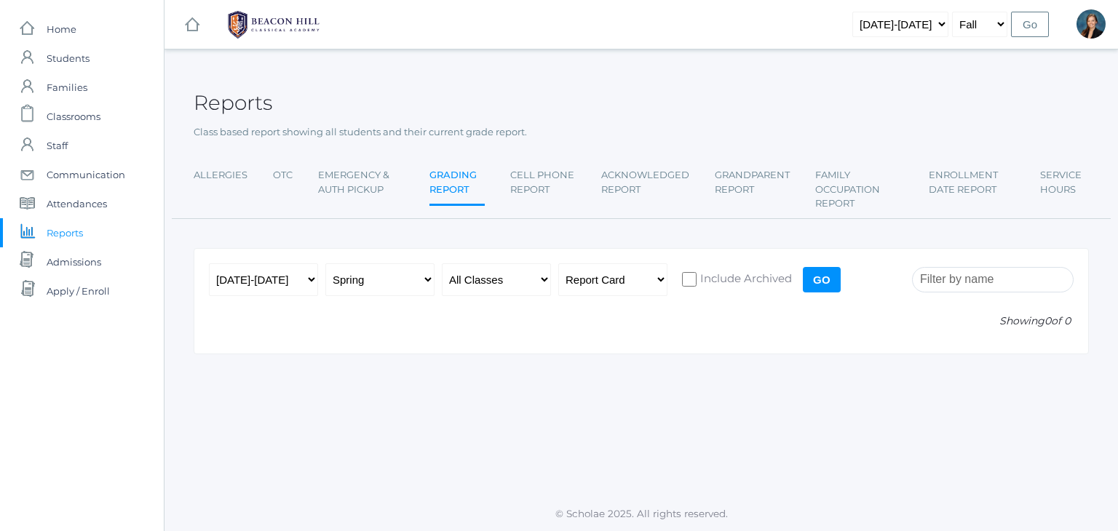
type input "y"
type input "[PERSON_NAME]"
click at [819, 278] on input "Go" at bounding box center [822, 279] width 38 height 25
click at [517, 276] on select "All Classes Grammar - *KIND - Kindergarten AM - *KIND - Kindergarten PM - *KNDC…" at bounding box center [496, 279] width 109 height 33
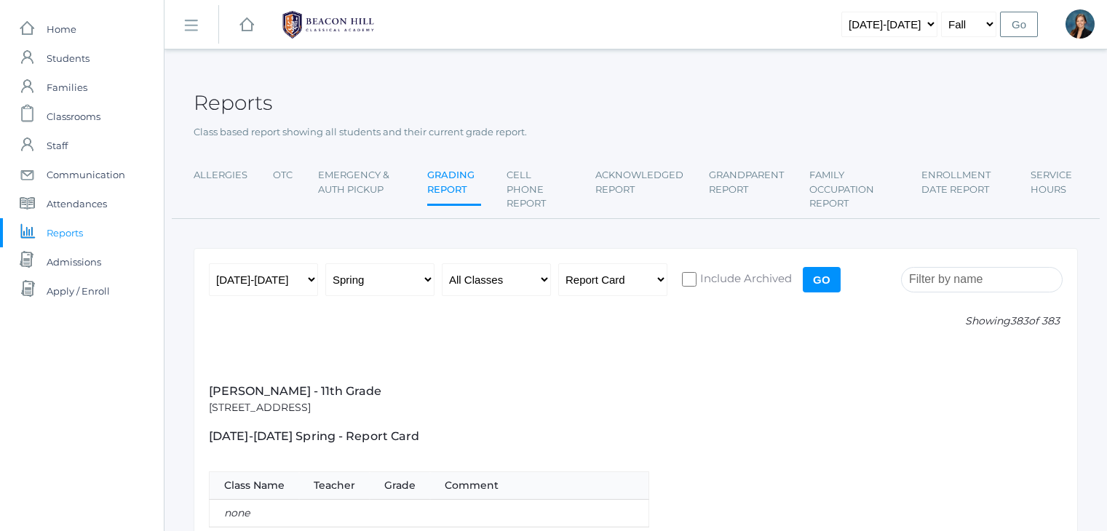
click at [76, 119] on span "Classrooms" at bounding box center [74, 116] width 54 height 29
click at [969, 278] on input "search" at bounding box center [982, 279] width 162 height 25
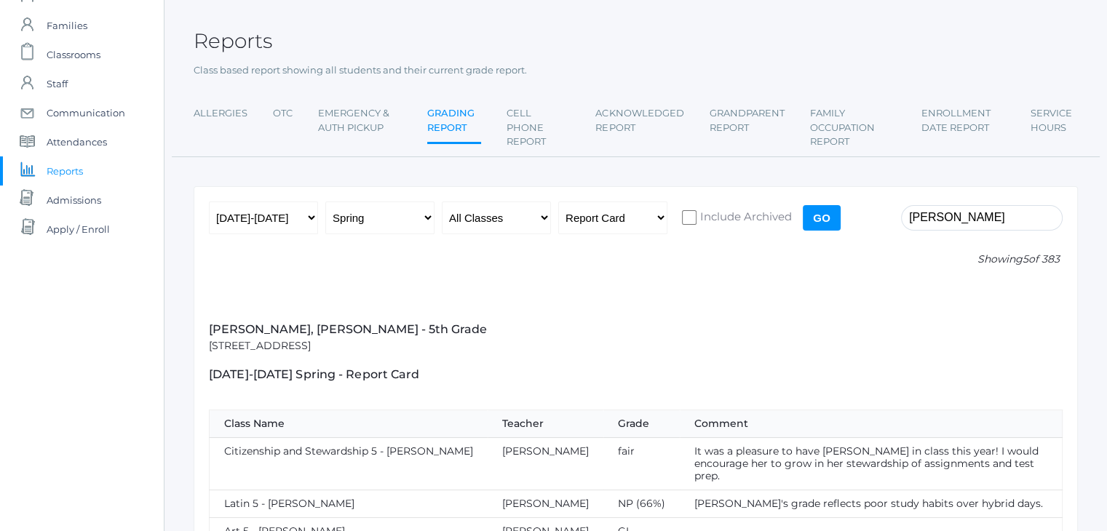
scroll to position [59, 0]
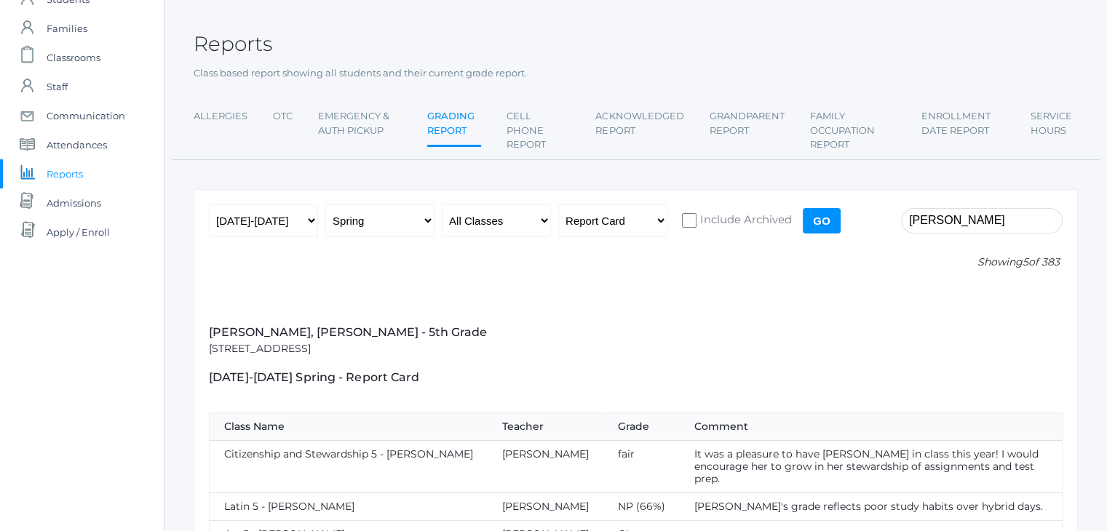
type input "taylor, joseph"
click at [483, 223] on select "All Classes Grammar - *KIND - Kindergarten AM - *KIND - Kindergarten PM - *KNDC…" at bounding box center [496, 221] width 109 height 33
select select "1690"
click at [442, 205] on select "All Classes Grammar - *KIND - Kindergarten AM - *KIND - Kindergarten PM - *KNDC…" at bounding box center [496, 221] width 109 height 33
click at [819, 220] on input "Go" at bounding box center [822, 220] width 38 height 25
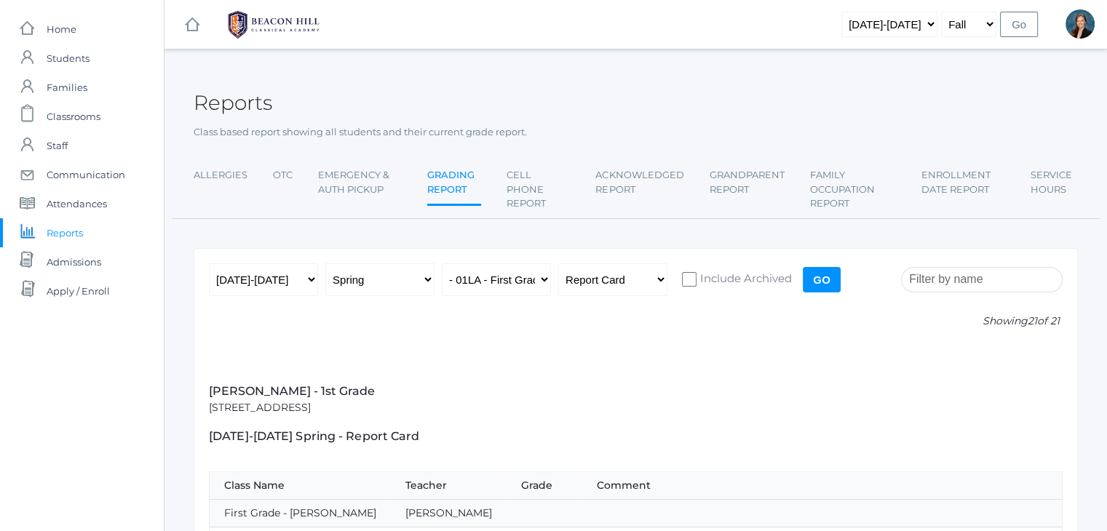
click at [974, 276] on input "search" at bounding box center [982, 279] width 162 height 25
type input "[PERSON_NAME]"
click at [773, 396] on p "[PERSON_NAME] - 1st Grade" at bounding box center [636, 391] width 854 height 17
click at [88, 114] on span "Classrooms" at bounding box center [74, 116] width 54 height 29
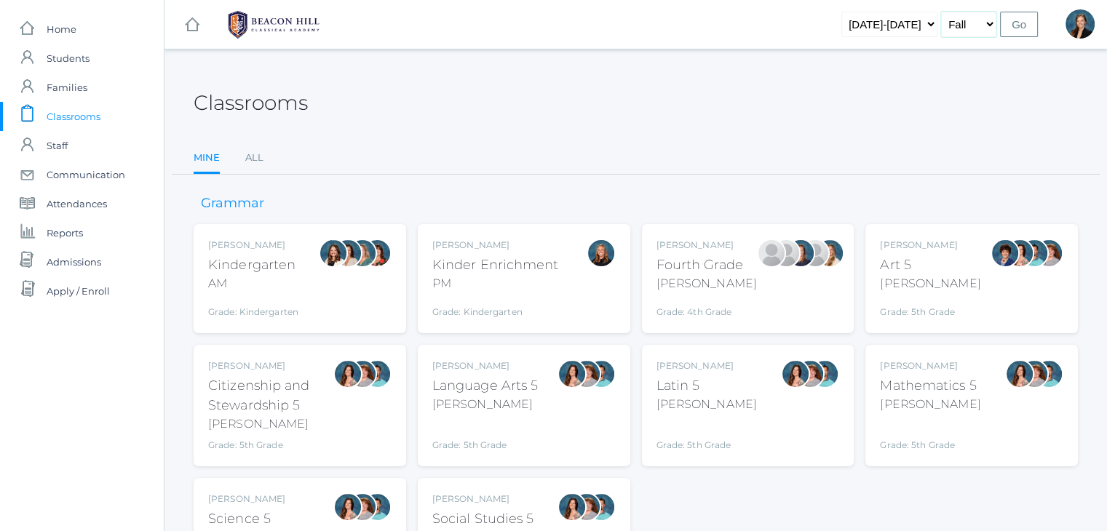
click at [972, 20] on select "Fall Spring" at bounding box center [968, 24] width 55 height 25
click at [912, 24] on select "2019-2020 2020-2021 2021-2022 2022-2023 2023-2024 2024-2025 2025-2026" at bounding box center [889, 24] width 96 height 25
select select "[DATE]-[DATE]"
click at [865, 12] on select "2019-2020 2020-2021 2021-2022 2022-2023 2023-2024 2024-2025 2025-2026" at bounding box center [889, 24] width 96 height 25
click at [1011, 17] on input "Go" at bounding box center [1019, 24] width 38 height 25
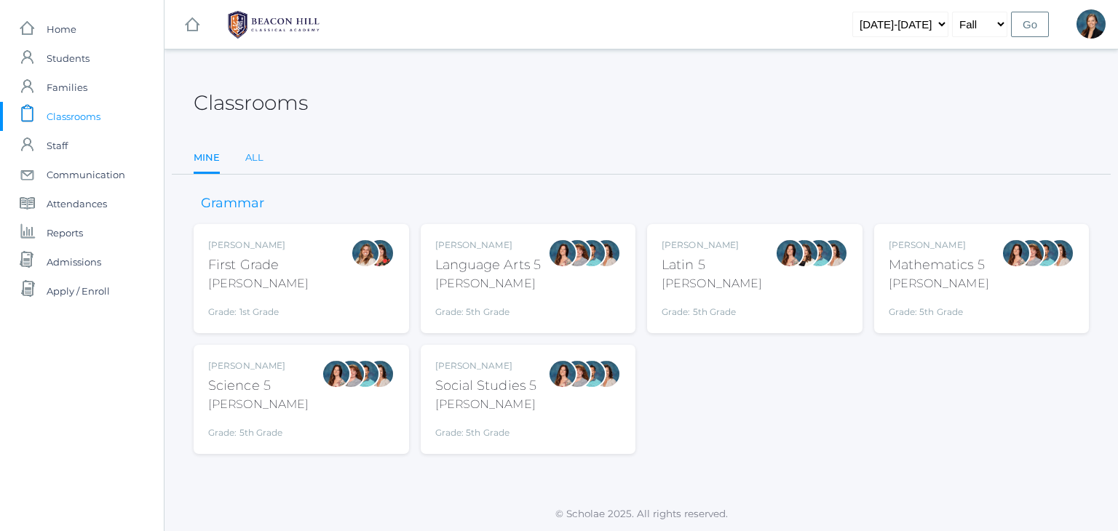
click at [258, 149] on link "All" at bounding box center [254, 157] width 18 height 29
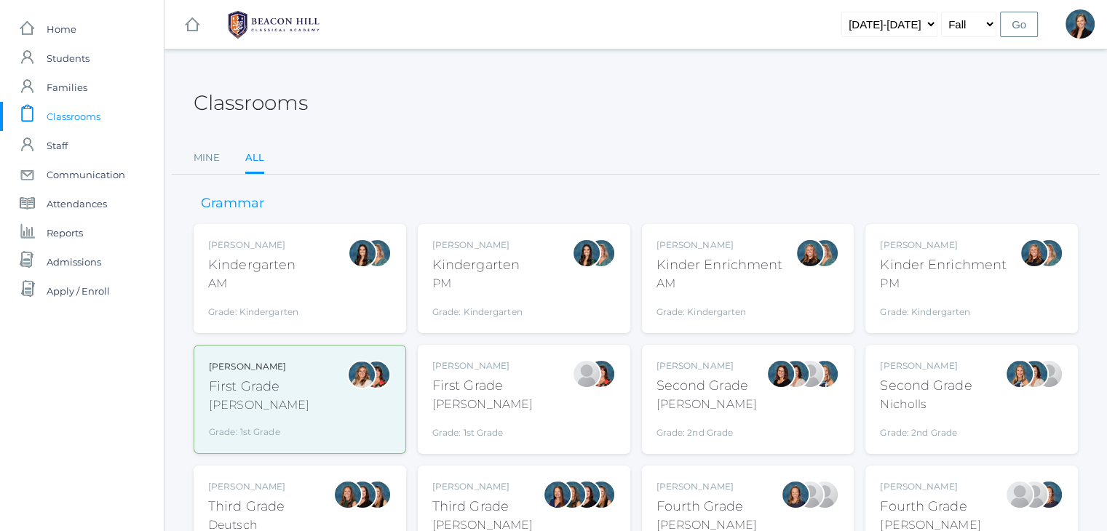
click at [532, 246] on div "[PERSON_NAME] Kindergarten PM Grade: Kindergarten *KIND" at bounding box center [523, 279] width 183 height 80
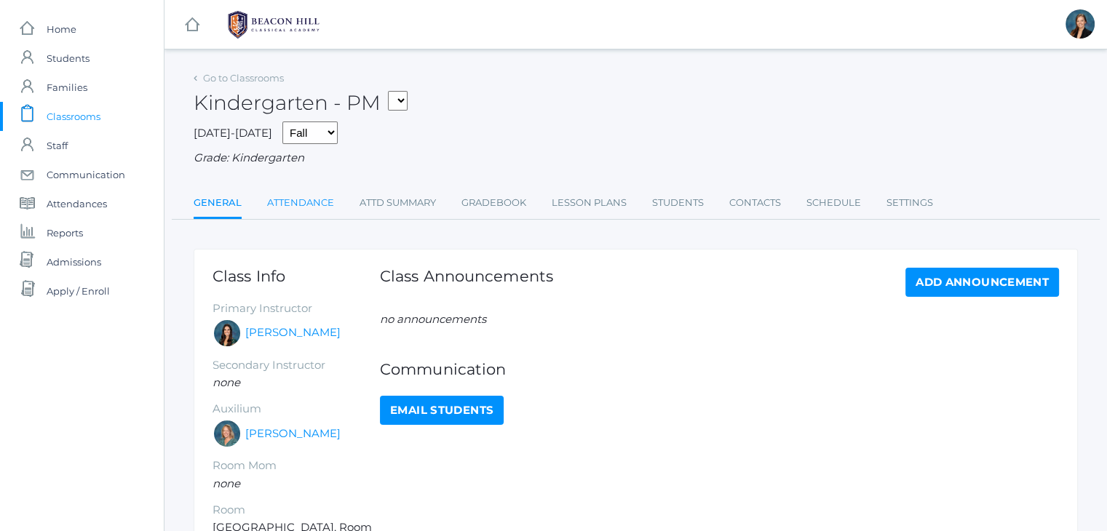
click at [313, 196] on link "Attendance" at bounding box center [300, 202] width 67 height 29
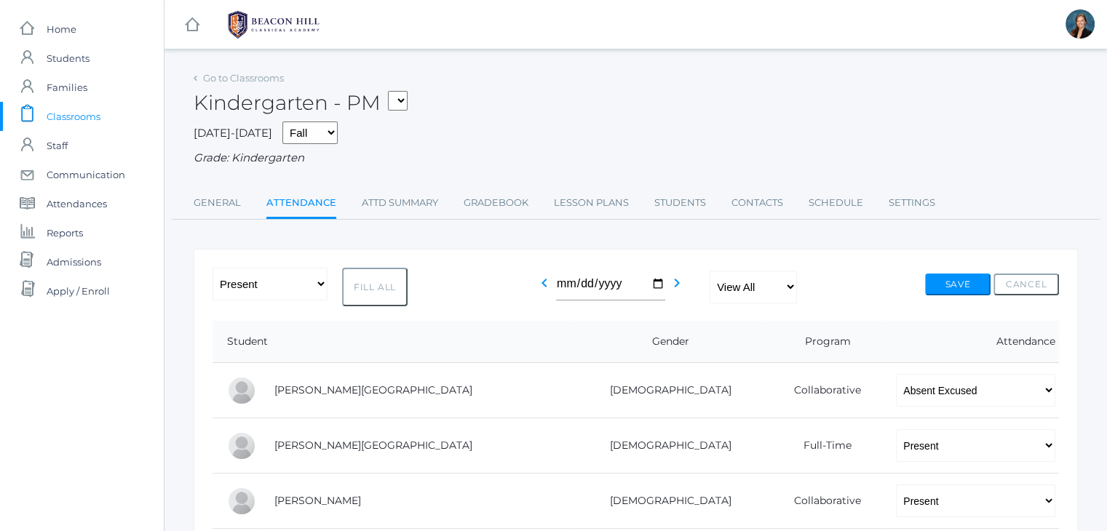
click at [68, 111] on span "Classrooms" at bounding box center [74, 116] width 54 height 29
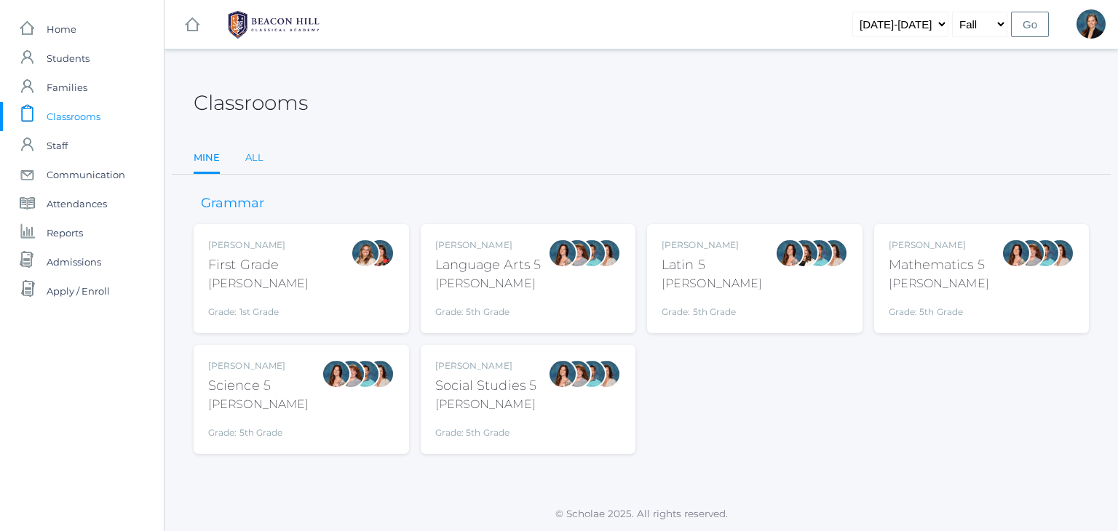
click at [254, 158] on link "All" at bounding box center [254, 157] width 18 height 29
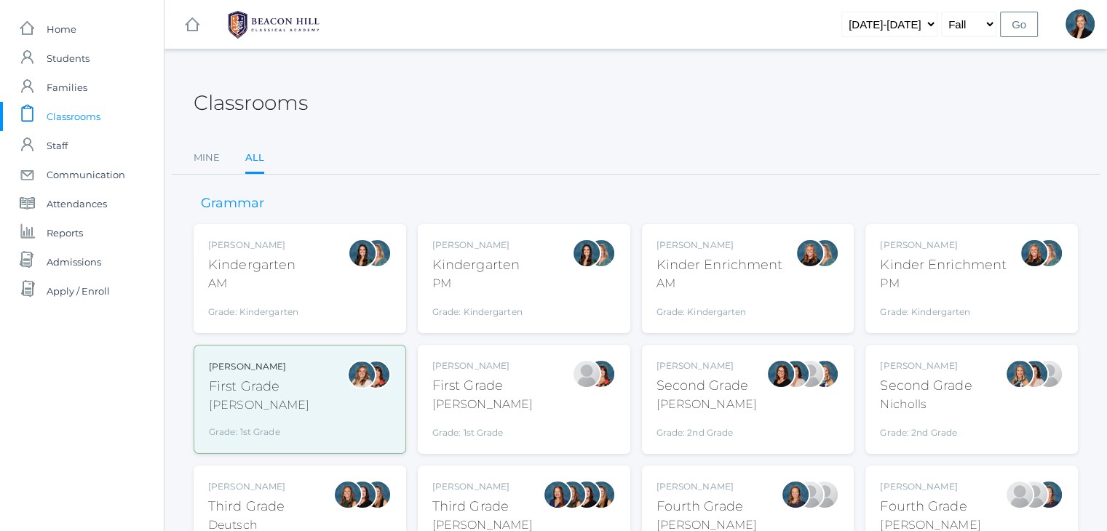
click at [956, 303] on div "Grade: Kindergarten" at bounding box center [943, 308] width 127 height 20
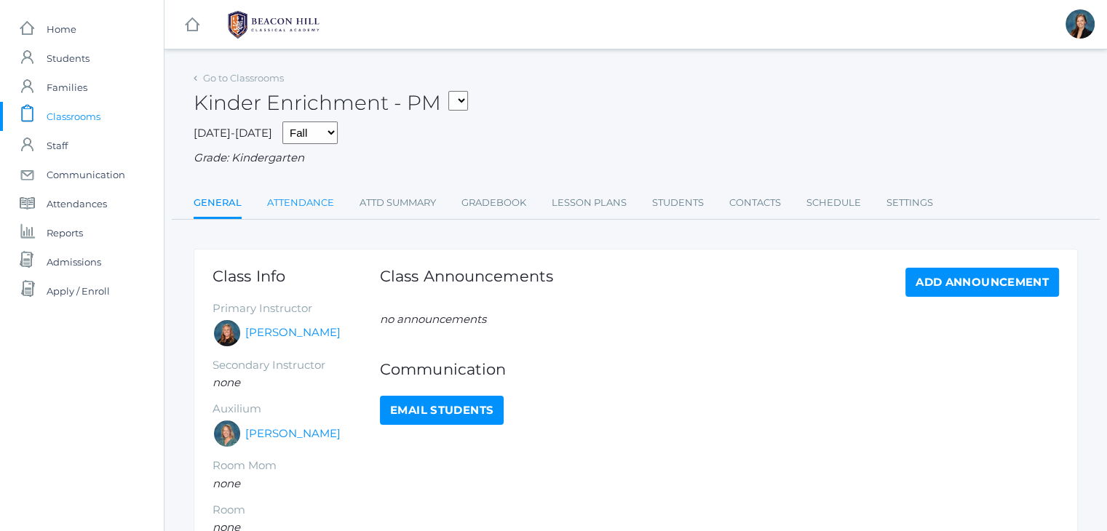
click at [301, 196] on link "Attendance" at bounding box center [300, 202] width 67 height 29
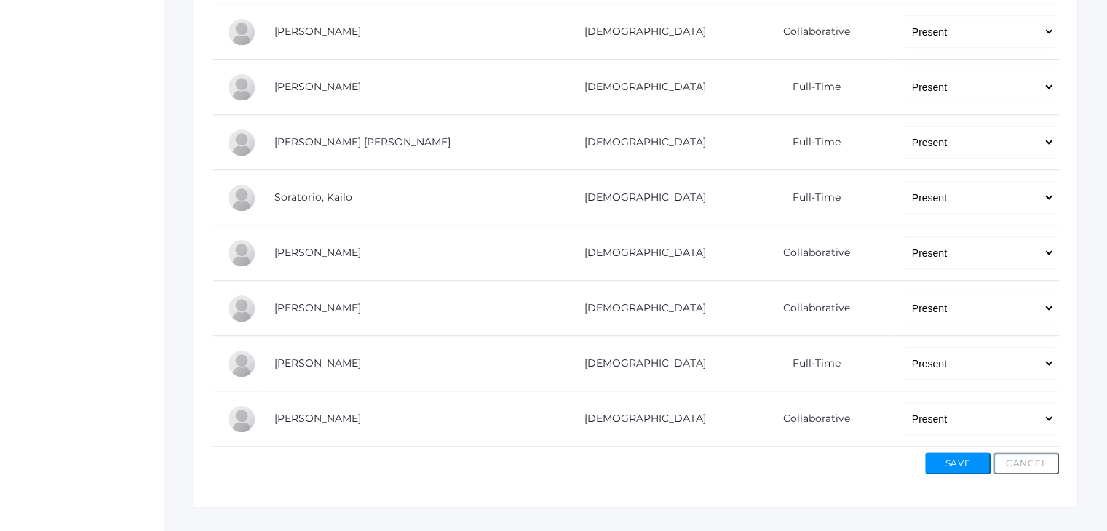
scroll to position [1104, 0]
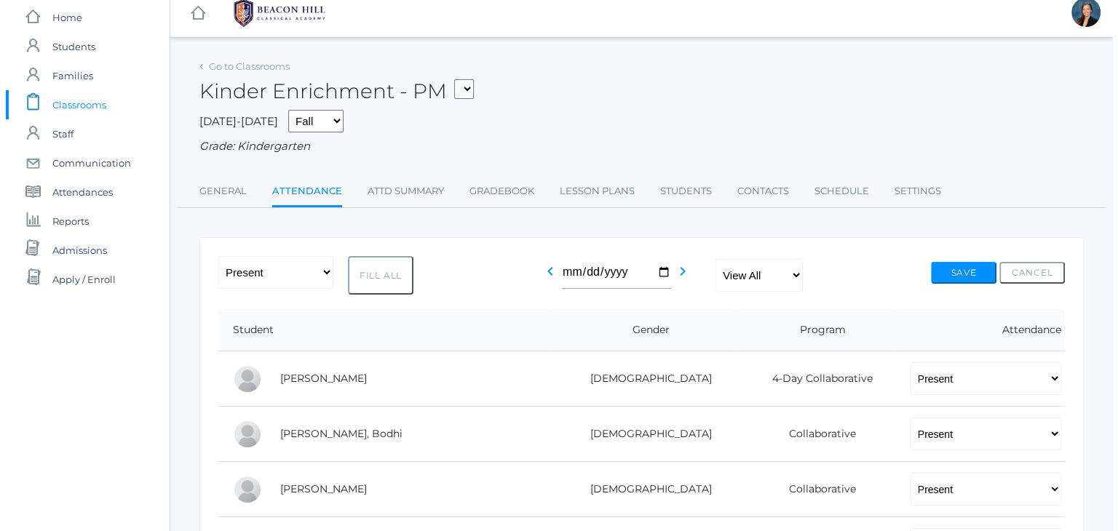
scroll to position [0, 0]
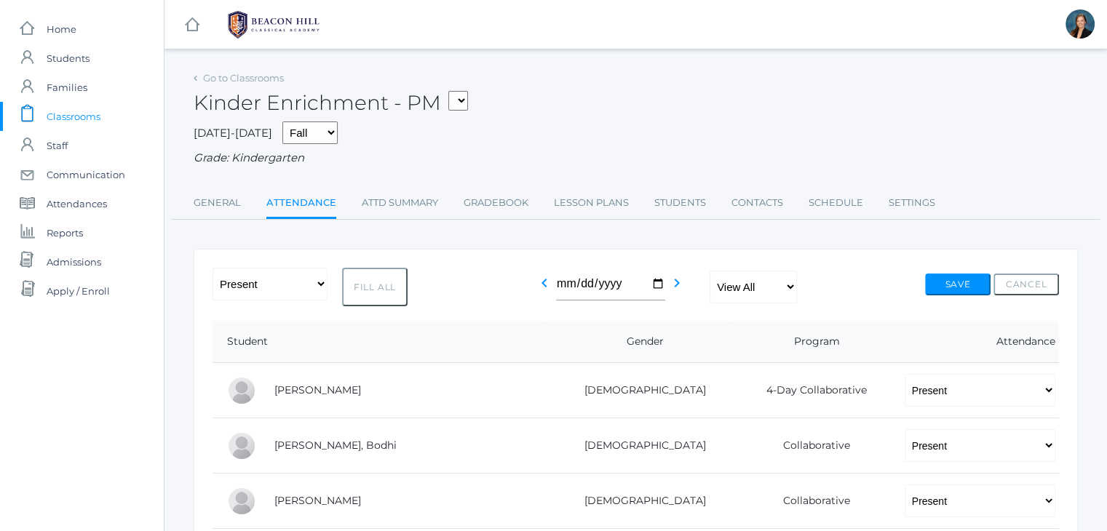
click at [686, 146] on div "2025-2026 Fall Spring Grade: Kindergarten" at bounding box center [636, 144] width 884 height 45
click at [67, 229] on span "Reports" at bounding box center [65, 232] width 36 height 29
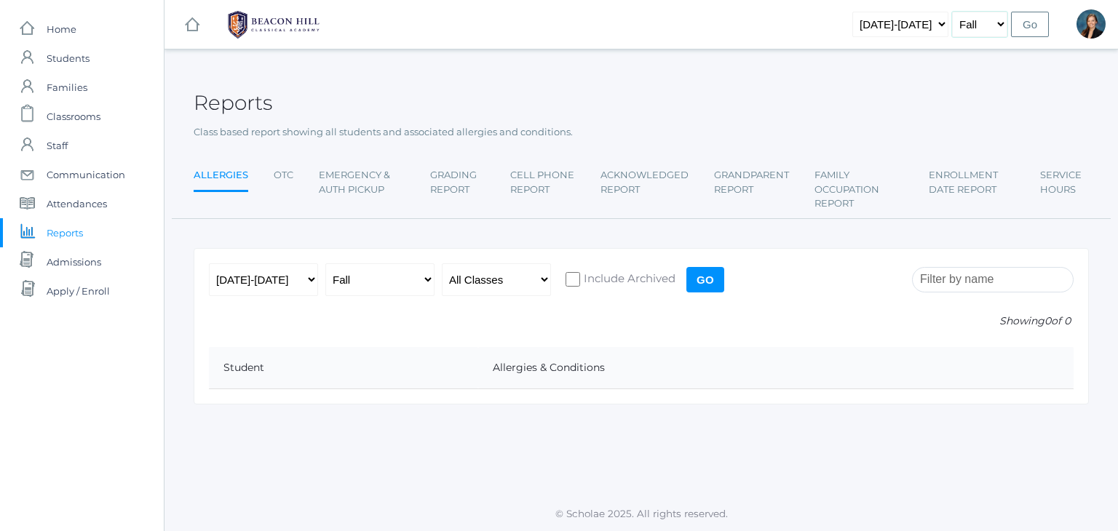
click at [986, 30] on select "Fall Spring" at bounding box center [979, 24] width 55 height 25
click at [930, 23] on select "2019-2020 2020-2021 2021-2022 2022-2023 2023-2024 2024-2025 2025-2026" at bounding box center [900, 24] width 96 height 25
select select "[DATE]-[DATE]"
click at [876, 12] on select "2019-2020 2020-2021 2021-2022 2022-2023 2023-2024 2024-2025 2025-2026" at bounding box center [900, 24] width 96 height 25
click at [985, 23] on select "Fall Spring" at bounding box center [979, 24] width 55 height 25
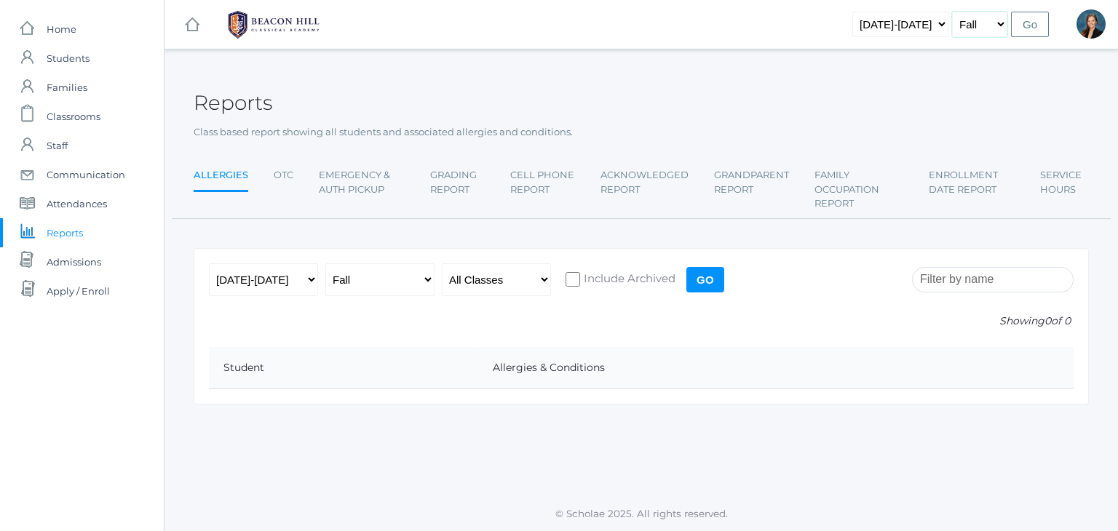
select select "2"
click at [954, 12] on select "Fall Spring" at bounding box center [979, 24] width 55 height 25
click at [1031, 21] on input "Go" at bounding box center [1030, 24] width 38 height 25
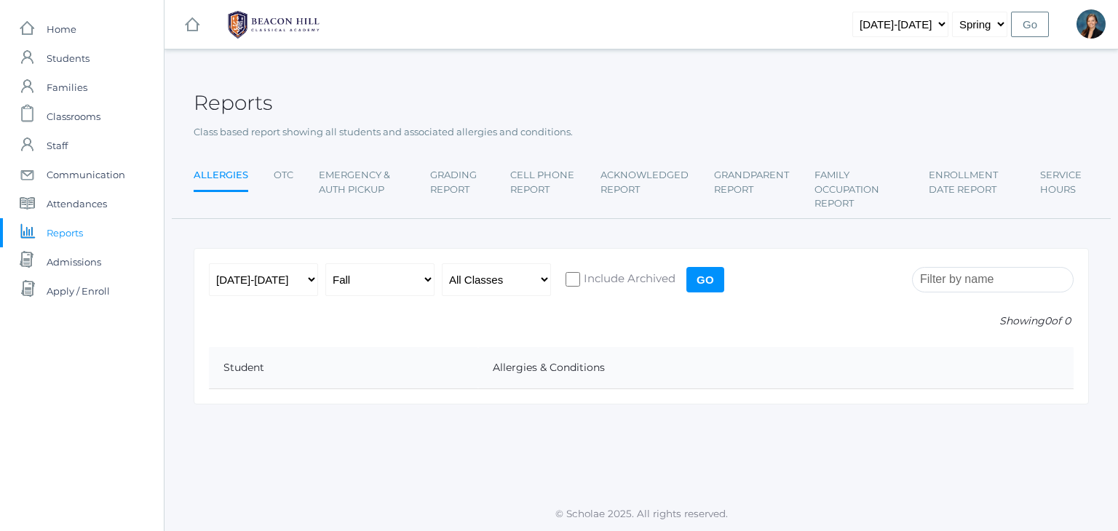
click at [1033, 20] on input "Go" at bounding box center [1030, 24] width 38 height 25
click at [1038, 29] on input "Go" at bounding box center [1030, 24] width 38 height 25
click at [465, 175] on link "Grading Report" at bounding box center [457, 182] width 55 height 43
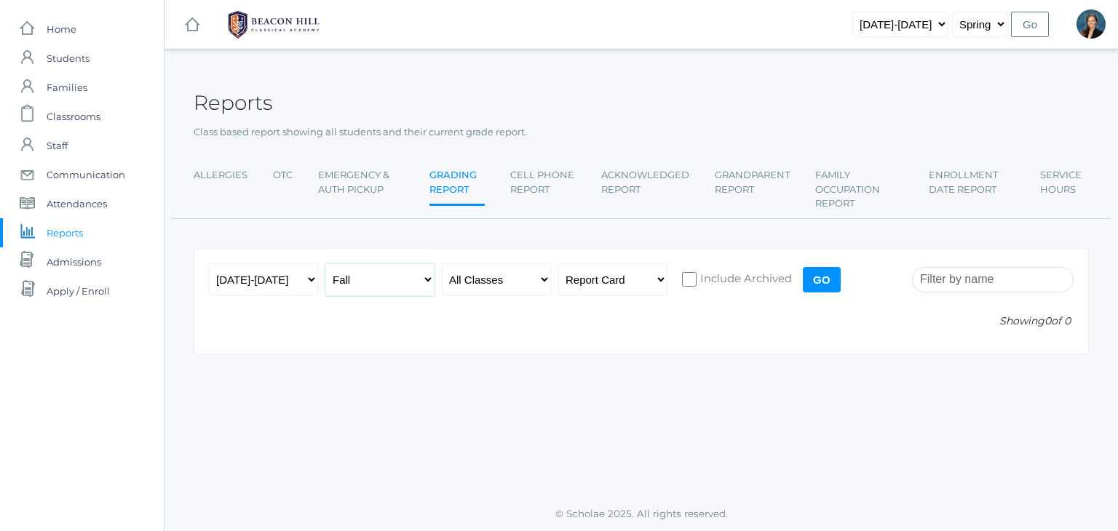
click at [387, 283] on select "Fall Spring" at bounding box center [379, 279] width 109 height 33
select select "2"
click at [325, 263] on select "Fall Spring" at bounding box center [379, 279] width 109 height 33
click at [819, 277] on input "Go" at bounding box center [822, 279] width 38 height 25
click at [468, 280] on select "All Classes Grammar - *KIND - Kindergarten AM - *KIND - Kindergarten PM - *KNDC…" at bounding box center [496, 279] width 109 height 33
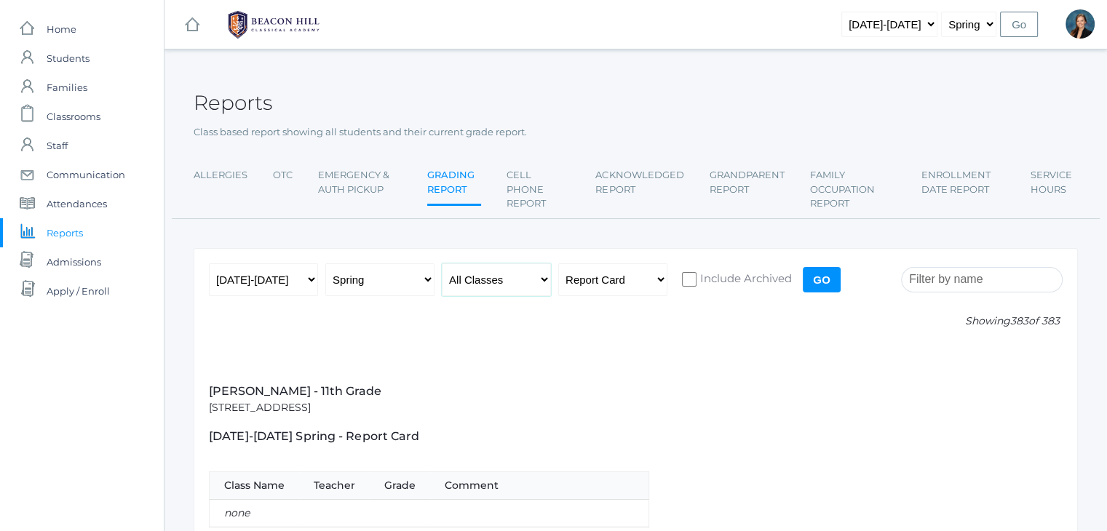
click at [483, 277] on select "All Classes Grammar - *KIND - Kindergarten AM - *KIND - Kindergarten PM - *KNDC…" at bounding box center [496, 279] width 109 height 33
select select "1690"
click at [442, 263] on select "All Classes Grammar - *KIND - Kindergarten AM - *KIND - Kindergarten PM - *KNDC…" at bounding box center [496, 279] width 109 height 33
click at [952, 272] on input "search" at bounding box center [982, 279] width 162 height 25
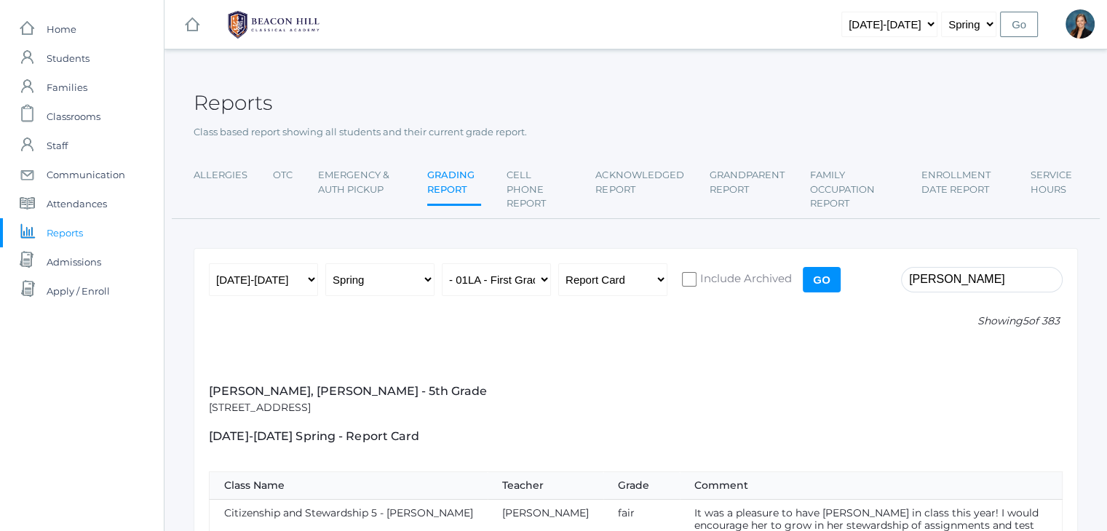
type input "taylor, joseph"
click at [825, 278] on input "Go" at bounding box center [822, 279] width 38 height 25
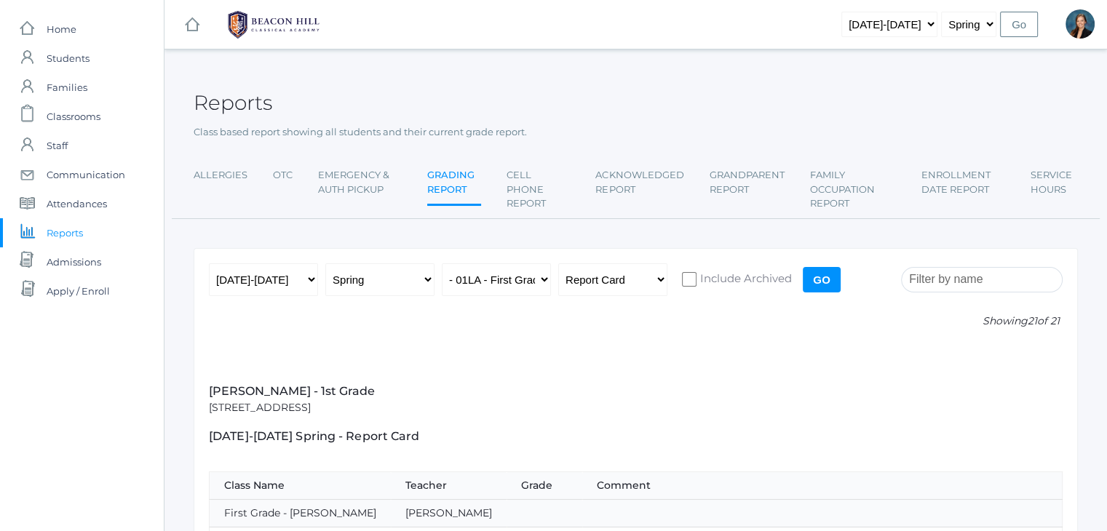
click at [966, 277] on input "search" at bounding box center [982, 279] width 162 height 25
type input "taylor"
click at [59, 39] on span "Home" at bounding box center [62, 29] width 30 height 29
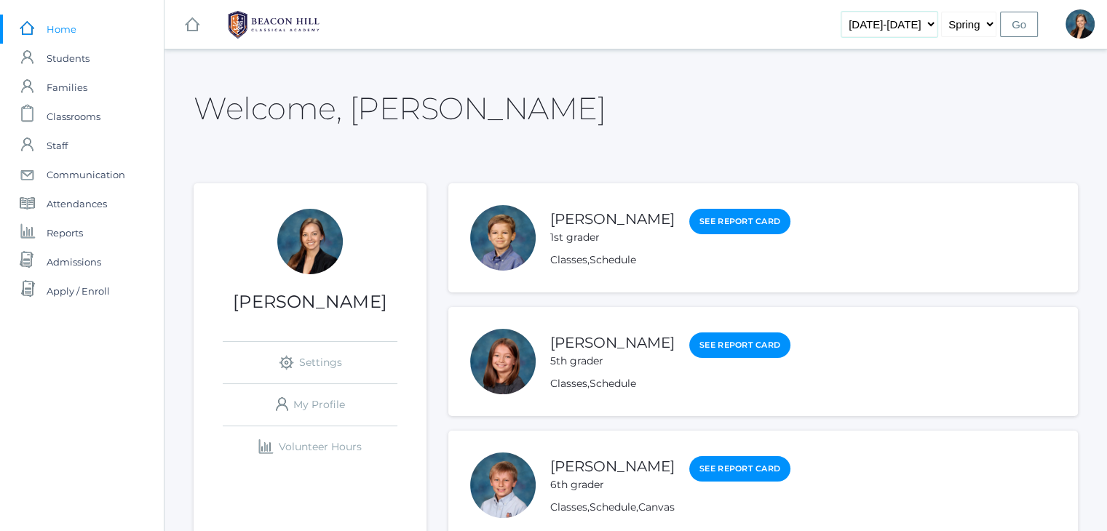
click at [929, 22] on select "2019-2020 2020-2021 2021-2022 2022-2023 2023-2024 2024-2025 2025-2026" at bounding box center [889, 24] width 96 height 25
select select "[DATE]-[DATE]"
click at [865, 12] on select "2019-2020 2020-2021 2021-2022 2022-2023 2023-2024 2024-2025 2025-2026" at bounding box center [889, 24] width 96 height 25
click at [972, 26] on select "Fall Spring" at bounding box center [968, 24] width 55 height 25
select select "1"
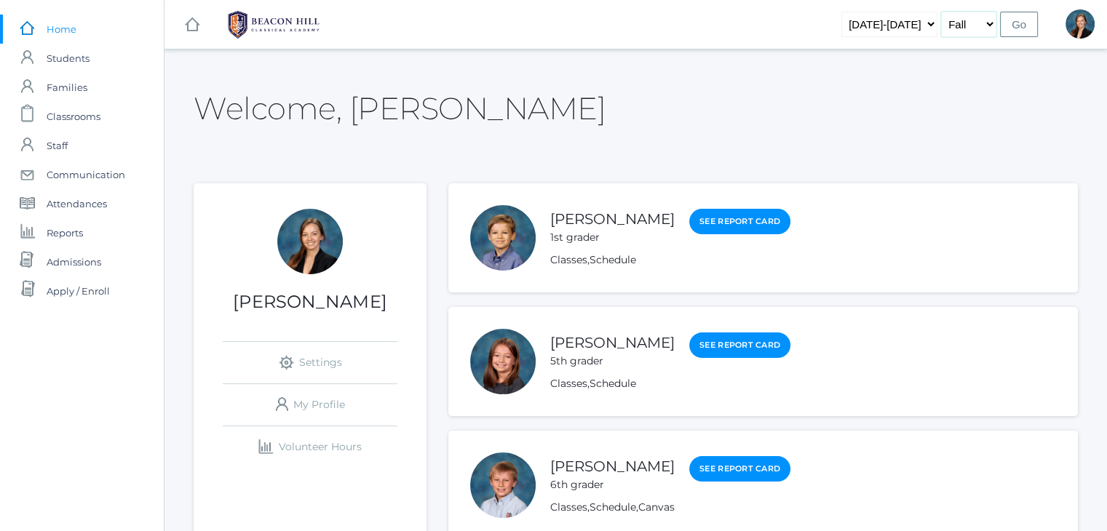
click at [942, 12] on select "Fall Spring" at bounding box center [968, 24] width 55 height 25
click at [1016, 26] on input "Go" at bounding box center [1019, 24] width 38 height 25
click at [49, 64] on span "Students" at bounding box center [68, 58] width 43 height 29
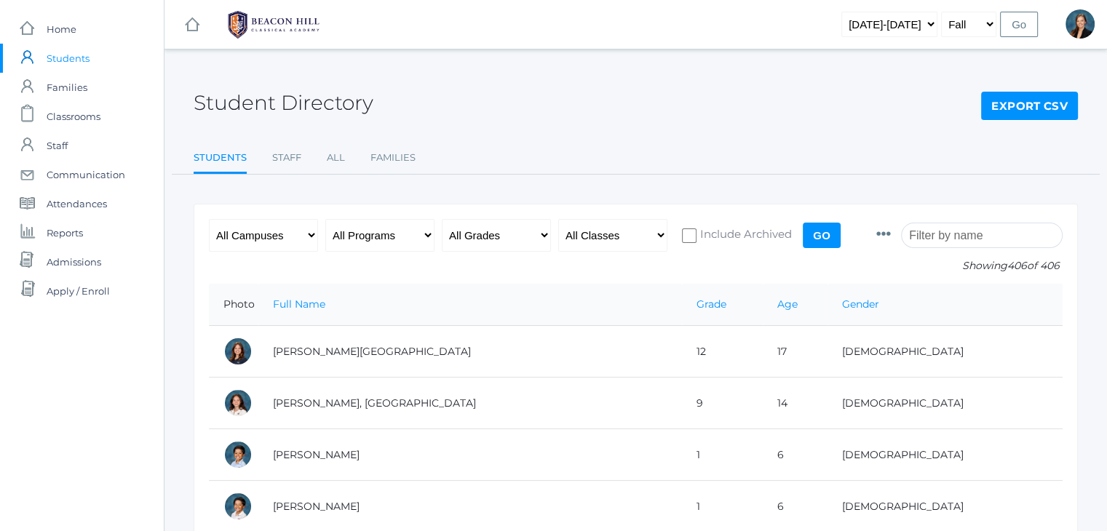
click at [937, 235] on input "search" at bounding box center [982, 235] width 162 height 25
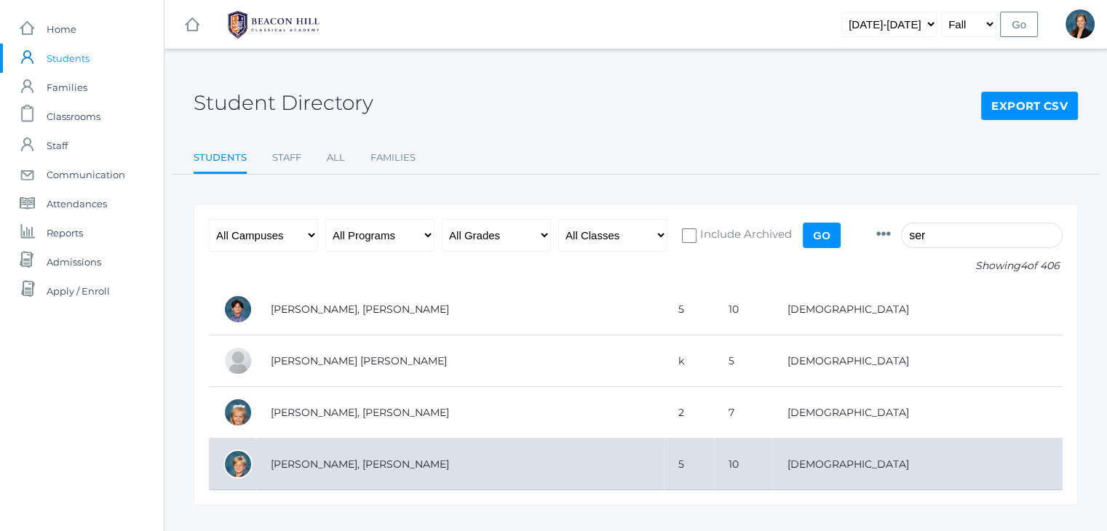
type input "ser"
click at [322, 462] on td "[PERSON_NAME], [PERSON_NAME]" at bounding box center [460, 465] width 408 height 52
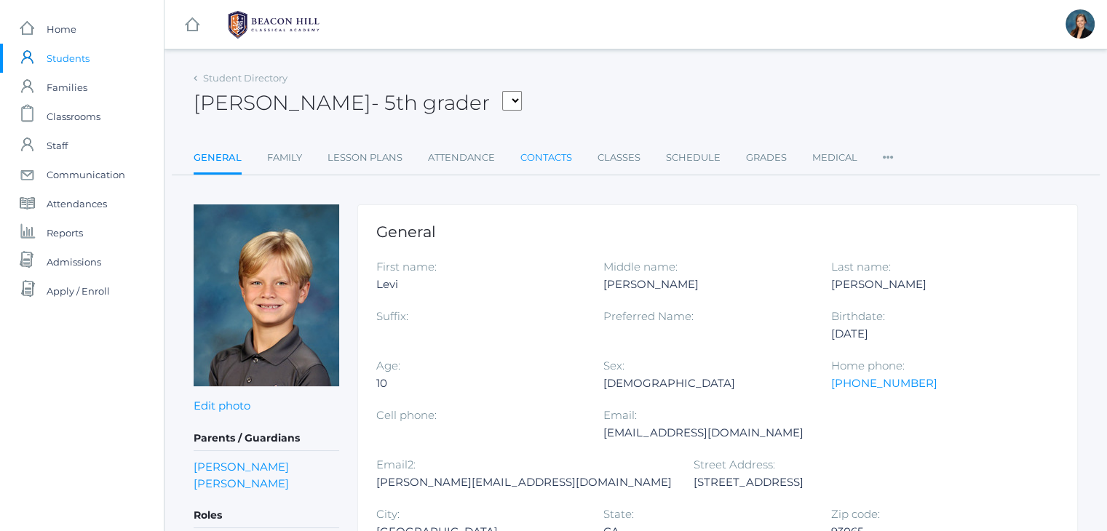
click at [541, 161] on link "Contacts" at bounding box center [546, 157] width 52 height 29
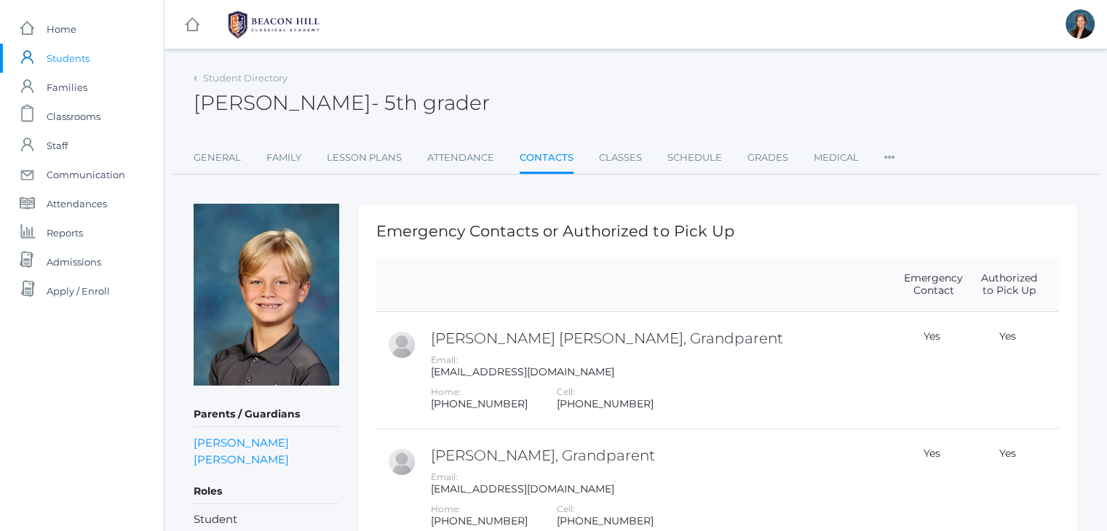
click at [569, 78] on div "Levi Sergey - 5th grader Levi Sergey 5th grader" at bounding box center [636, 95] width 884 height 54
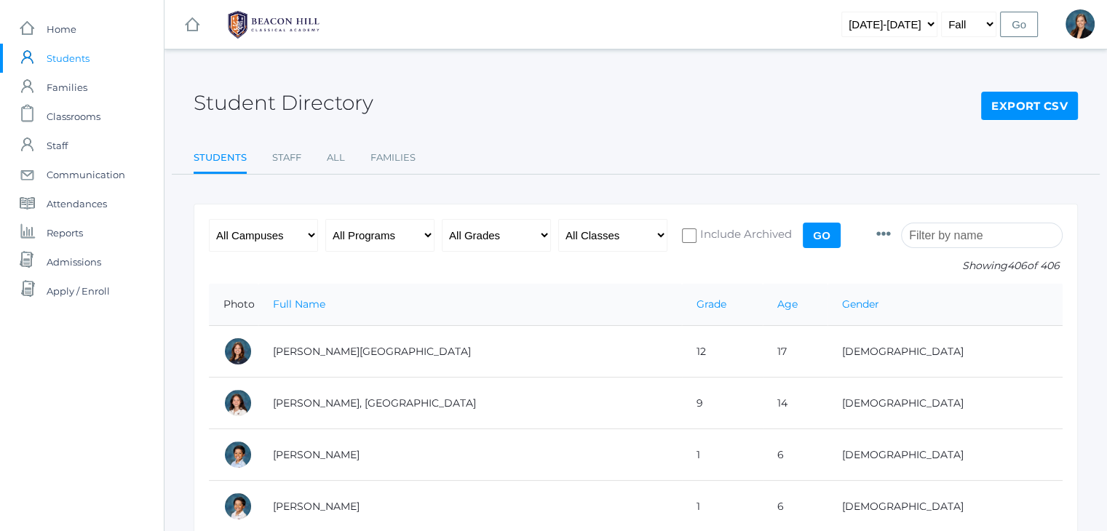
click at [937, 234] on input "search" at bounding box center [982, 235] width 162 height 25
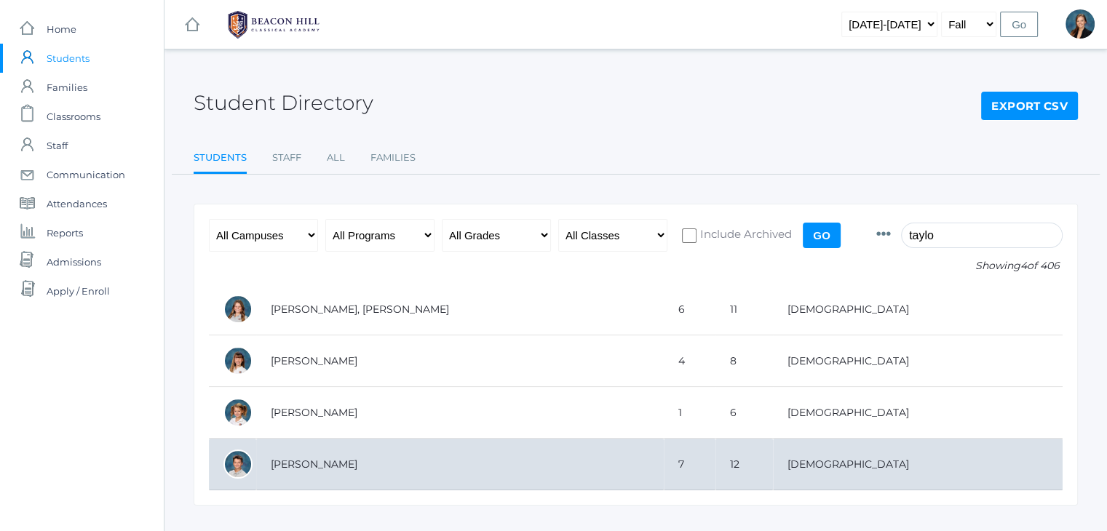
type input "taylo"
click at [287, 452] on td "[PERSON_NAME]" at bounding box center [460, 465] width 408 height 52
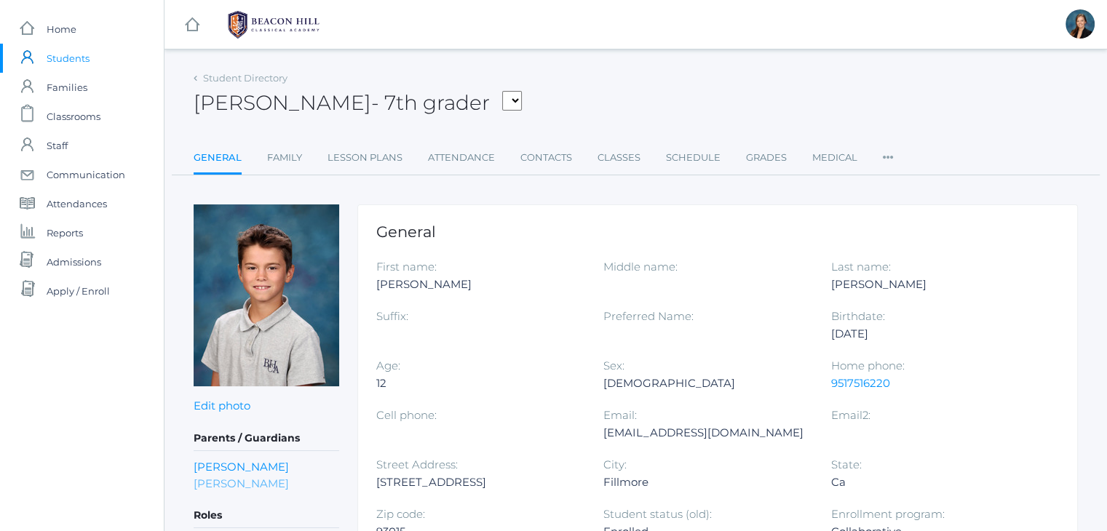
click at [239, 475] on link "Sarah Taylor" at bounding box center [241, 483] width 95 height 17
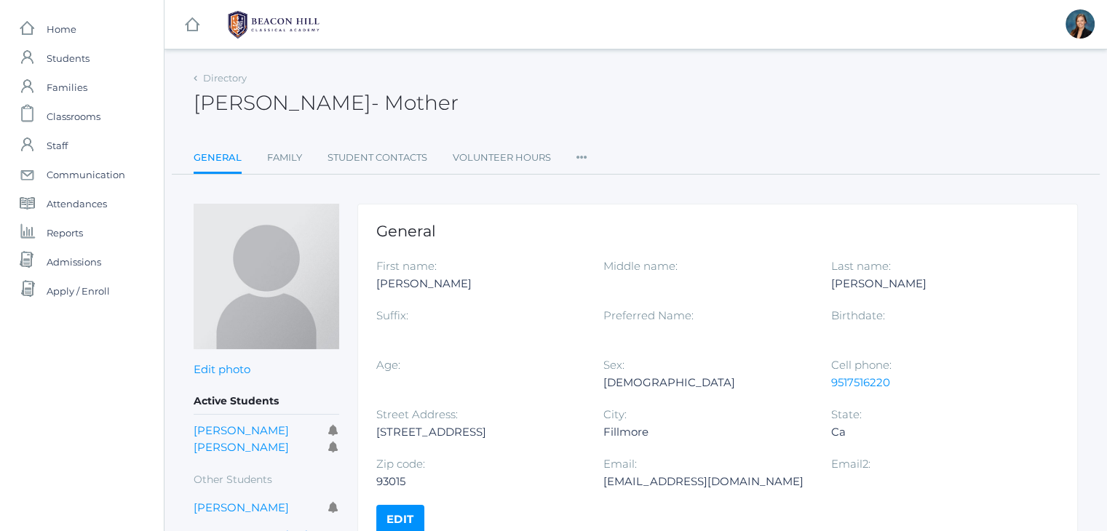
click at [640, 481] on div "Sarahtaylor0331@yahoo.com" at bounding box center [705, 481] width 205 height 17
copy div "Sarahtaylor0331@yahoo.com"
click at [57, 50] on span "Students" at bounding box center [68, 58] width 43 height 29
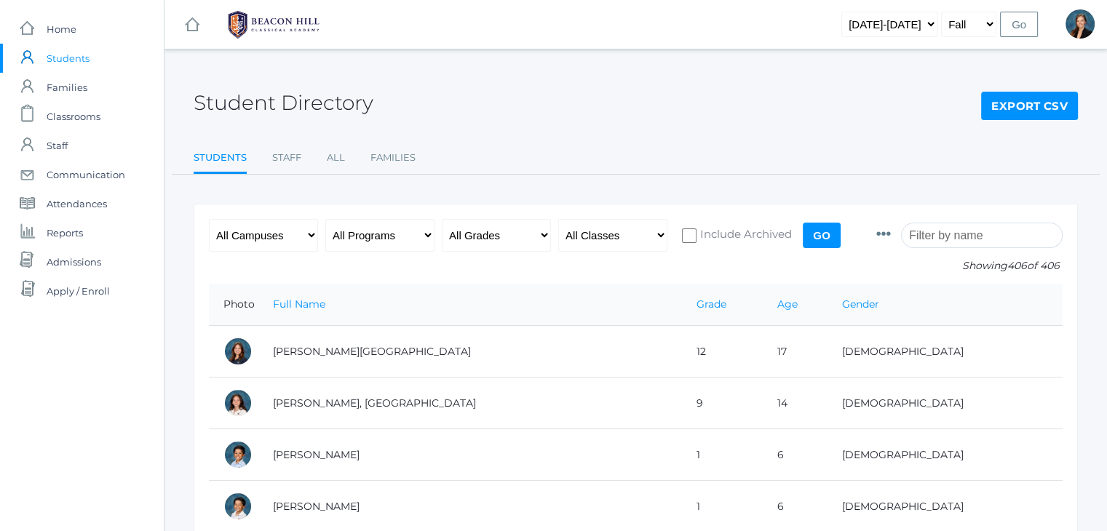
click at [959, 237] on input "search" at bounding box center [982, 235] width 162 height 25
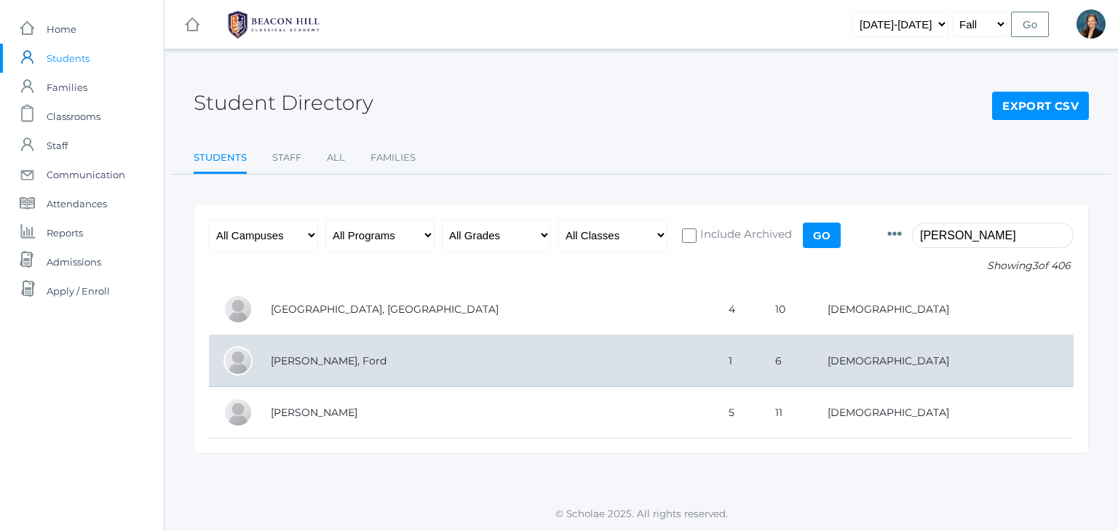
type input "ferri"
click at [340, 354] on td "Ferris, Ford" at bounding box center [485, 362] width 458 height 52
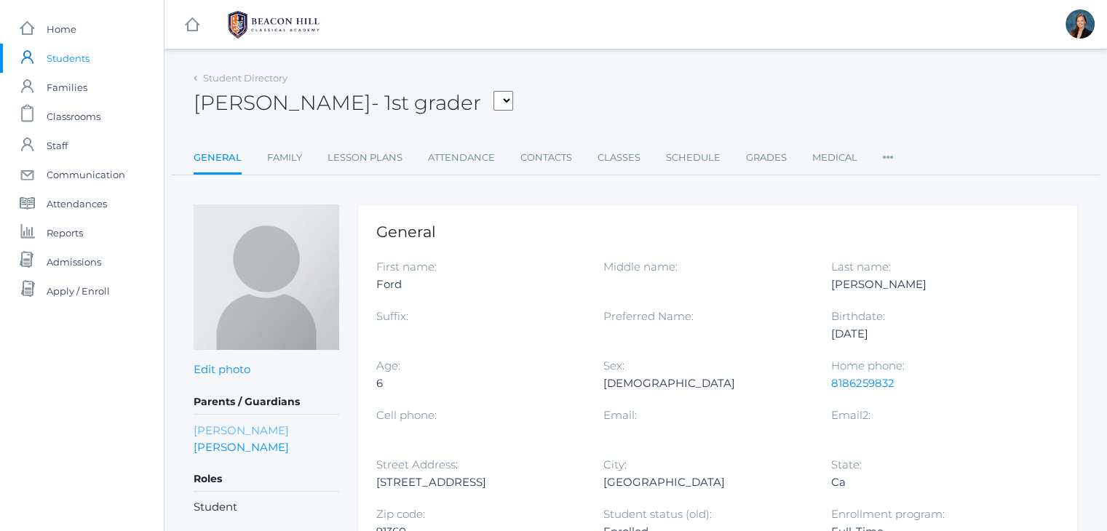
click at [244, 427] on link "[PERSON_NAME]" at bounding box center [241, 430] width 95 height 17
click at [539, 160] on link "Contacts" at bounding box center [546, 157] width 52 height 29
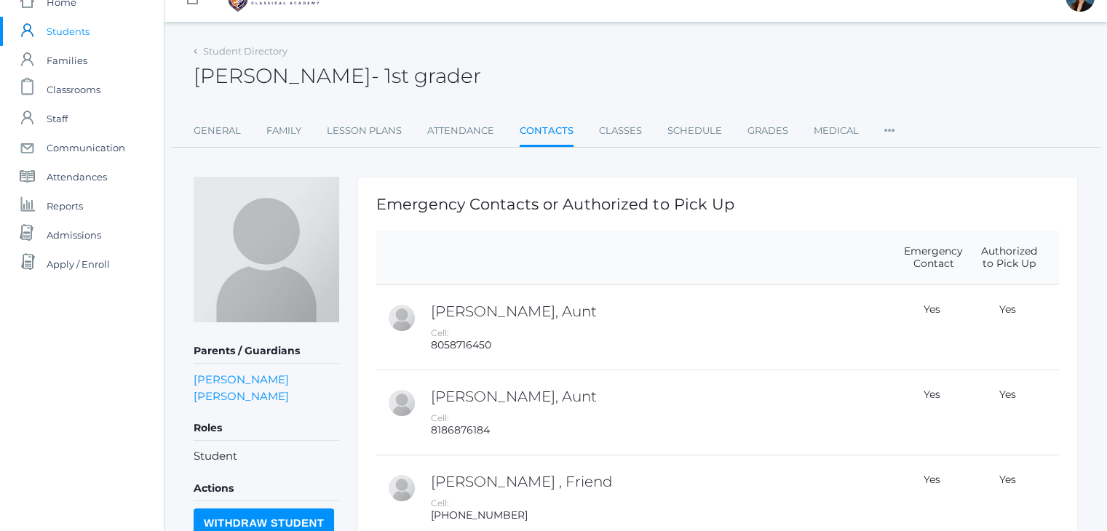
scroll to position [29, 0]
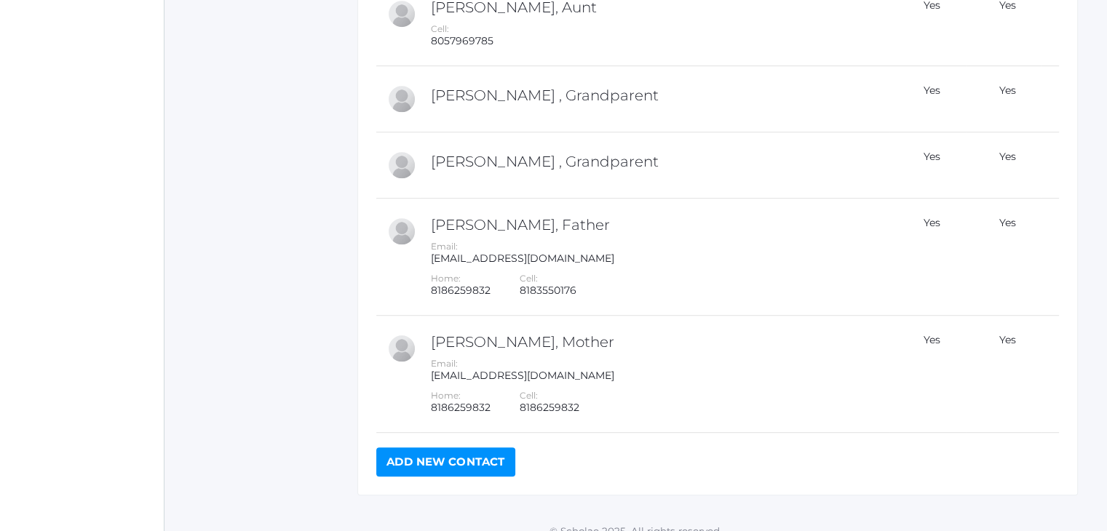
scroll to position [793, 0]
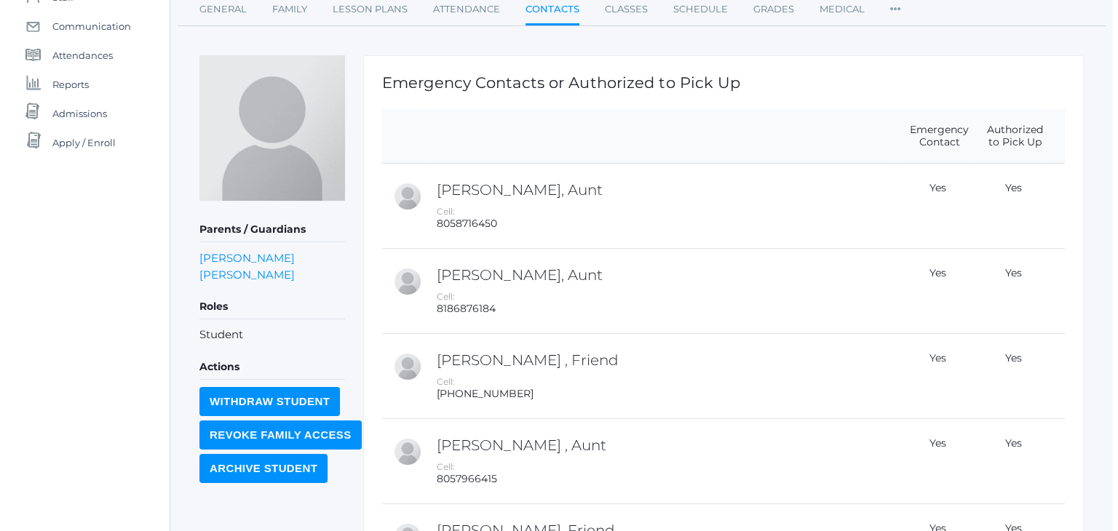
scroll to position [0, 0]
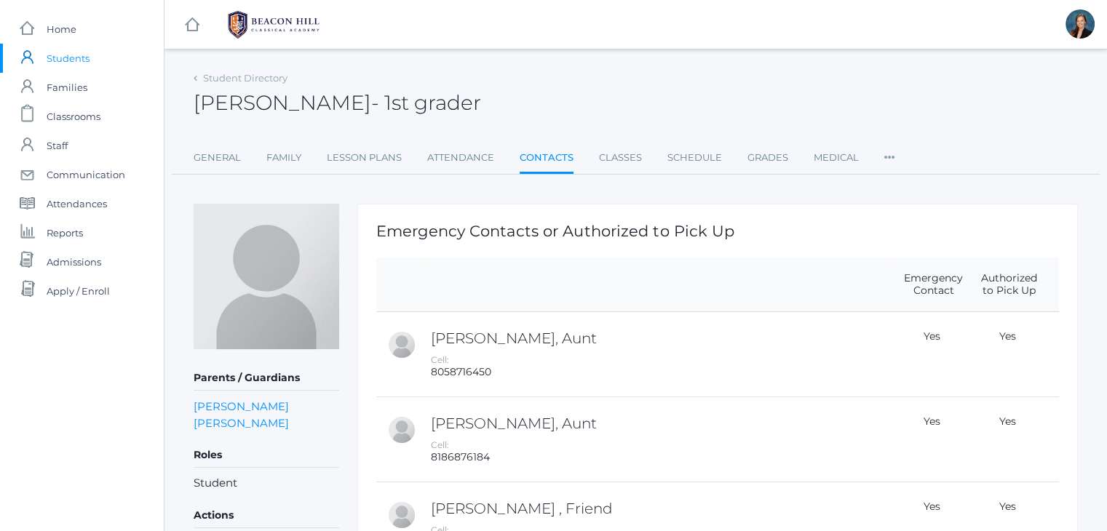
click at [67, 60] on span "Students" at bounding box center [68, 58] width 43 height 29
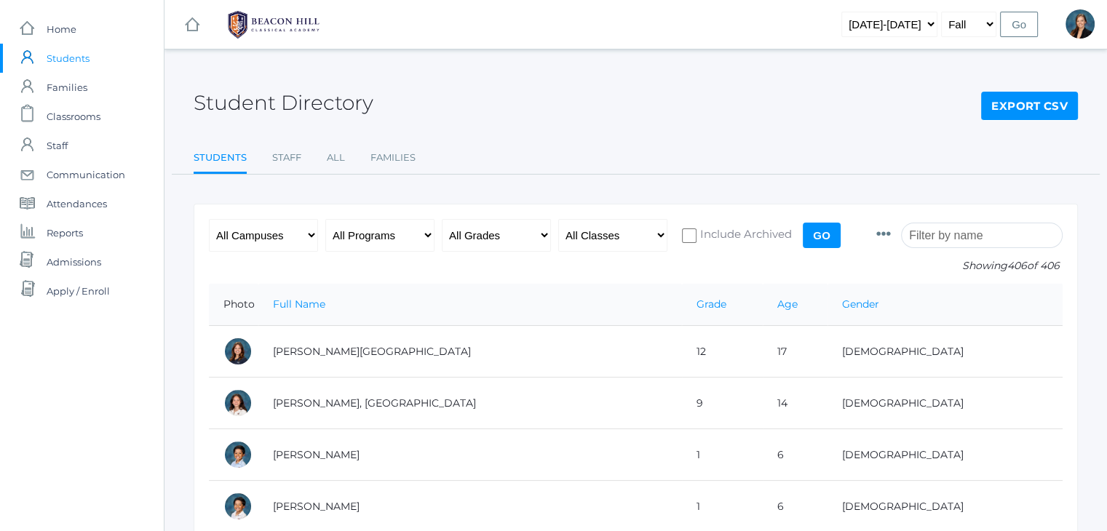
click at [971, 228] on input "search" at bounding box center [982, 235] width 162 height 25
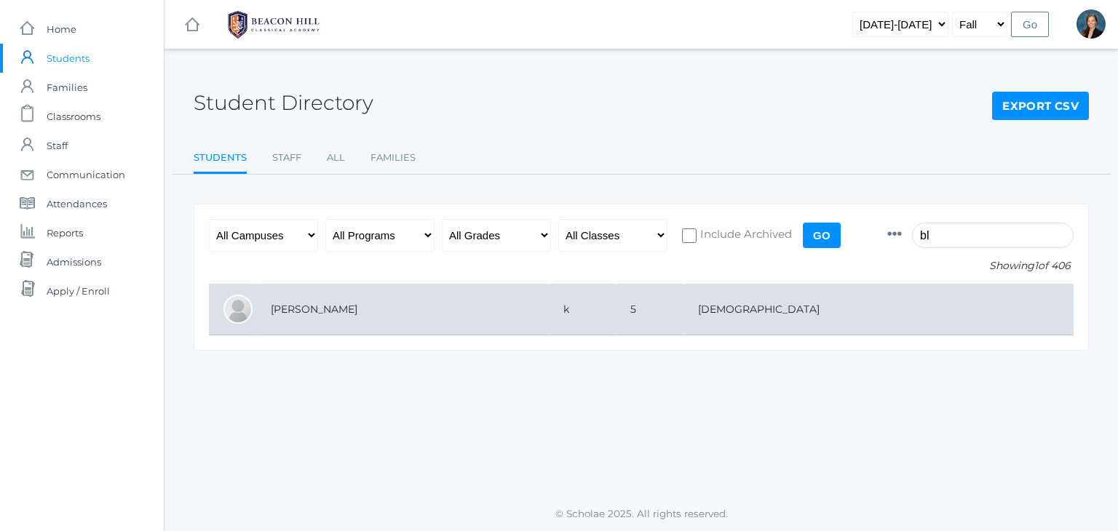
type input "bl"
click at [324, 306] on td "[PERSON_NAME]" at bounding box center [402, 310] width 293 height 52
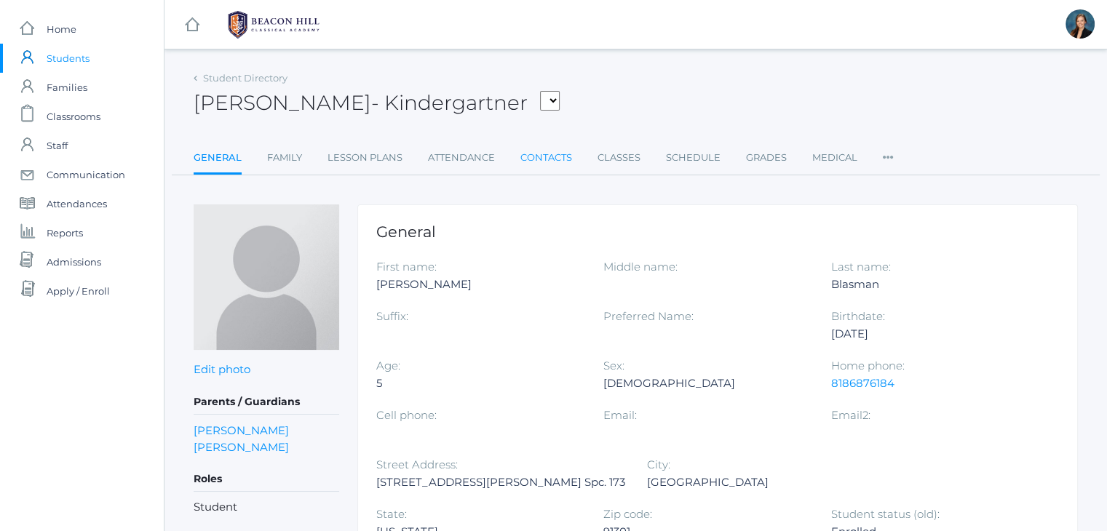
click at [539, 157] on link "Contacts" at bounding box center [546, 157] width 52 height 29
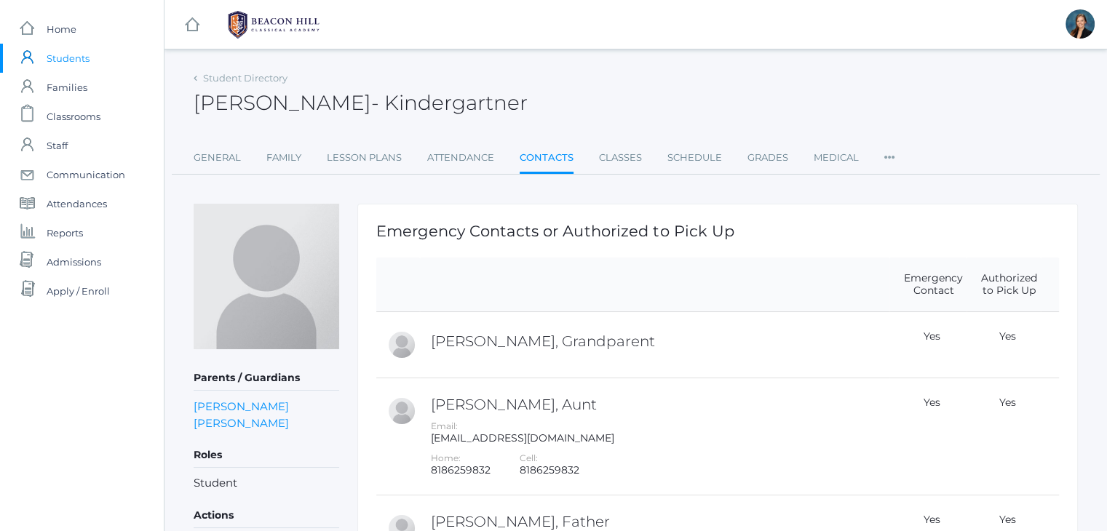
click at [597, 98] on div "[PERSON_NAME] [PERSON_NAME]" at bounding box center [636, 95] width 884 height 54
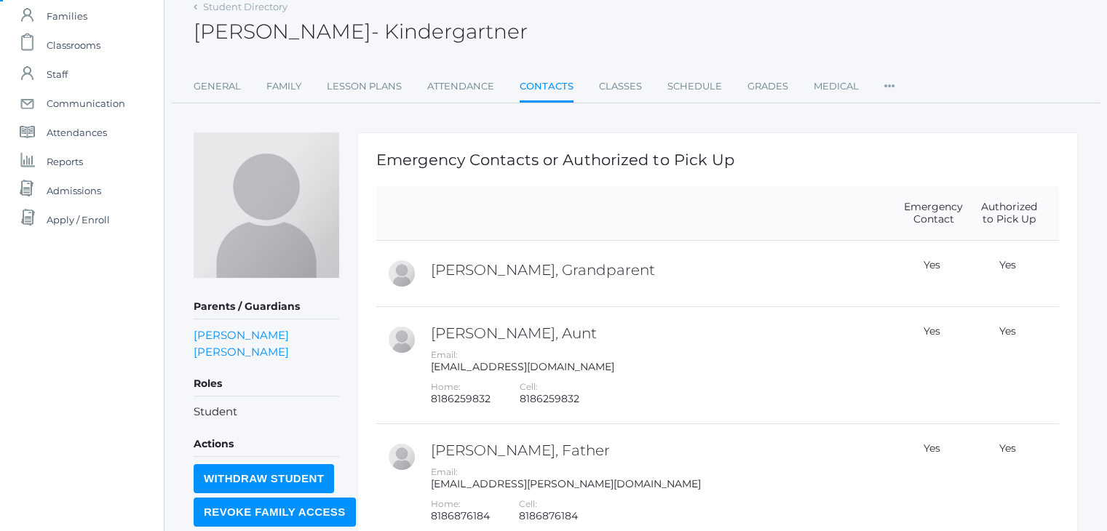
scroll to position [72, 0]
click at [629, 80] on link "Classes" at bounding box center [620, 85] width 43 height 29
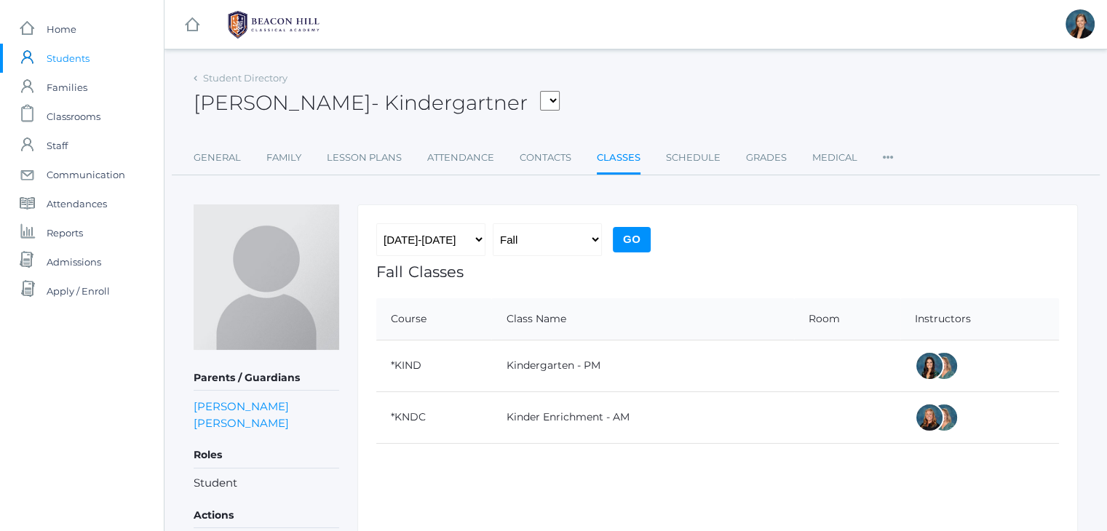
click at [598, 74] on div "[PERSON_NAME] [PERSON_NAME], [PERSON_NAME], [PERSON_NAME], [PERSON_NAME], [PERS…" at bounding box center [636, 95] width 884 height 54
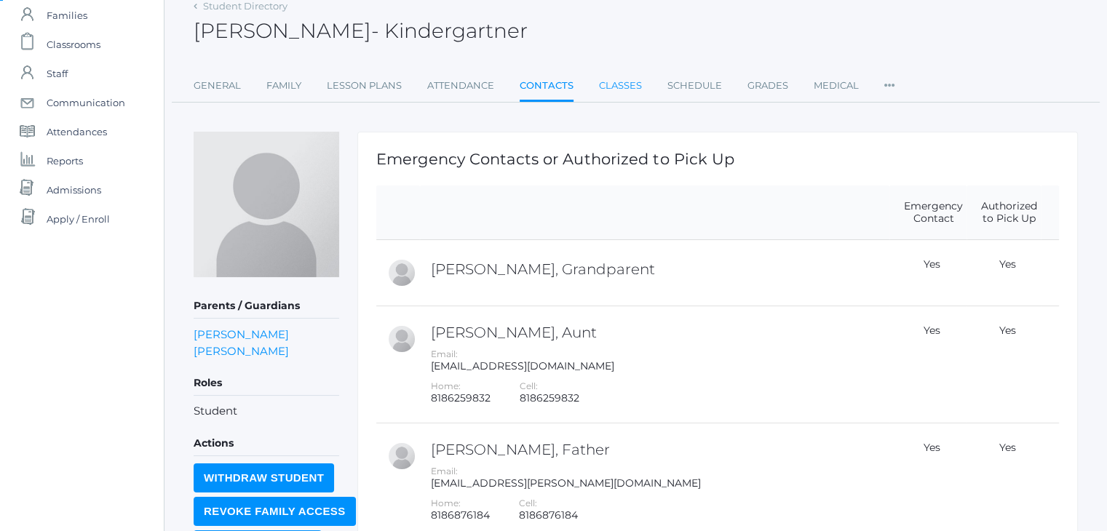
click at [619, 79] on link "Classes" at bounding box center [620, 85] width 43 height 29
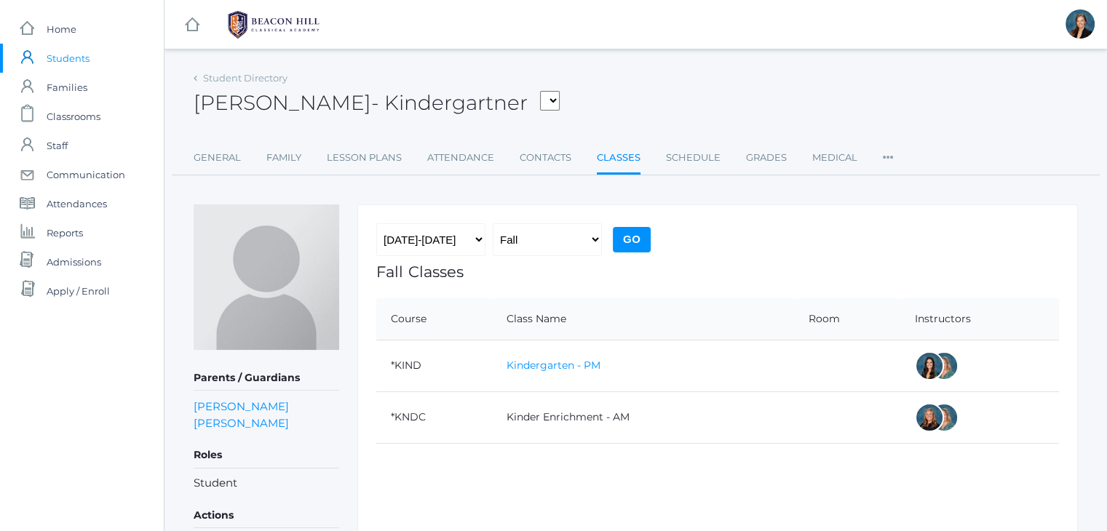
click at [543, 368] on link "Kindergarten - PM" at bounding box center [553, 365] width 94 height 13
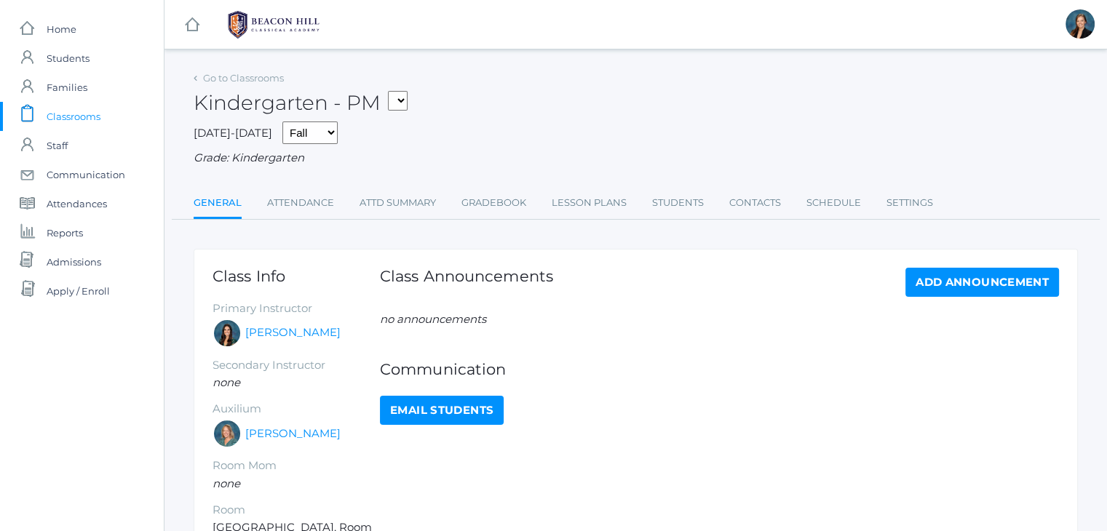
click at [67, 119] on span "Classrooms" at bounding box center [74, 116] width 54 height 29
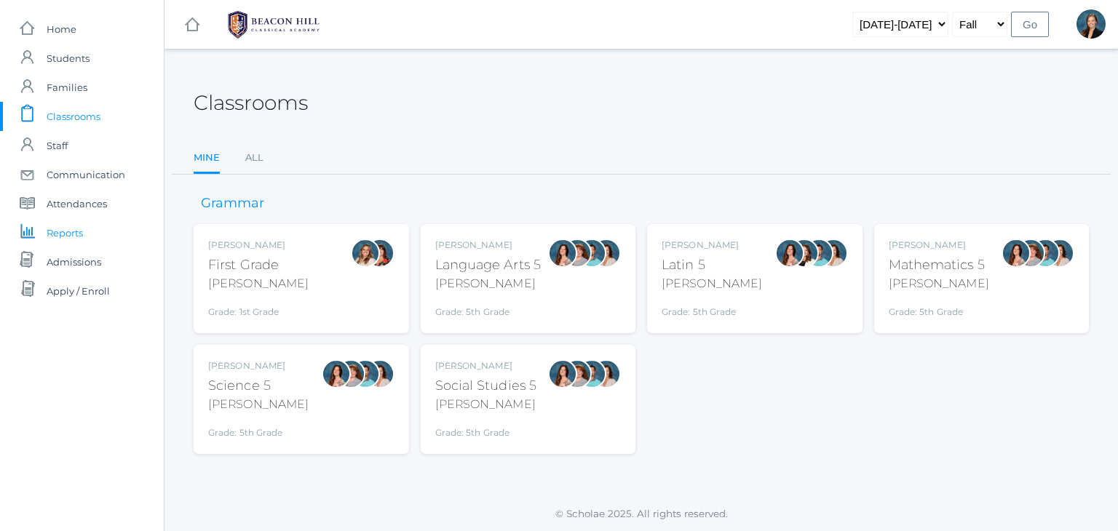
click at [72, 234] on span "Reports" at bounding box center [65, 232] width 36 height 29
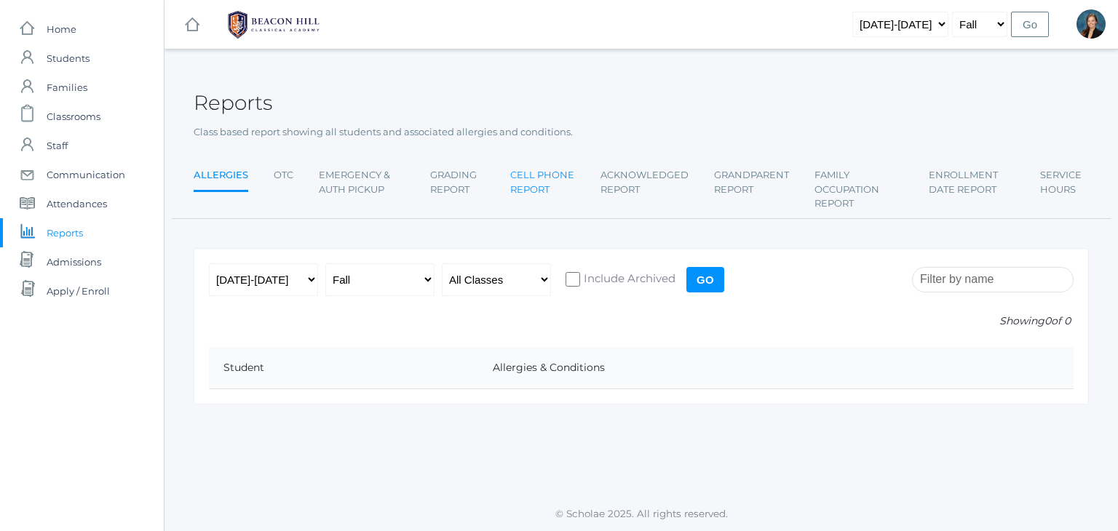
click at [536, 175] on link "Cell Phone Report" at bounding box center [542, 182] width 65 height 43
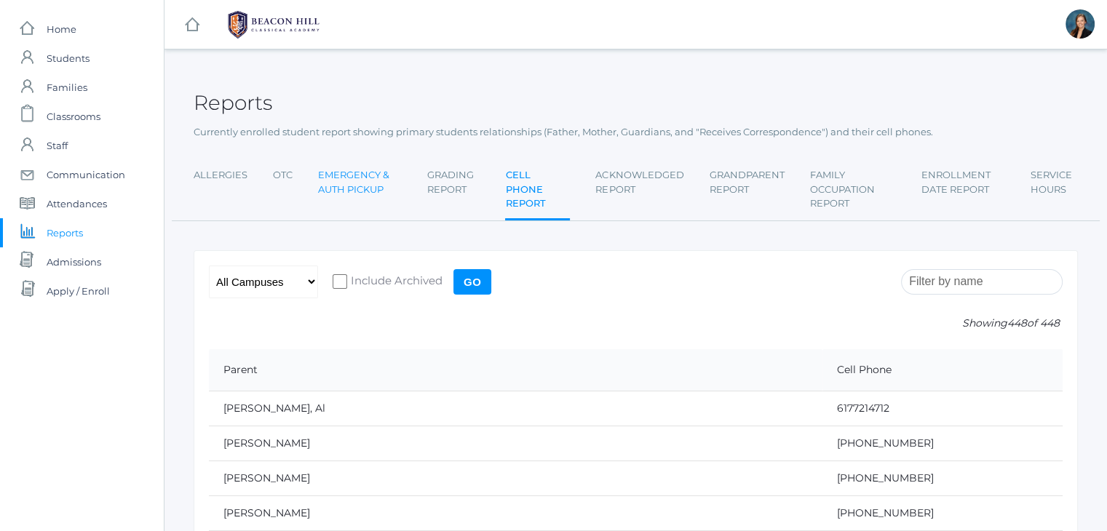
click at [373, 178] on link "Emergency & Auth Pickup" at bounding box center [360, 182] width 84 height 43
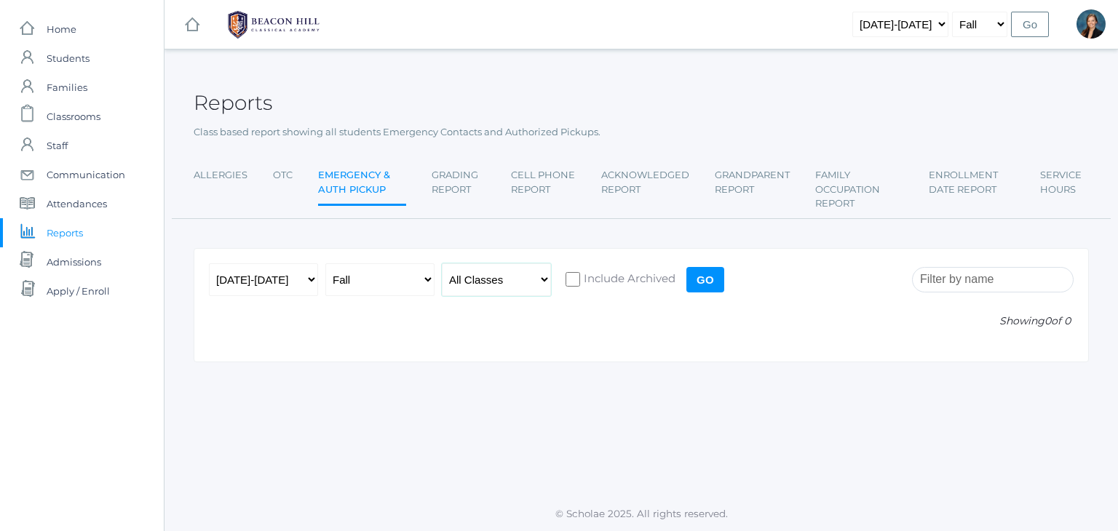
click at [472, 281] on select "All Classes Grammar - *KIND - Kindergarten AM - *KIND - Kindergarten PM - *KNDC…" at bounding box center [496, 279] width 109 height 33
click at [710, 276] on input "Go" at bounding box center [705, 279] width 38 height 25
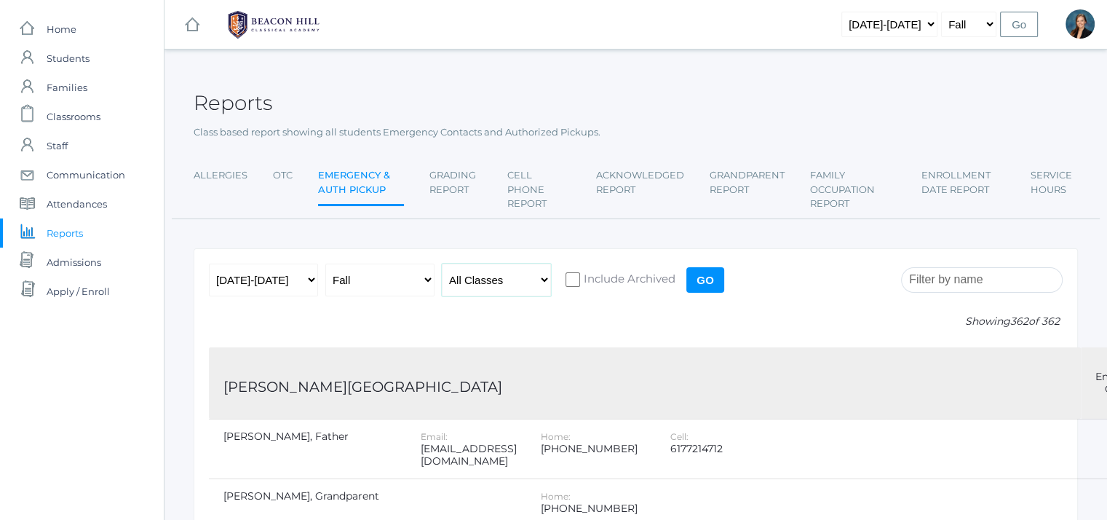
click at [483, 268] on select "All Classes Grammar - *KIND - Kindergarten AM - *KIND - Kindergarten PM - *KNDC…" at bounding box center [496, 279] width 109 height 33
click at [515, 174] on link "Cell Phone Report" at bounding box center [538, 189] width 63 height 57
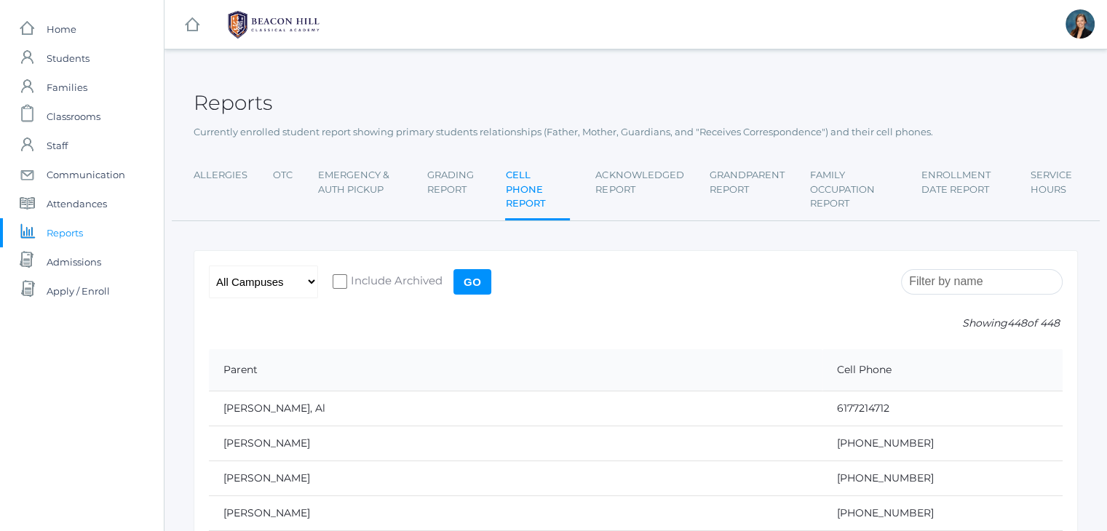
click at [990, 283] on input "search" at bounding box center [982, 281] width 162 height 25
type input "rodarte"
click at [65, 56] on span "Students" at bounding box center [68, 58] width 43 height 29
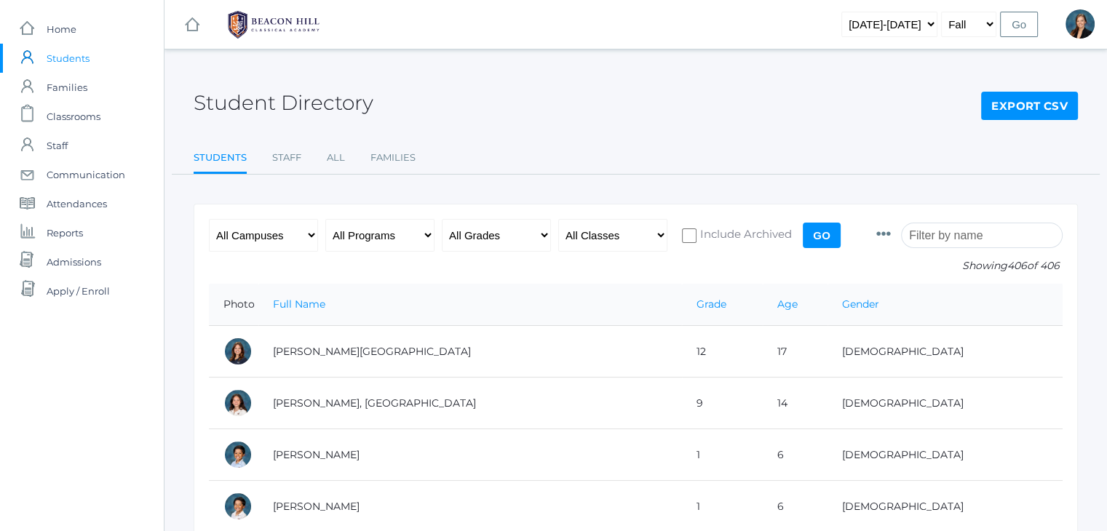
click at [956, 237] on input "search" at bounding box center [982, 235] width 162 height 25
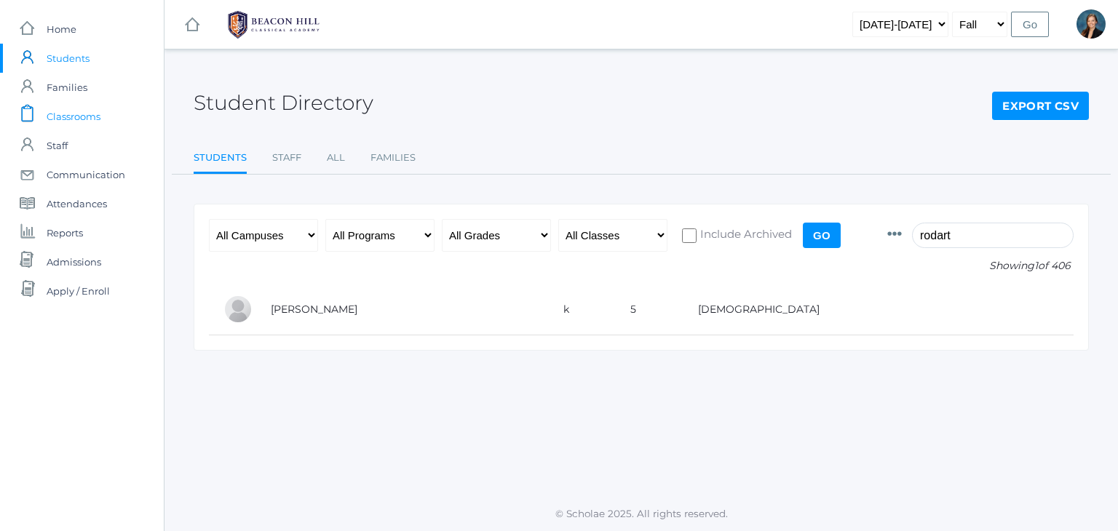
type input "rodart"
click at [88, 110] on span "Classrooms" at bounding box center [74, 116] width 54 height 29
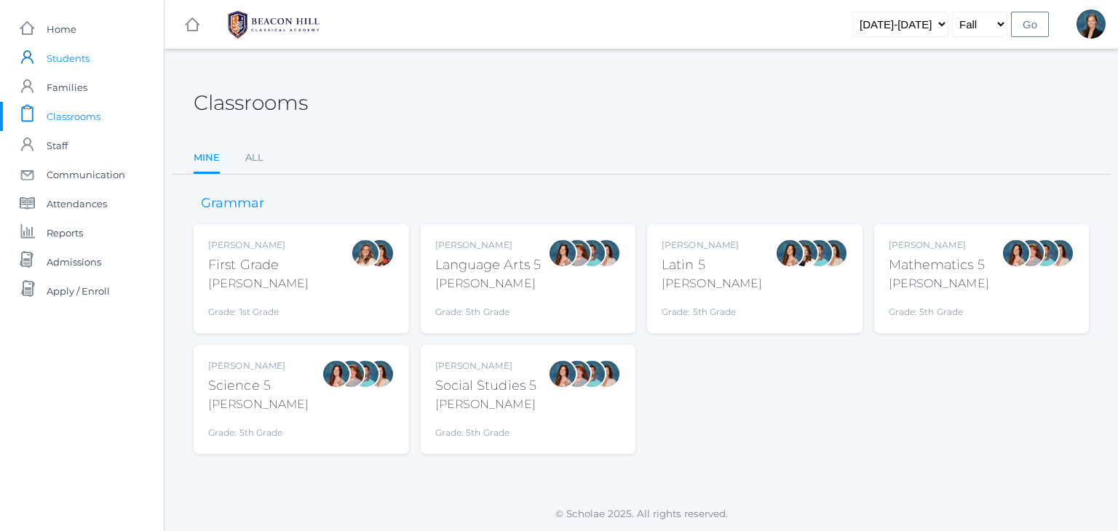
click at [69, 63] on span "Students" at bounding box center [68, 58] width 43 height 29
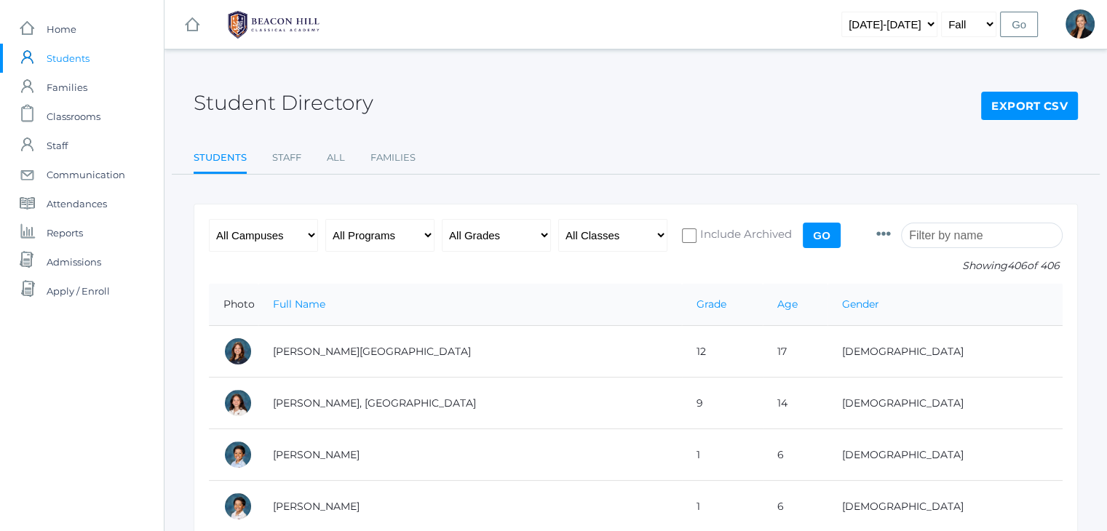
click at [958, 239] on input "search" at bounding box center [982, 235] width 162 height 25
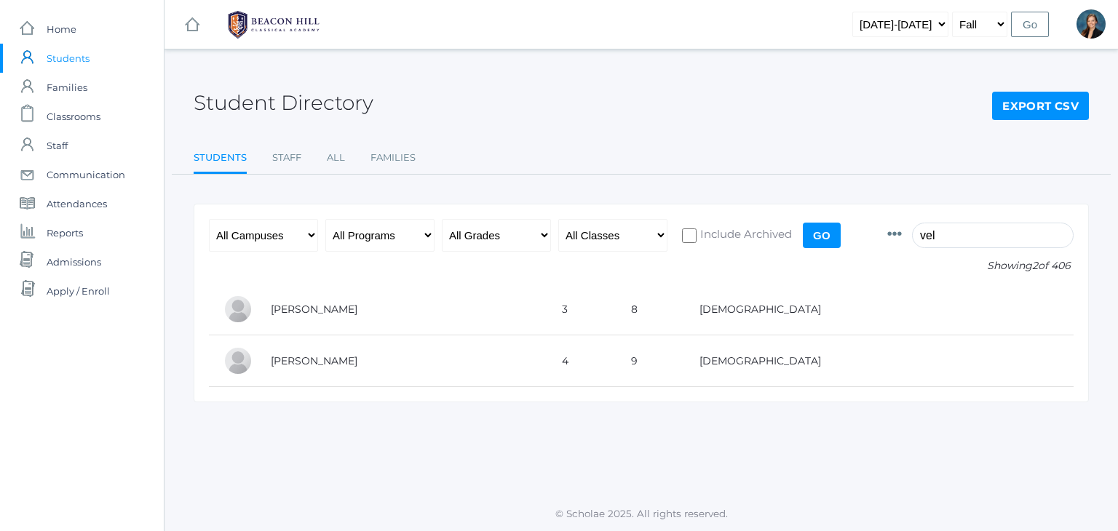
type input "vel"
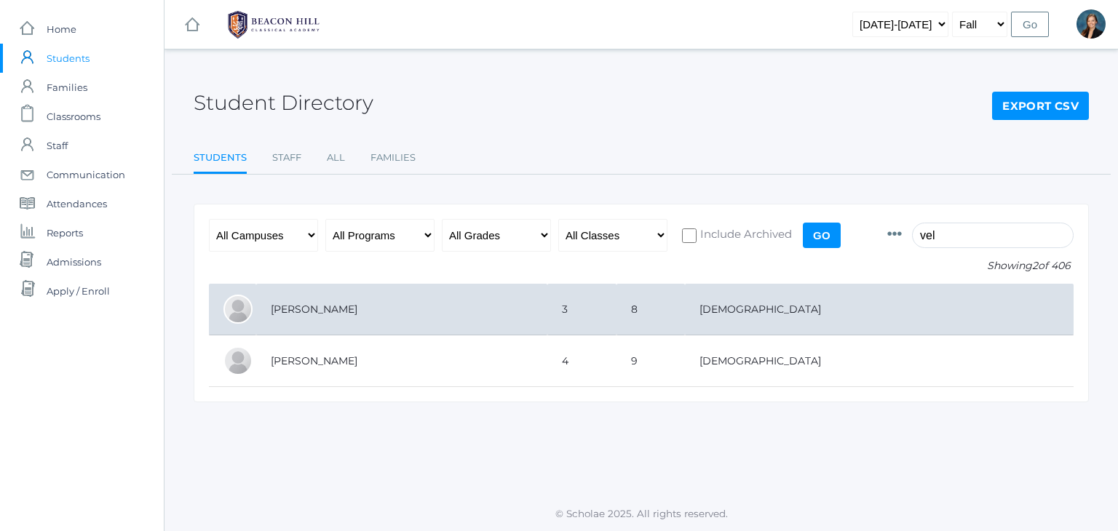
click at [305, 292] on td "Velasquez, Addie" at bounding box center [401, 310] width 291 height 52
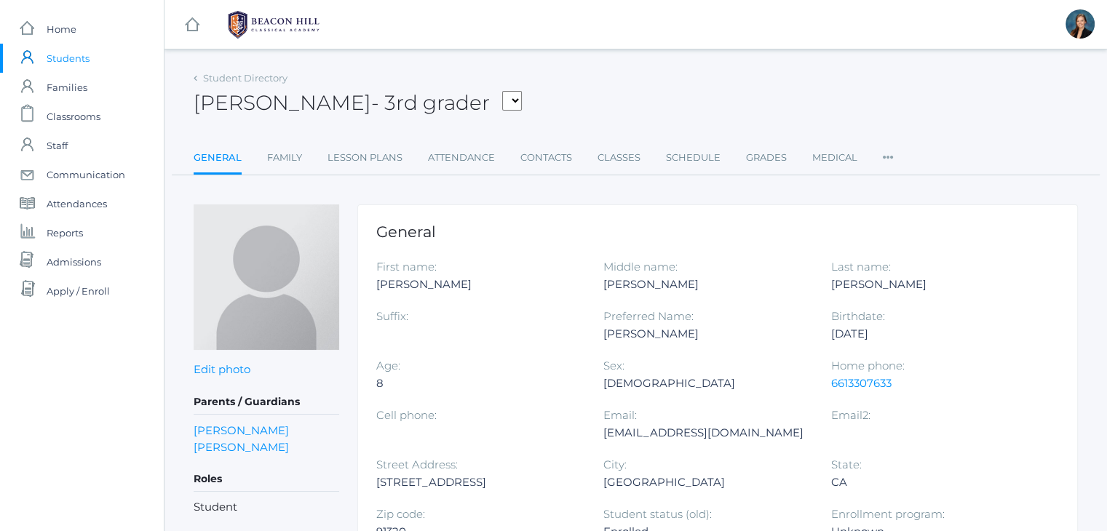
click at [704, 63] on div "icons/ui/navigation/hamburger Created with Sketch. icons/ui/navigation/home Cre…" at bounding box center [635, 463] width 943 height 927
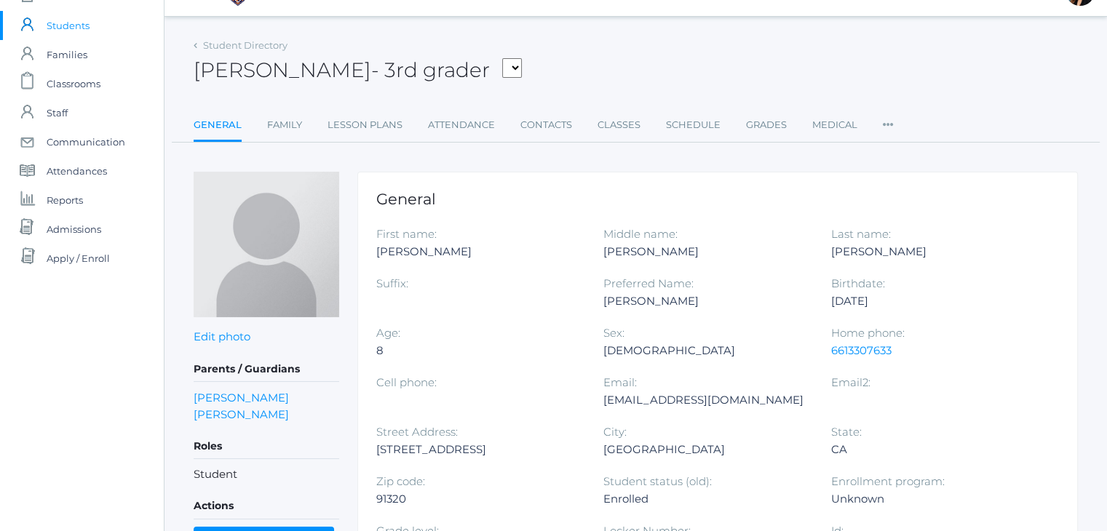
scroll to position [29, 0]
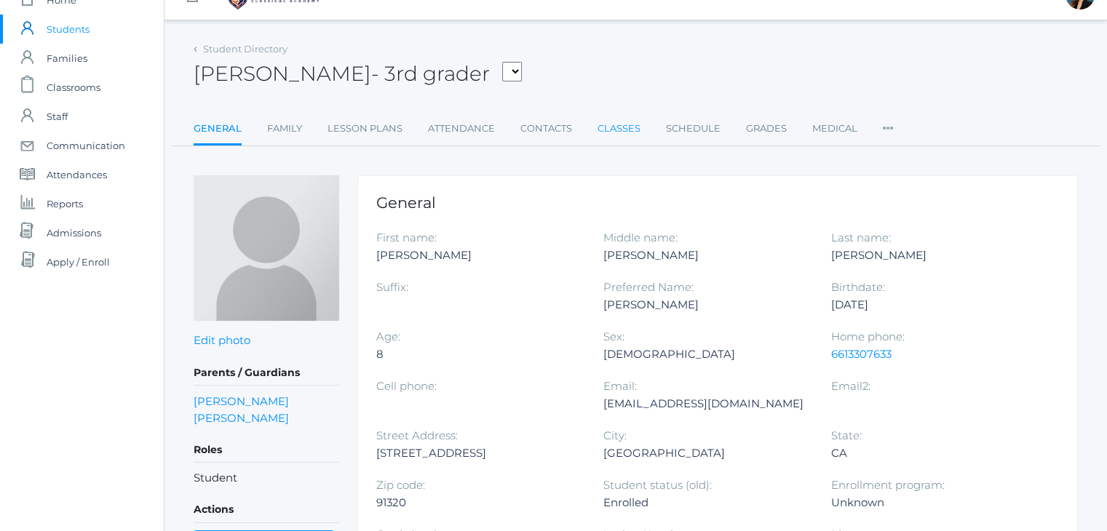
click at [624, 124] on link "Classes" at bounding box center [619, 128] width 43 height 29
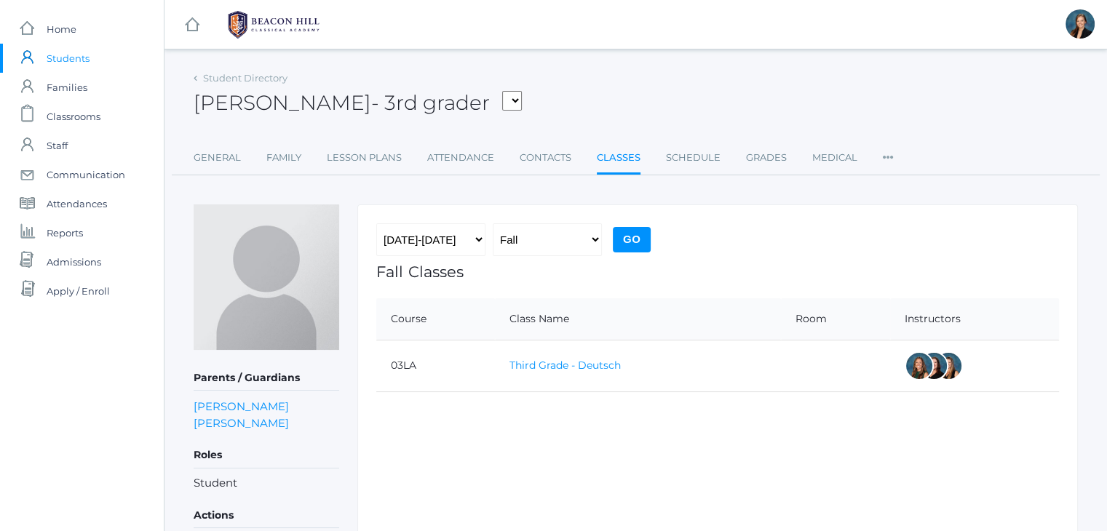
click at [531, 365] on link "Third Grade - Deutsch" at bounding box center [564, 365] width 111 height 13
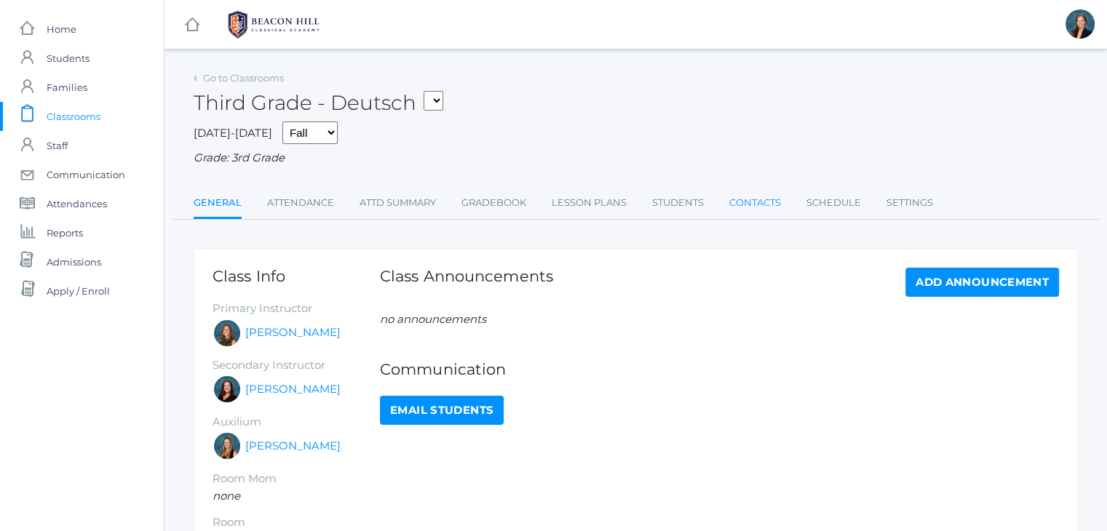
click at [747, 202] on link "Contacts" at bounding box center [755, 202] width 52 height 29
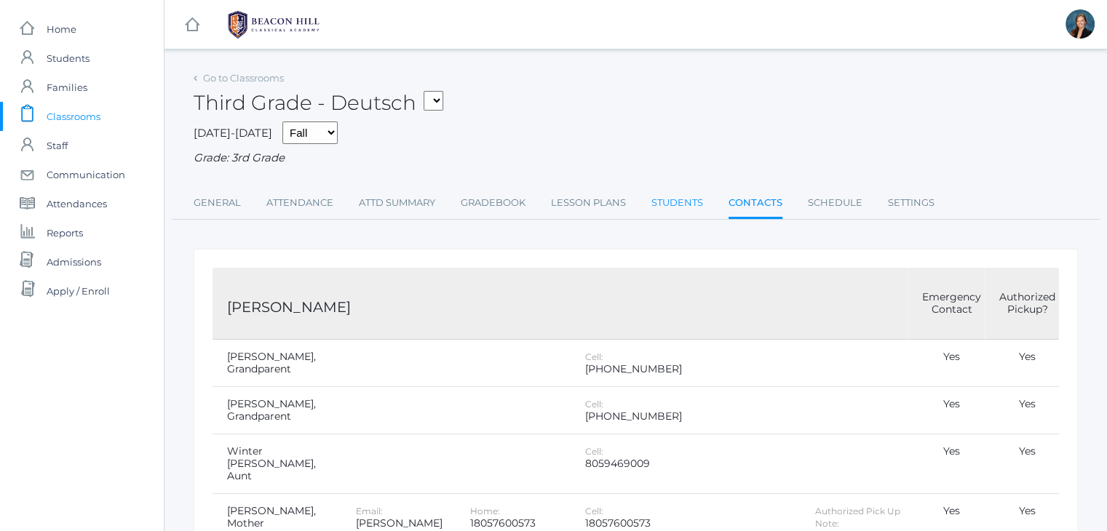
click at [696, 199] on link "Students" at bounding box center [677, 202] width 52 height 29
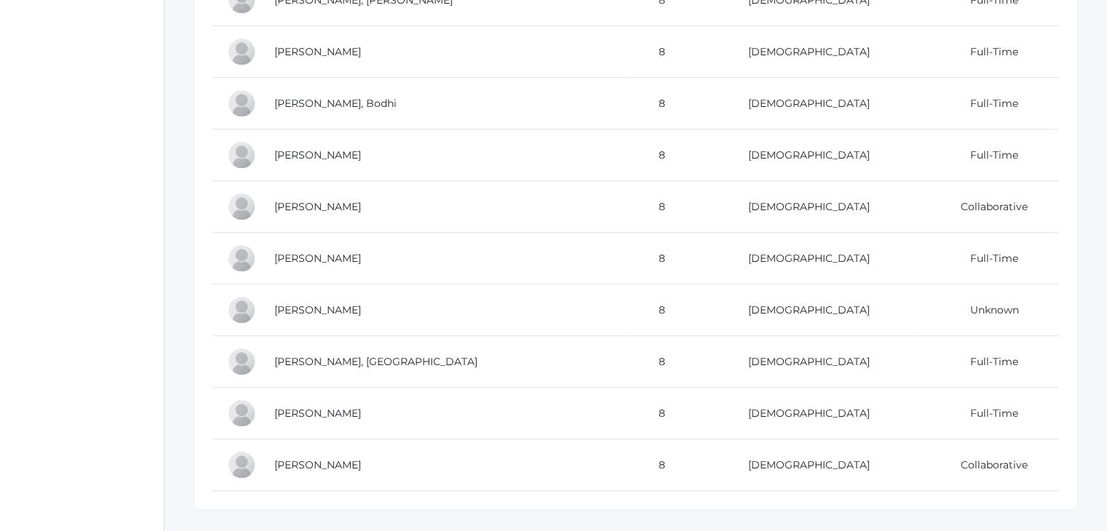
scroll to position [933, 0]
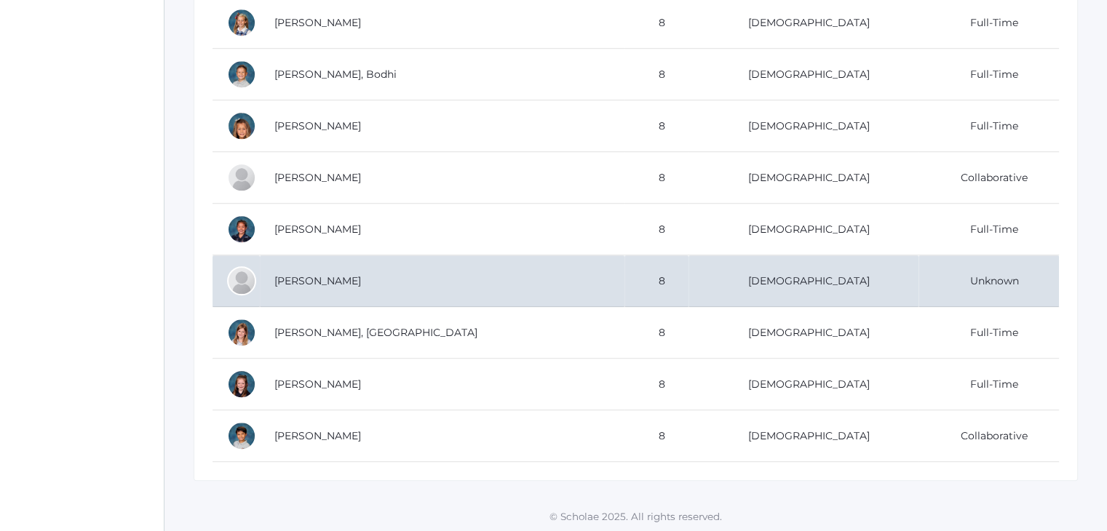
click at [326, 269] on td "[PERSON_NAME]" at bounding box center [442, 281] width 365 height 52
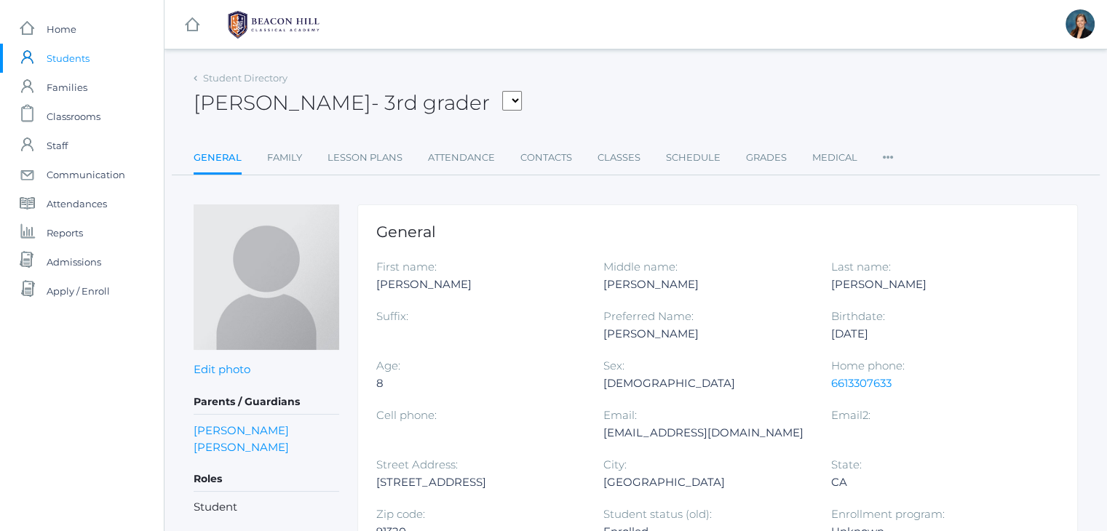
click at [57, 413] on div "icons/ui/navigation/home Created with Sketch. Home icons/user/plain Created wit…" at bounding box center [82, 463] width 164 height 927
click at [651, 88] on div "[PERSON_NAME] - 3rd grader [PERSON_NAME] [PERSON_NAME], [PERSON_NAME], [PERSON_…" at bounding box center [636, 95] width 884 height 54
click at [69, 114] on span "Classrooms" at bounding box center [74, 116] width 54 height 29
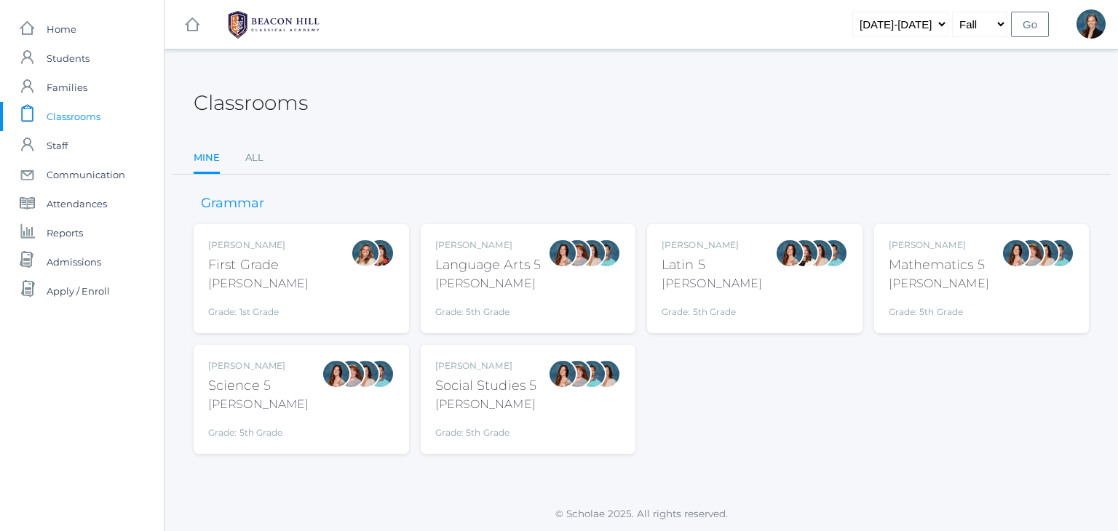
click at [509, 98] on div "Classrooms" at bounding box center [641, 95] width 895 height 54
click at [252, 154] on link "All" at bounding box center [254, 157] width 18 height 29
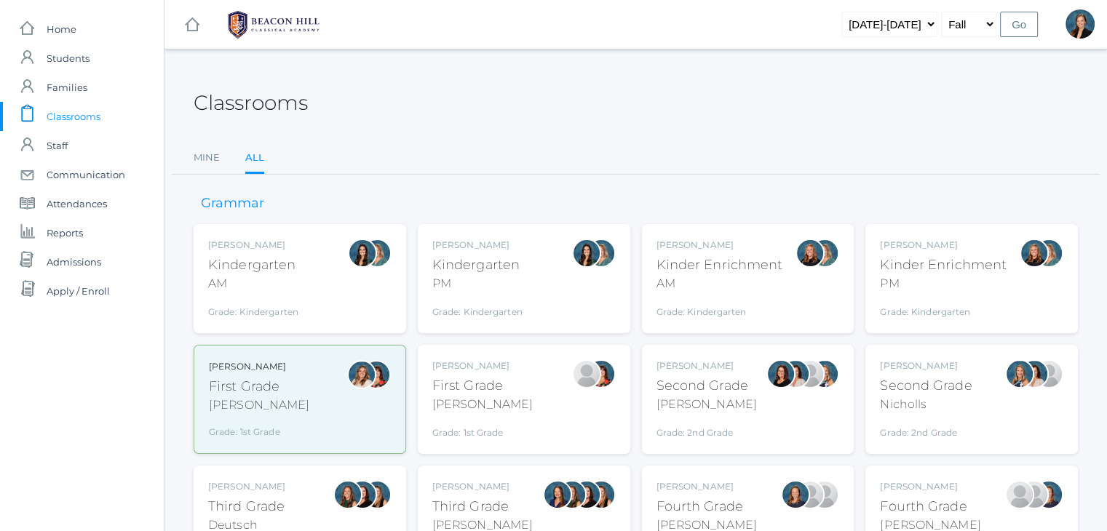
click at [544, 41] on div "icons/ui/navigation/hamburger Created with Sketch. icons/ui/navigation/home Cre…" at bounding box center [635, 24] width 942 height 49
click at [486, 94] on div "Classrooms" at bounding box center [636, 95] width 884 height 54
click at [506, 76] on div "Classrooms" at bounding box center [636, 95] width 884 height 54
click at [576, 165] on ul "Mine All" at bounding box center [636, 158] width 884 height 31
click at [76, 119] on span "Classrooms" at bounding box center [74, 116] width 54 height 29
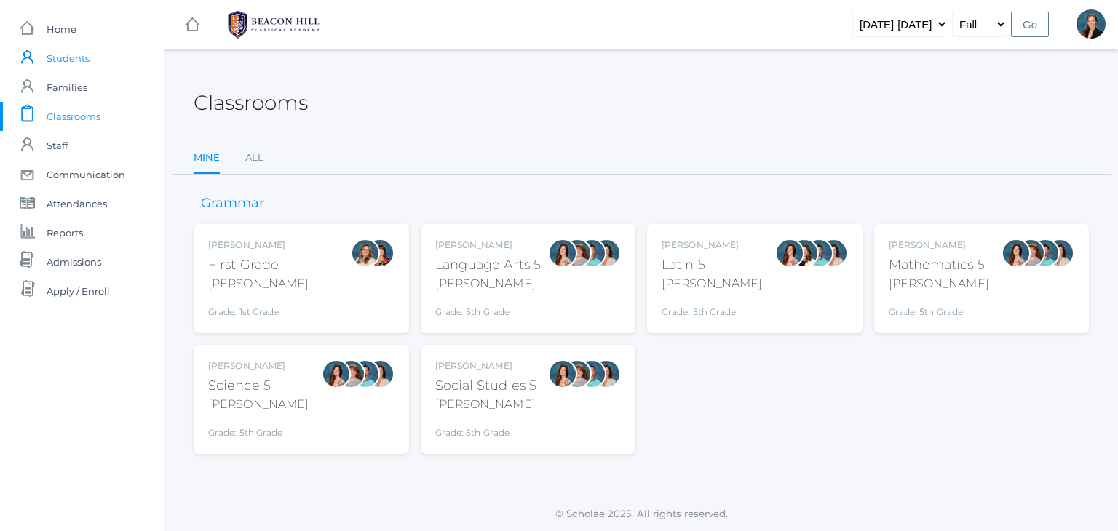
click at [64, 53] on span "Students" at bounding box center [68, 58] width 43 height 29
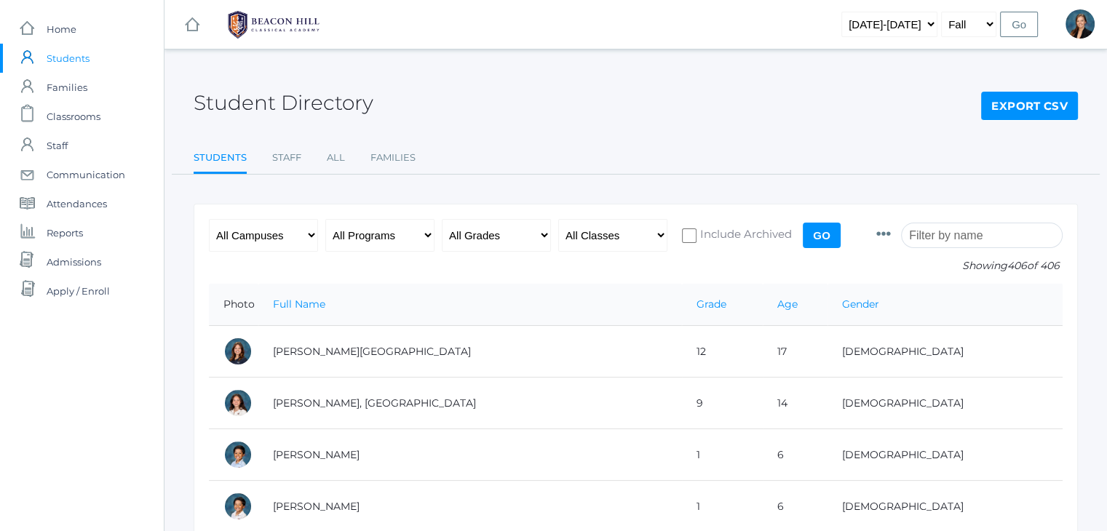
click at [955, 238] on input "search" at bounding box center [982, 235] width 162 height 25
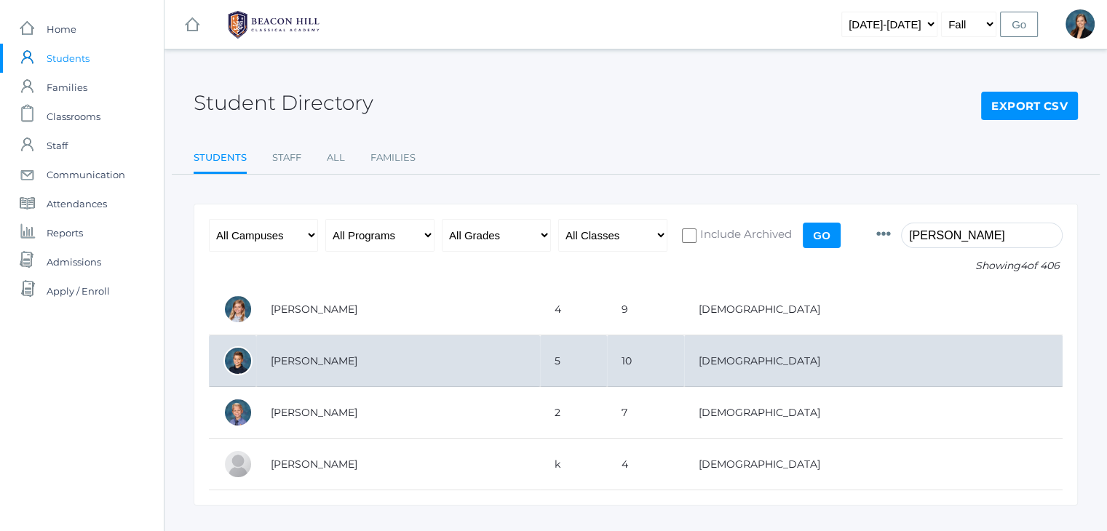
type input "zachar"
click at [362, 360] on td "Zacharia, Brayden" at bounding box center [398, 362] width 284 height 52
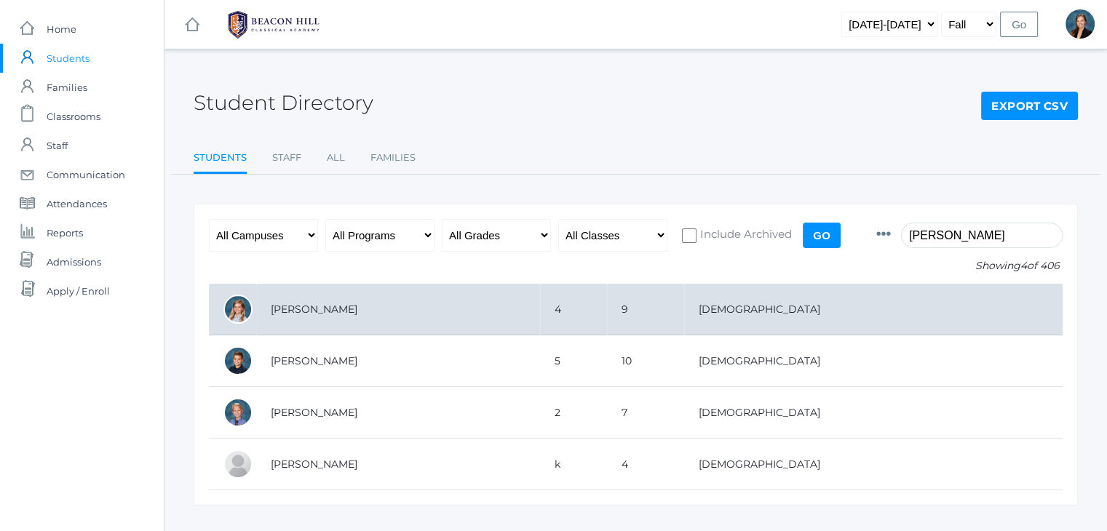
click at [324, 317] on td "Zacharia, Bailey" at bounding box center [398, 310] width 284 height 52
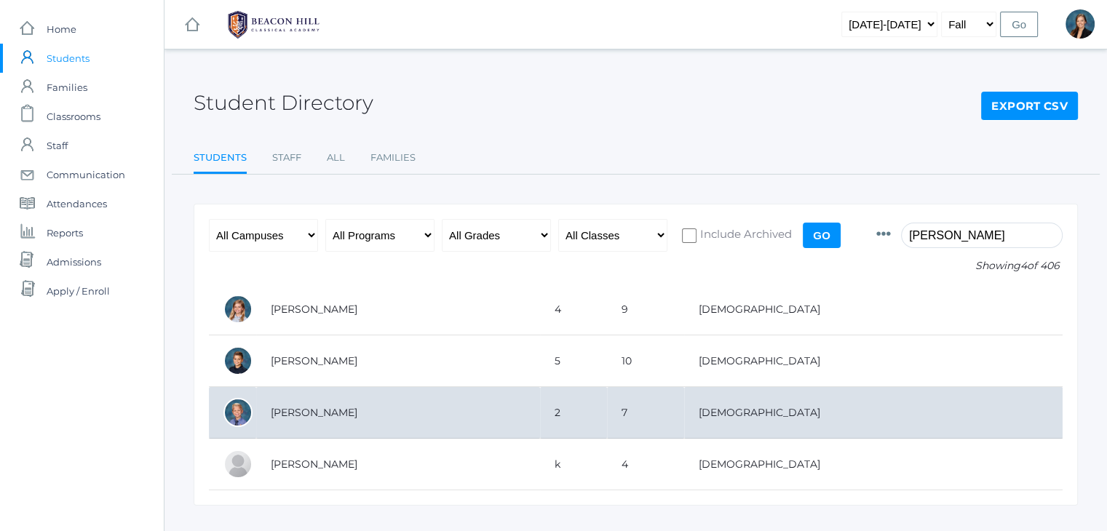
click at [303, 416] on td "[PERSON_NAME]" at bounding box center [398, 413] width 284 height 52
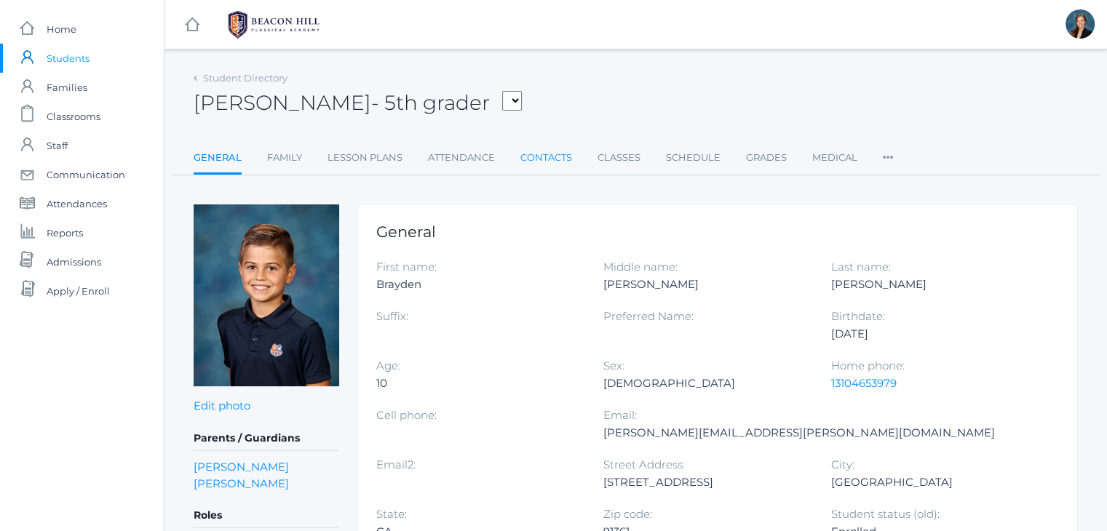
click at [549, 150] on link "Contacts" at bounding box center [546, 157] width 52 height 29
click at [556, 155] on link "Contacts" at bounding box center [546, 157] width 52 height 29
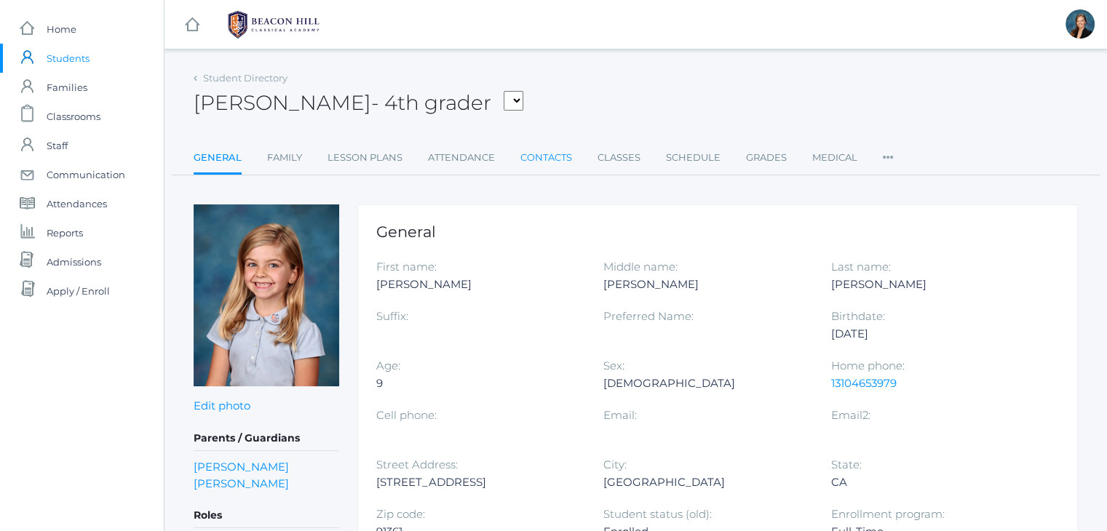
click at [552, 157] on link "Contacts" at bounding box center [546, 157] width 52 height 29
